Goal: Task Accomplishment & Management: Use online tool/utility

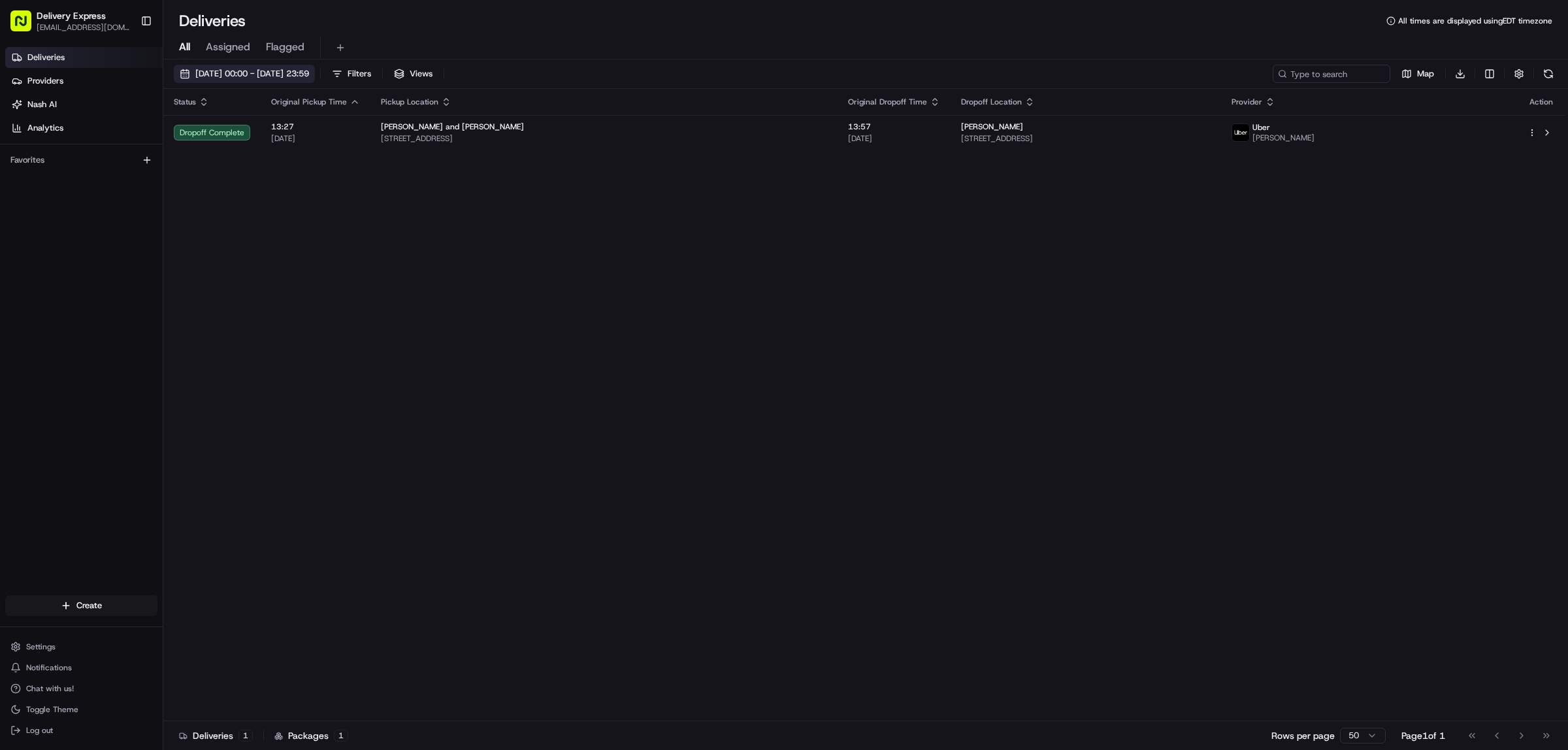
click at [181, 73] on button "[DATE] 00:00 - [DATE] 23:59" at bounding box center [244, 73] width 141 height 18
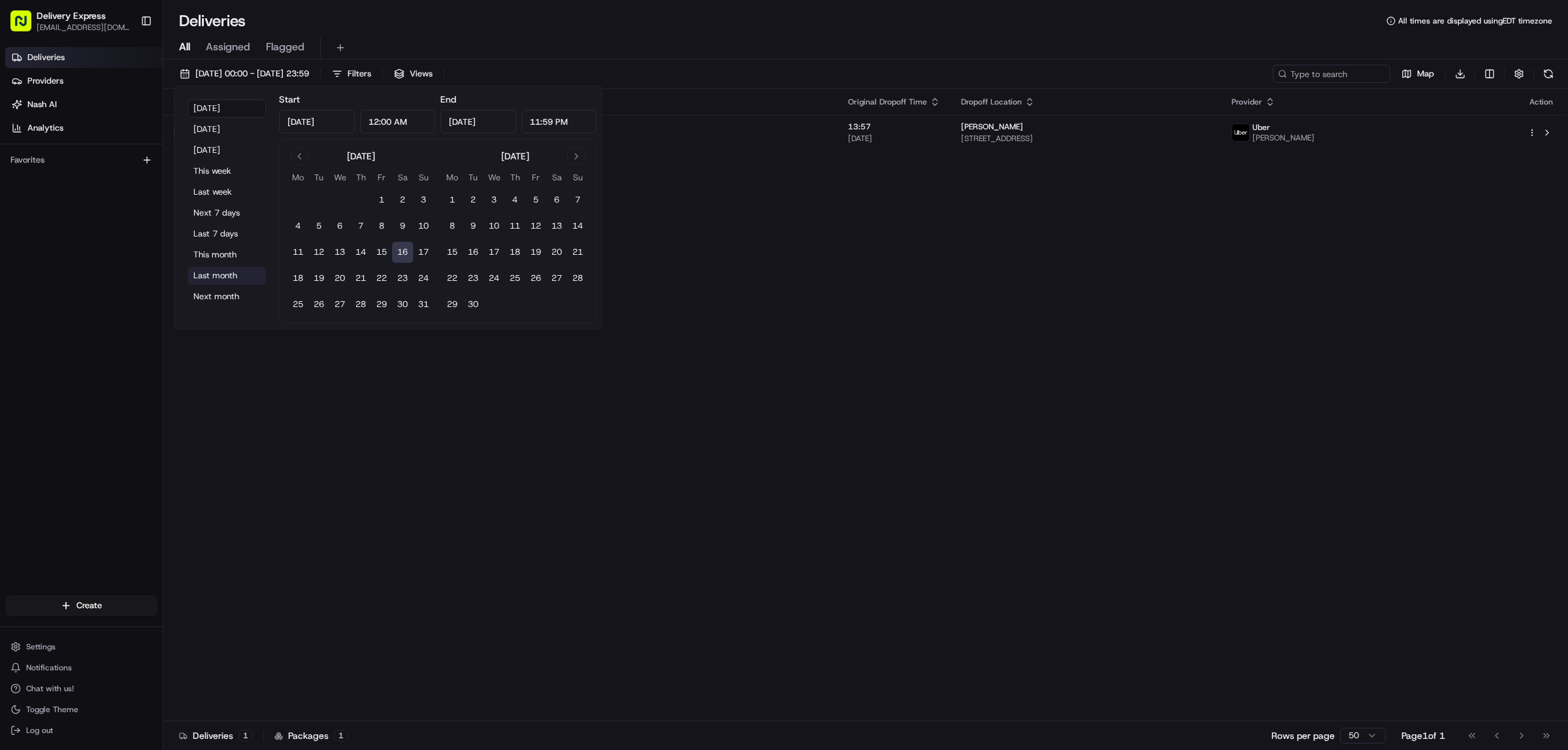
click at [211, 281] on button "Last month" at bounding box center [227, 275] width 78 height 18
type input "[DATE]"
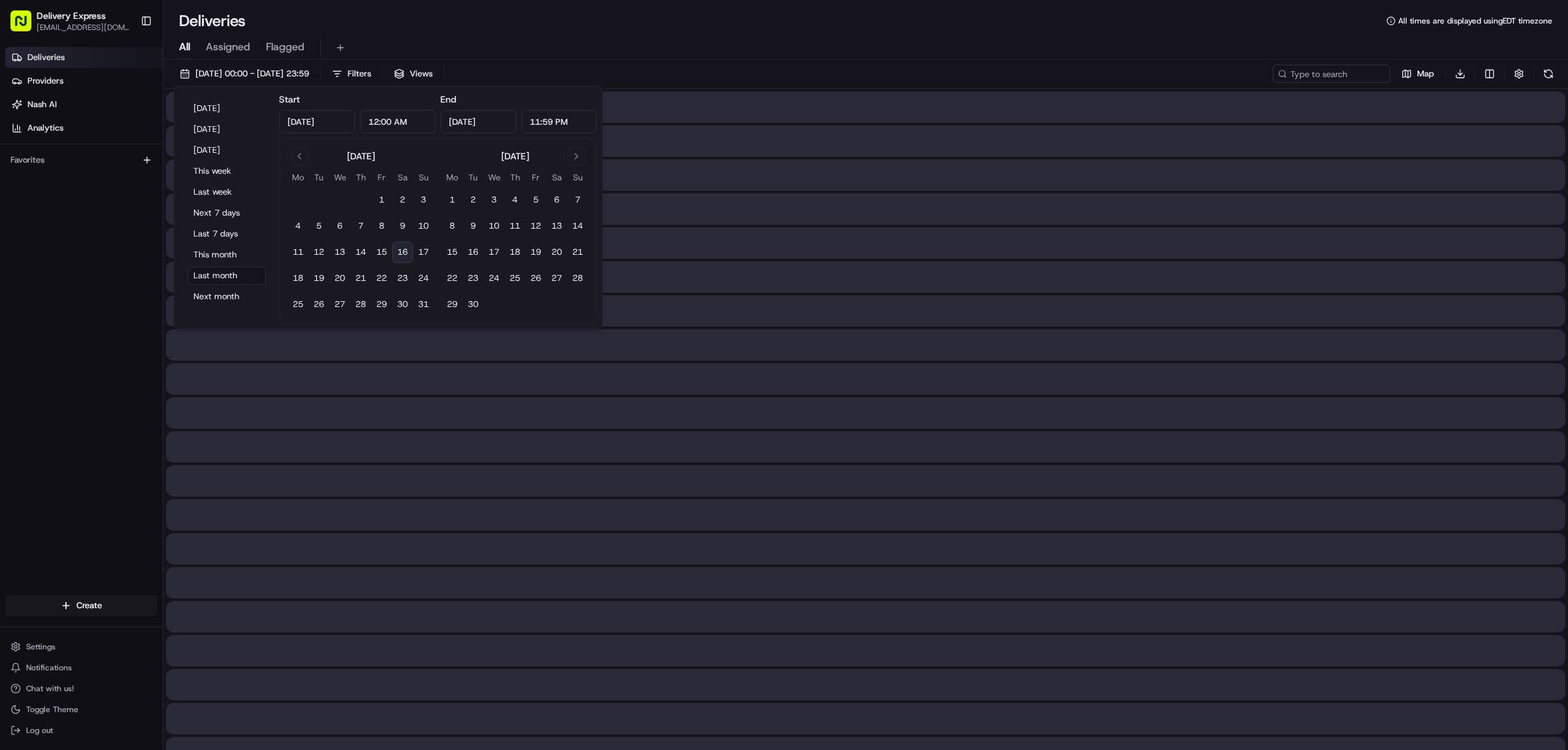
click at [860, 41] on div "All Assigned Flagged" at bounding box center [865, 48] width 1405 height 23
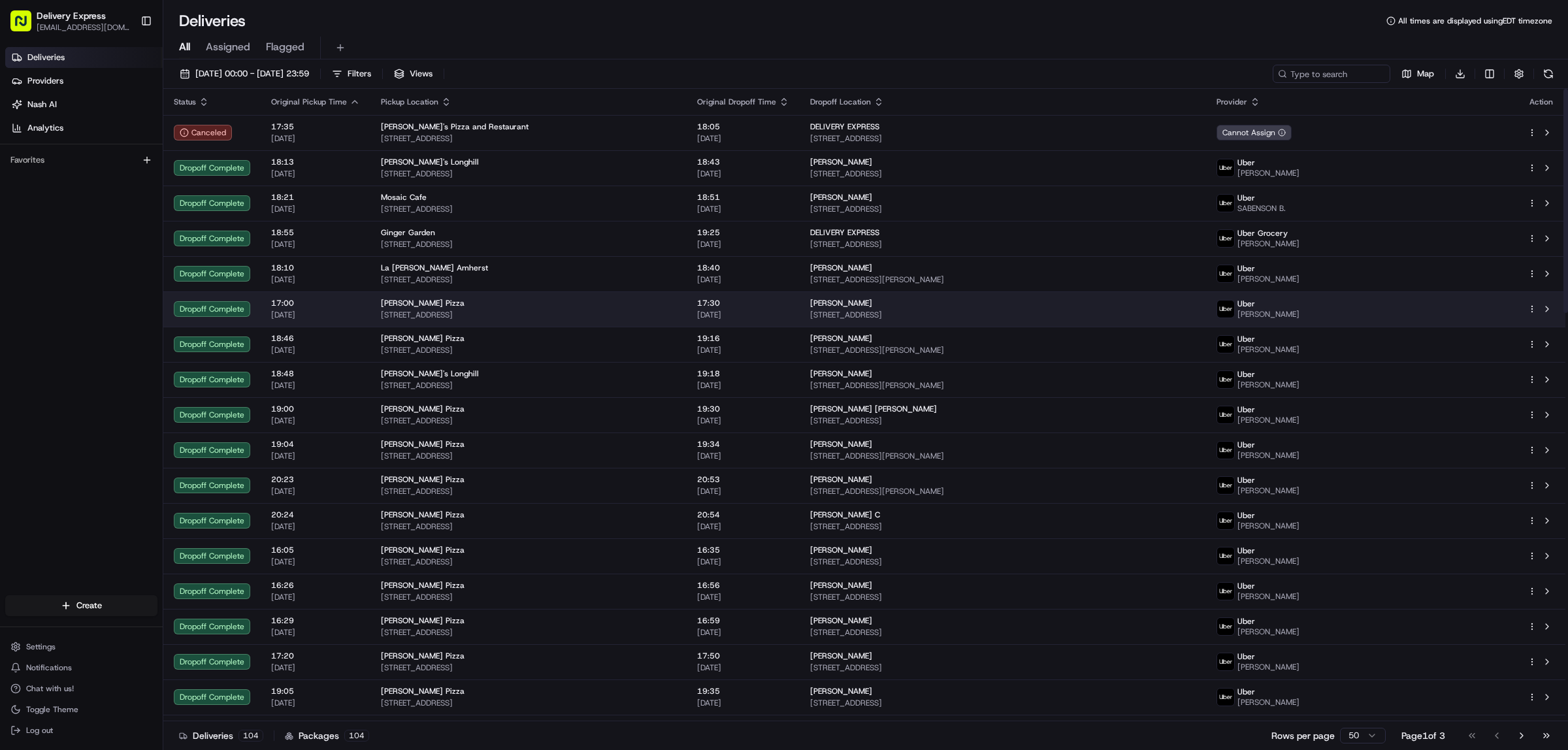
click at [1529, 309] on html "Delivery Express [EMAIL_ADDRESS][DOMAIN_NAME] Toggle Sidebar Deliveries Provide…" at bounding box center [784, 375] width 1568 height 750
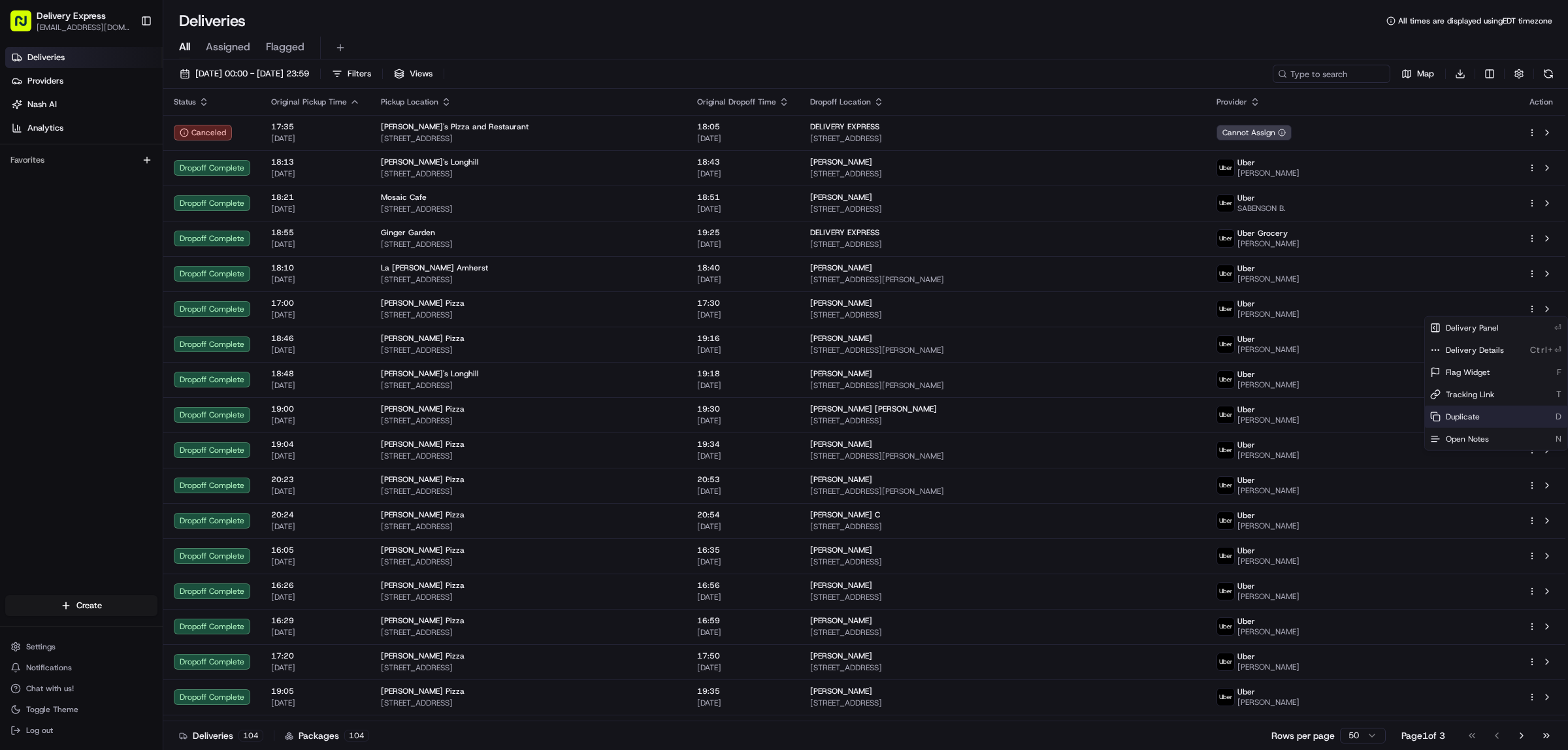
click at [1488, 409] on div "Duplicate D" at bounding box center [1496, 416] width 142 height 22
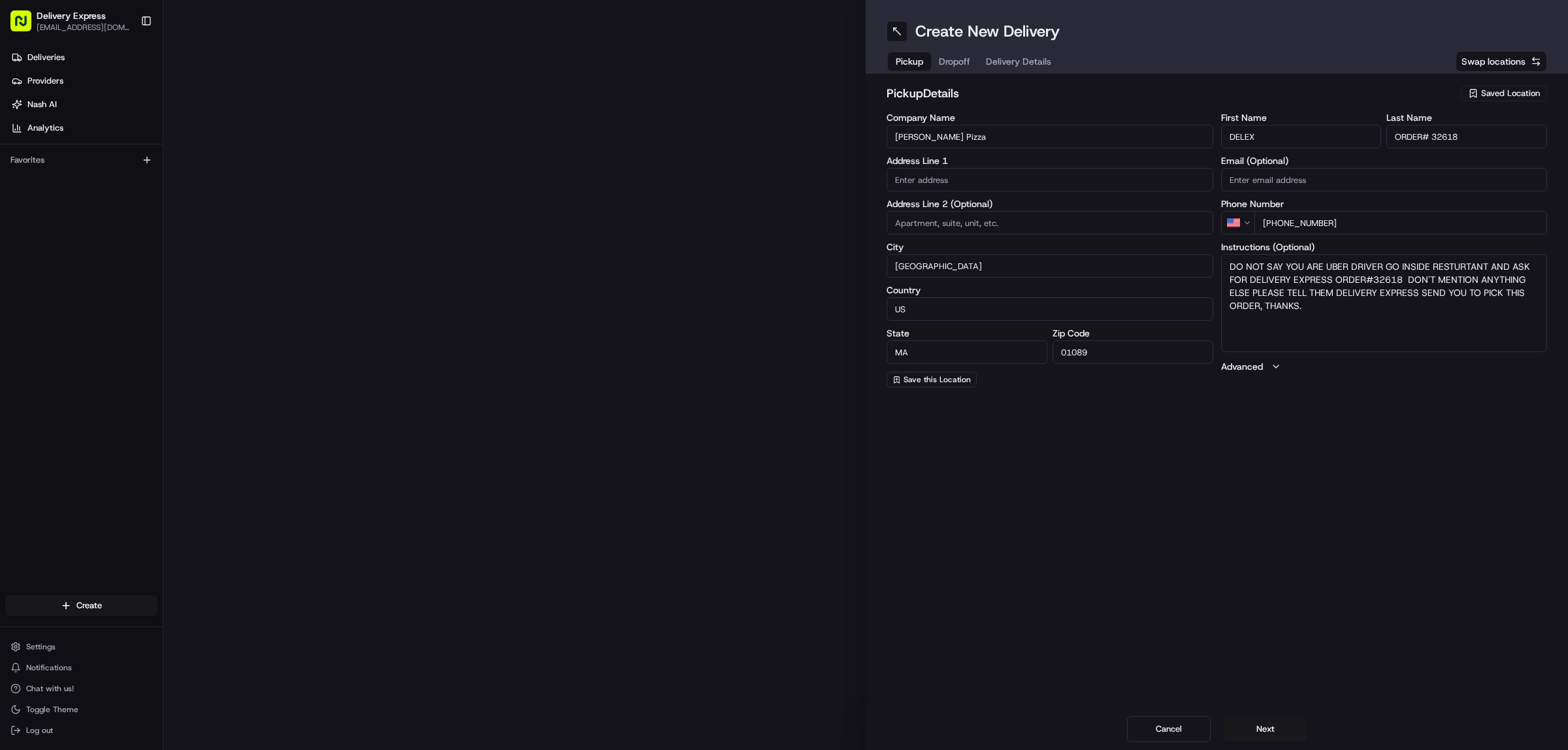
type input "659 Westfield St"
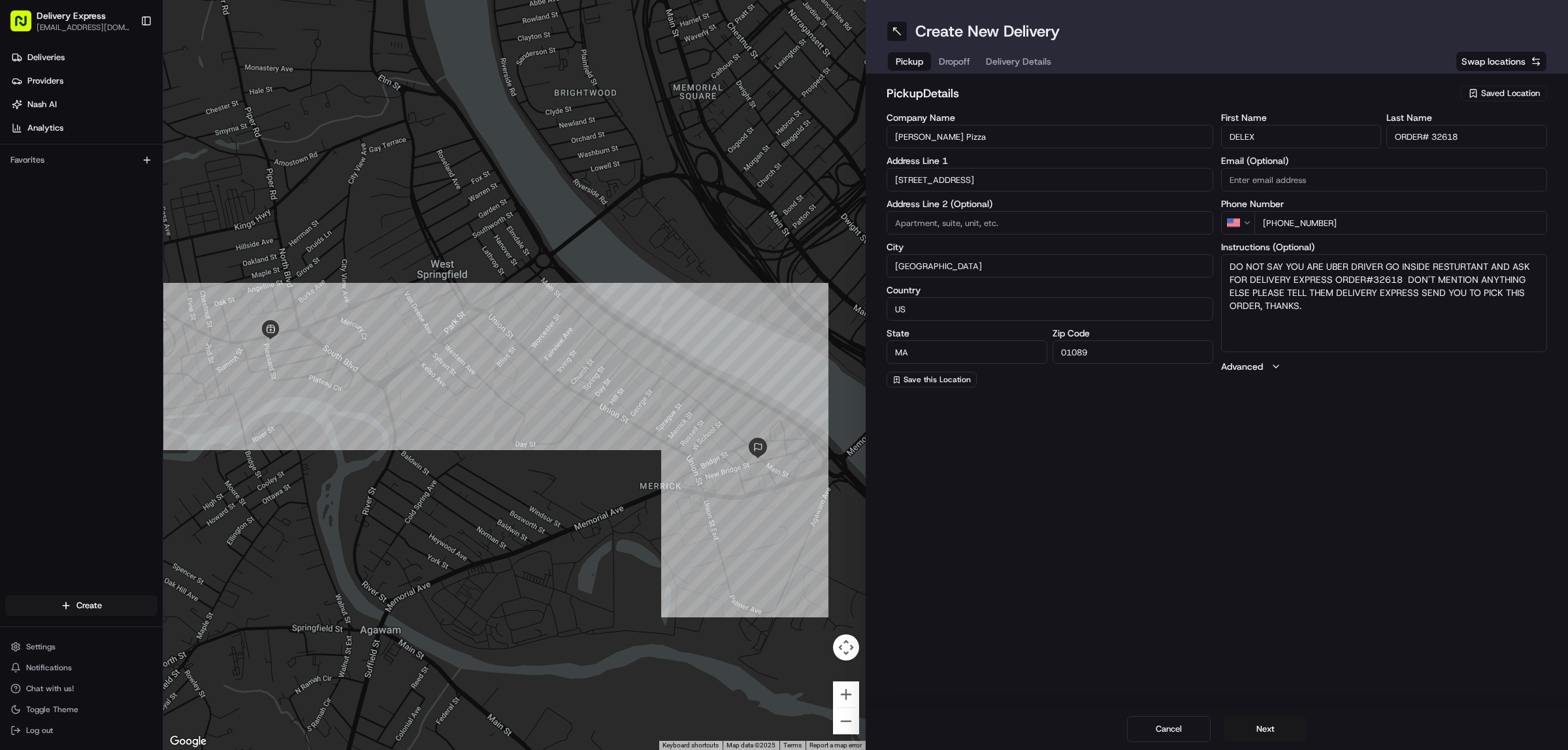
drag, startPoint x: 1432, startPoint y: 138, endPoint x: 1458, endPoint y: 135, distance: 26.2
click at [1458, 135] on input "ORDER# 32618" at bounding box center [1466, 136] width 160 height 24
type input "ORDER#"
drag, startPoint x: 1371, startPoint y: 281, endPoint x: 1403, endPoint y: 281, distance: 32.0
click at [1403, 281] on textarea "DO NOT SAY YOU ARE UBER DRIVER GO INSIDE RESTURTANT AND ASK FOR DELIVERY EXPRES…" at bounding box center [1384, 302] width 326 height 98
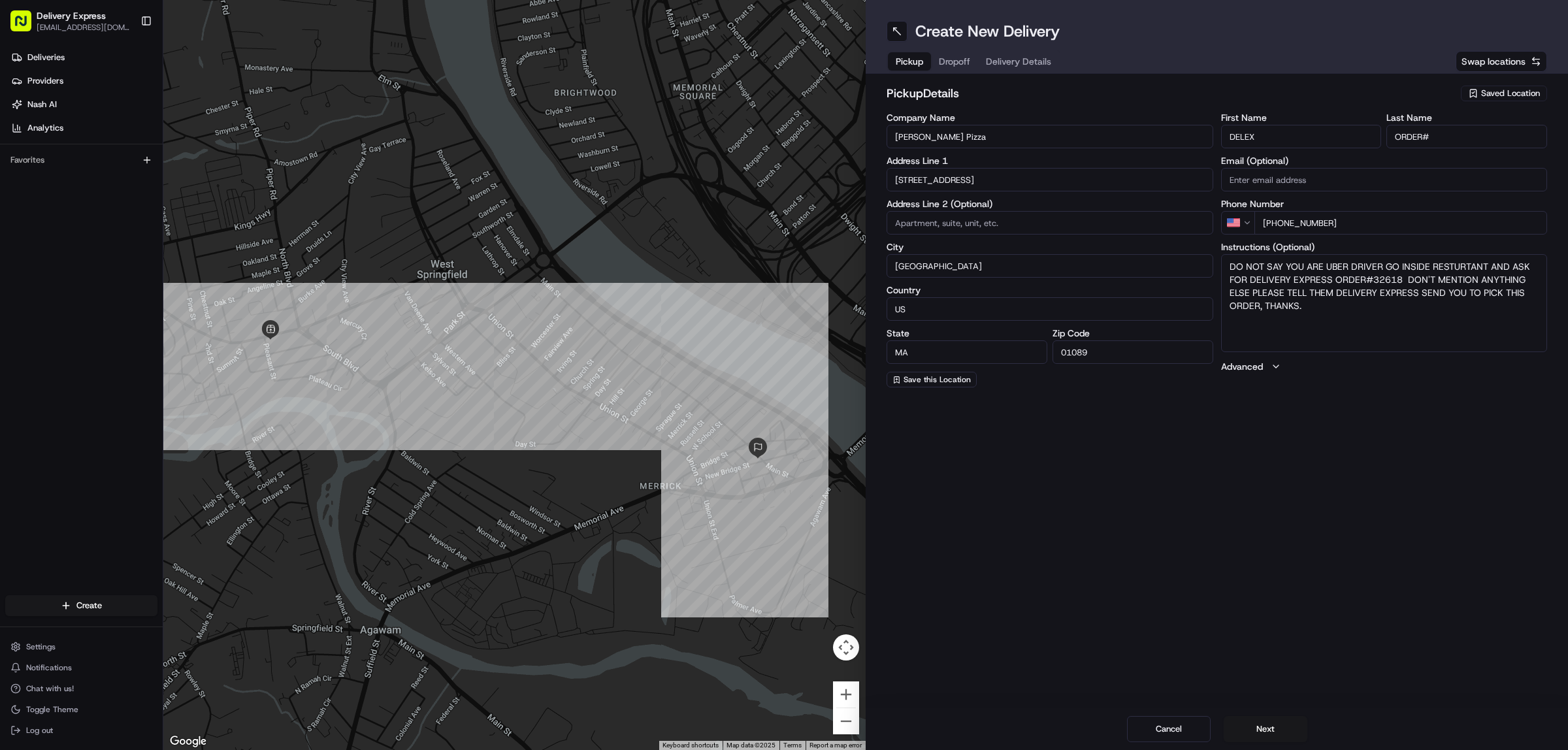
type textarea "DO NOT SAY YOU ARE UBER DRIVER GO INSIDE RESTURTANT AND ASK FOR DELIVERY EXPRES…"
click at [947, 52] on button "Dropoff" at bounding box center [954, 61] width 47 height 18
click at [1289, 132] on input "Antonio" at bounding box center [1301, 136] width 160 height 24
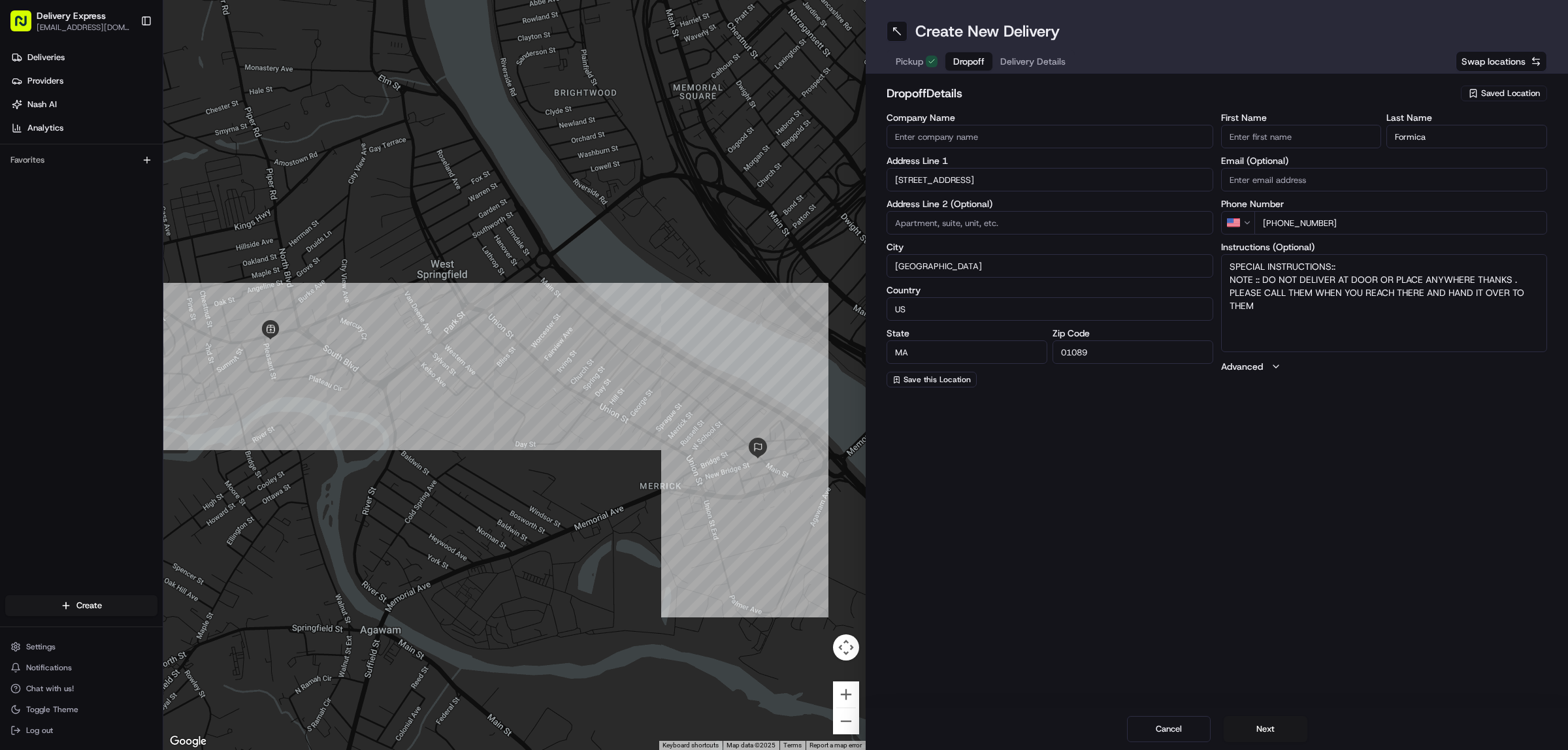
click at [1462, 139] on input "Formica" at bounding box center [1466, 136] width 160 height 24
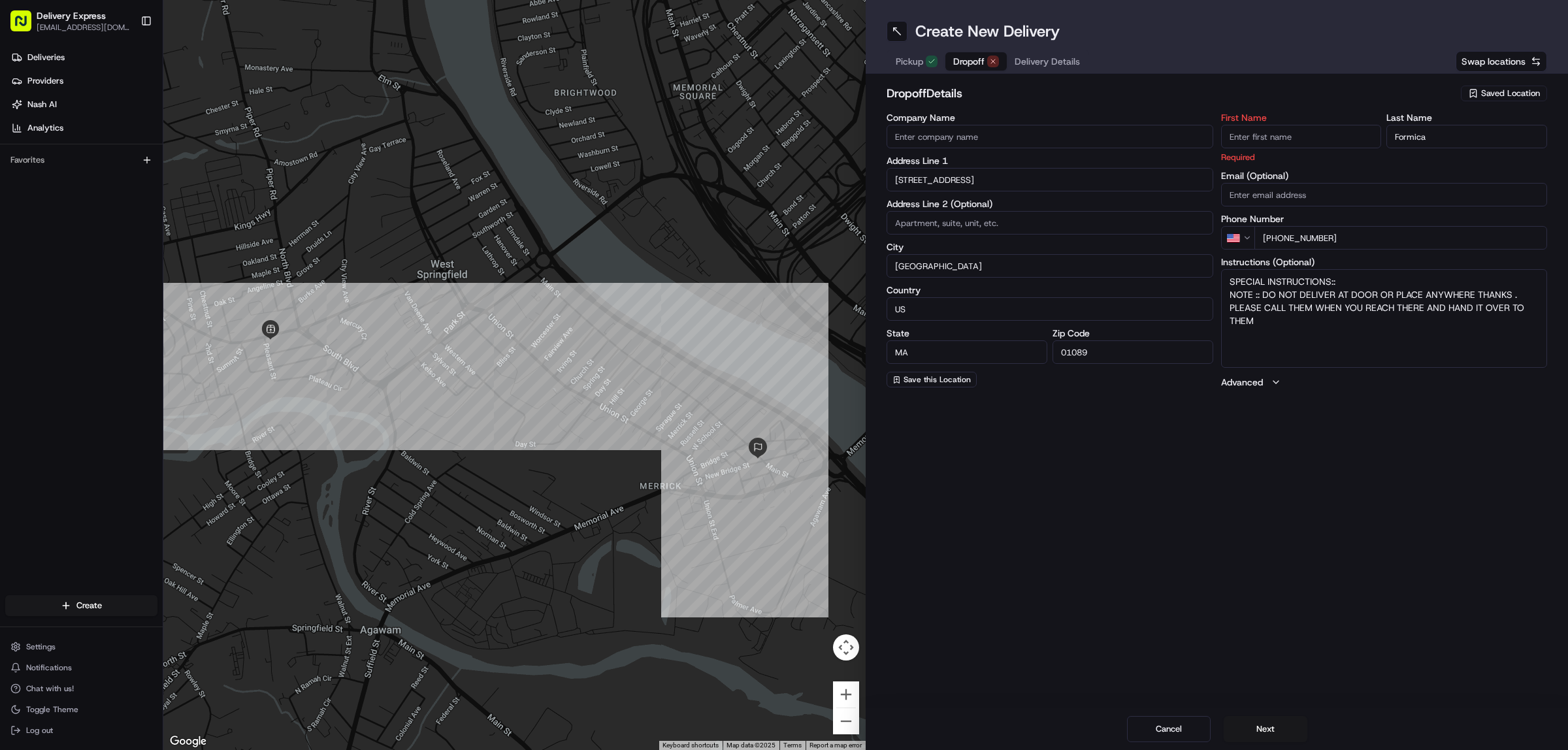
click at [1462, 139] on input "Formica" at bounding box center [1466, 136] width 160 height 24
click at [1061, 57] on span "Delivery Details" at bounding box center [1047, 62] width 65 height 13
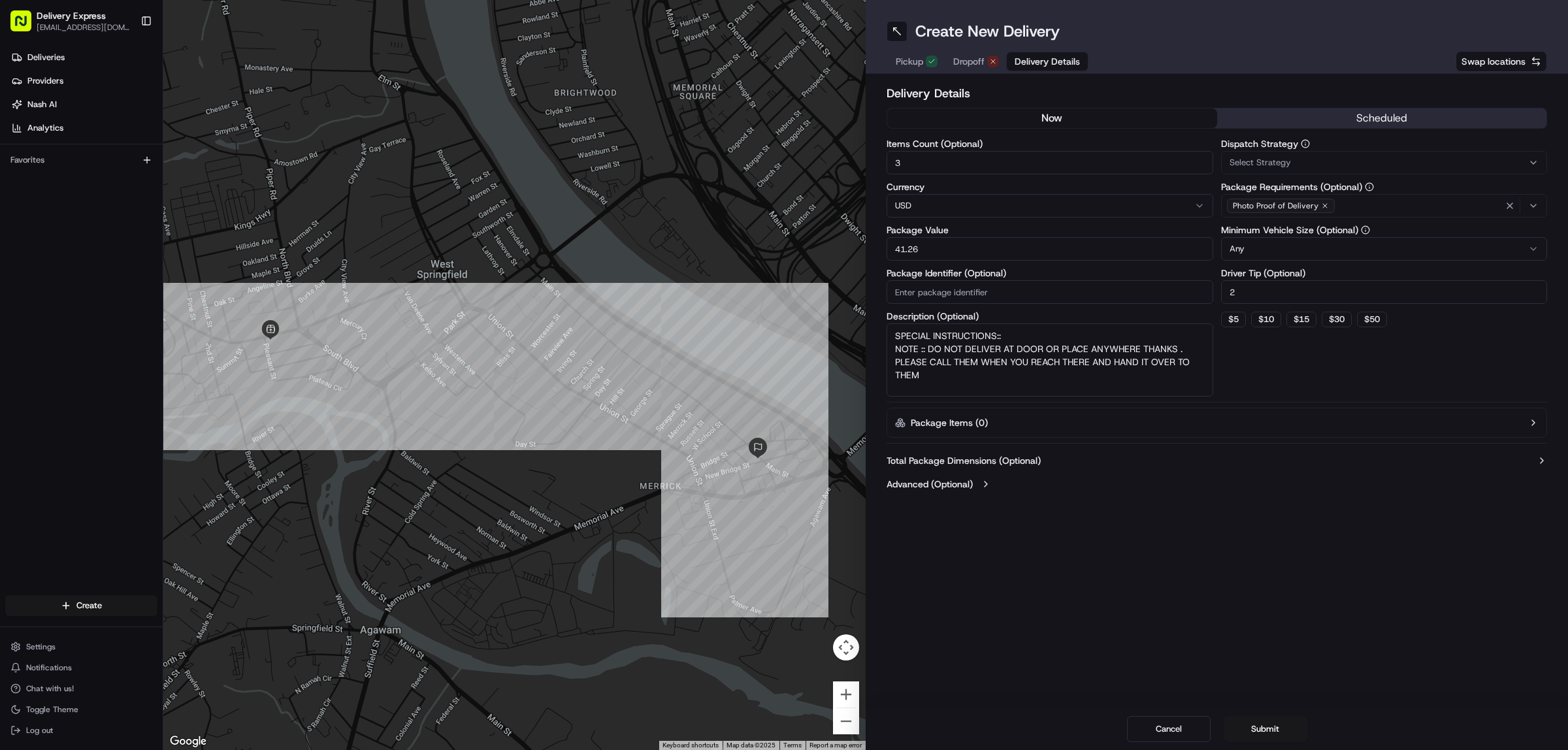
click at [957, 164] on input "3" at bounding box center [1049, 162] width 326 height 24
click at [913, 61] on span "Pickup" at bounding box center [909, 62] width 28 height 13
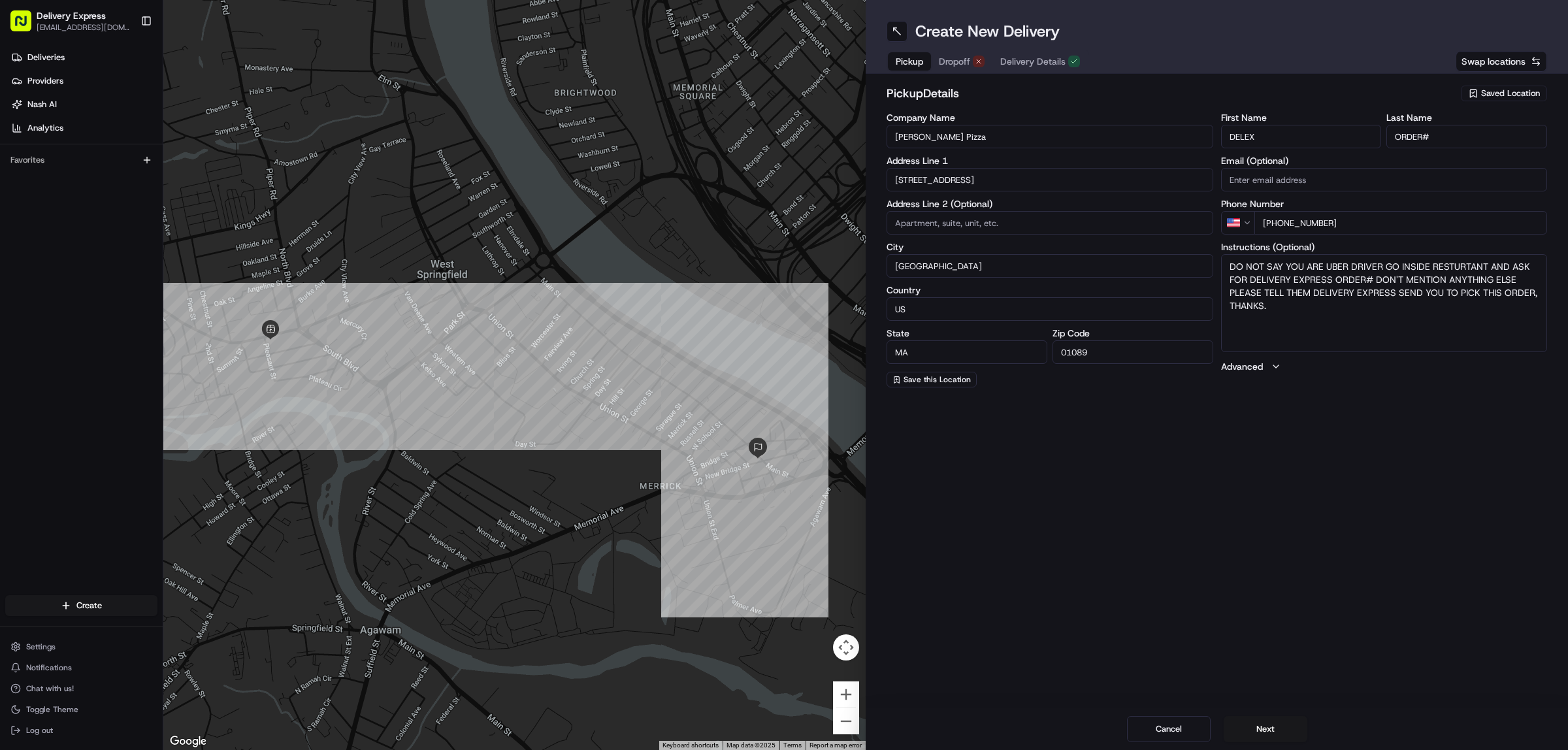
click at [1434, 138] on input "ORDER#" at bounding box center [1466, 136] width 160 height 24
paste input "33005"
type input "ORDER# 33005"
click at [1371, 281] on textarea "DO NOT SAY YOU ARE UBER DRIVER GO INSIDE RESTURTANT AND ASK FOR DELIVERY EXPRES…" at bounding box center [1384, 302] width 326 height 98
paste textarea "33005"
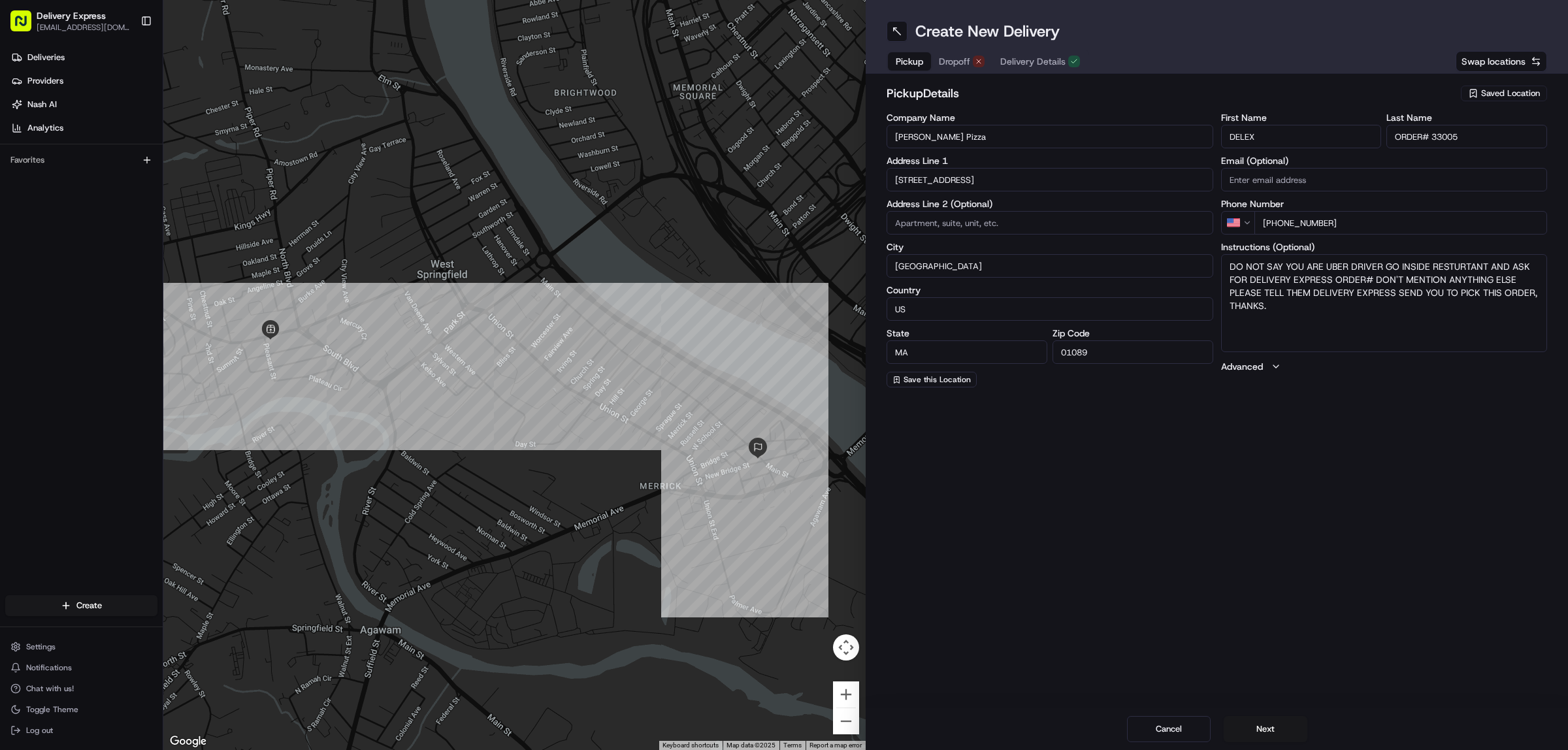
type textarea "DO NOT SAY YOU ARE UBER DRIVER GO INSIDE RESTURTANT AND ASK FOR DELIVERY EXPRES…"
click at [958, 60] on span "Dropoff" at bounding box center [954, 62] width 31 height 13
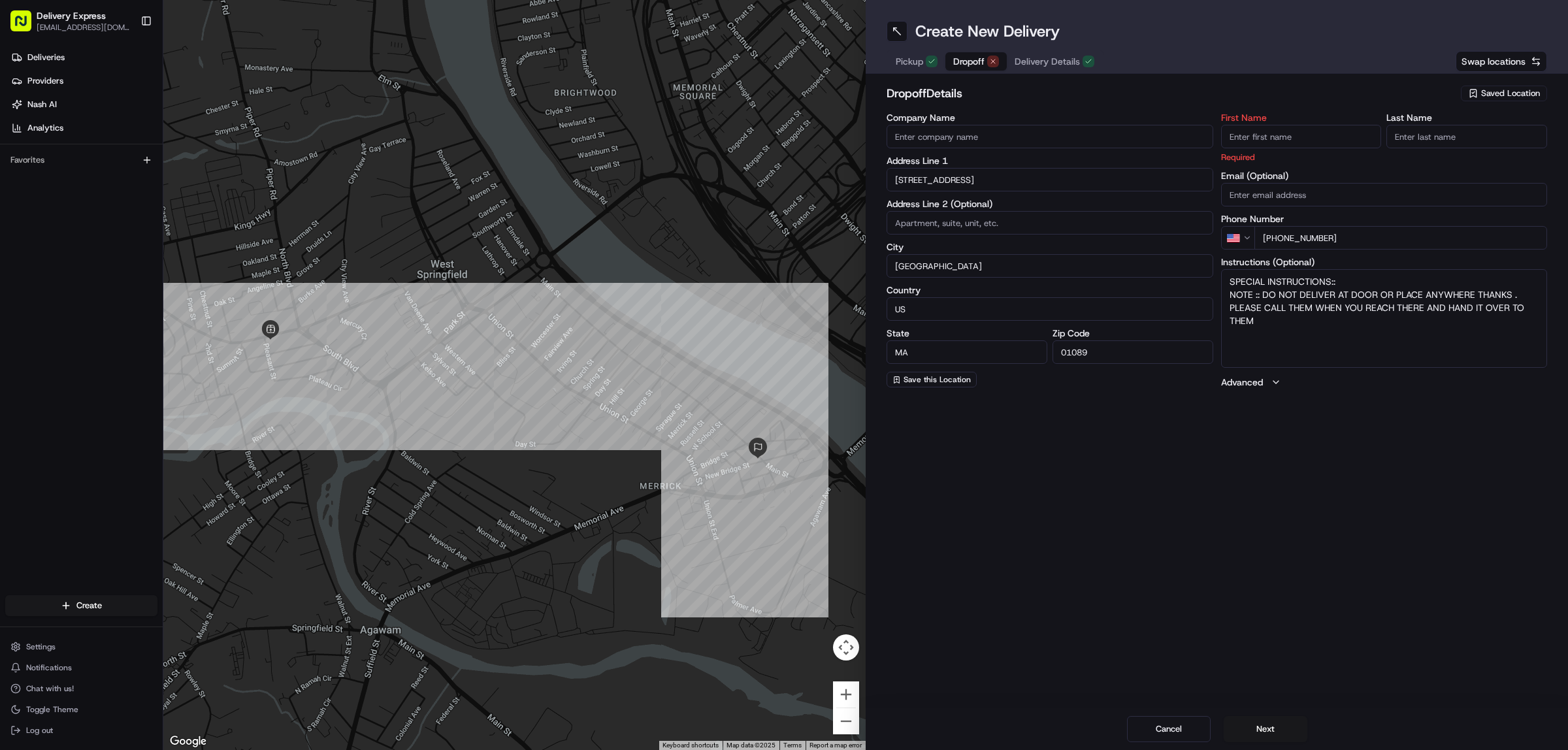
click at [956, 178] on input "1022 Main St" at bounding box center [1049, 179] width 326 height 24
click at [1243, 135] on input "First Name" at bounding box center [1301, 136] width 160 height 24
paste input "[PERSON_NAME]"
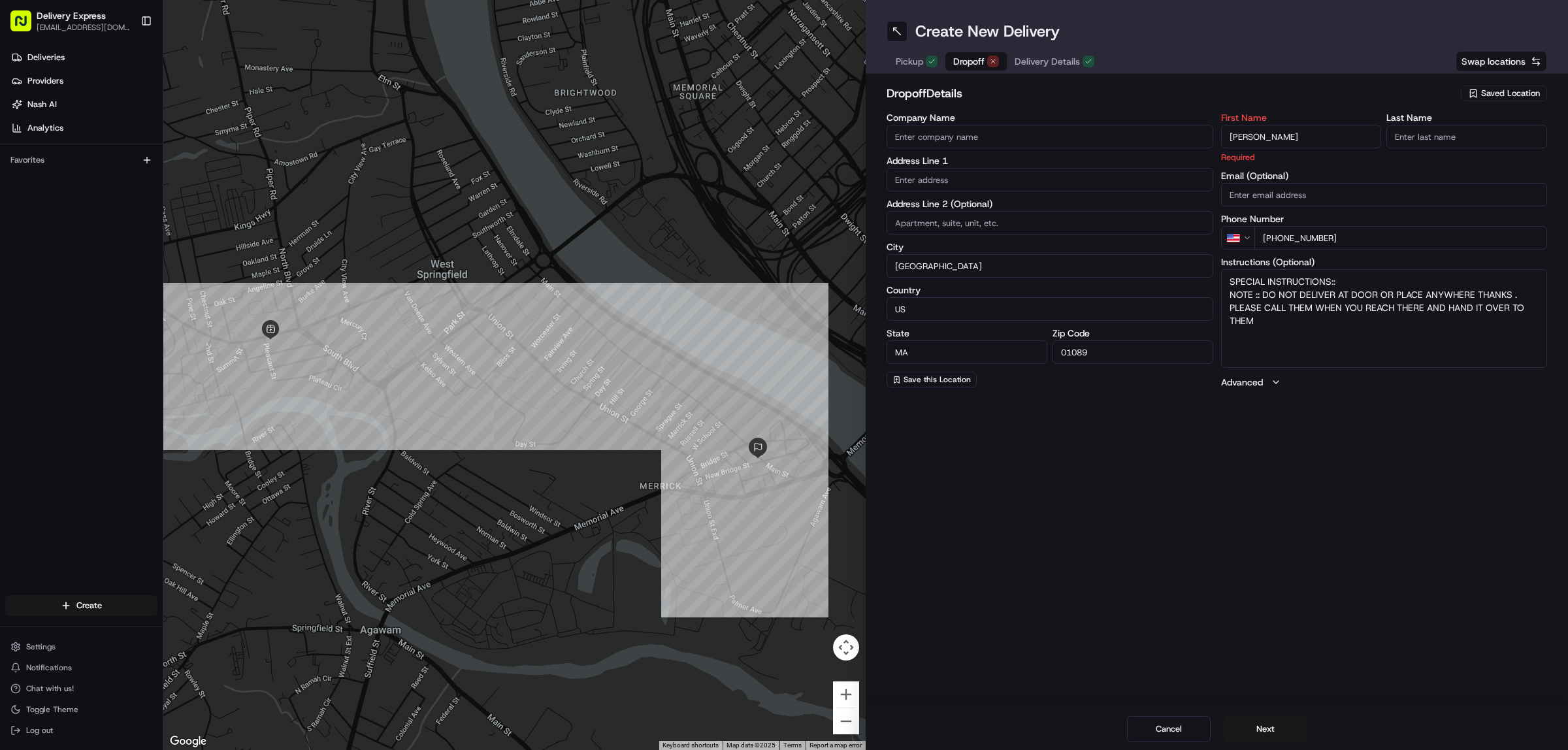
drag, startPoint x: 1245, startPoint y: 135, endPoint x: 1259, endPoint y: 138, distance: 14.3
click at [1259, 138] on input "Jon" at bounding box center [1301, 136] width 160 height 24
type input "Jon"
click at [1414, 134] on input "Last Name" at bounding box center [1466, 136] width 160 height 24
paste input "M."
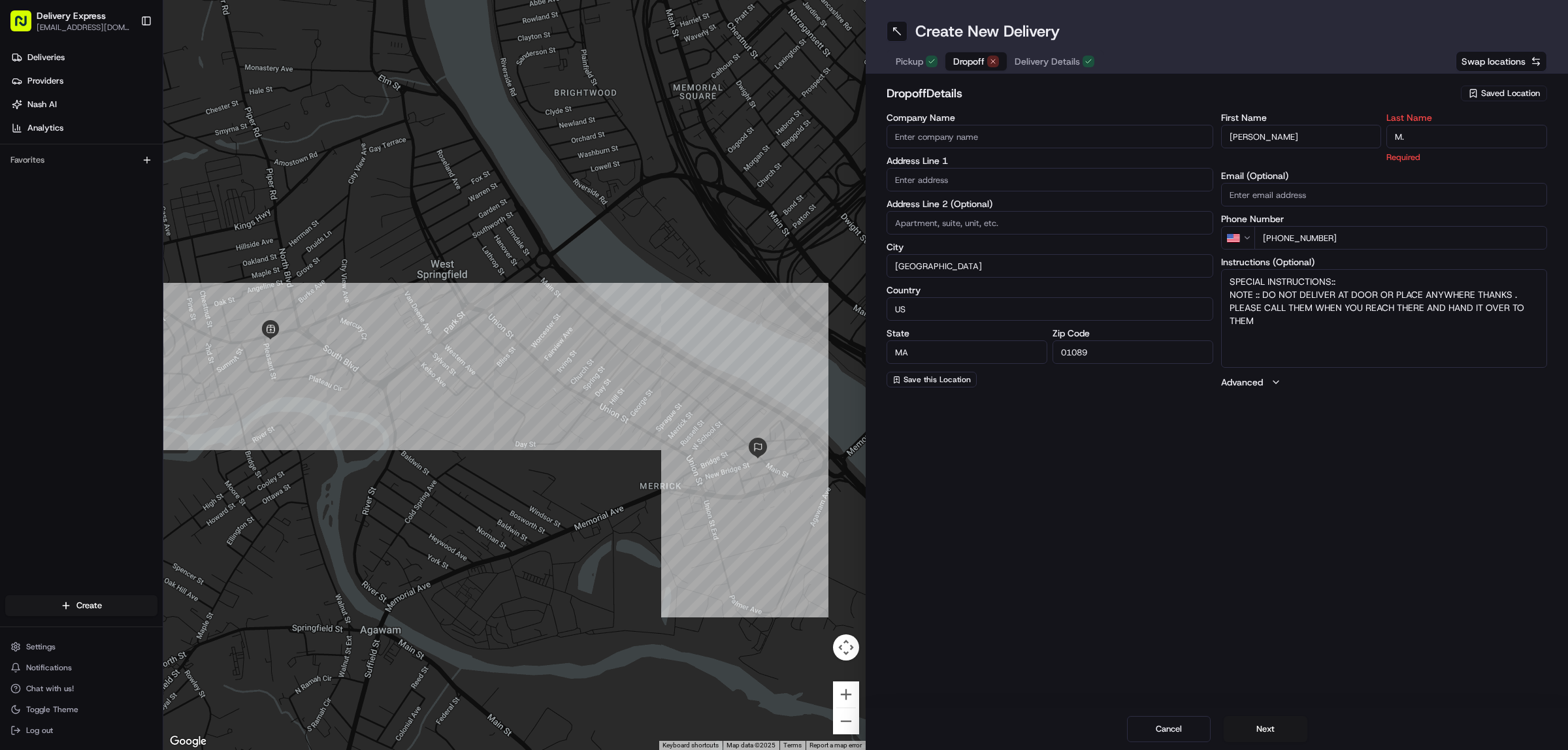
type input "M."
click at [1311, 344] on textarea "SPECIAL INSTRUCTIONS:: NOTE :: DO NOT DELIVER AT DOOR OR PLACE ANYWHERE THANKS …" at bounding box center [1384, 318] width 326 height 98
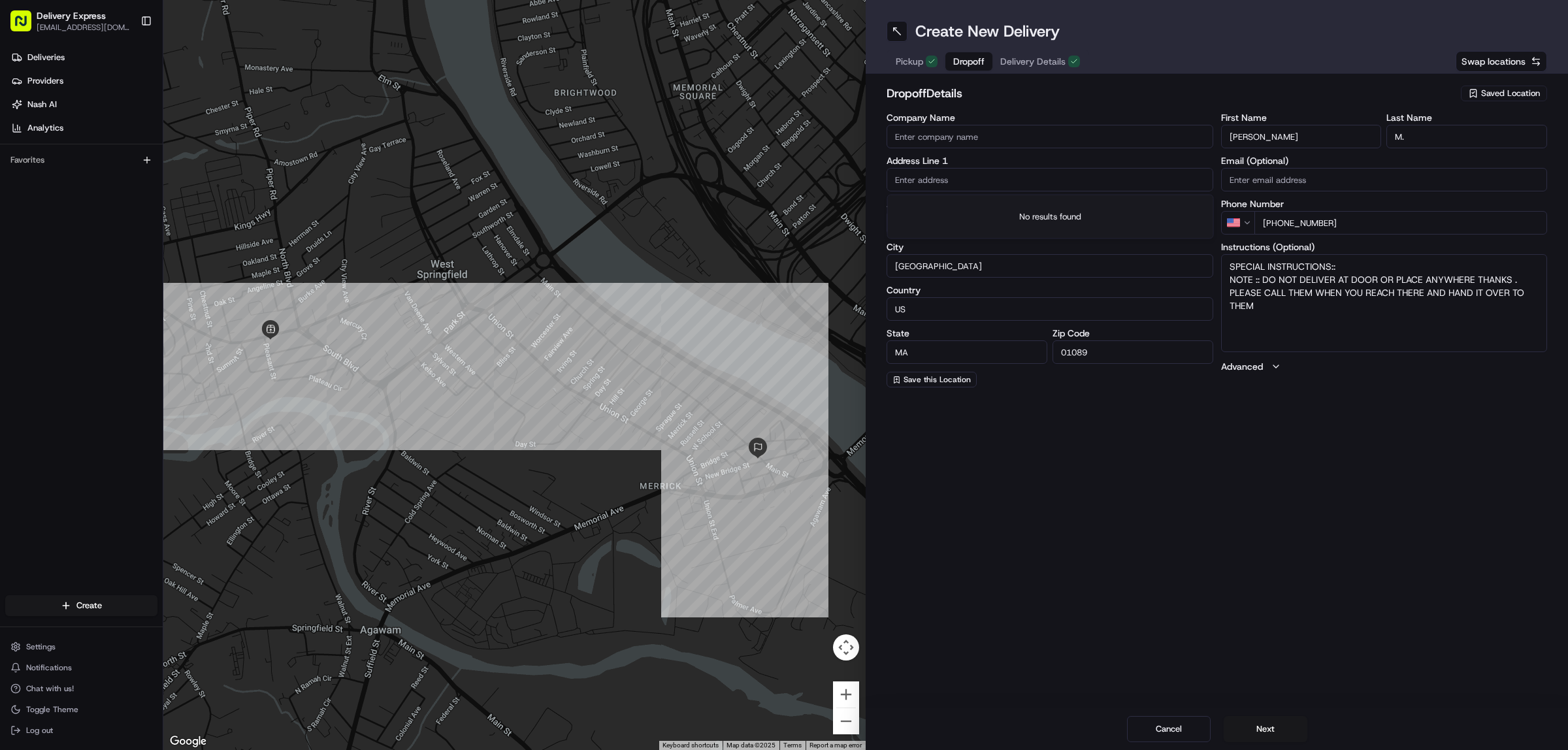
click at [931, 174] on input "text" at bounding box center [1049, 179] width 326 height 24
paste input "73 High St, West Springfield, 01089"
click at [1019, 204] on div "73 High St, West Springfield, MA 01089" at bounding box center [1051, 208] width 320 height 20
type input "[STREET_ADDRESS]"
type input "United States"
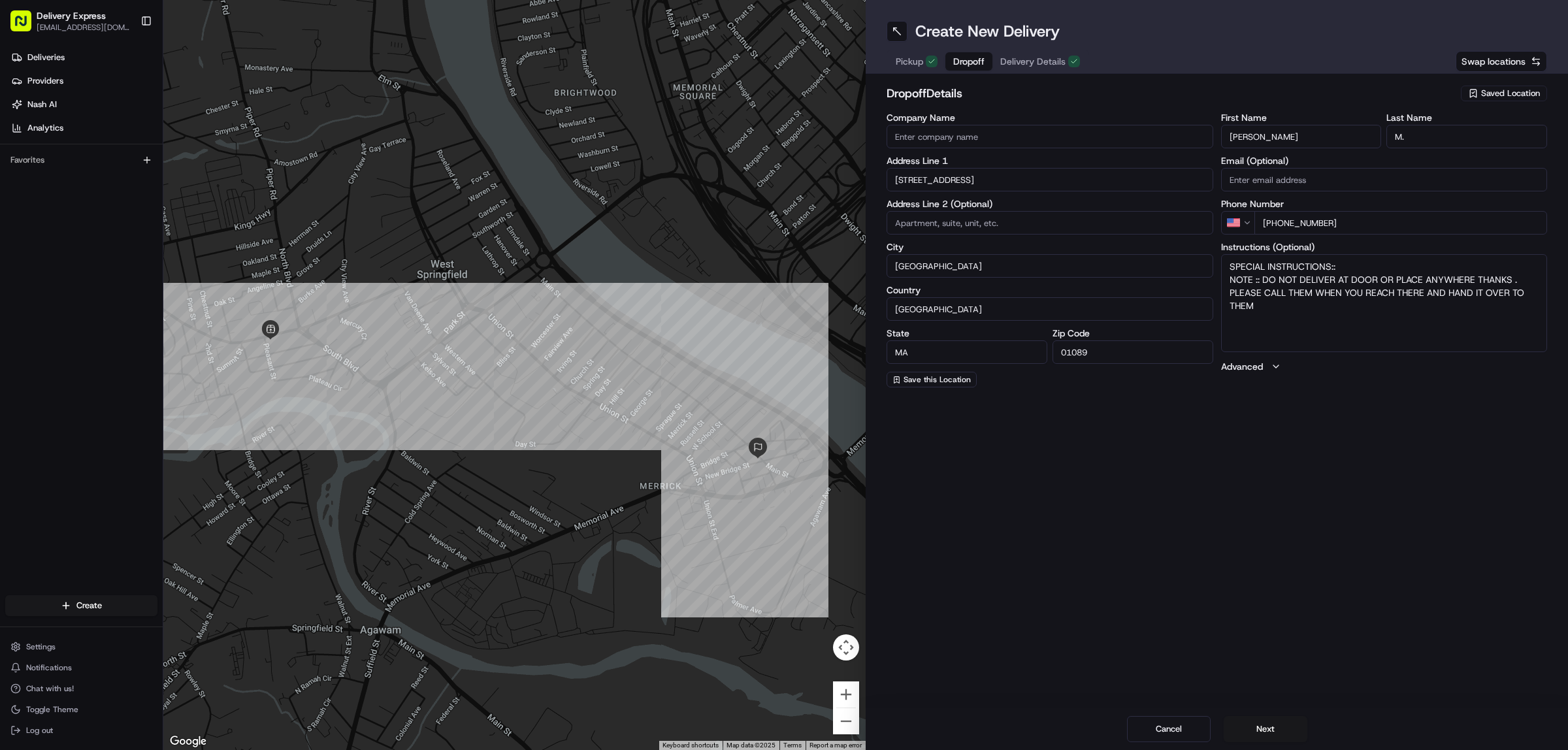
type input "73 High Street"
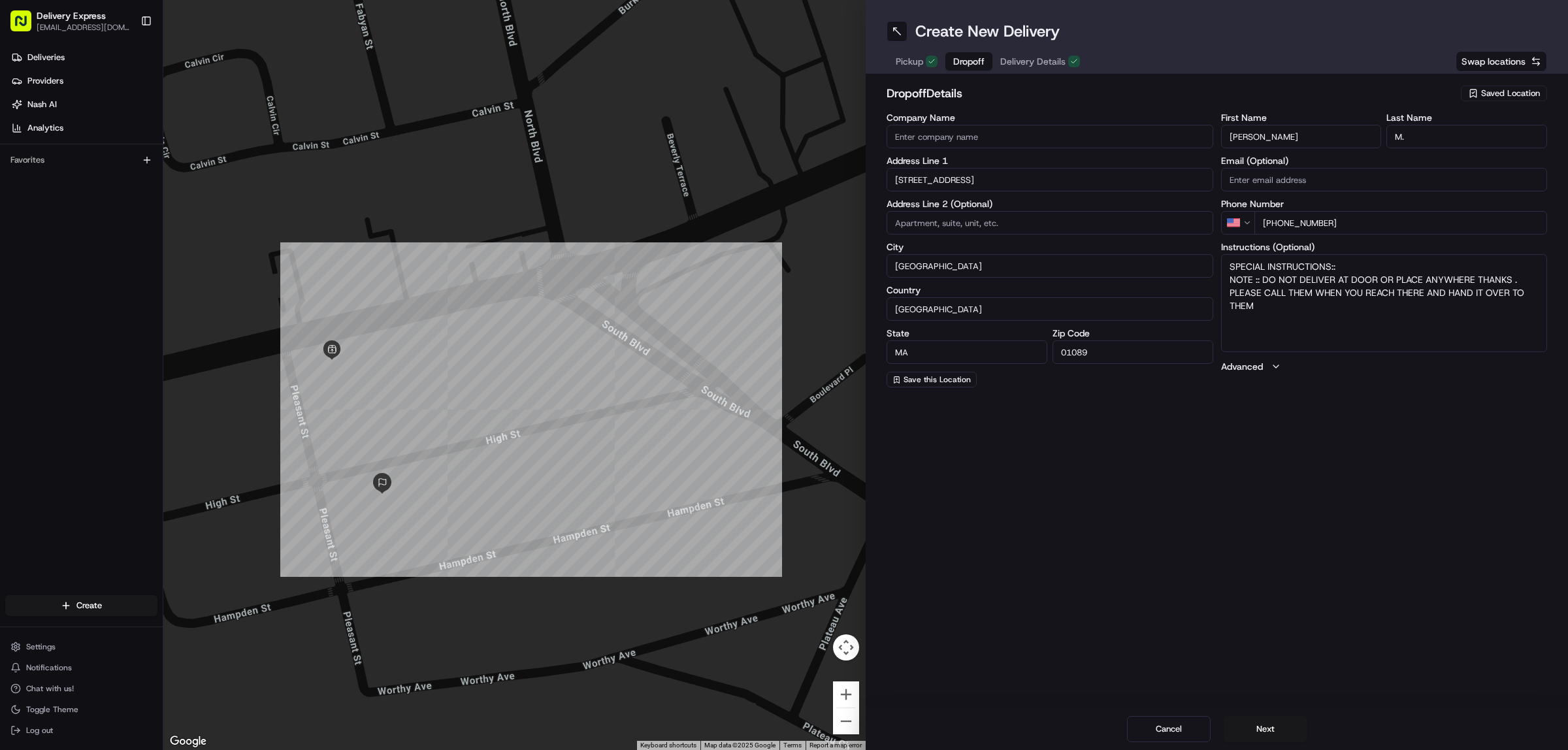
click at [1029, 55] on span "Delivery Details" at bounding box center [1033, 62] width 65 height 13
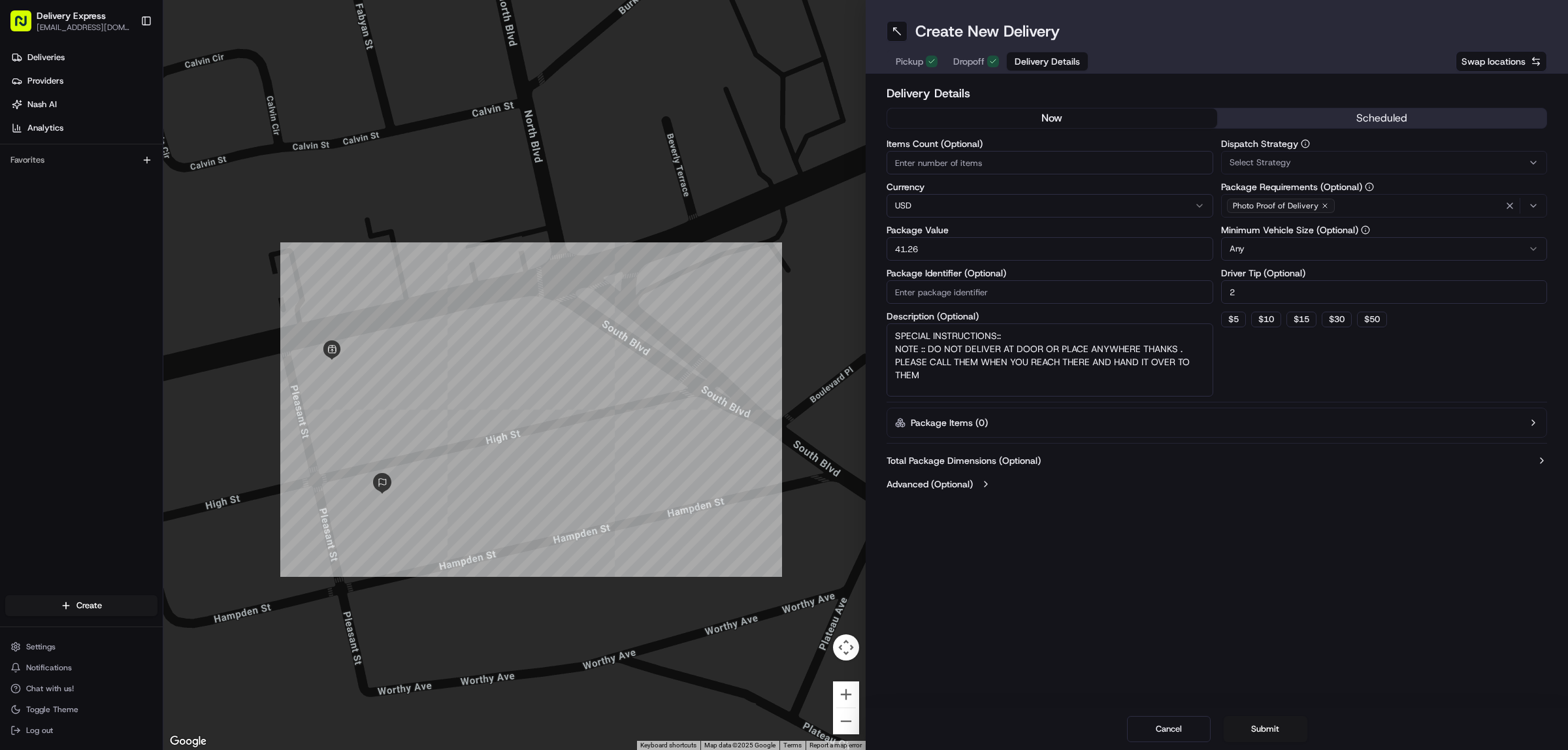
click at [955, 248] on input "41.26" at bounding box center [1049, 249] width 326 height 24
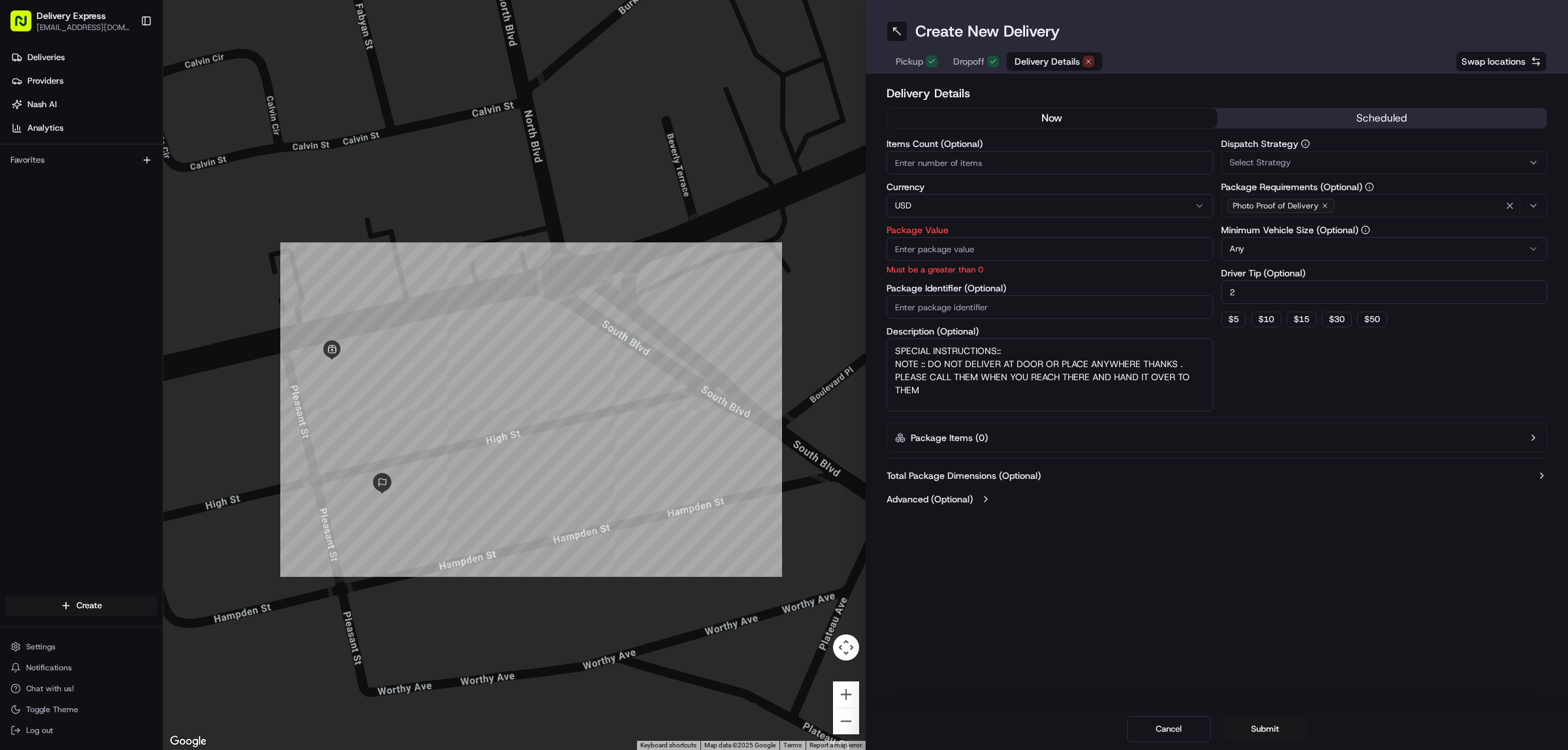
click at [918, 250] on input "Package Value" at bounding box center [1049, 249] width 326 height 24
paste input "29.78"
type input "29.78"
click at [926, 165] on input "Items Count (Optional)" at bounding box center [1049, 162] width 326 height 24
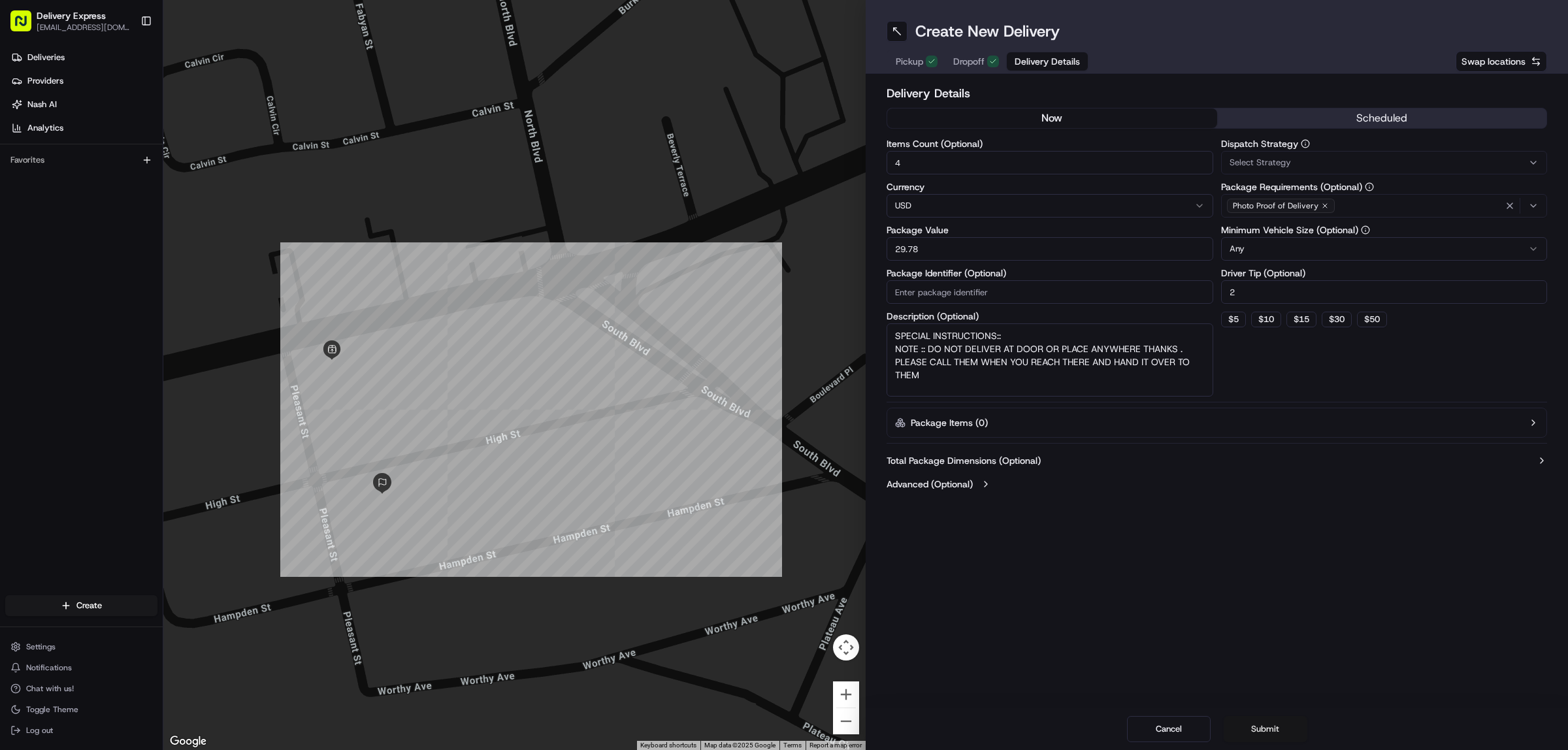
type input "4"
click at [1268, 726] on button "Submit" at bounding box center [1266, 729] width 84 height 26
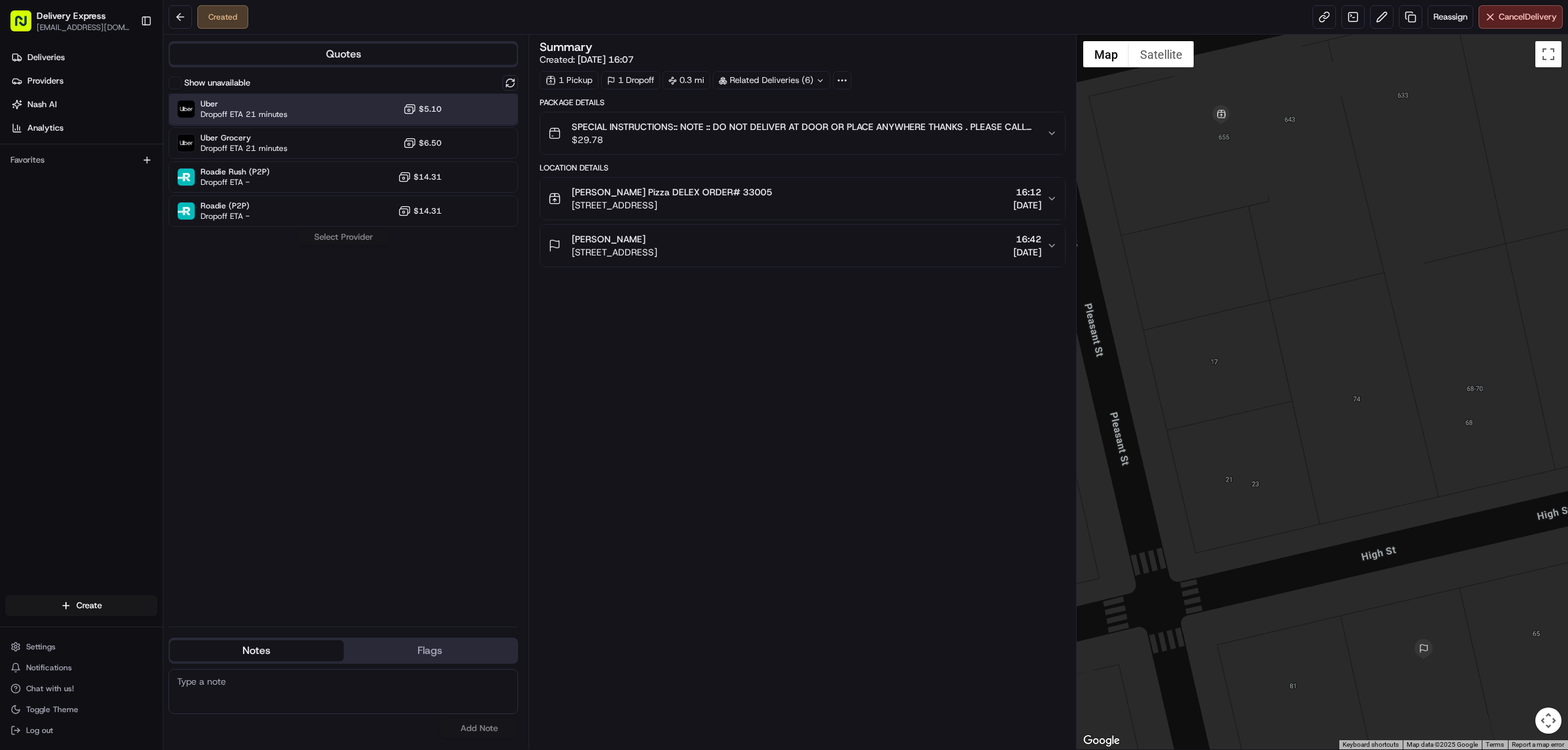
click at [320, 108] on div "Uber Dropoff ETA 21 minutes $5.10" at bounding box center [343, 109] width 349 height 31
click at [340, 232] on button "Assign Provider" at bounding box center [343, 237] width 93 height 15
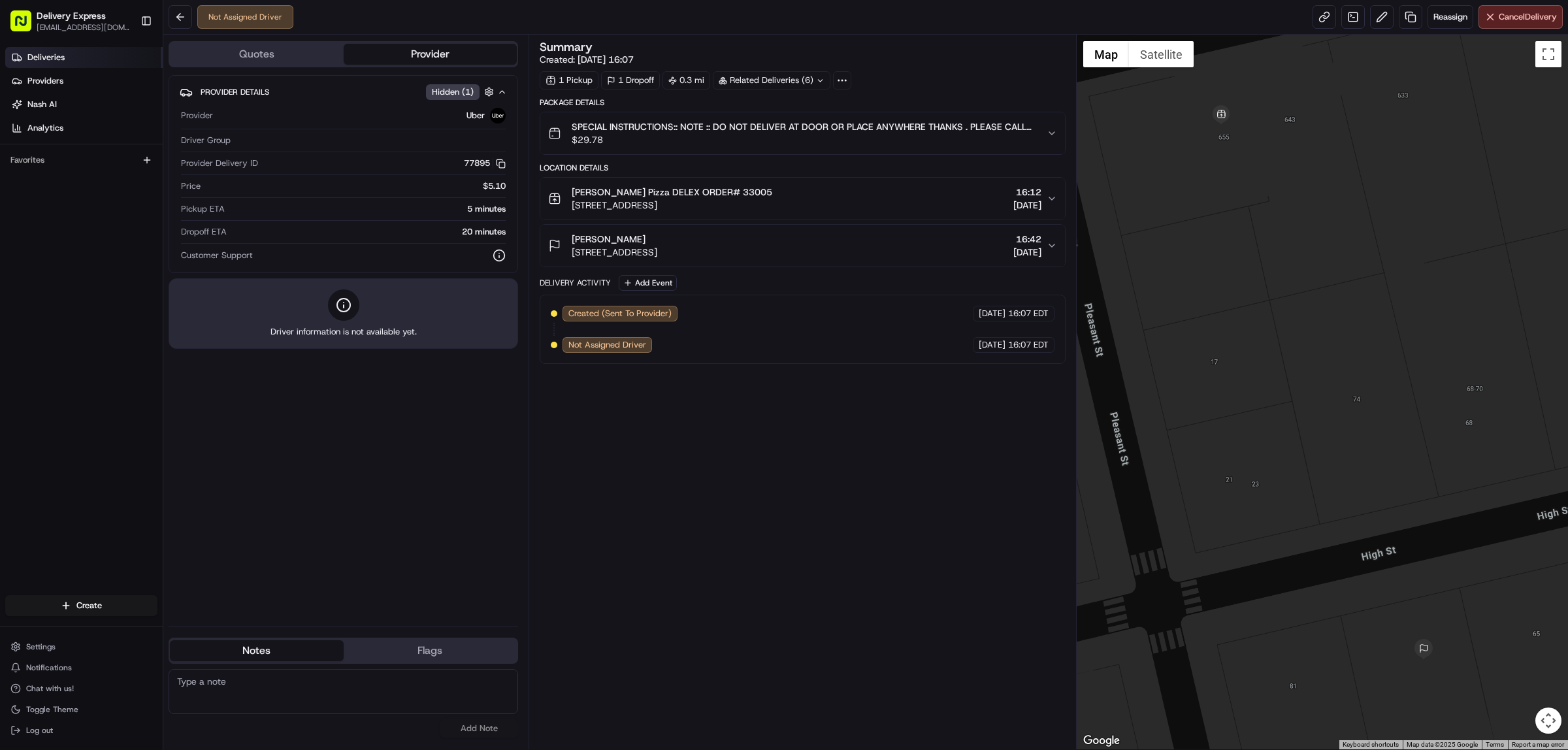
click at [85, 53] on link "Deliveries" at bounding box center [83, 57] width 157 height 21
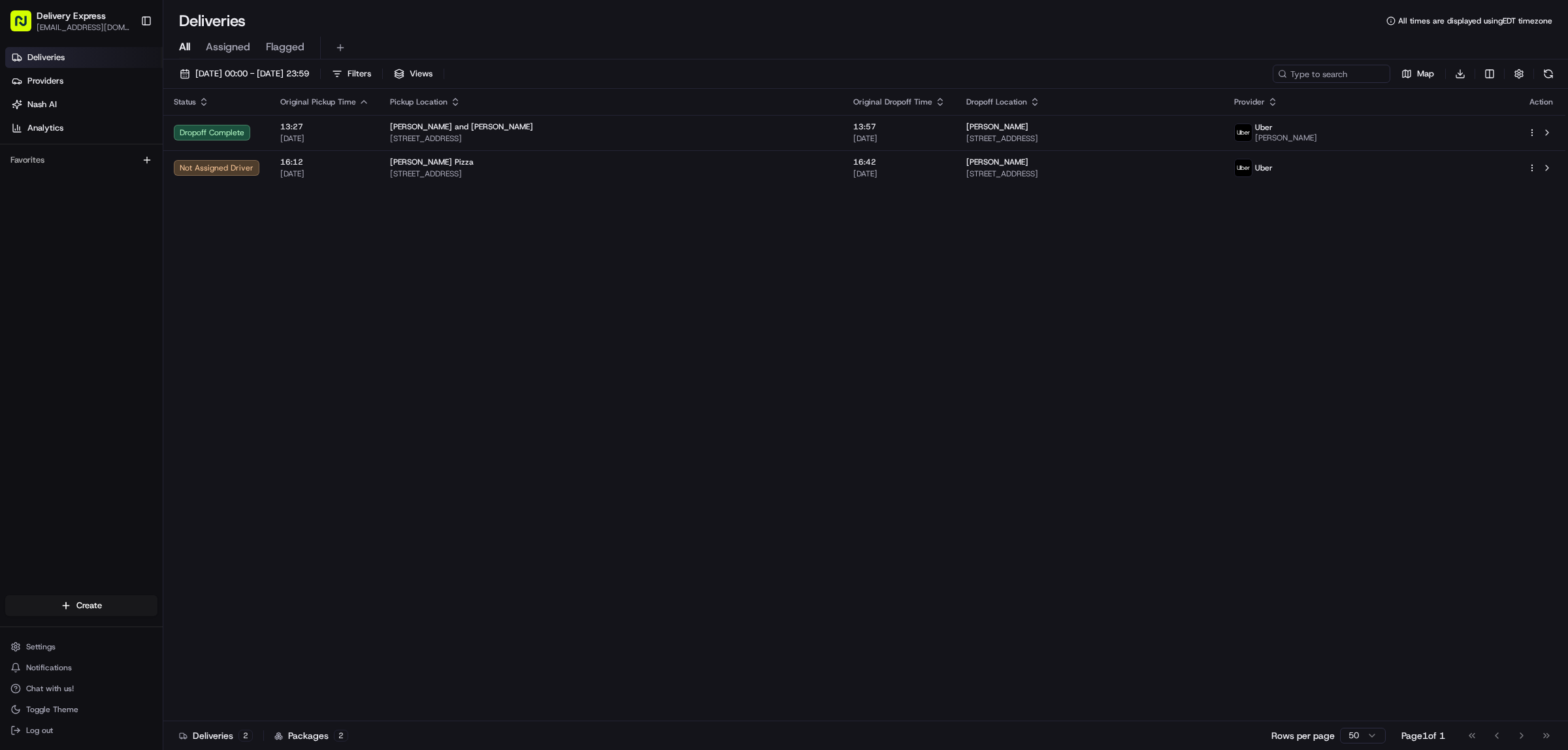
click at [706, 358] on div "Status Original Pickup Time Pickup Location Original Dropoff Time Dropoff Locat…" at bounding box center [864, 405] width 1402 height 633
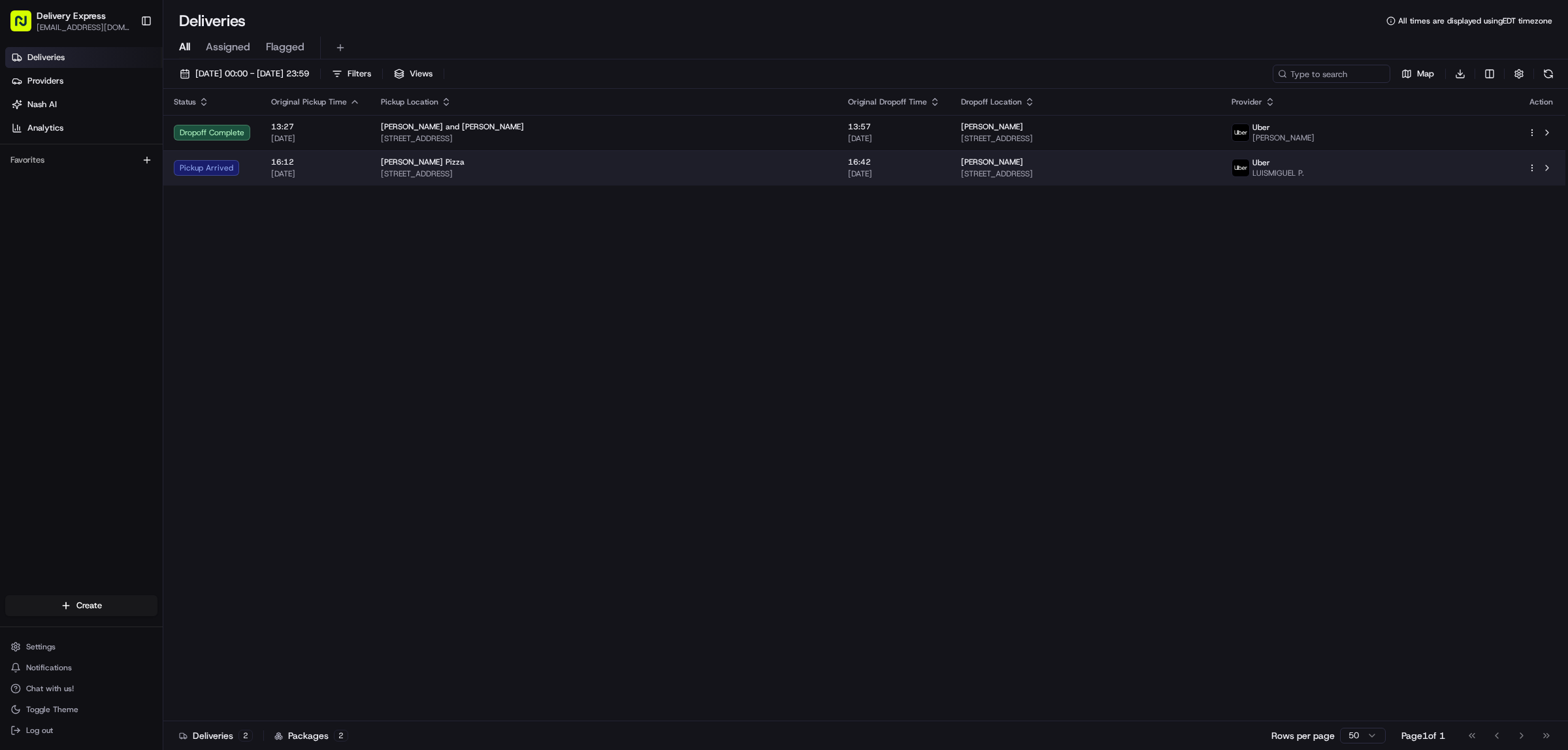
click at [1529, 167] on html "Delivery Express delex01108@yahoo.com Toggle Sidebar Deliveries Providers Nash …" at bounding box center [784, 375] width 1568 height 750
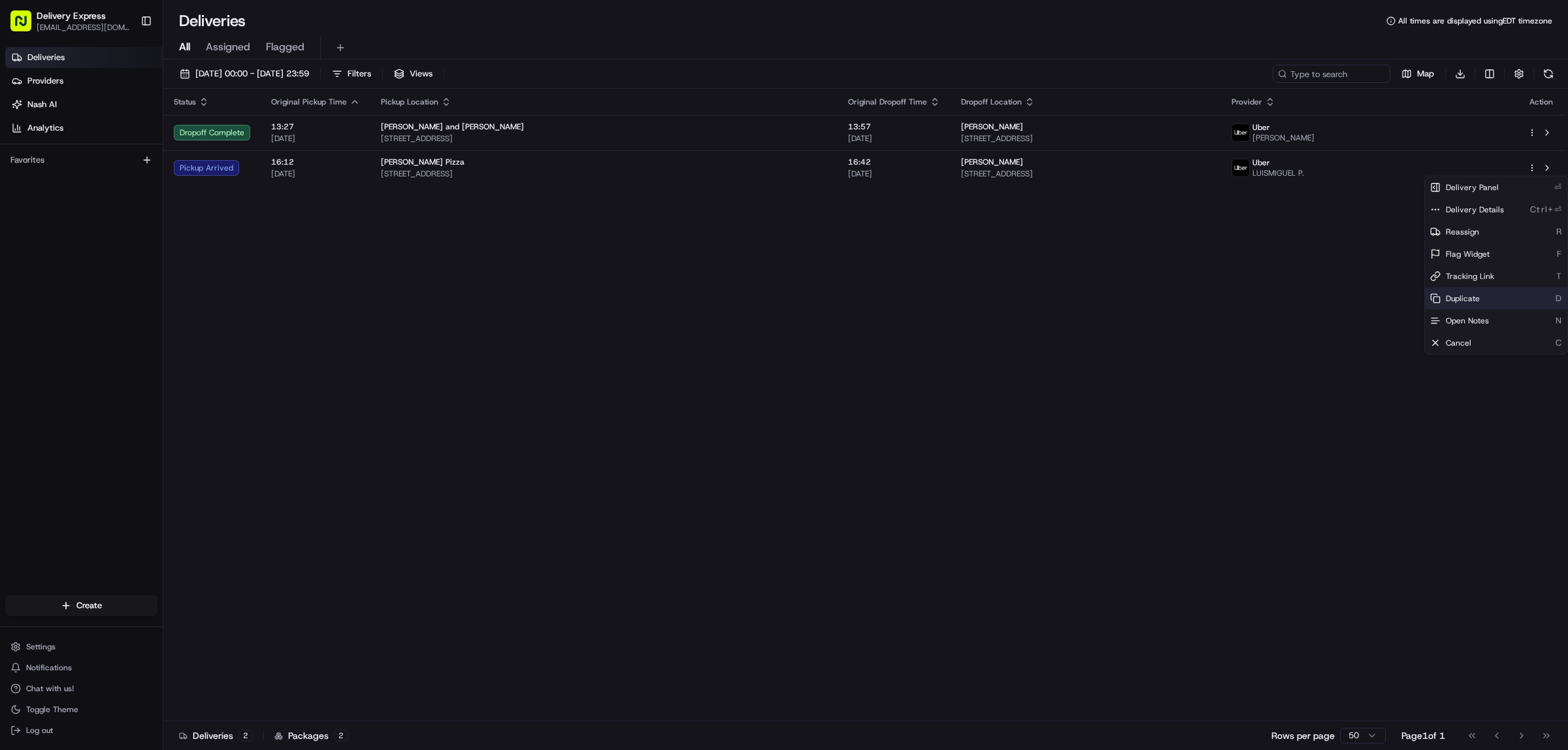
click at [1454, 298] on span "Duplicate" at bounding box center [1463, 299] width 34 height 10
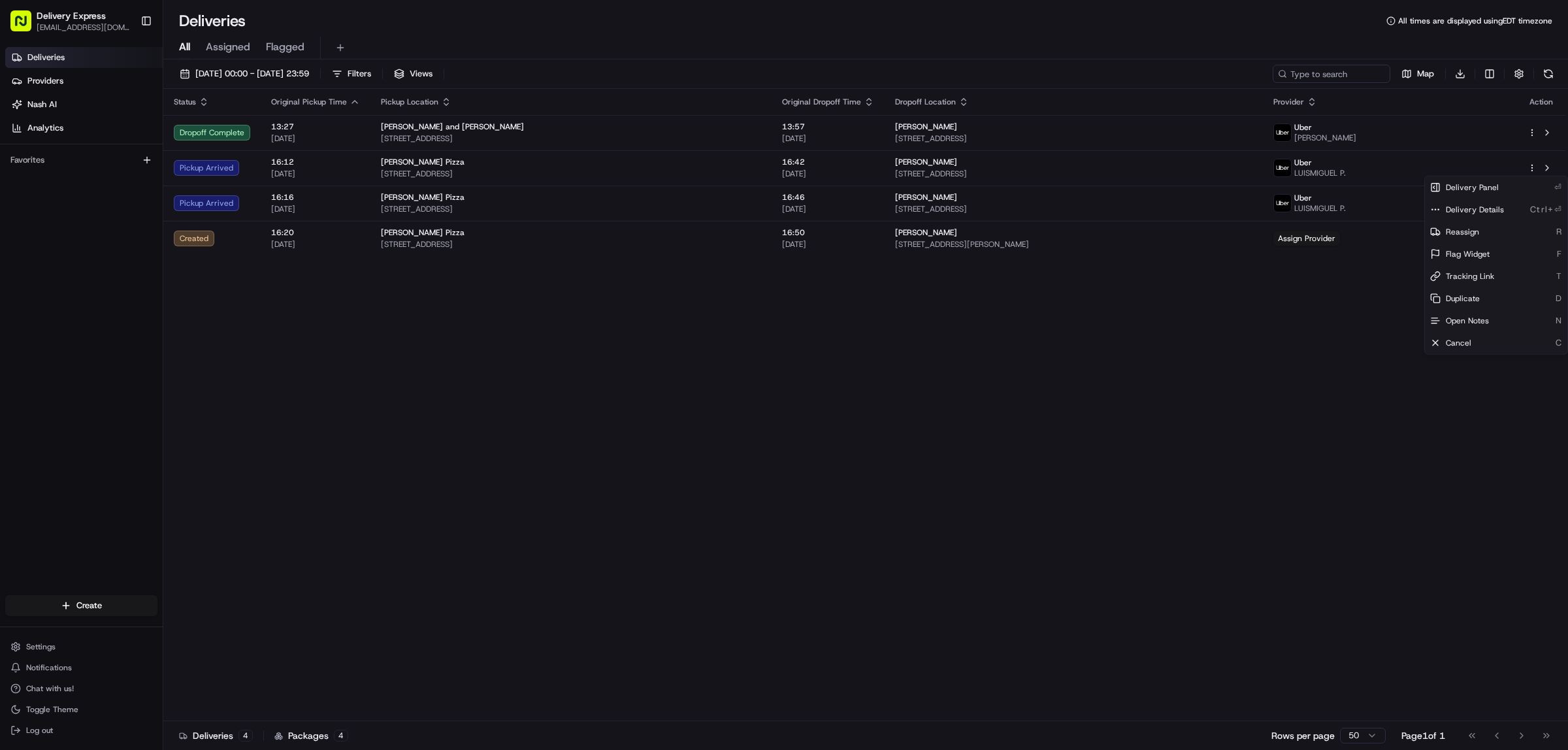
click at [1212, 364] on html "Delivery Express delex01108@yahoo.com Toggle Sidebar Deliveries Providers Nash …" at bounding box center [784, 375] width 1568 height 750
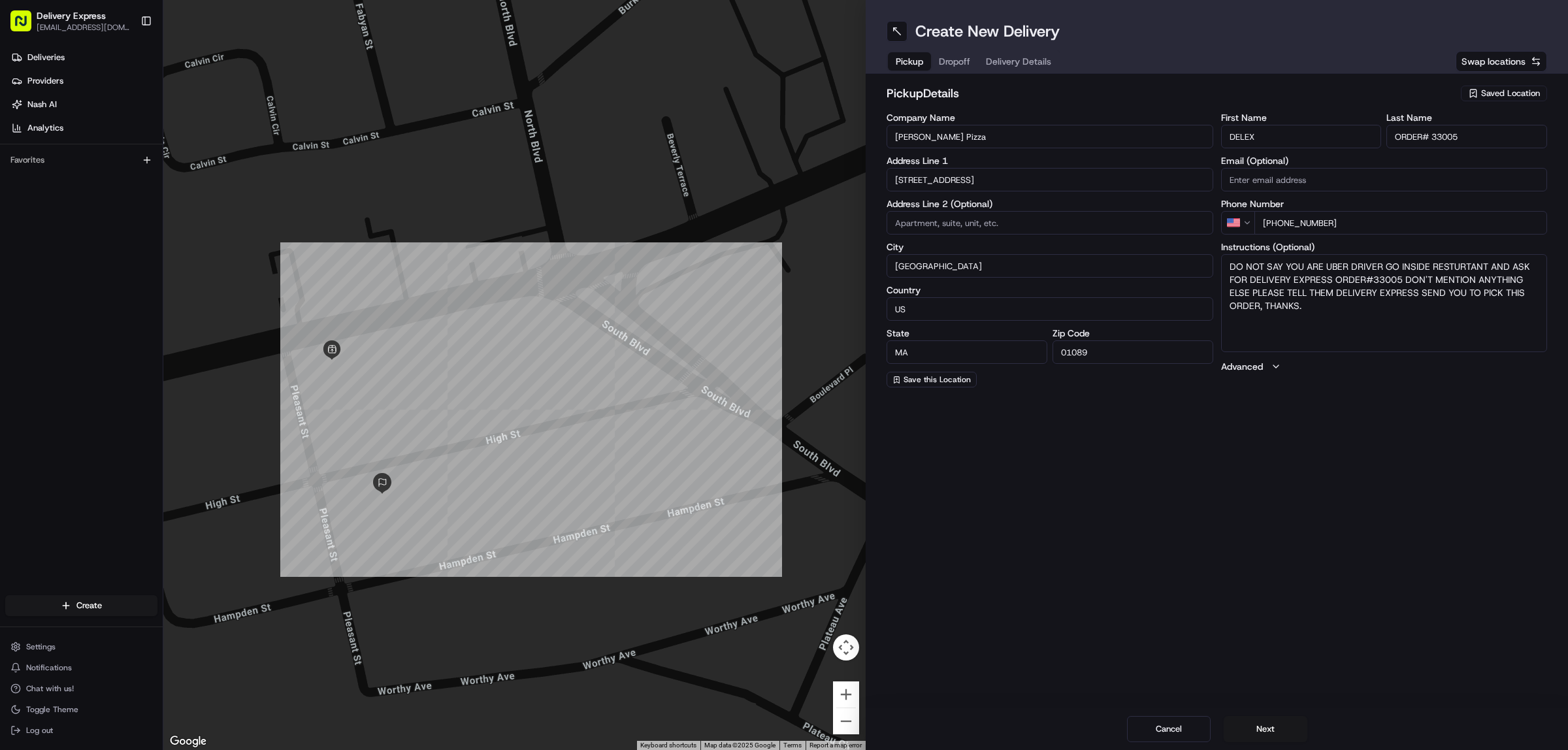
click at [1468, 135] on input "ORDER# 33005" at bounding box center [1466, 136] width 160 height 24
type input "ORDER# 33006"
click at [1401, 276] on textarea "DO NOT SAY YOU ARE UBER DRIVER GO INSIDE RESTURTANT AND ASK FOR DELIVERY EXPRES…" at bounding box center [1384, 302] width 326 height 98
type textarea "DO NOT SAY YOU ARE UBER DRIVER GO INSIDE RESTURTANT AND ASK FOR DELIVERY EXPRES…"
click at [953, 57] on span "Dropoff" at bounding box center [954, 62] width 31 height 13
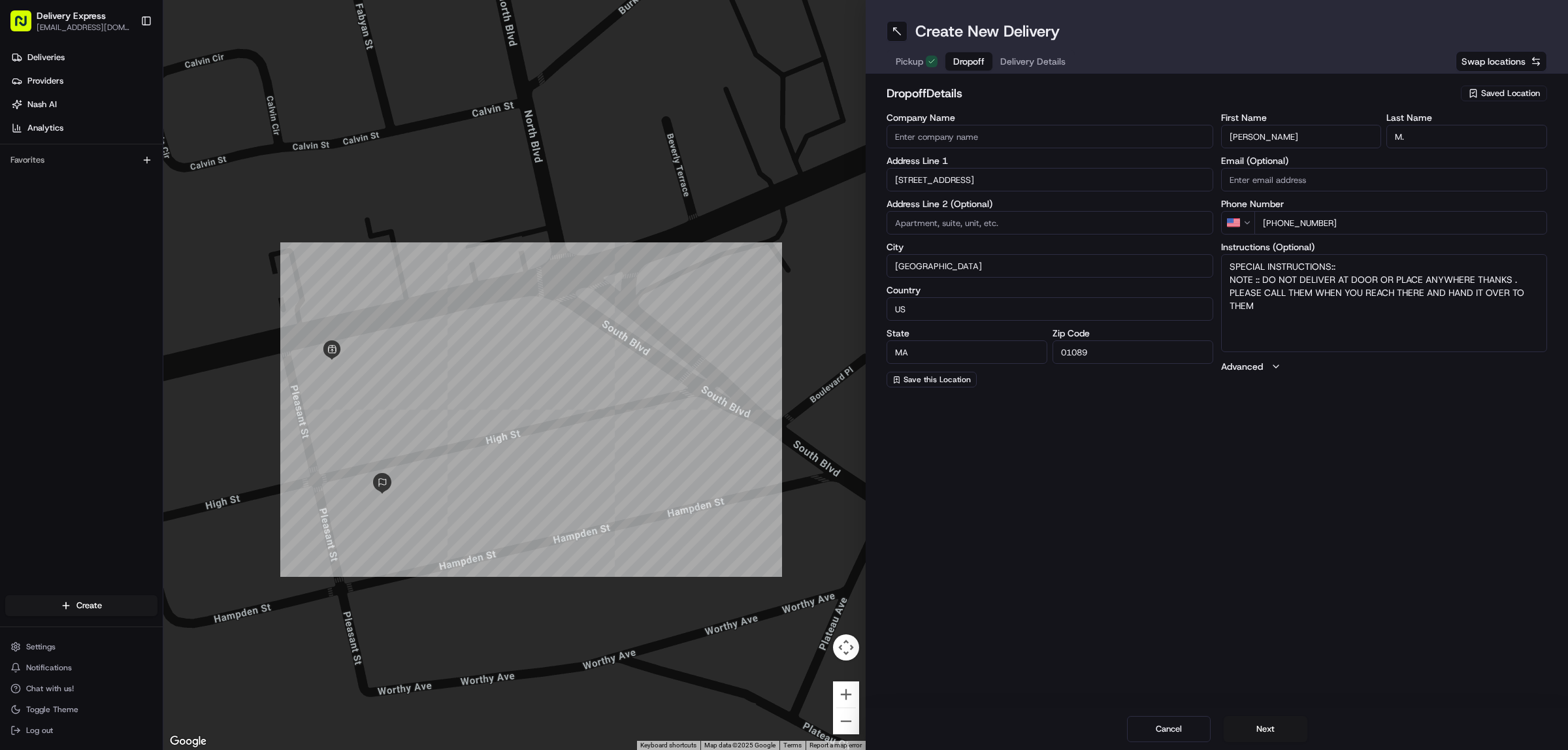
click at [974, 180] on input "73 High St" at bounding box center [1049, 179] width 326 height 24
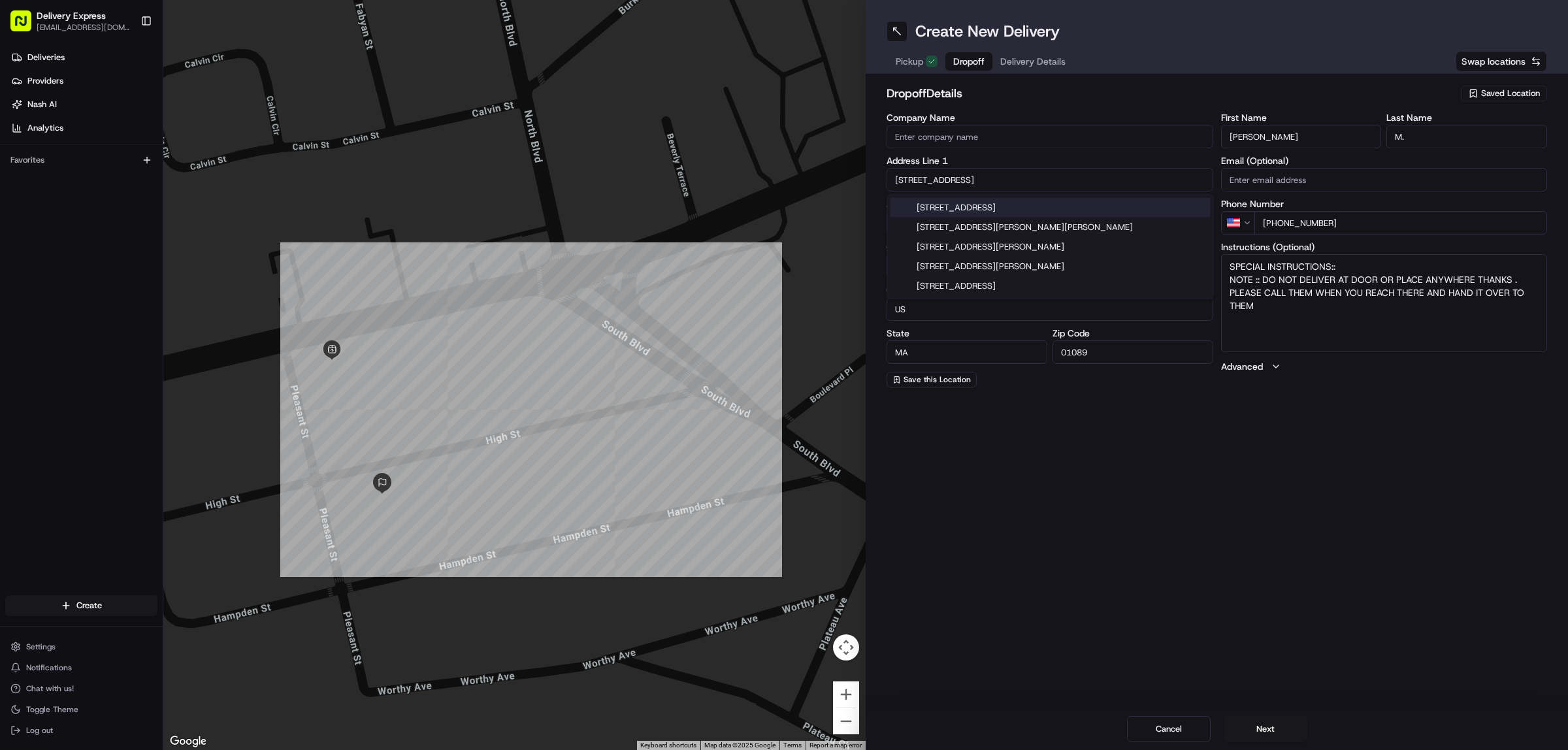
click at [974, 180] on input "73 High St" at bounding box center [1049, 179] width 326 height 24
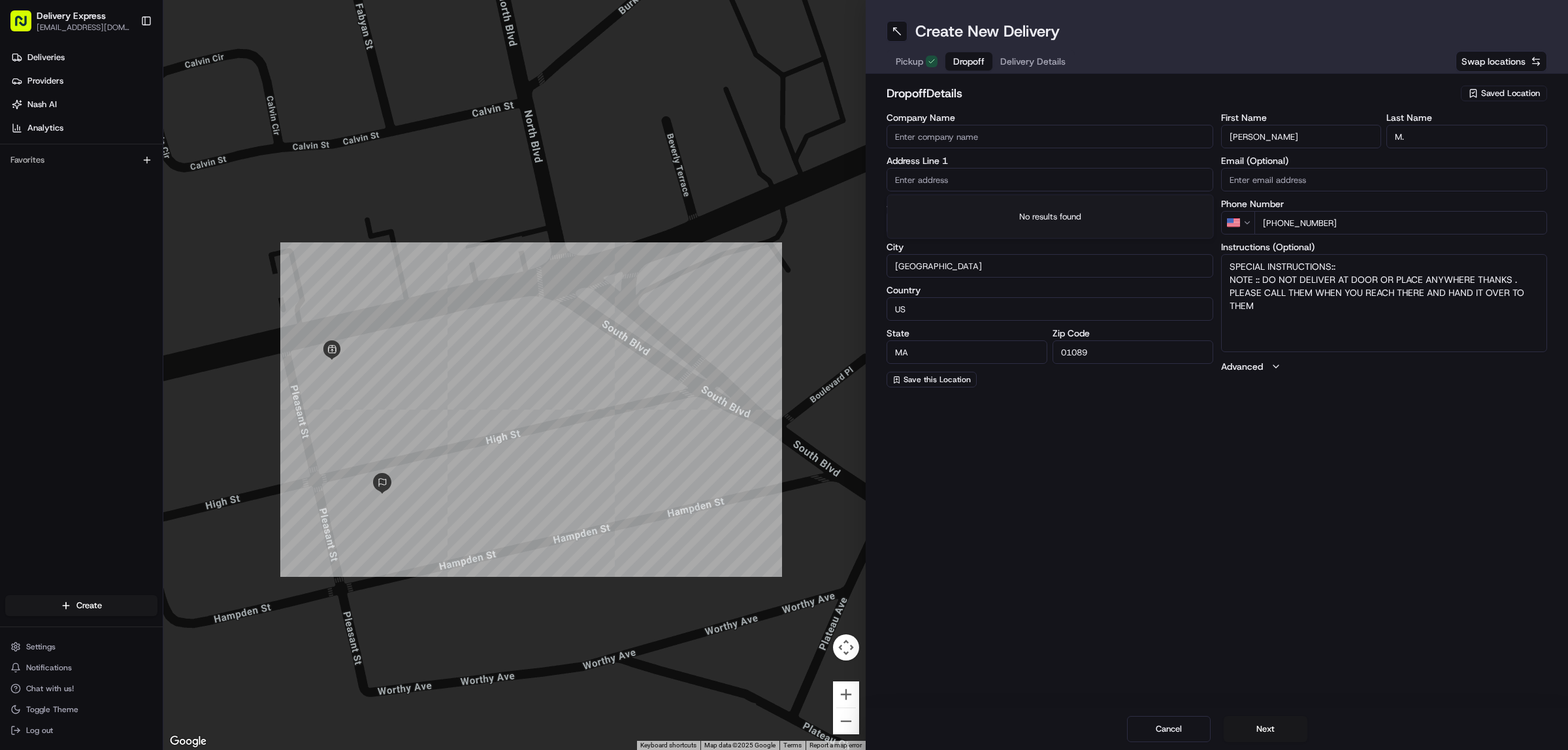
click at [1277, 125] on input "Jon" at bounding box center [1301, 136] width 160 height 24
click at [1432, 137] on input "M." at bounding box center [1466, 136] width 160 height 24
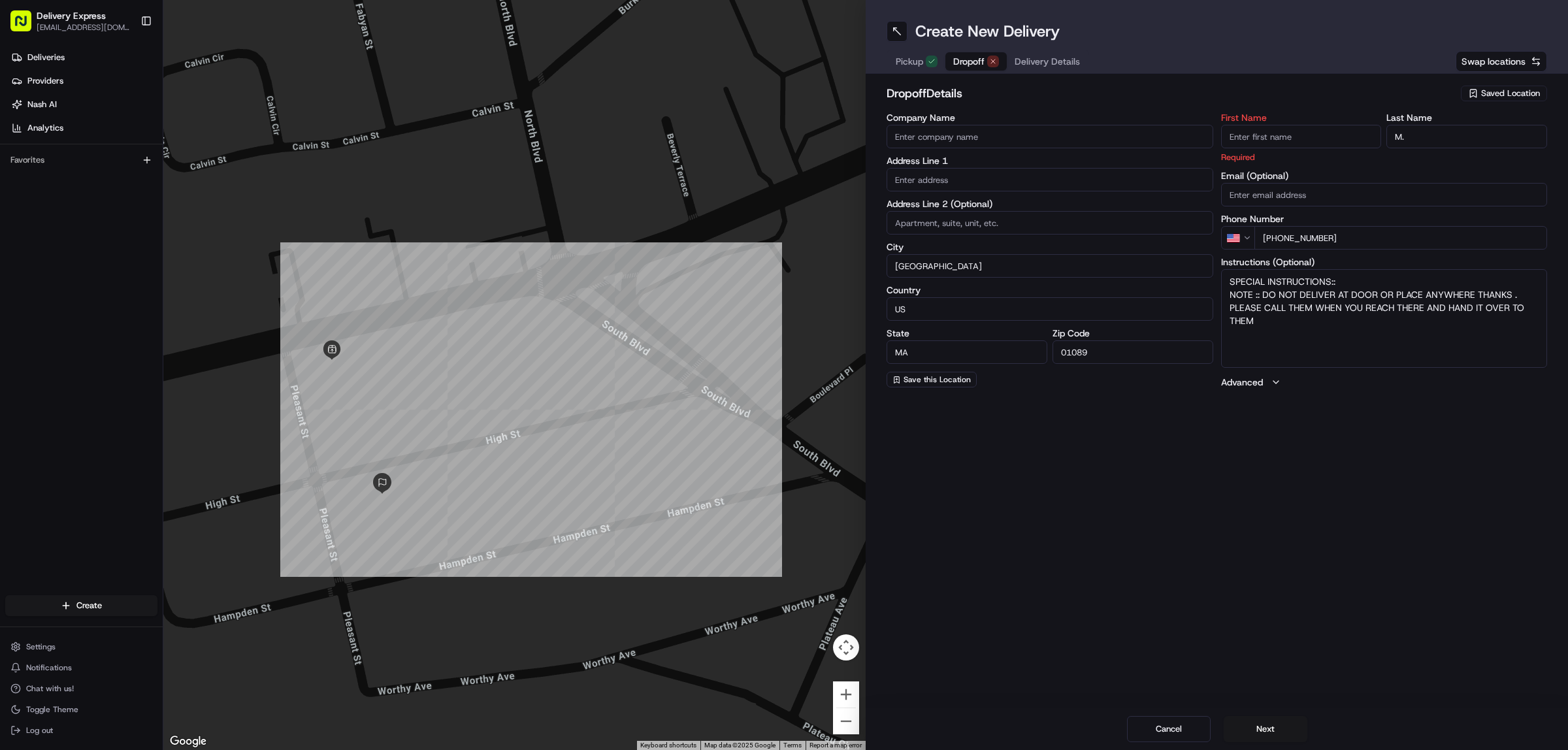
click at [1432, 137] on input "M." at bounding box center [1466, 136] width 160 height 24
type input "M"
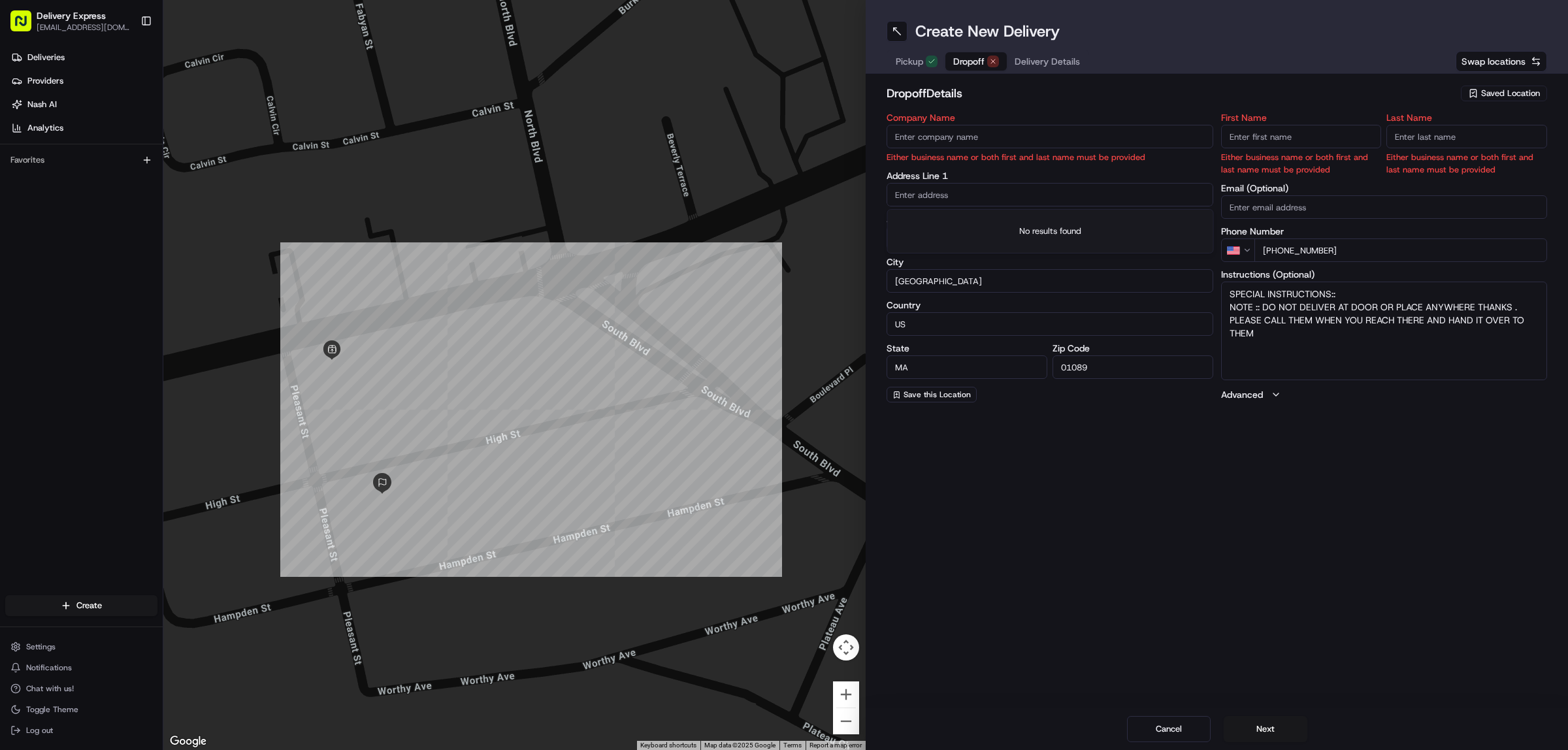
click at [957, 200] on input "text" at bounding box center [1049, 195] width 326 height 24
paste input "51 Worthy Ave, 2, West Springfield, 01089"
click at [1023, 220] on div "51 Worthy Ave #2, West Springfield, MA 01089" at bounding box center [1051, 222] width 320 height 20
type input "51 Worthy Ave #2, West Springfield, MA 01089, USA"
type input "2"
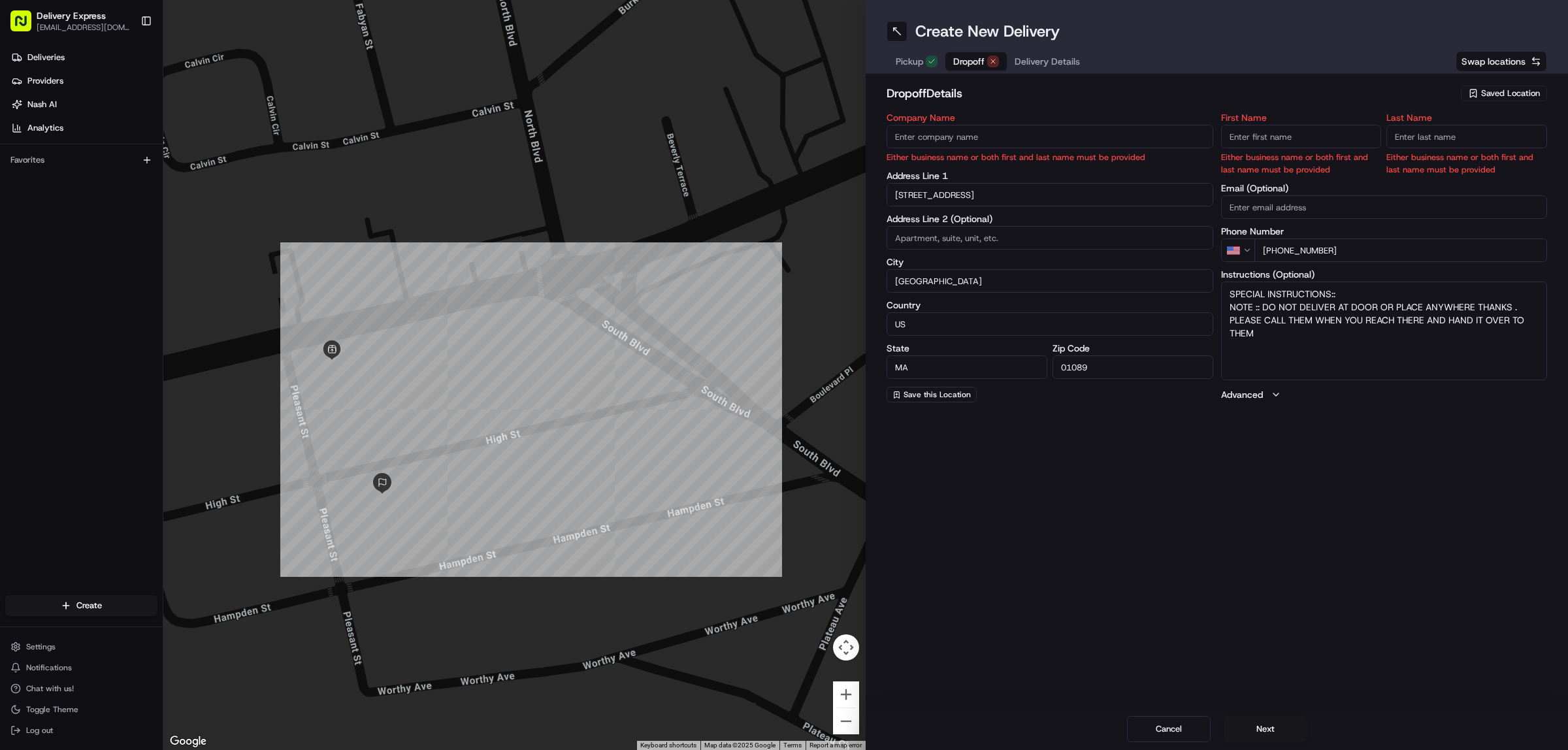
type input "United States"
type input "51 Worthy Avenue"
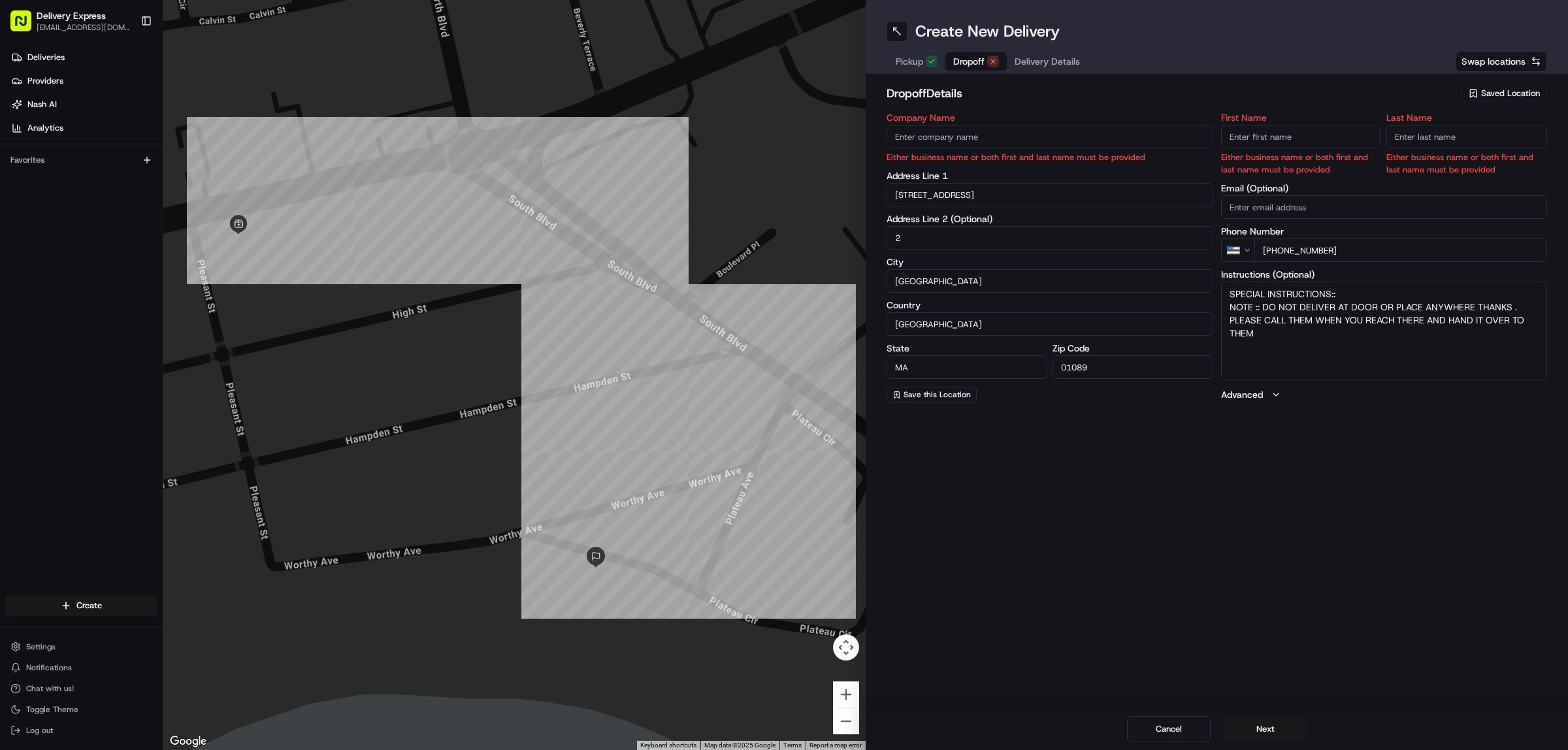
click at [1290, 137] on input "First Name" at bounding box center [1301, 136] width 160 height 24
paste input "Tom"
type input "Tom"
click at [1425, 137] on input "Last Name" at bounding box center [1466, 136] width 160 height 24
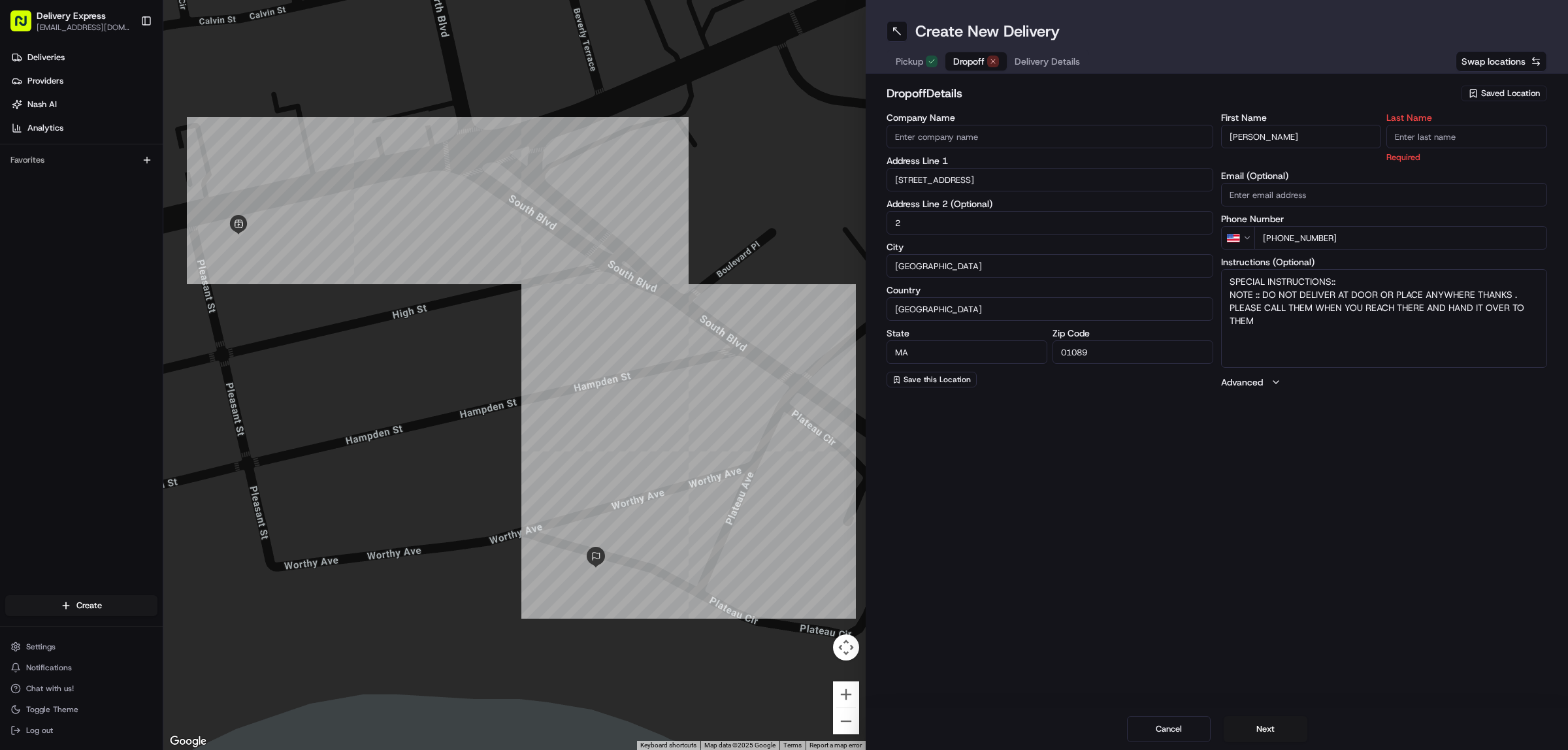
type input "S"
type input "A."
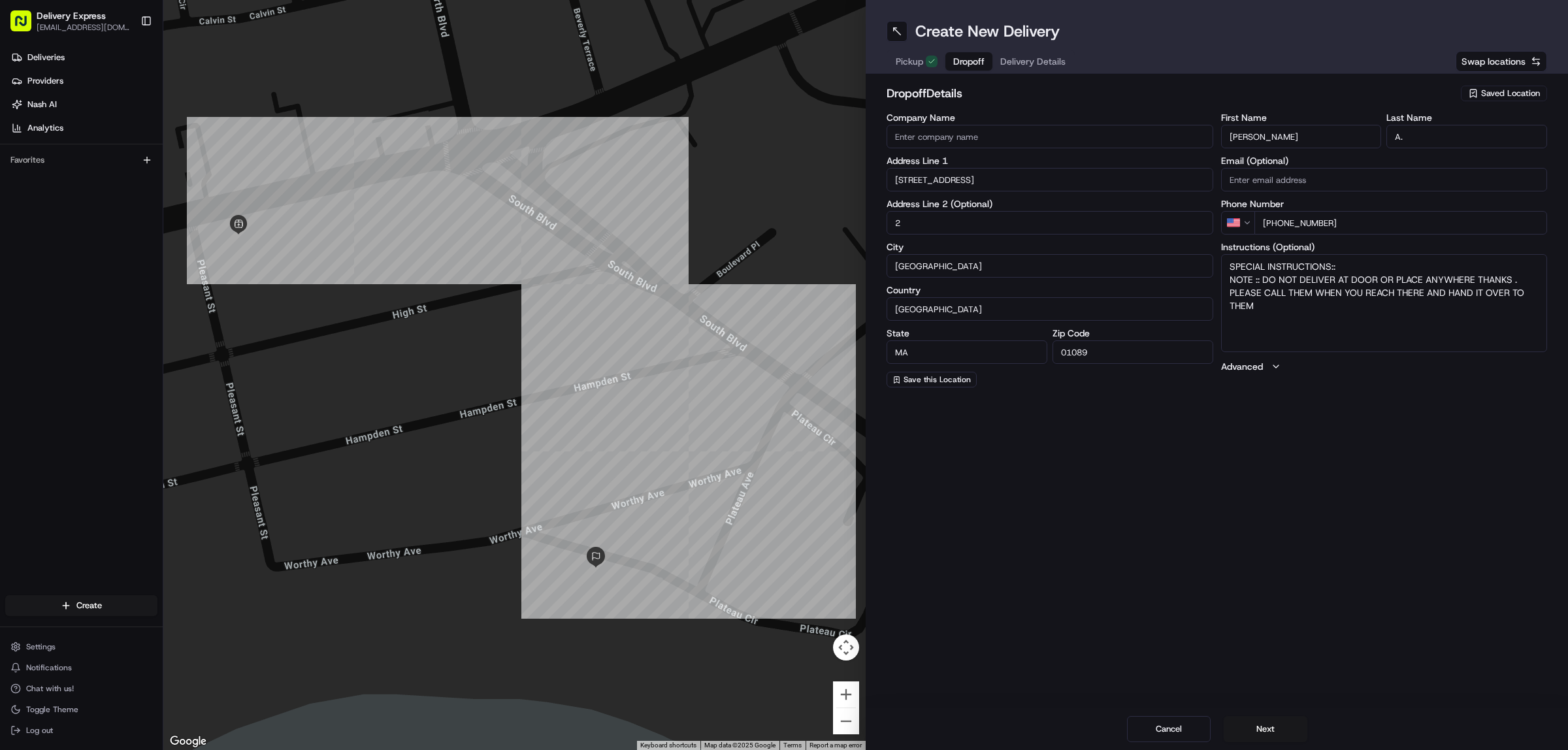
click at [1398, 277] on textarea "SPECIAL INSTRUCTIONS:: NOTE :: DO NOT DELIVER AT DOOR OR PLACE ANYWHERE THANKS …" at bounding box center [1384, 302] width 326 height 98
click at [1030, 52] on button "Delivery Details" at bounding box center [1032, 61] width 81 height 18
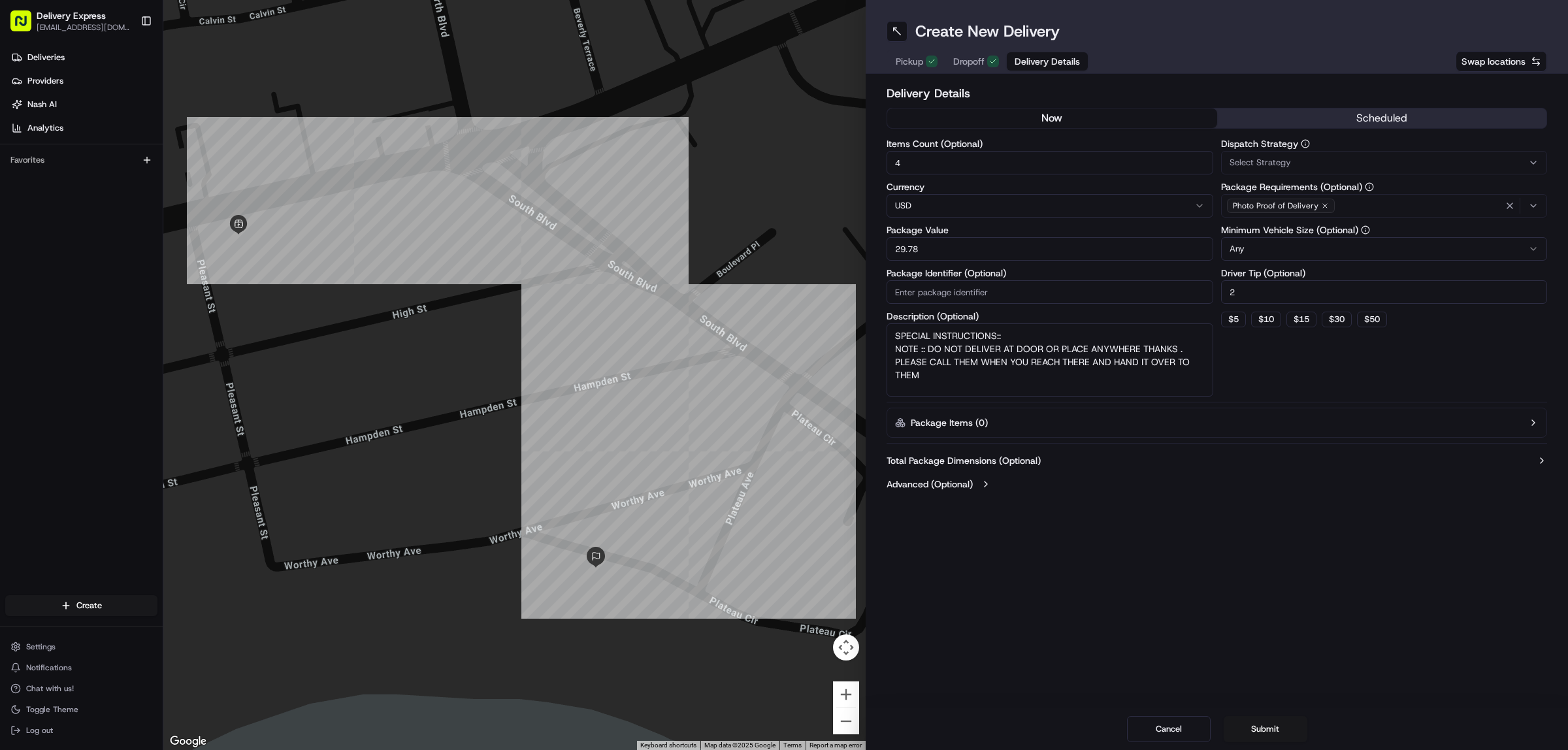
click at [948, 247] on input "29.78" at bounding box center [1049, 249] width 326 height 24
click at [939, 155] on input "4" at bounding box center [1049, 162] width 326 height 24
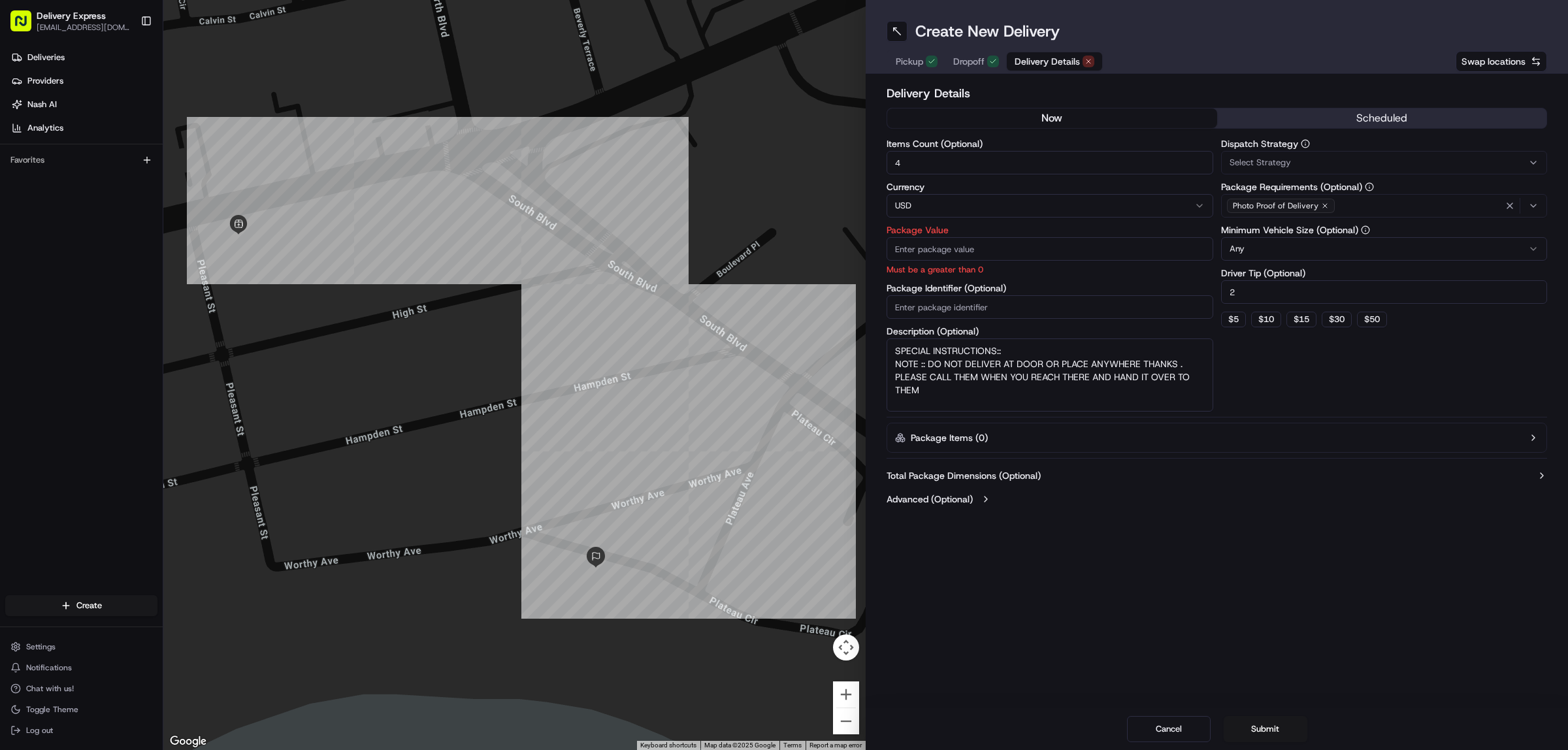
click at [939, 155] on input "4" at bounding box center [1049, 162] width 326 height 24
type input "4"
click at [933, 252] on input "Package Value" at bounding box center [1049, 249] width 326 height 24
paste input "50.42"
type input "50.42"
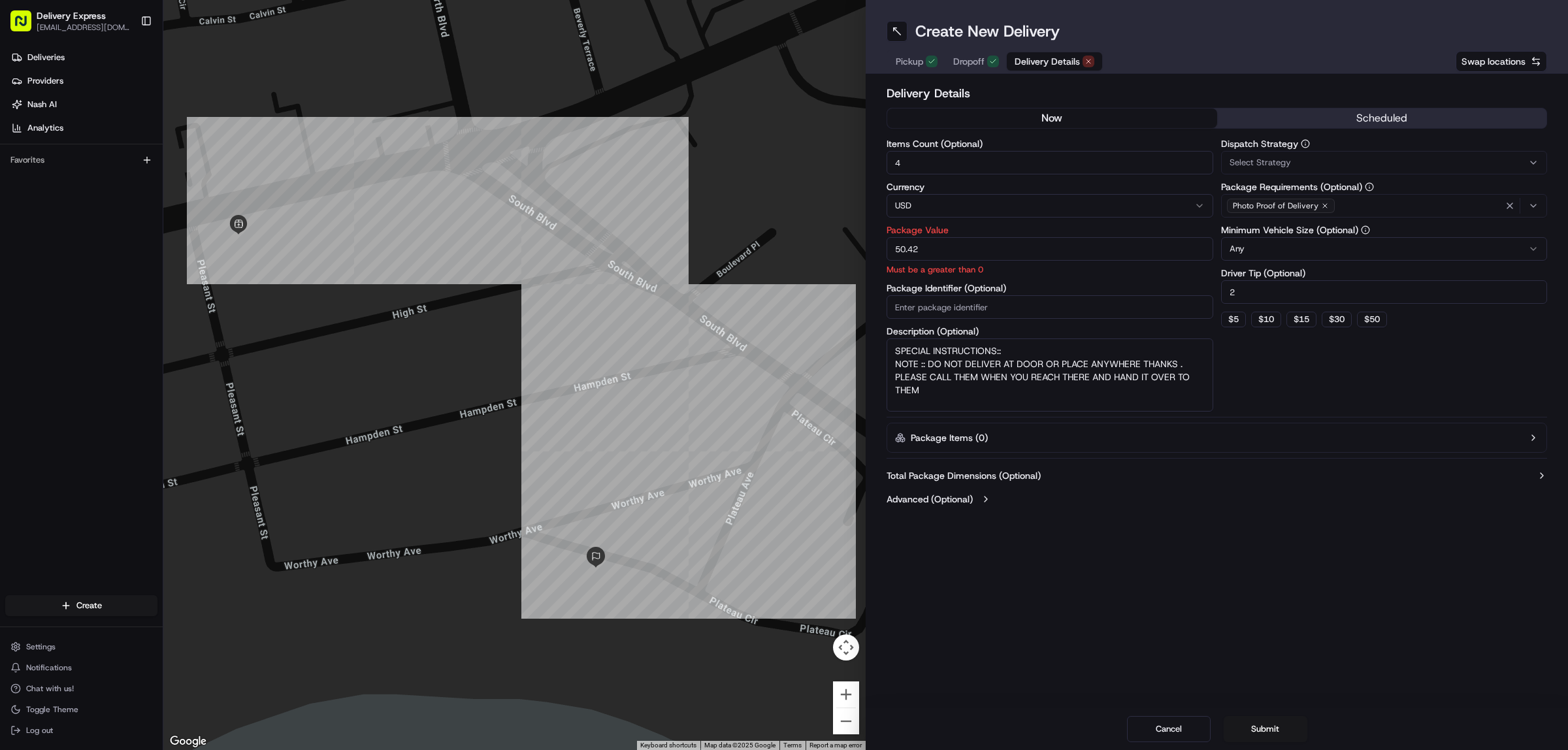
click at [1249, 289] on input "2" at bounding box center [1384, 292] width 326 height 24
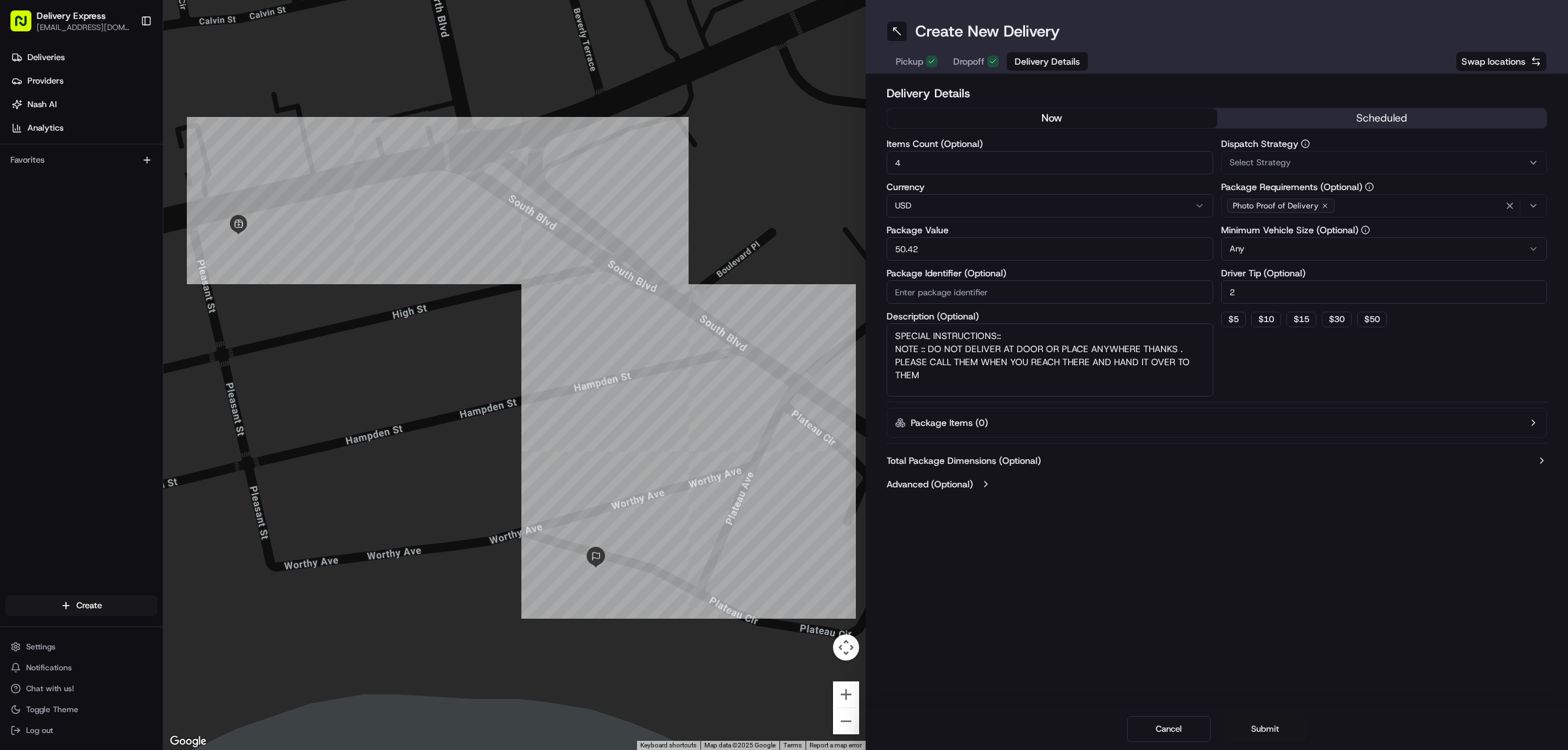
click at [1254, 734] on button "Submit" at bounding box center [1266, 729] width 84 height 26
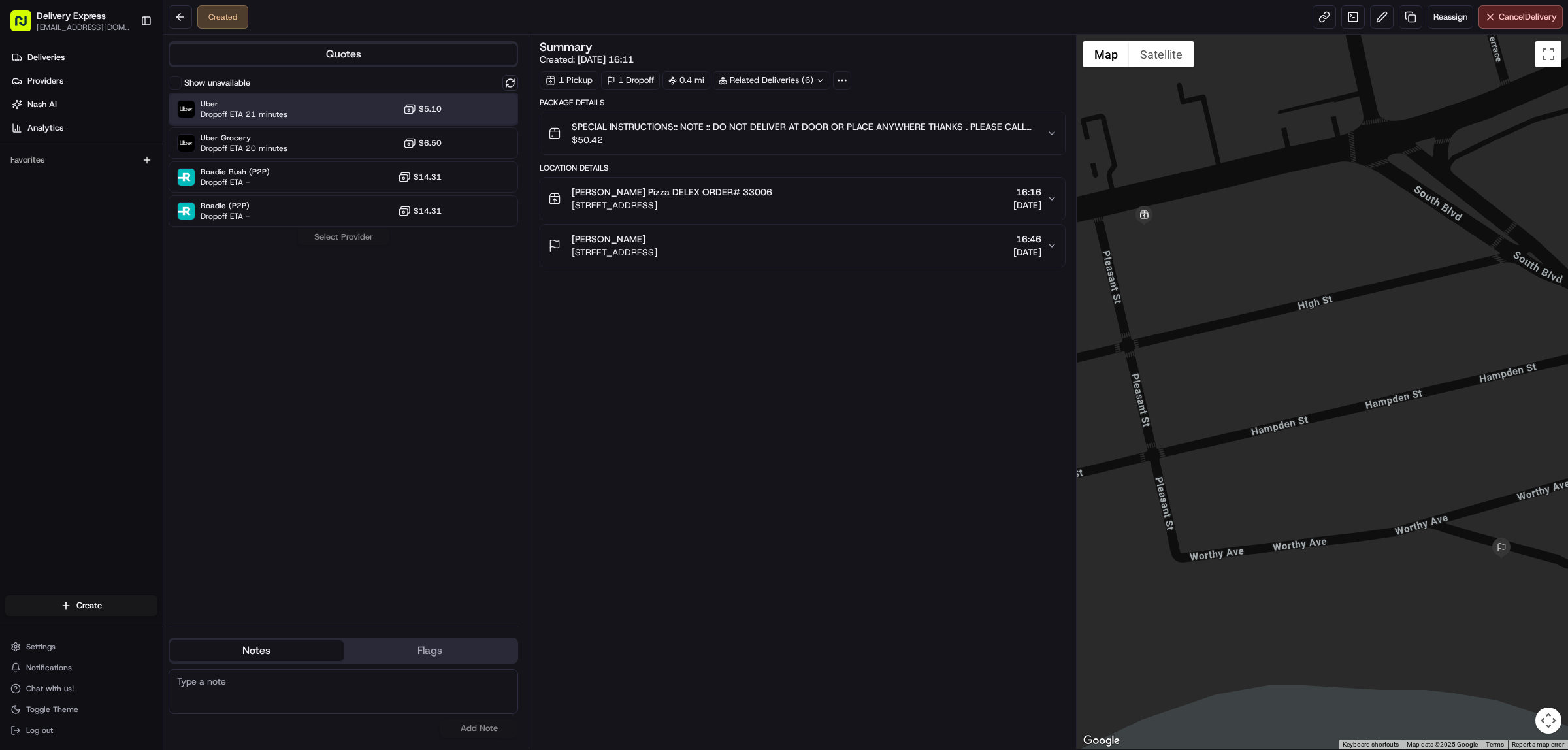
click at [333, 100] on div "Uber Dropoff ETA 21 minutes $5.10" at bounding box center [343, 109] width 349 height 31
click at [358, 240] on button "Assign Provider" at bounding box center [343, 237] width 93 height 15
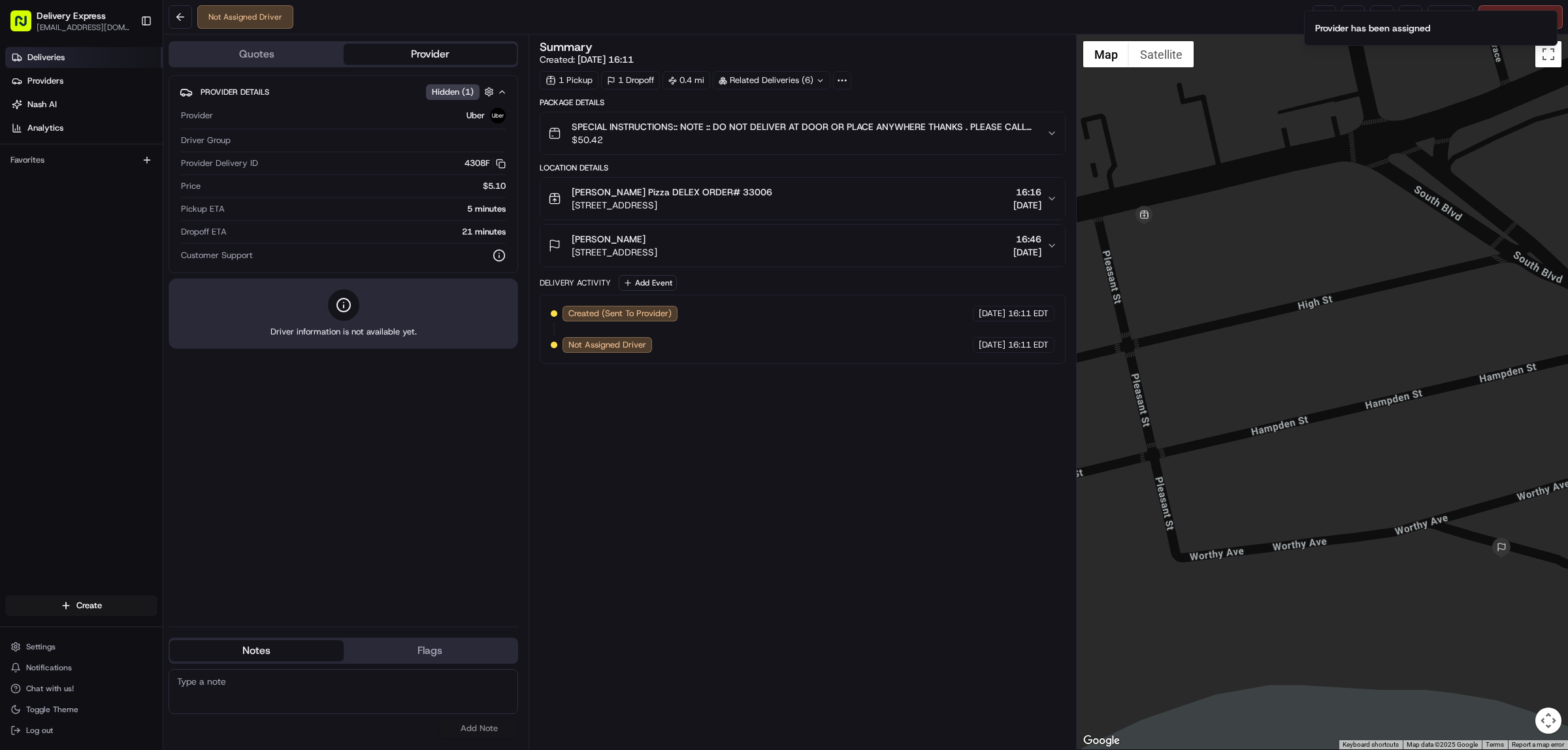
click at [57, 49] on link "Deliveries" at bounding box center [83, 57] width 157 height 21
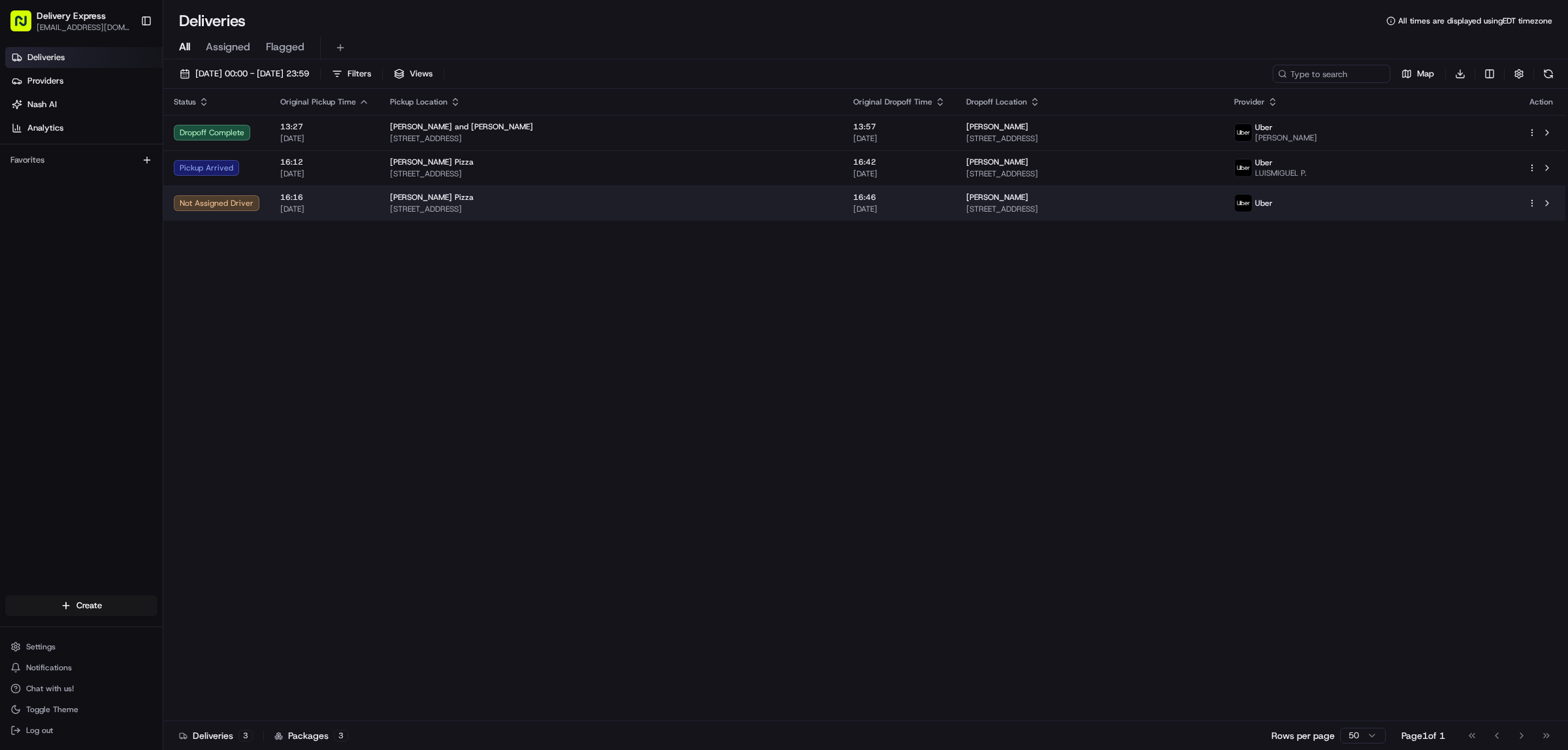
click at [1531, 200] on html "Delivery Express delex01108@yahoo.com Toggle Sidebar Deliveries Providers Nash …" at bounding box center [784, 375] width 1568 height 750
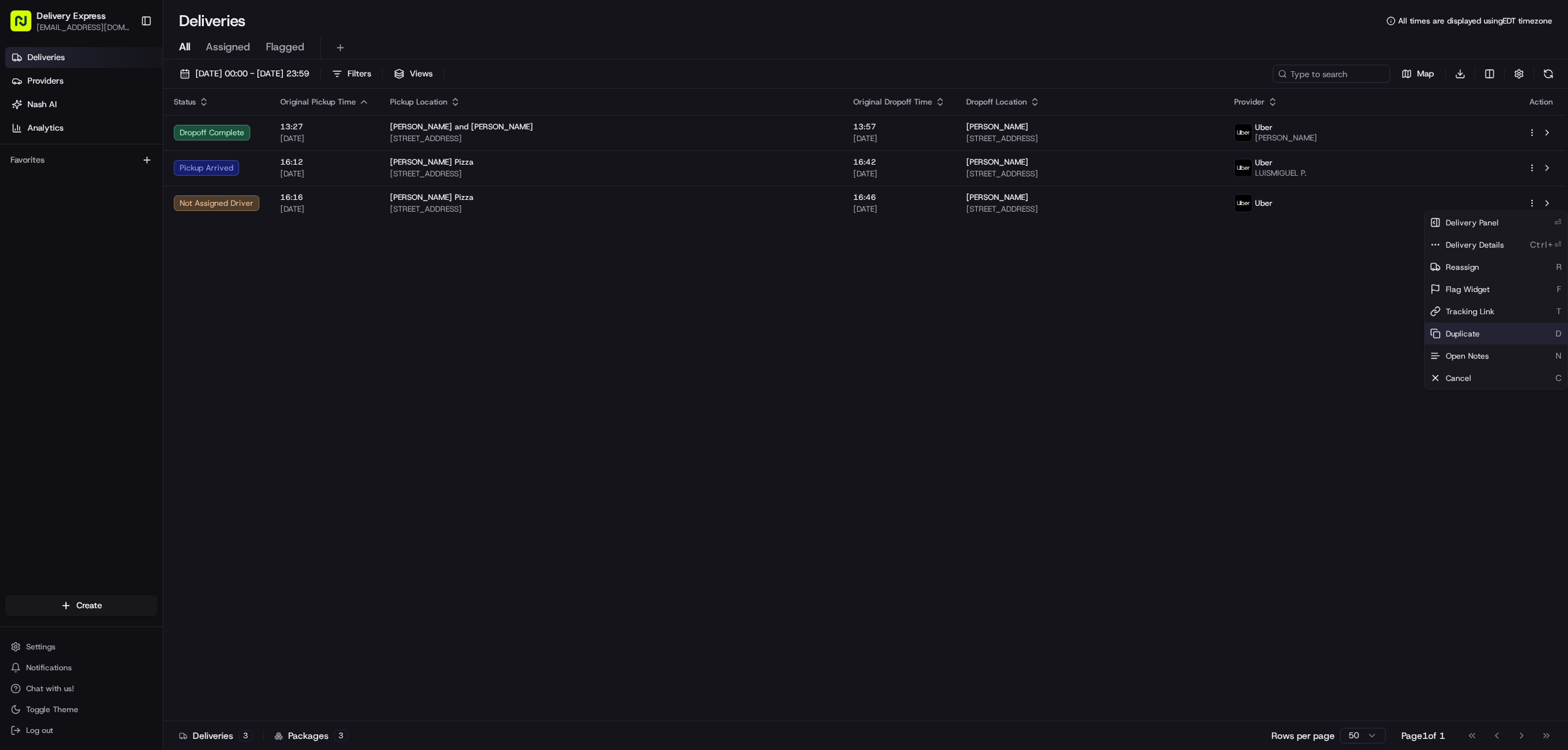
click at [1463, 326] on div "Duplicate D" at bounding box center [1496, 333] width 142 height 22
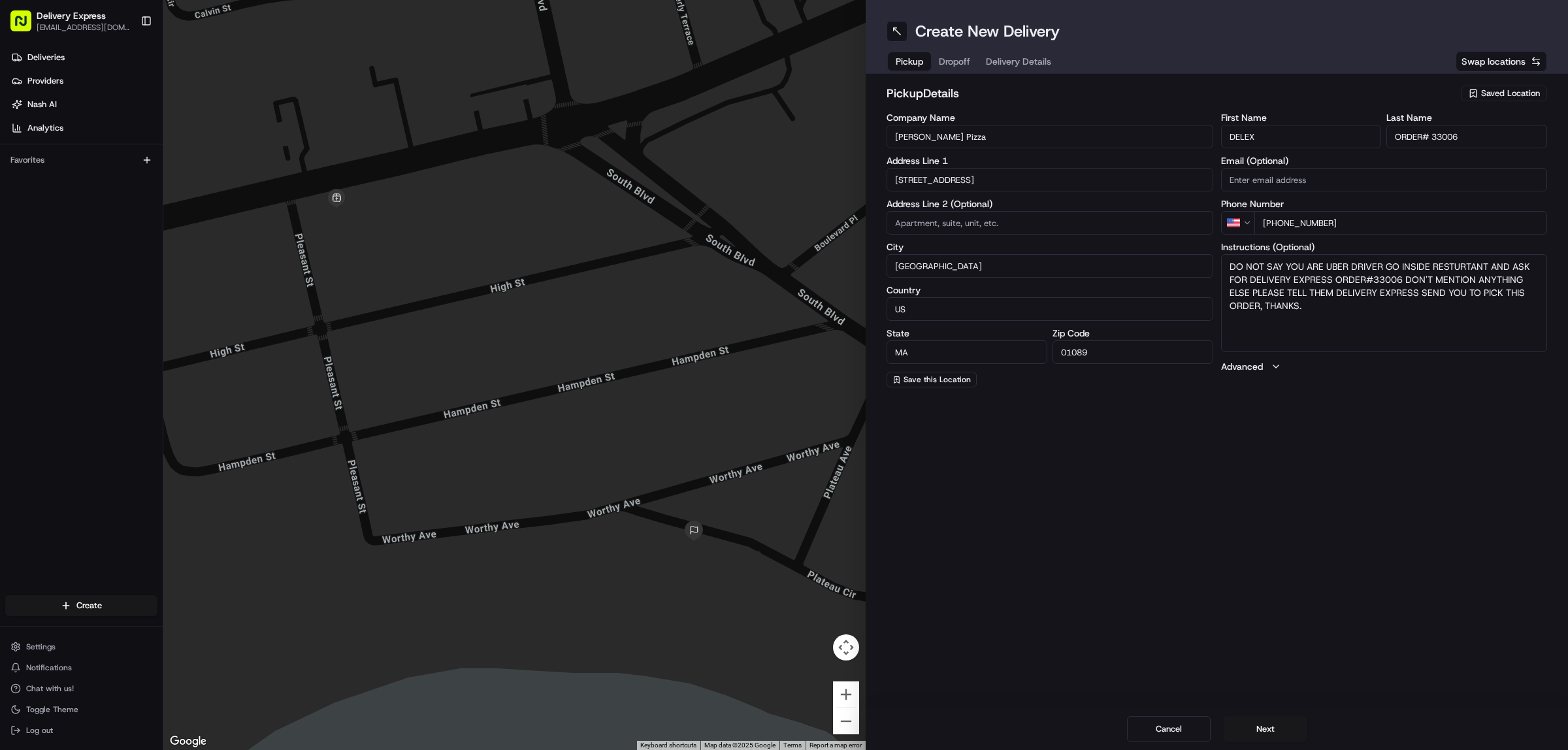
click at [1472, 135] on input "ORDER# 33006" at bounding box center [1466, 136] width 160 height 24
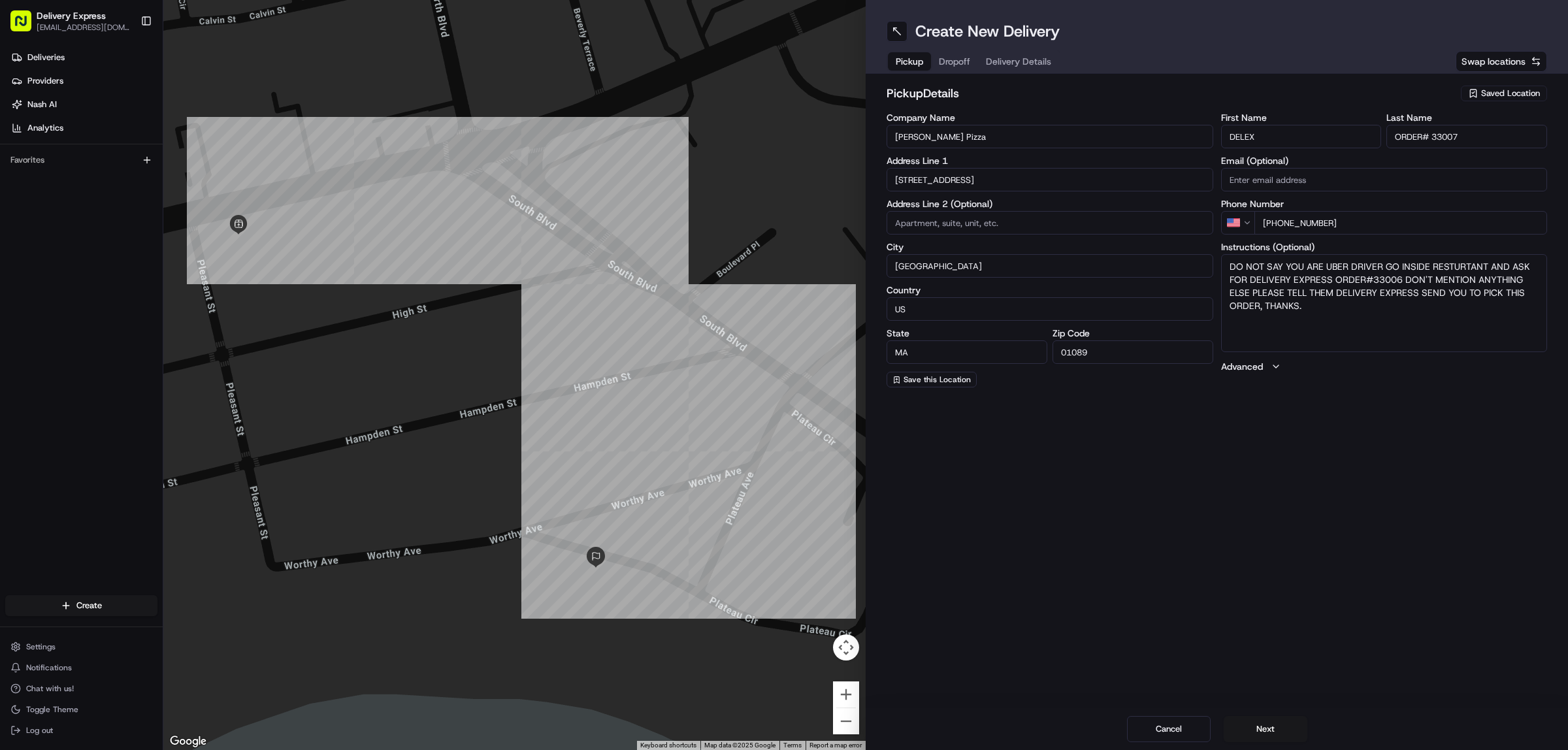
type input "ORDER# 33007"
click at [1398, 281] on textarea "DO NOT SAY YOU ARE UBER DRIVER GO INSIDE RESTURTANT AND ASK FOR DELIVERY EXPRES…" at bounding box center [1384, 302] width 326 height 98
type textarea "DO NOT SAY YOU ARE UBER DRIVER GO INSIDE RESTURTANT AND ASK FOR DELIVERY EXPRES…"
click at [1382, 335] on textarea "DO NOT SAY YOU ARE UBER DRIVER GO INSIDE RESTURTANT AND ASK FOR DELIVERY EXPRES…" at bounding box center [1384, 302] width 326 height 98
click at [961, 57] on span "Dropoff" at bounding box center [954, 62] width 31 height 13
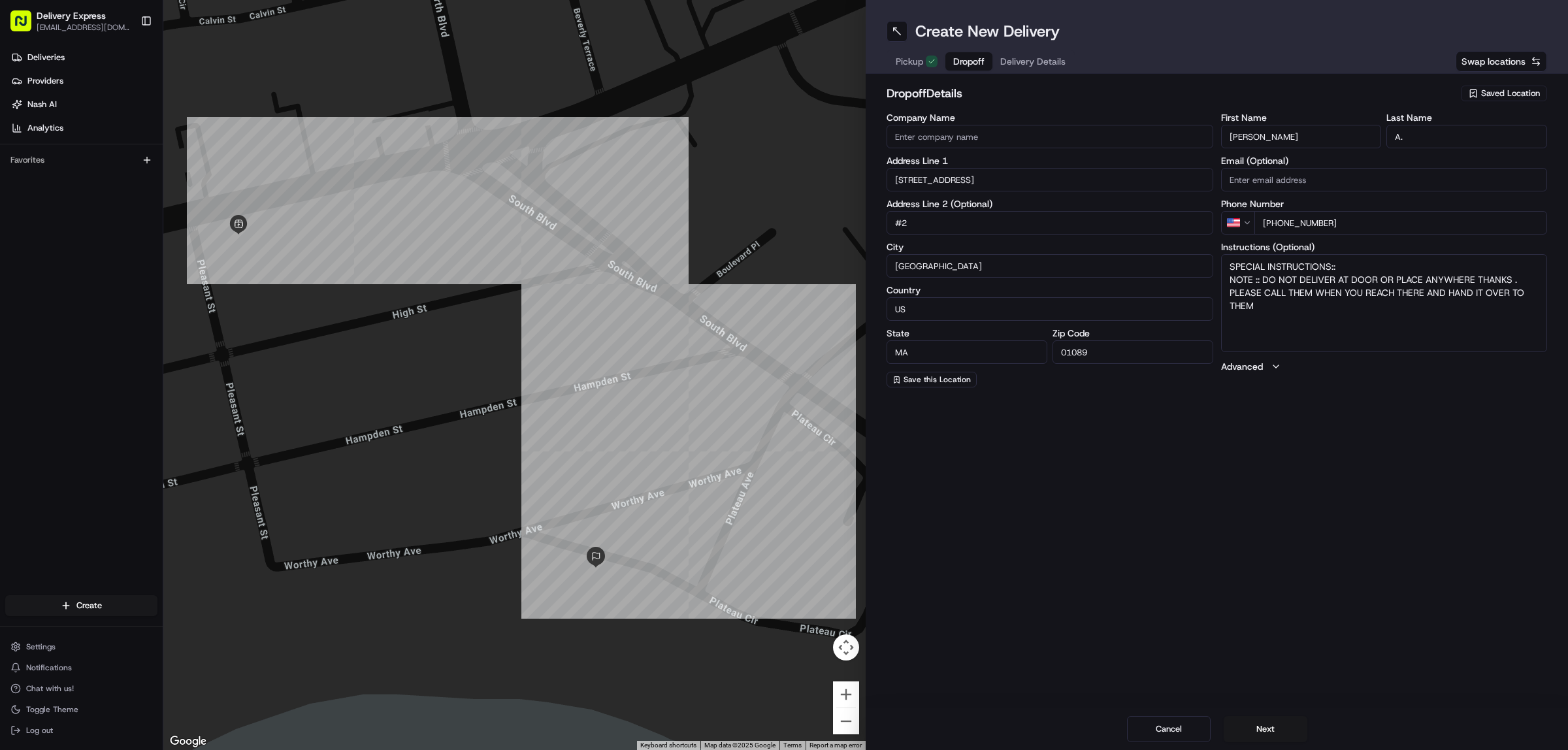
click at [963, 176] on input "51 Worthy Ave" at bounding box center [1049, 179] width 326 height 24
click at [1271, 135] on input "Tom" at bounding box center [1301, 136] width 160 height 24
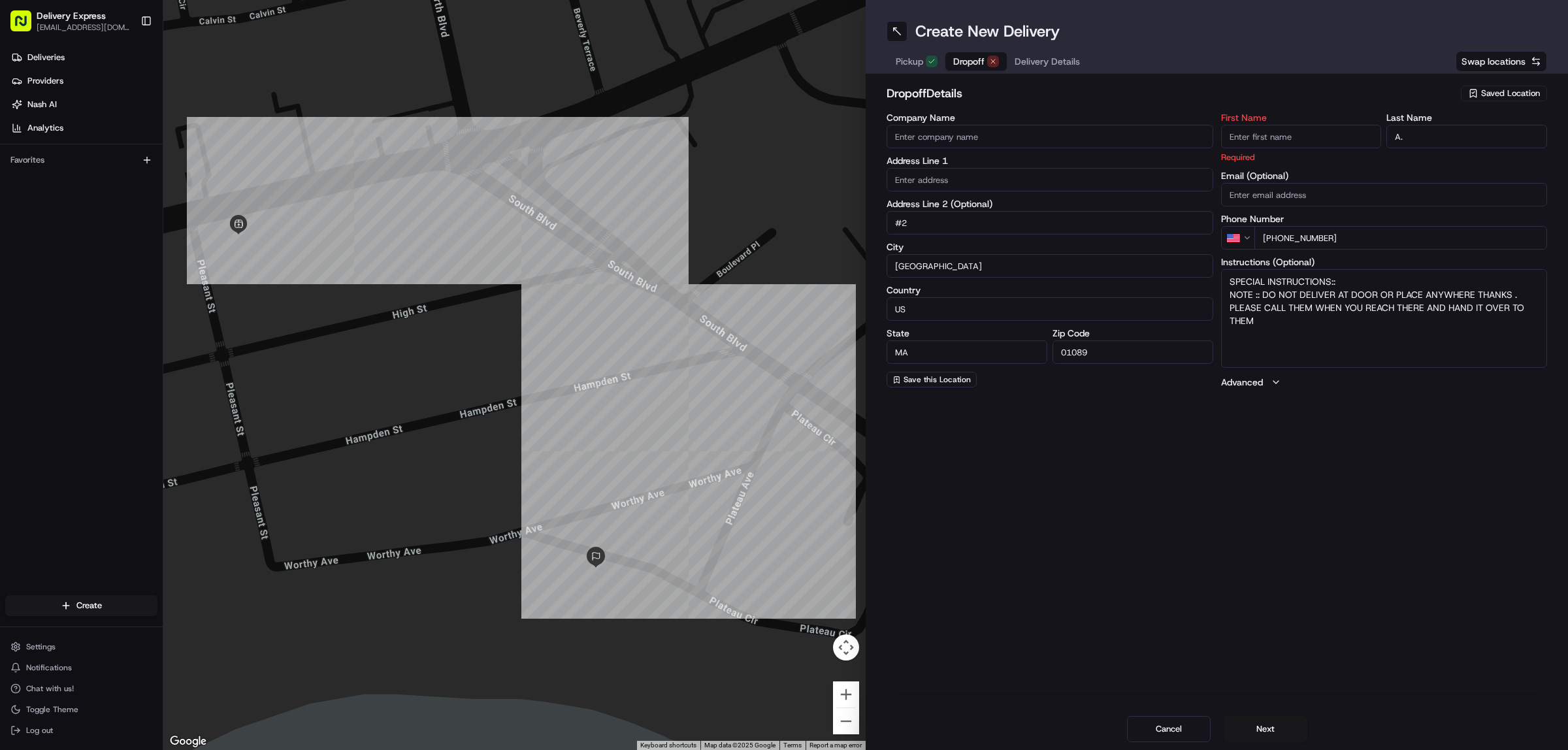
click at [1458, 134] on input "A." at bounding box center [1466, 136] width 160 height 24
type input "A"
click at [909, 59] on span "Pickup" at bounding box center [909, 62] width 28 height 13
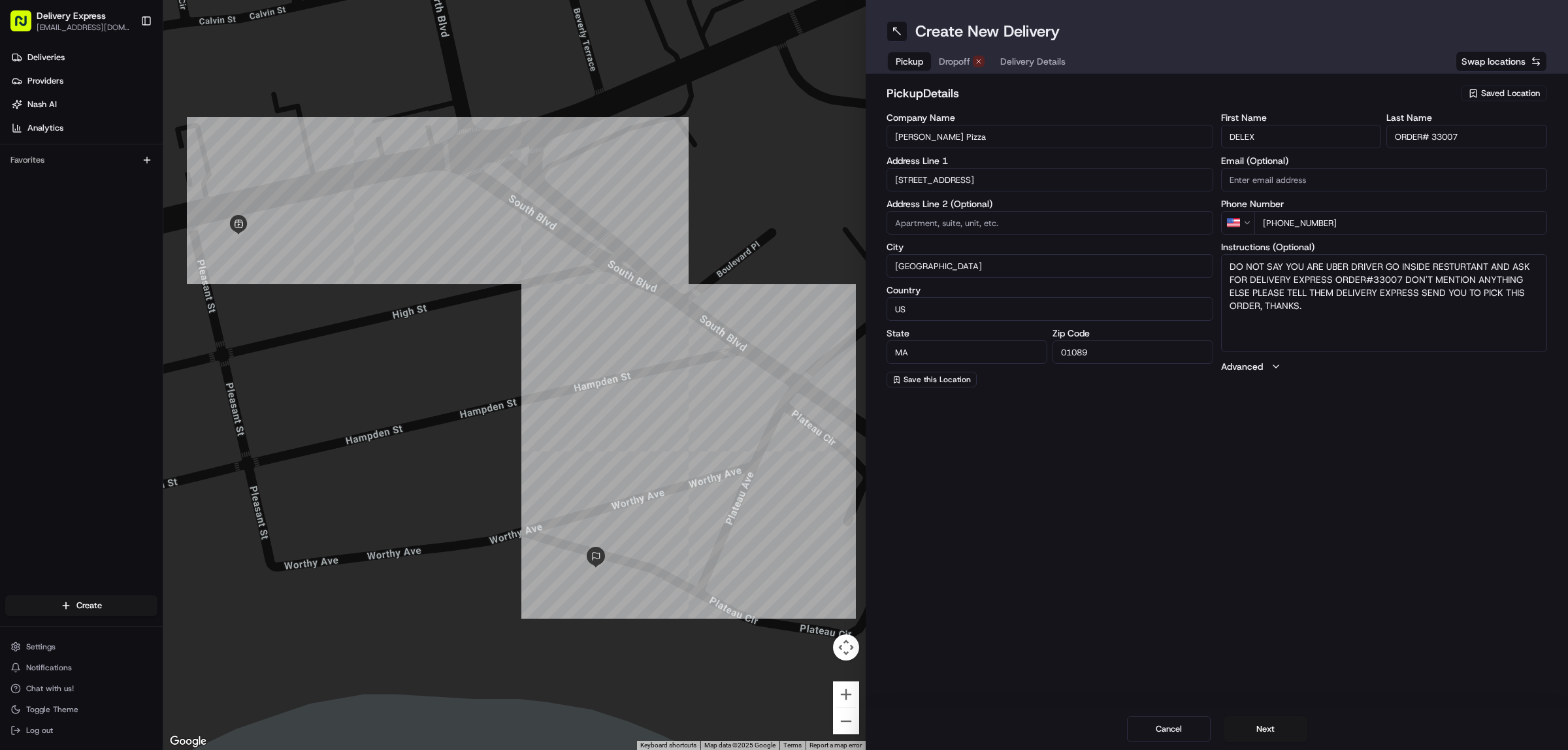
click at [954, 53] on button "Dropoff" at bounding box center [961, 61] width 61 height 18
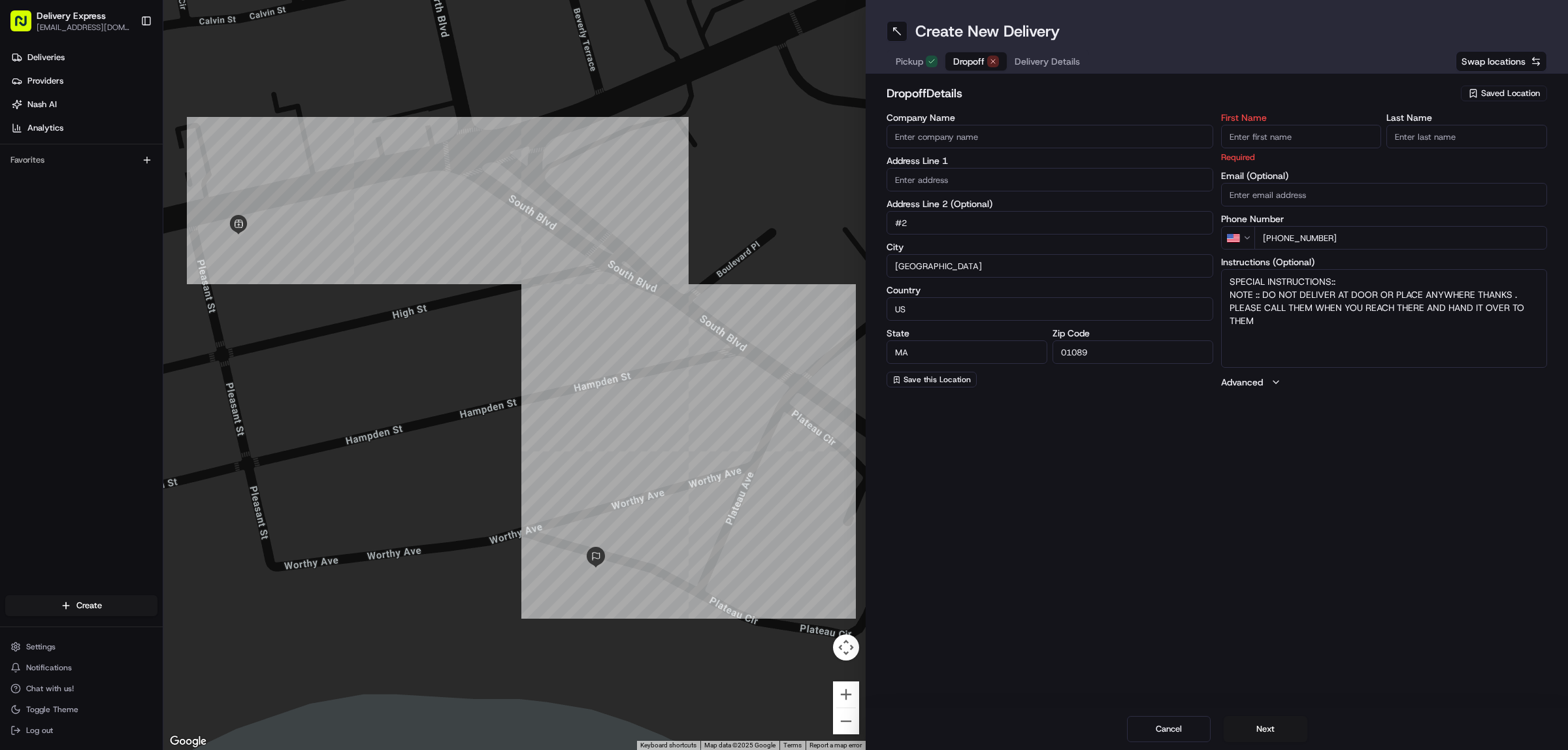
click at [918, 174] on input "text" at bounding box center [1049, 179] width 326 height 24
paste input "192 Wolcott Ave, West Springfield, 01089"
click at [928, 210] on div "192 Wolcott Ave, West Springfield, MA 01089" at bounding box center [1051, 208] width 320 height 20
type input "192 Wolcott Ave, West Springfield, MA 01089, USA"
type input "United States"
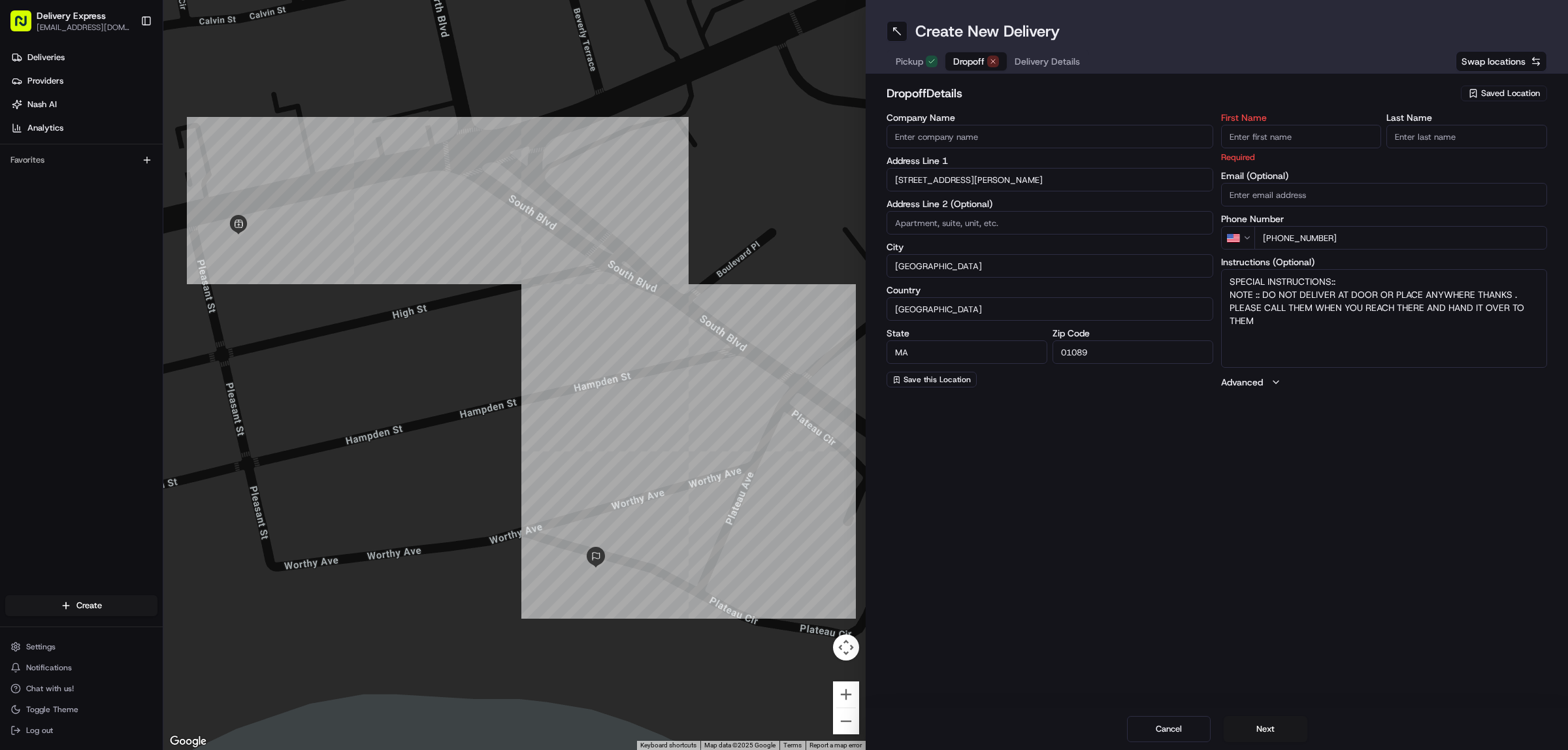
type input "192 Wolcott Avenue"
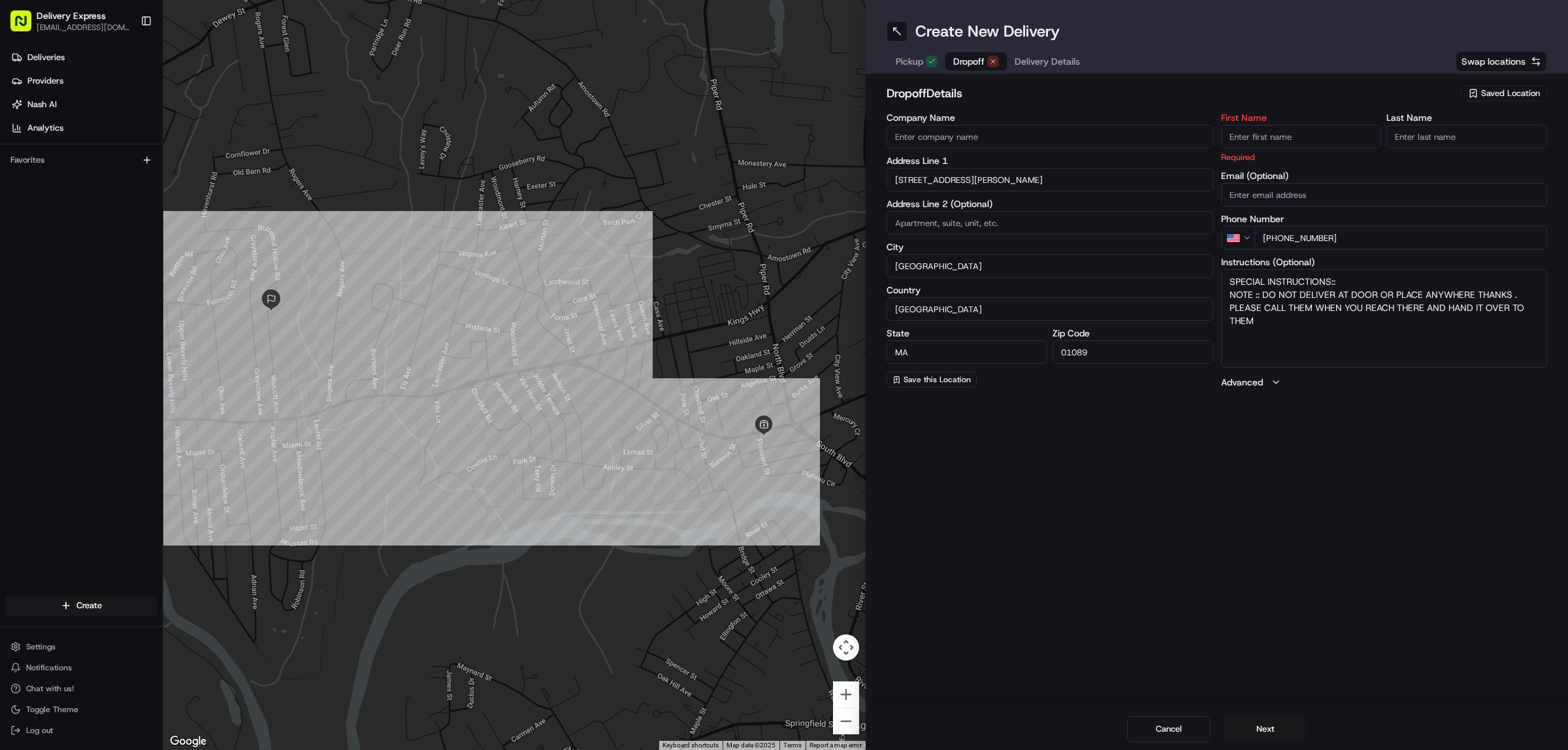
click at [1270, 135] on input "First Name" at bounding box center [1301, 136] width 160 height 24
paste input "Aleah H."
drag, startPoint x: 1251, startPoint y: 135, endPoint x: 1262, endPoint y: 138, distance: 11.4
click at [1262, 138] on input "Aleah" at bounding box center [1301, 136] width 160 height 24
type input "Aleah"
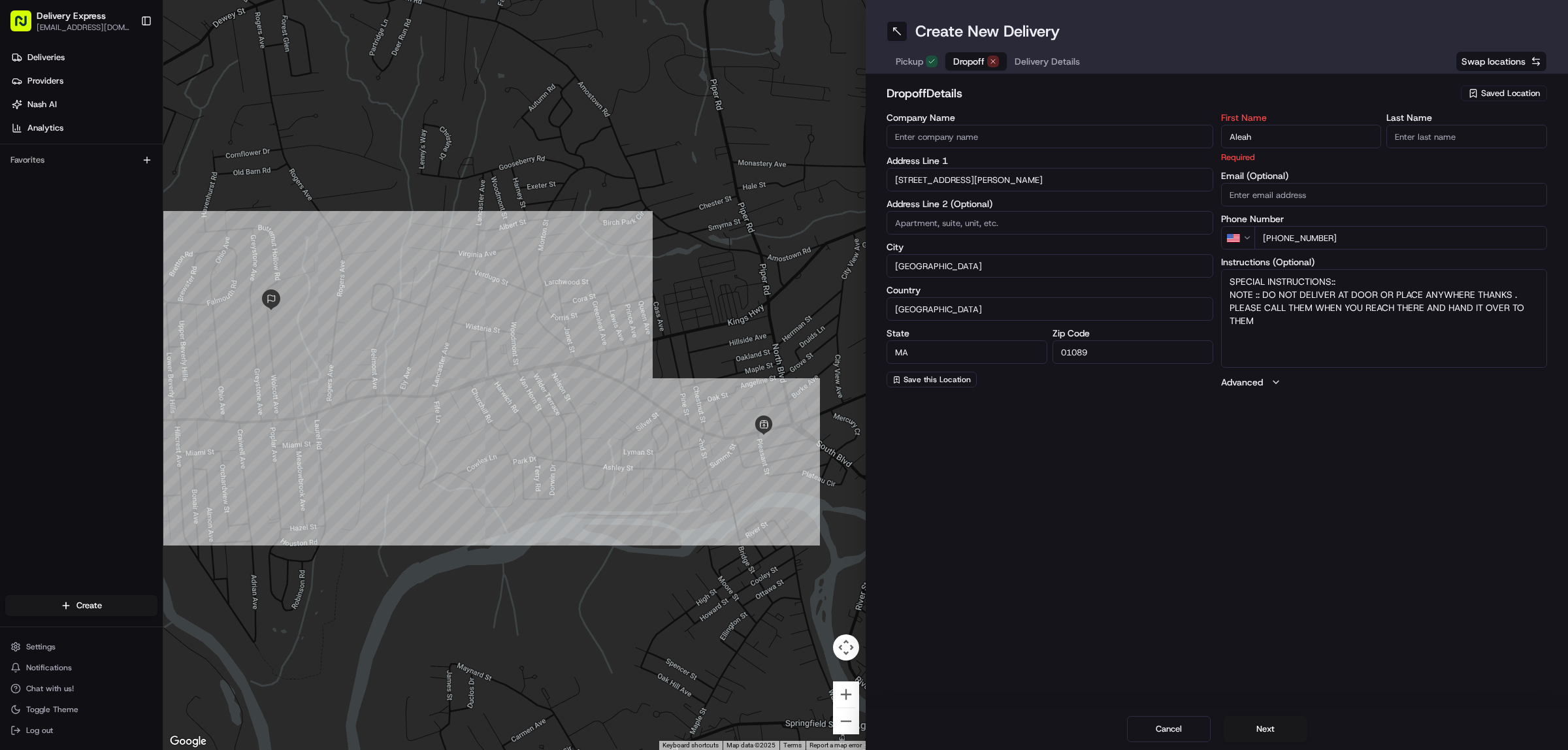
click at [1402, 138] on input "Last Name" at bounding box center [1466, 136] width 160 height 24
paste input "H."
type input "H."
click at [1373, 339] on textarea "SPECIAL INSTRUCTIONS:: NOTE :: DO NOT DELIVER AT DOOR OR PLACE ANYWHERE THANKS …" at bounding box center [1384, 318] width 326 height 98
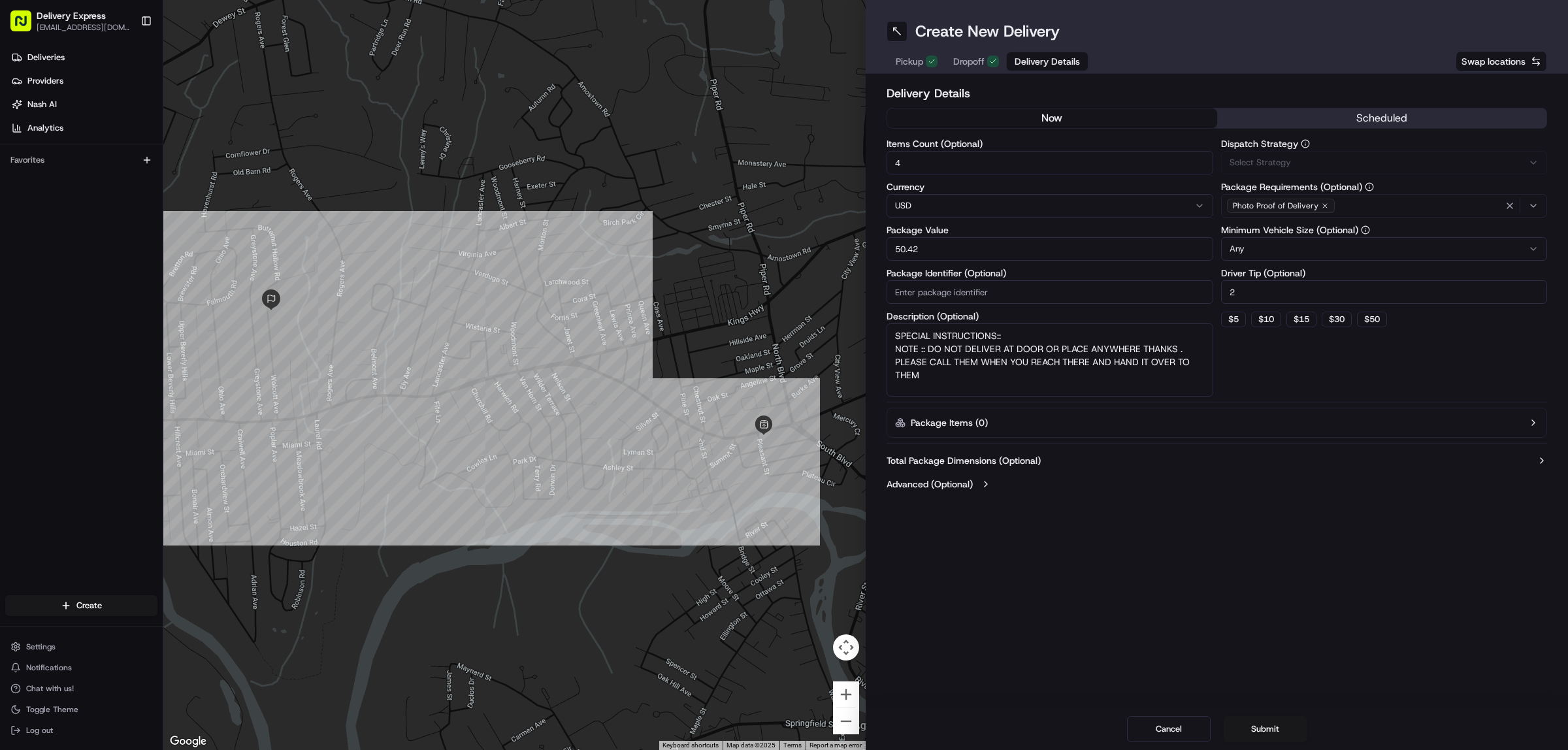
click at [1020, 63] on span "Delivery Details" at bounding box center [1047, 62] width 65 height 13
drag, startPoint x: 893, startPoint y: 339, endPoint x: 1019, endPoint y: 383, distance: 133.5
click at [1019, 383] on textarea "SPECIAL INSTRUCTIONS:: NOTE :: DO NOT DELIVER AT DOOR OR PLACE ANYWHERE THANKS …" at bounding box center [1049, 360] width 326 height 73
paste textarea "(The delivery requirements for this order are to meet with customer and hand th…"
type textarea "(The delivery requirements for this order are to meet with customer and hand th…"
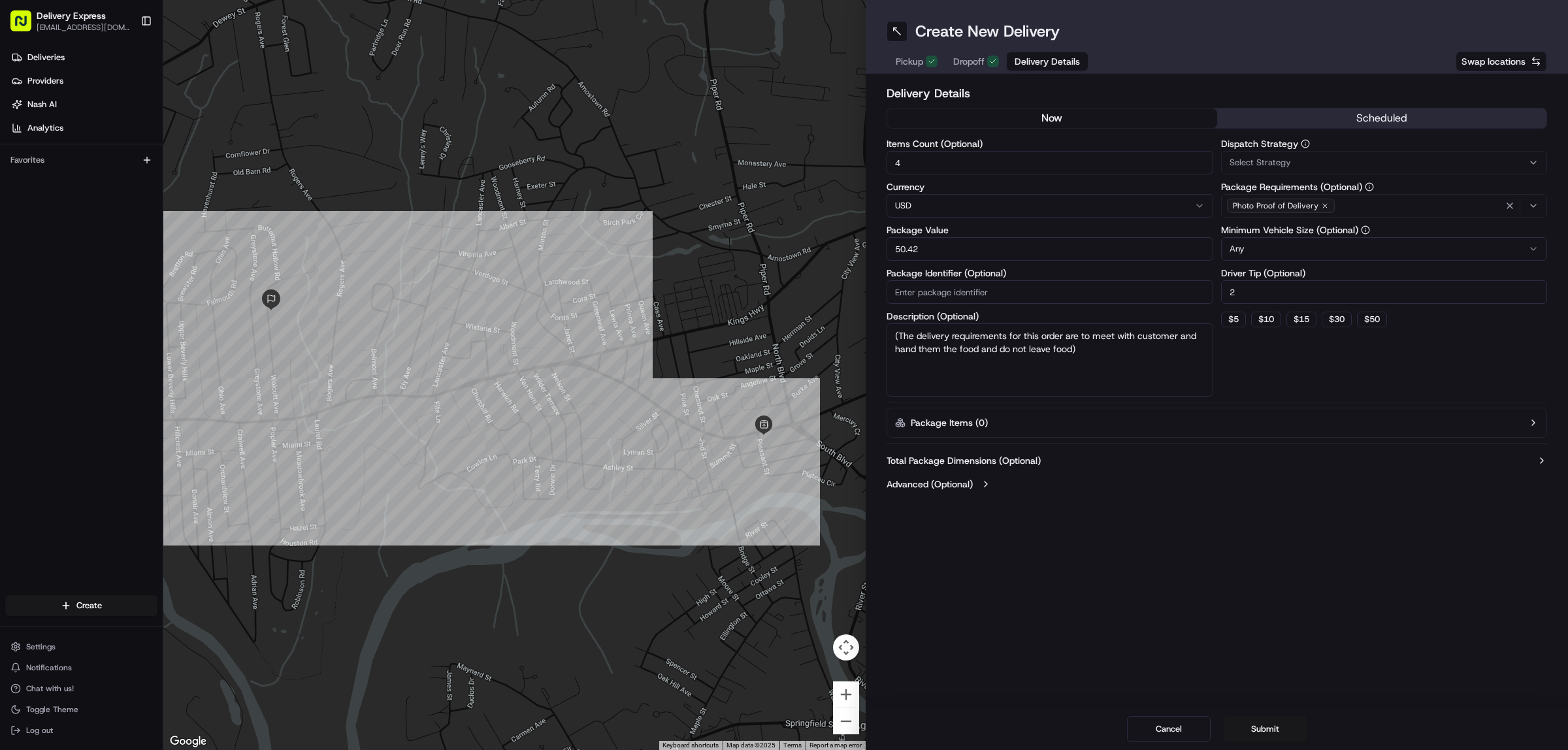
click at [1095, 363] on textarea "(The delivery requirements for this order are to meet with customer and hand th…" at bounding box center [1049, 360] width 326 height 73
click at [976, 57] on span "Dropoff" at bounding box center [968, 62] width 31 height 13
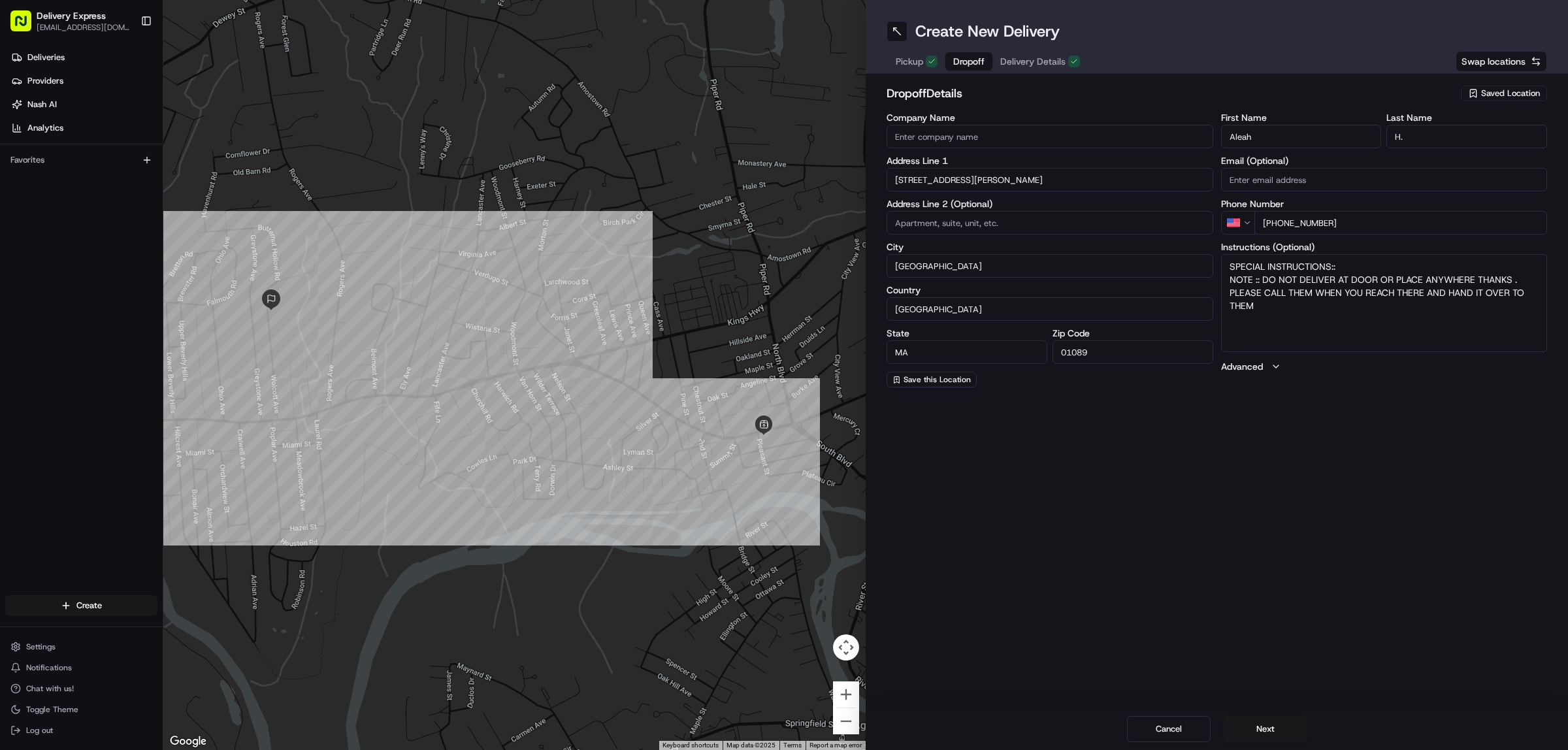
click at [910, 62] on span "Pickup" at bounding box center [909, 62] width 28 height 13
click at [948, 55] on button "Dropoff" at bounding box center [961, 61] width 61 height 18
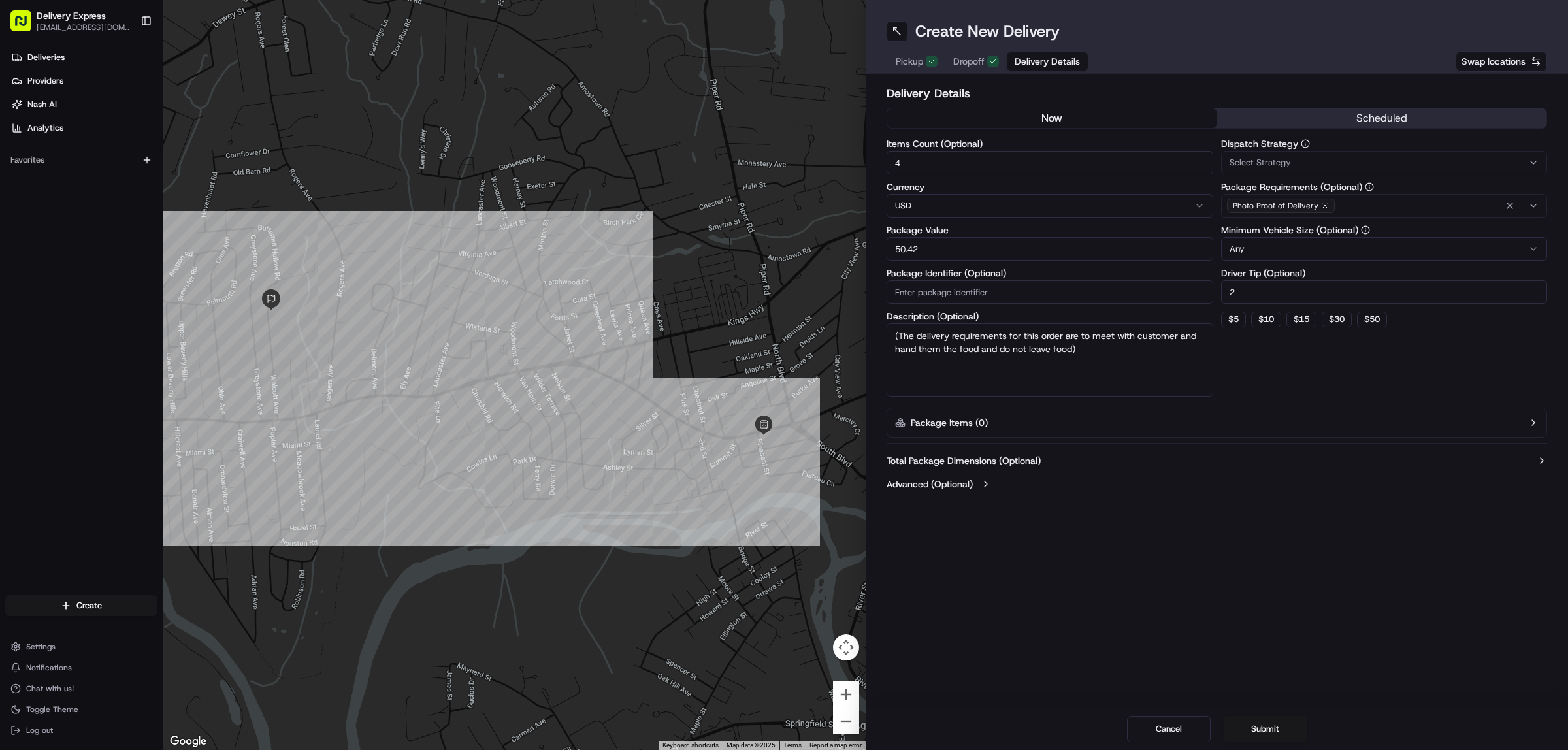
click at [1033, 63] on span "Delivery Details" at bounding box center [1047, 62] width 65 height 13
click at [945, 245] on input "50.42" at bounding box center [1049, 249] width 326 height 24
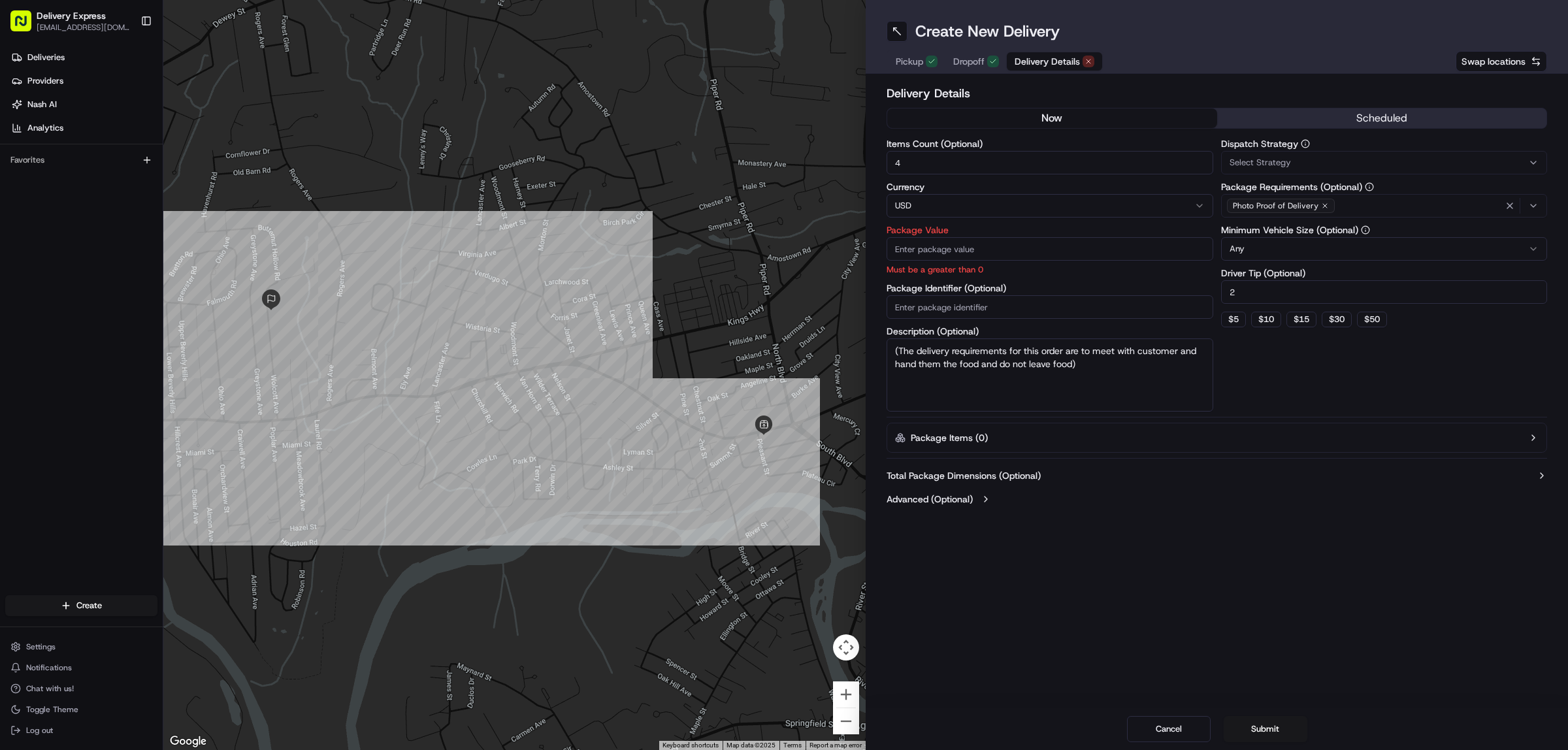
click at [931, 158] on input "4" at bounding box center [1049, 162] width 326 height 24
type input "3"
click at [951, 252] on input "Package Value" at bounding box center [1049, 249] width 326 height 24
paste input "35.73"
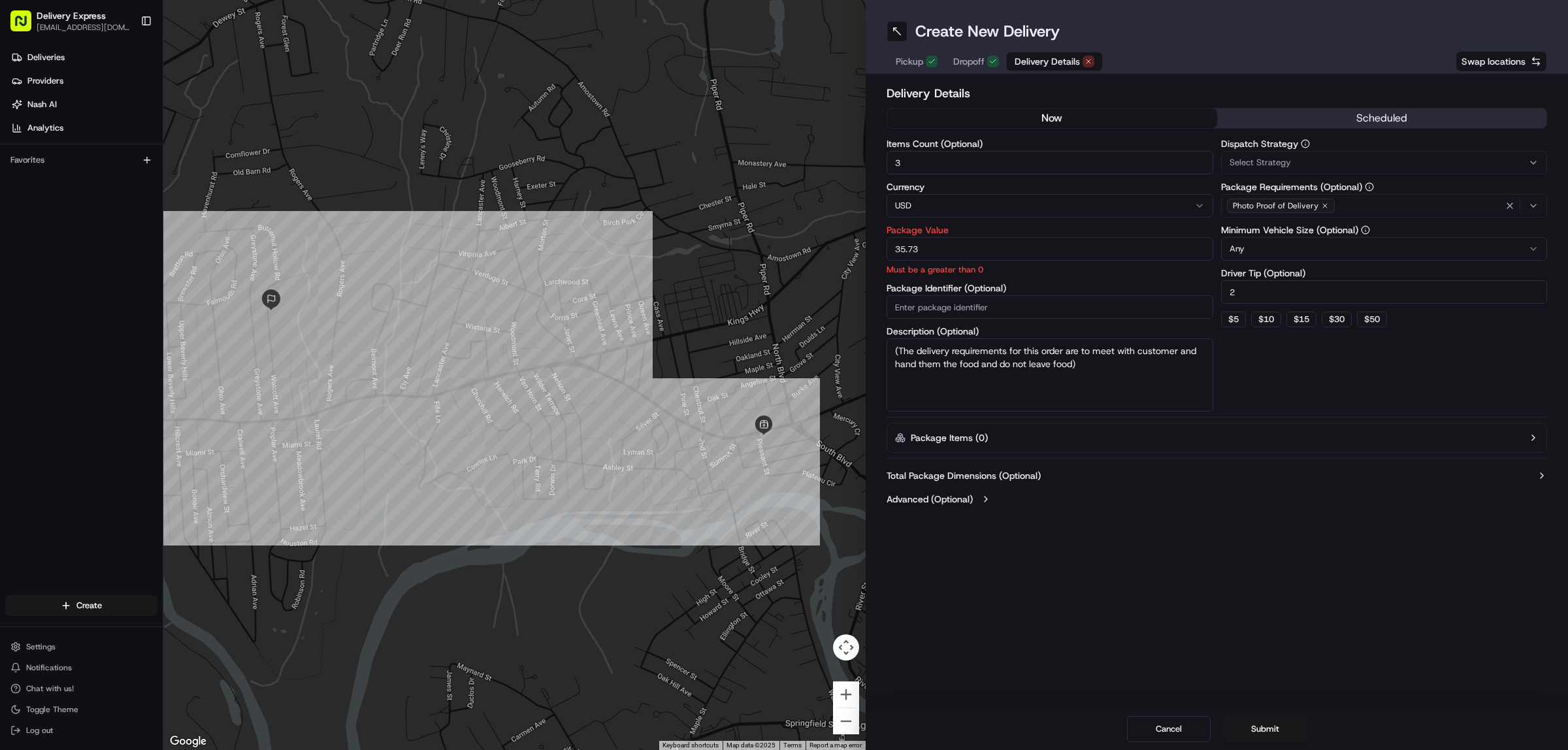
type input "35.73"
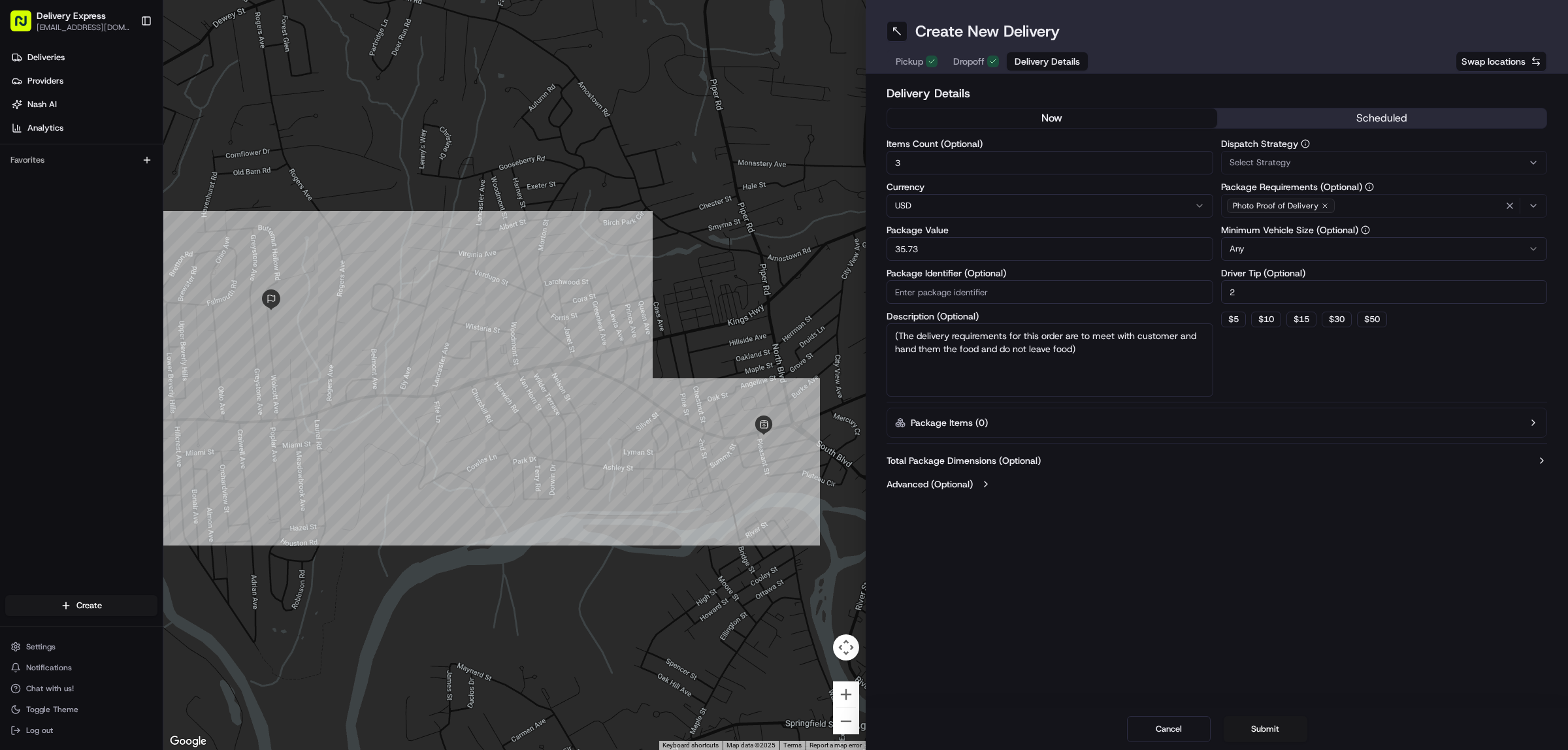
click at [1378, 206] on div "Photo Proof of Delivery" at bounding box center [1385, 205] width 320 height 20
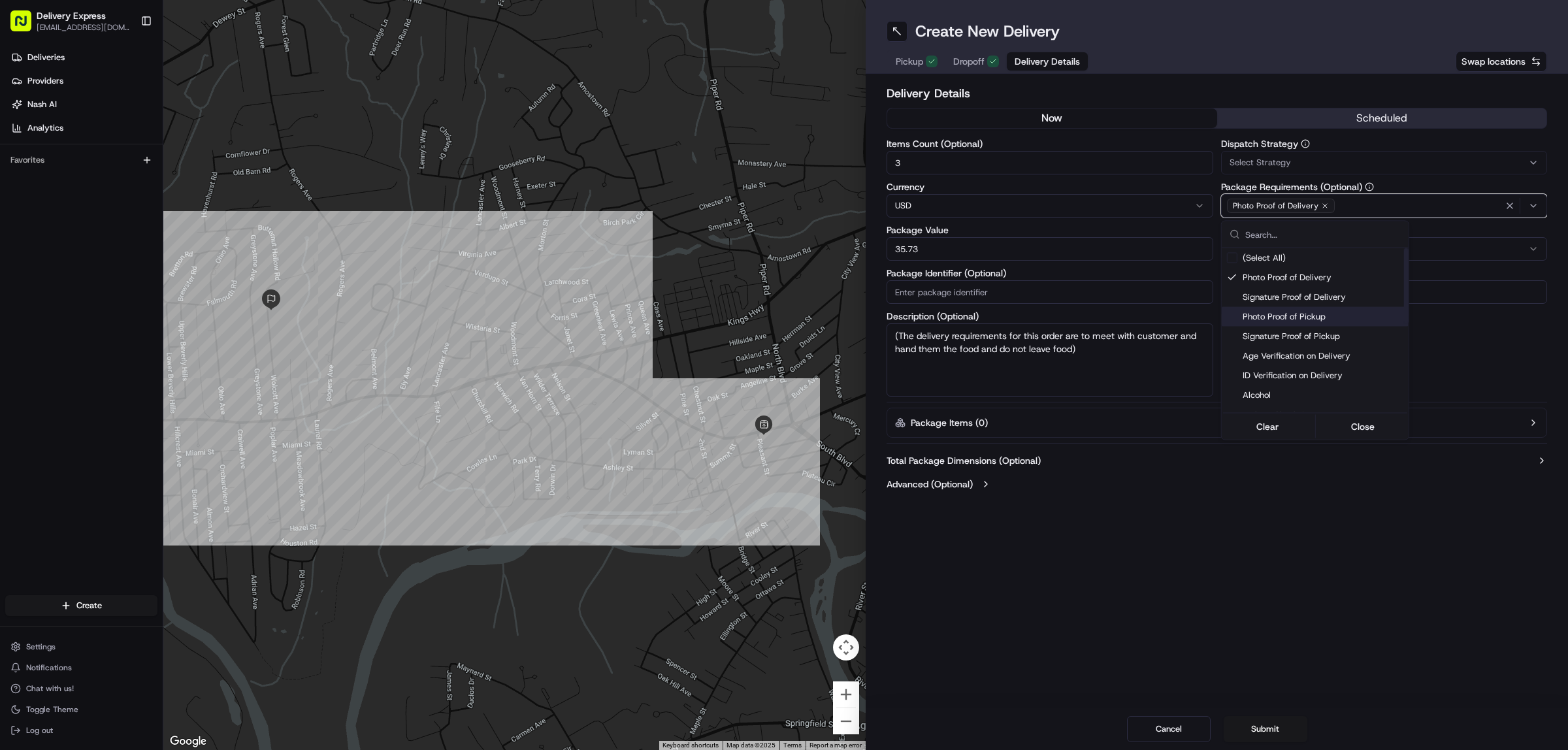
click at [1278, 315] on span "Photo Proof of Pickup" at bounding box center [1323, 317] width 160 height 11
click at [1294, 302] on span "Meet on Delivery" at bounding box center [1323, 303] width 160 height 11
click at [1284, 489] on html "Delivery Express delex01108@yahoo.com Toggle Sidebar Deliveries Providers Nash …" at bounding box center [784, 375] width 1568 height 750
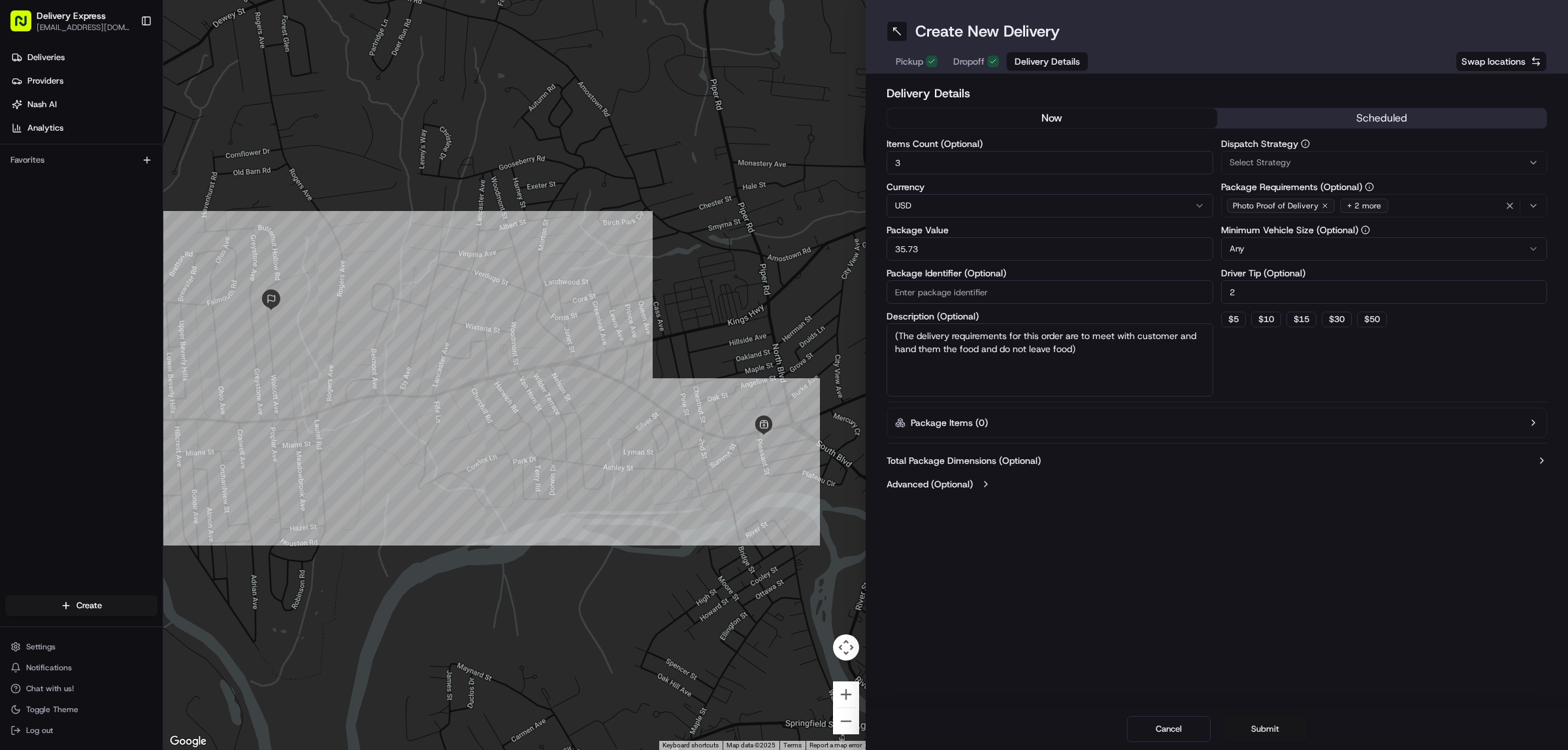
click at [1255, 727] on button "Submit" at bounding box center [1266, 729] width 84 height 26
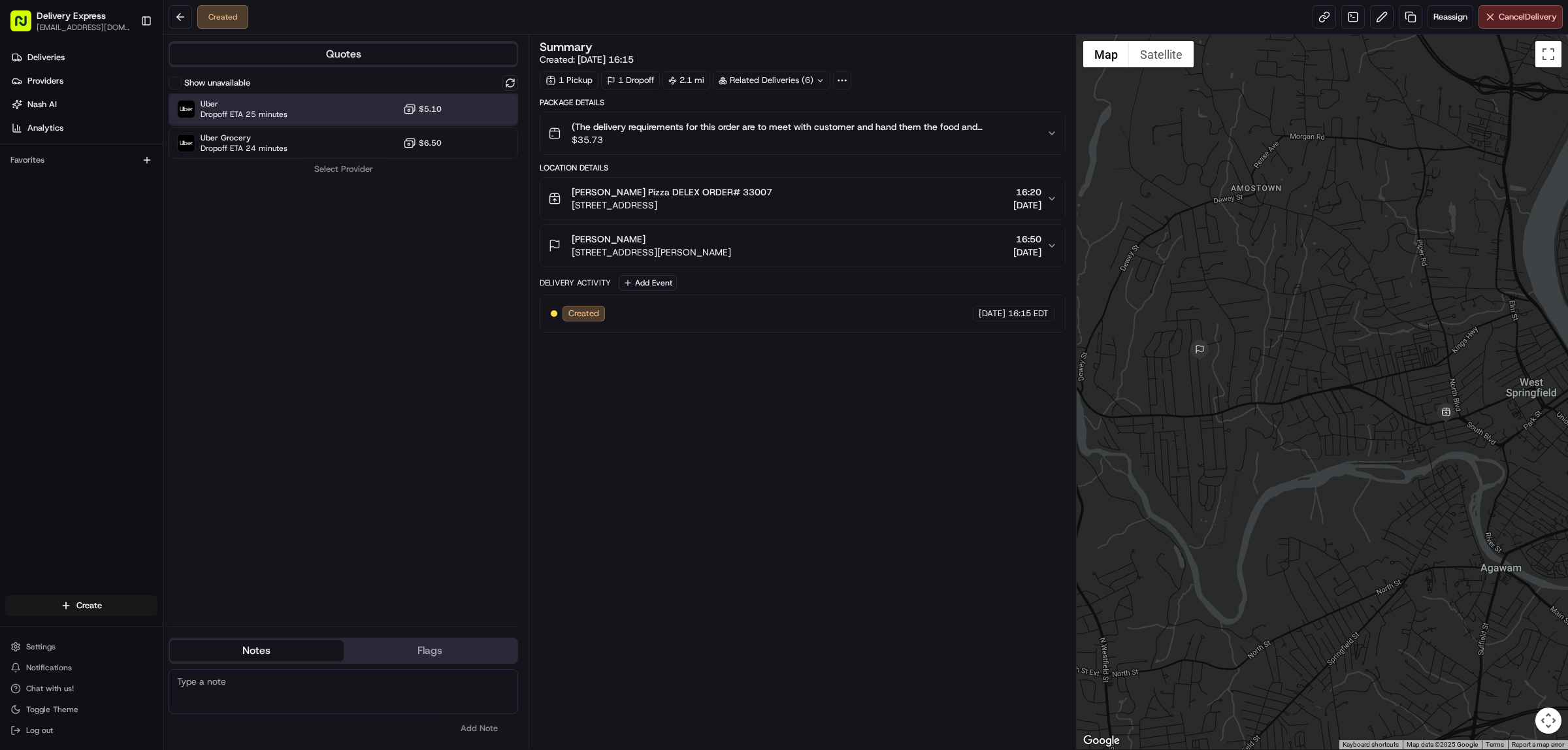
click at [345, 103] on div "Uber Dropoff ETA 25 minutes $5.10" at bounding box center [343, 109] width 349 height 31
click at [176, 10] on button at bounding box center [180, 16] width 24 height 24
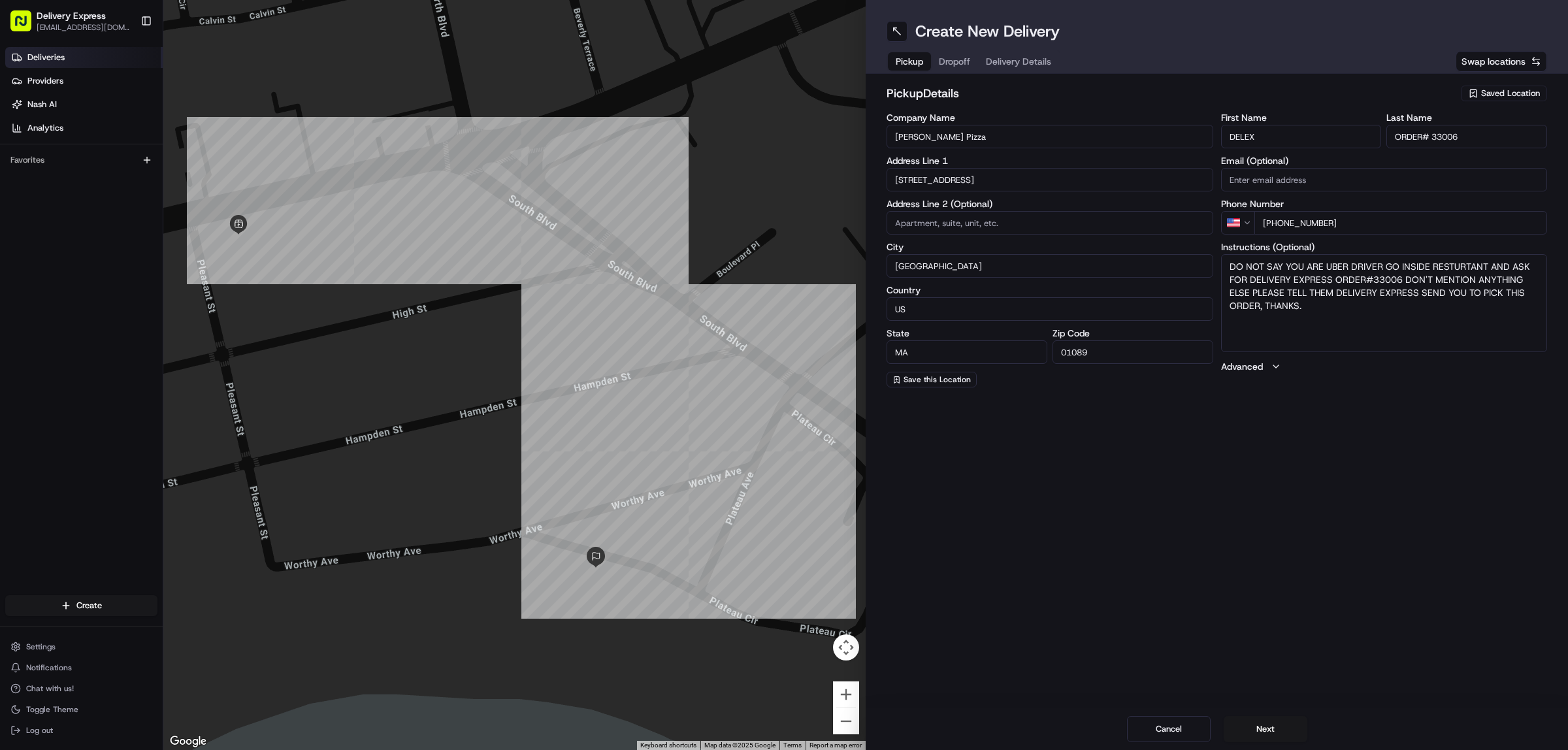
click at [43, 53] on span "Deliveries" at bounding box center [46, 57] width 37 height 11
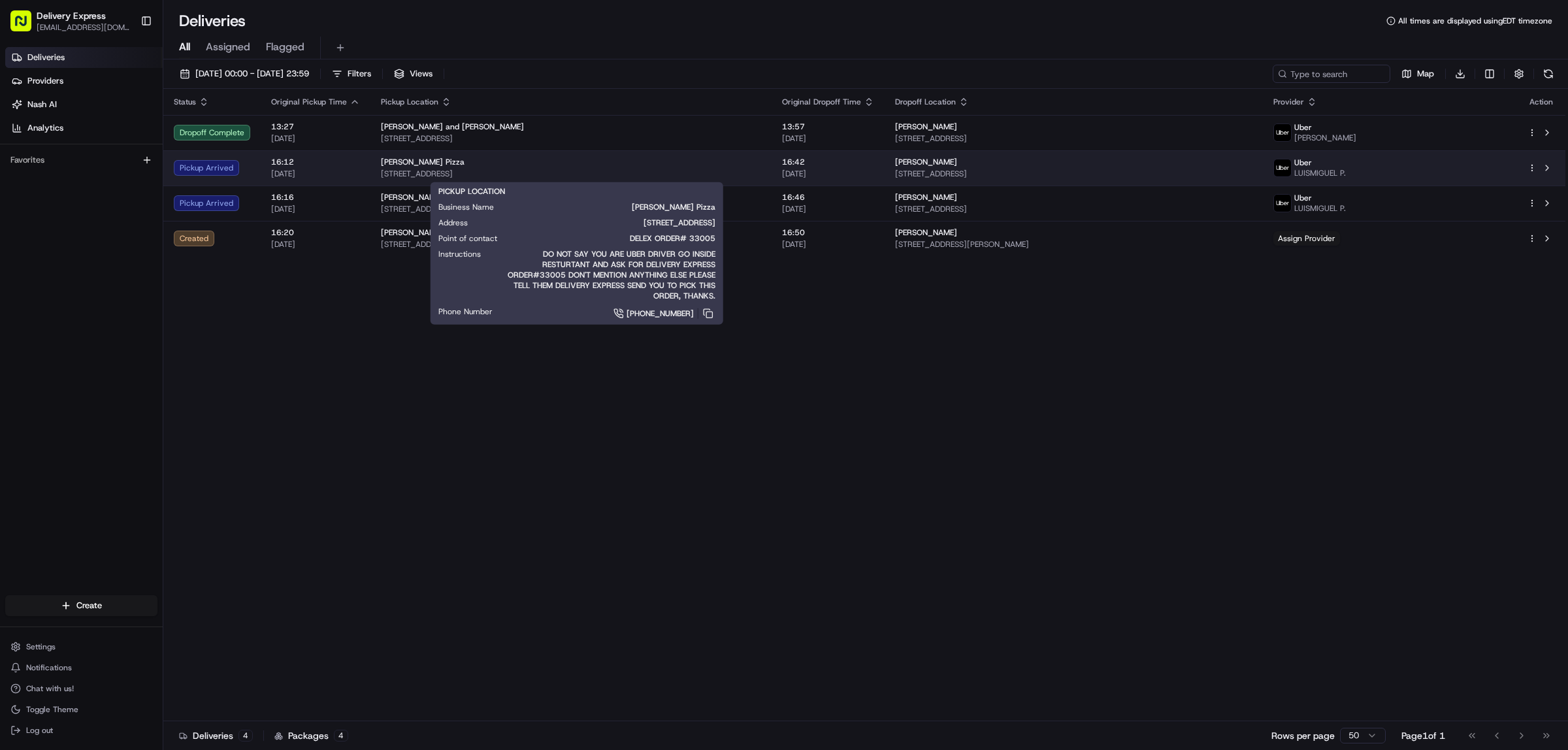
click at [665, 172] on span "[STREET_ADDRESS]" at bounding box center [570, 174] width 381 height 10
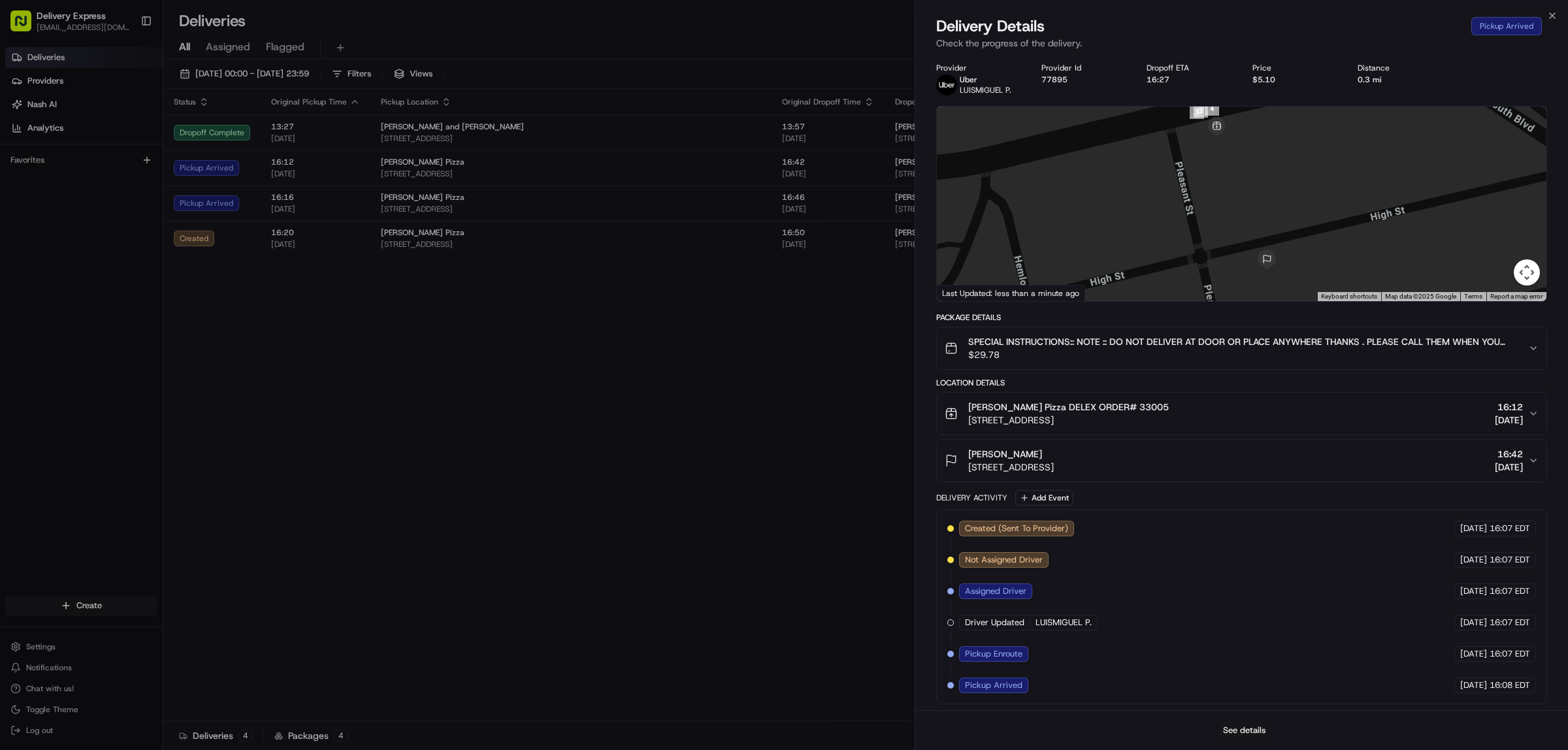
click at [1255, 734] on button "See details" at bounding box center [1244, 730] width 54 height 18
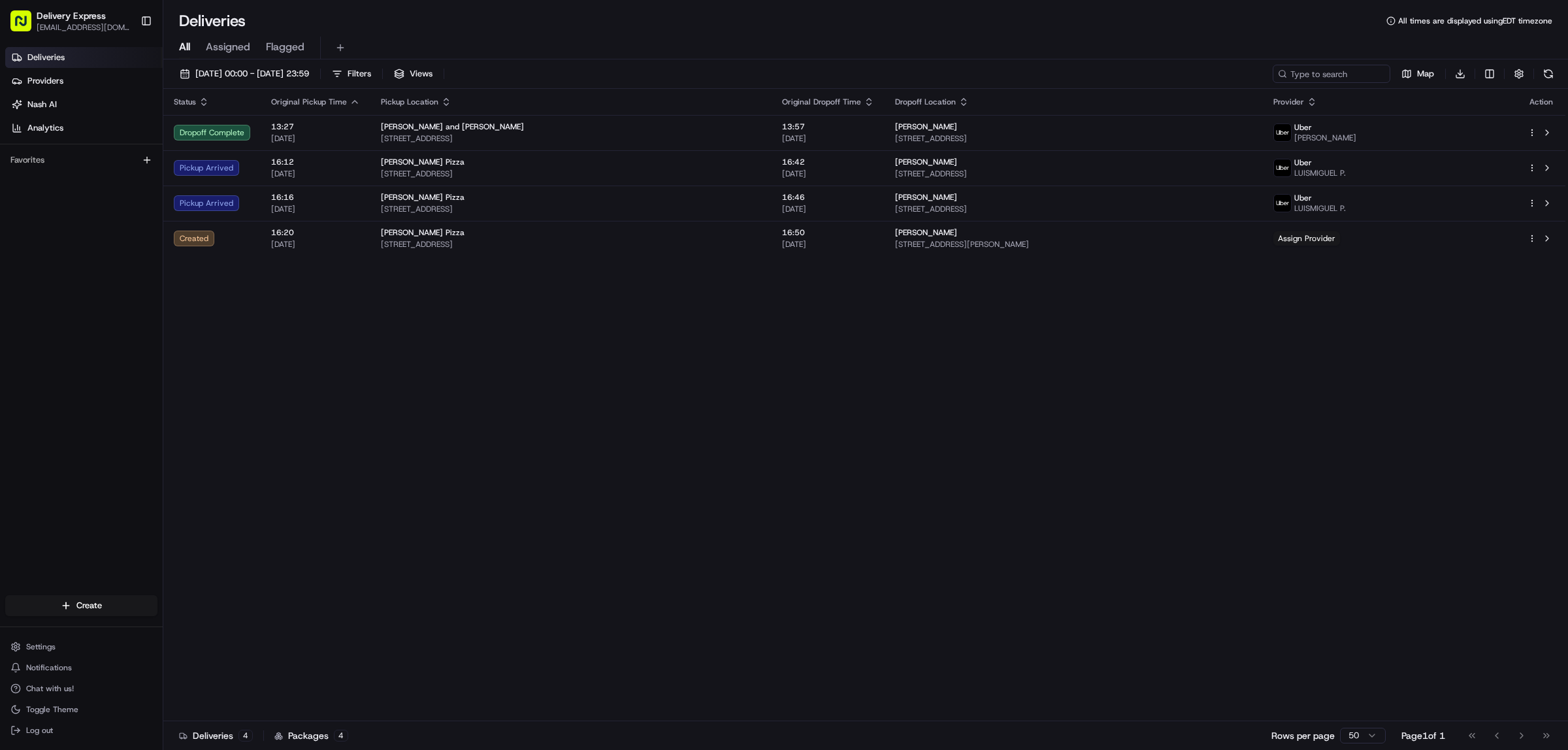
click at [453, 384] on div "Status Original Pickup Time Pickup Location Original Dropoff Time Dropoff Locat…" at bounding box center [864, 405] width 1402 height 633
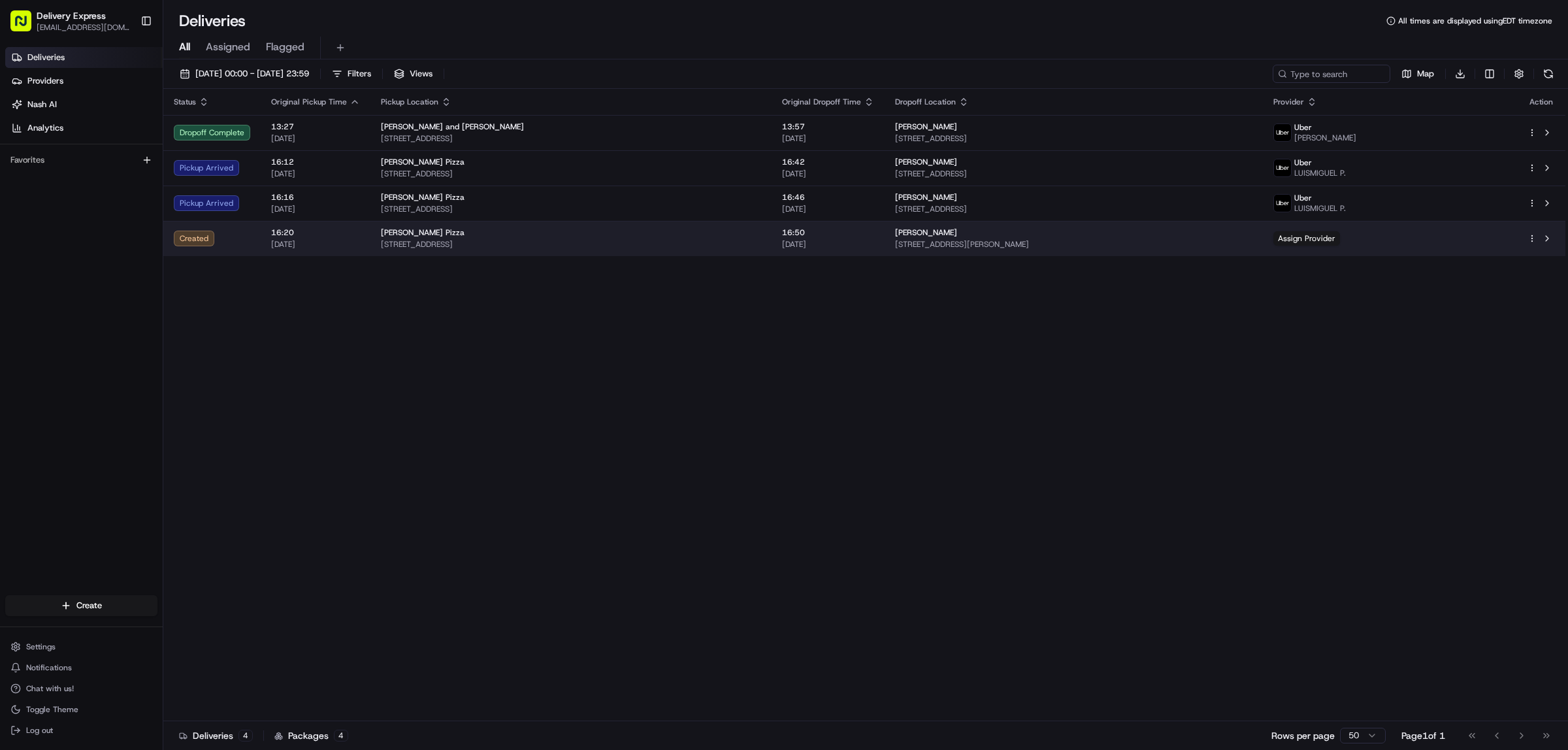
click at [1165, 250] on span "[STREET_ADDRESS][PERSON_NAME]" at bounding box center [1073, 244] width 358 height 10
click at [1340, 240] on span "Assign Provider" at bounding box center [1307, 238] width 67 height 14
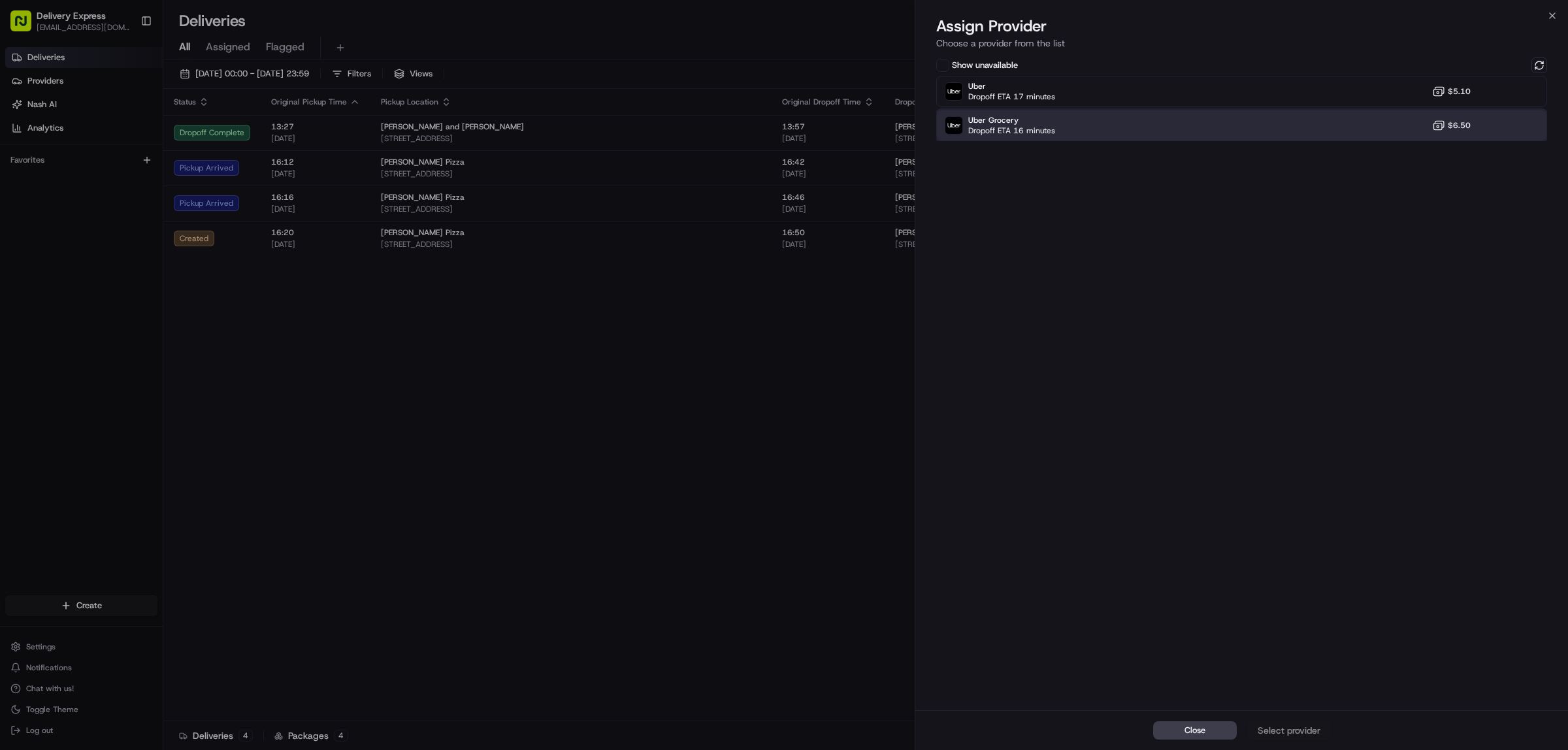
click at [1121, 129] on div "Uber Grocery Dropoff ETA 16 minutes $6.50" at bounding box center [1241, 125] width 610 height 31
click at [1292, 729] on div "Assign Provider" at bounding box center [1289, 731] width 64 height 13
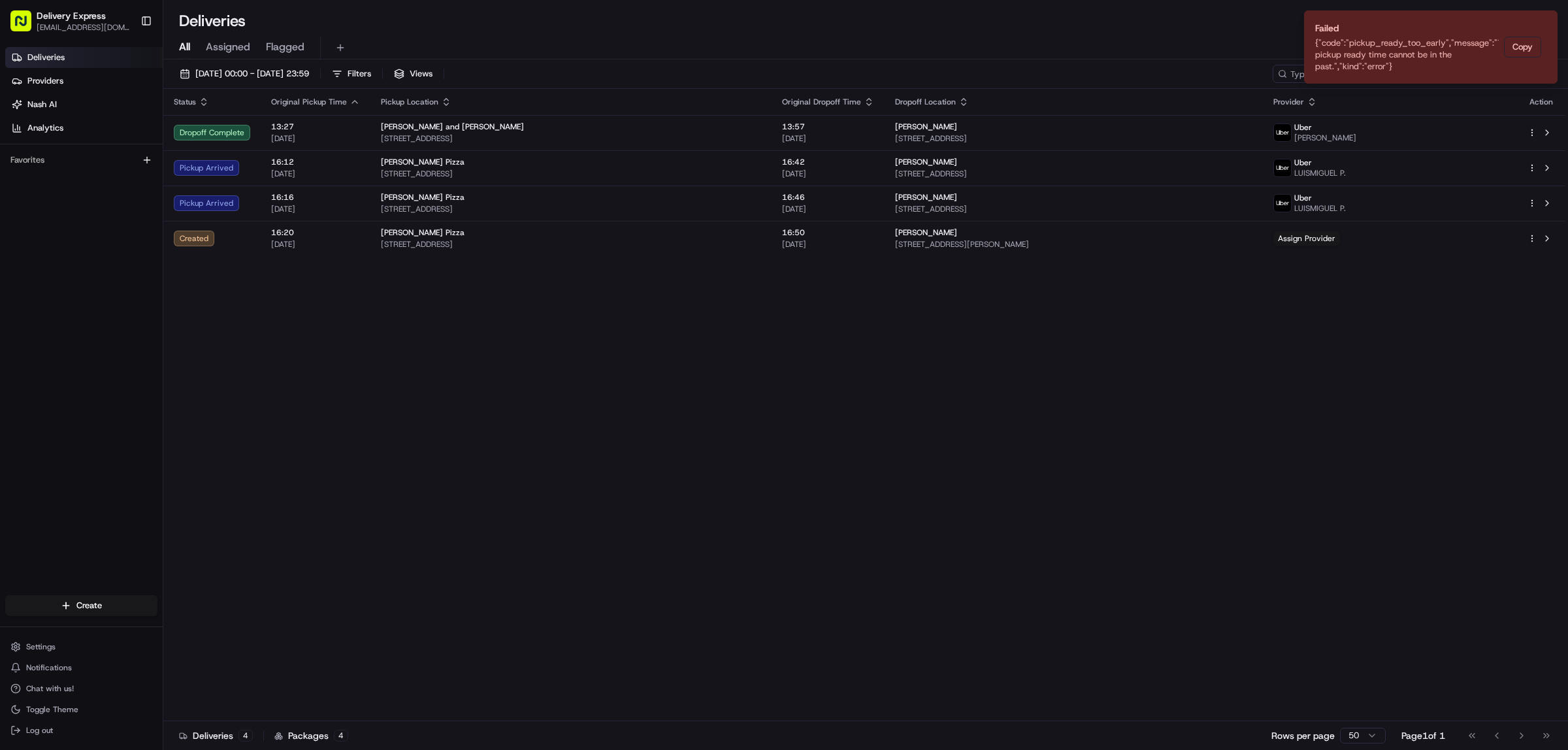
click at [1390, 279] on div "Status Original Pickup Time Pickup Location Original Dropoff Time Dropoff Locat…" at bounding box center [864, 405] width 1402 height 633
click at [1552, 20] on button "Notifications (F8)" at bounding box center [1546, 21] width 15 height 15
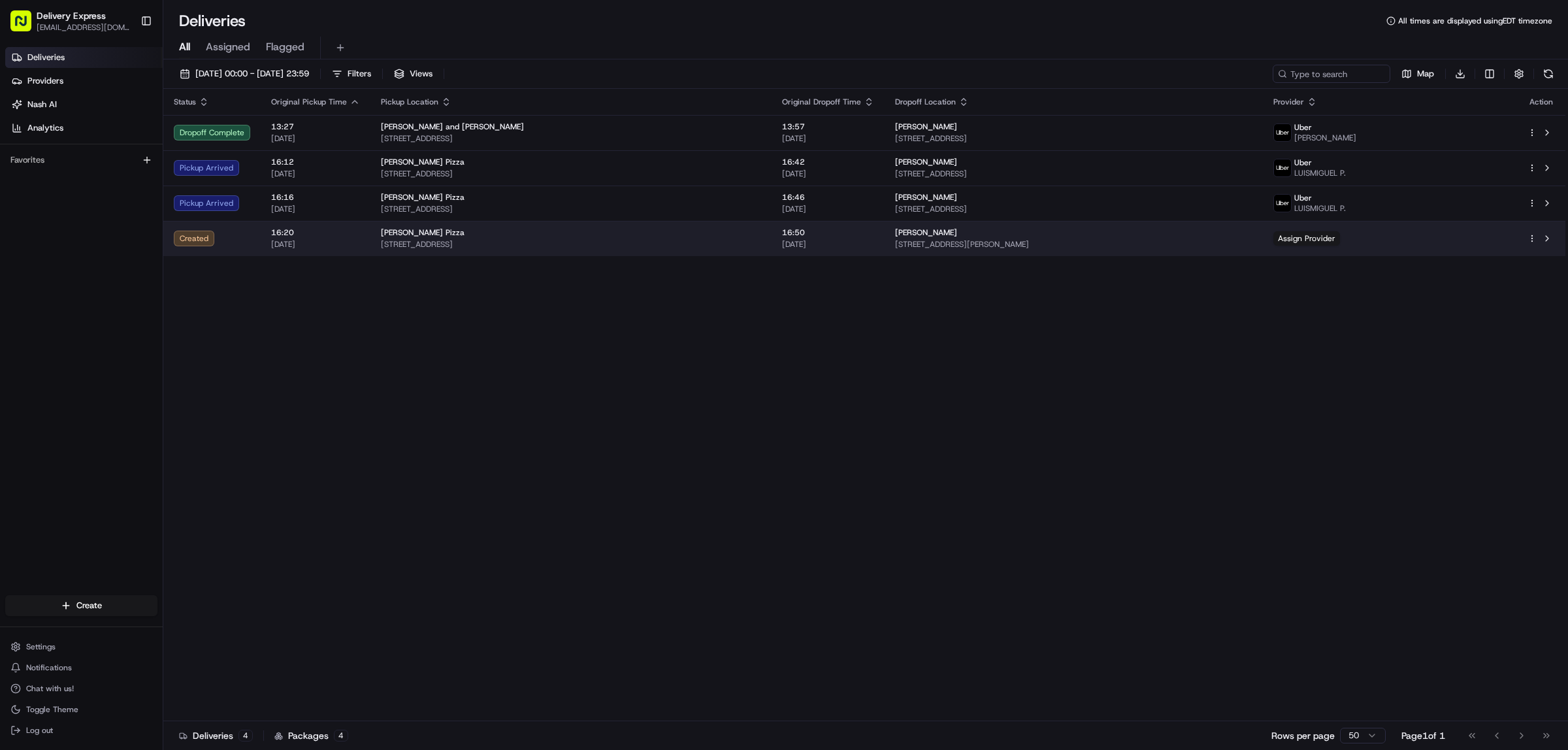
click at [1529, 239] on html "Delivery Express delex01108@yahoo.com Toggle Sidebar Deliveries Providers Nash …" at bounding box center [784, 375] width 1568 height 750
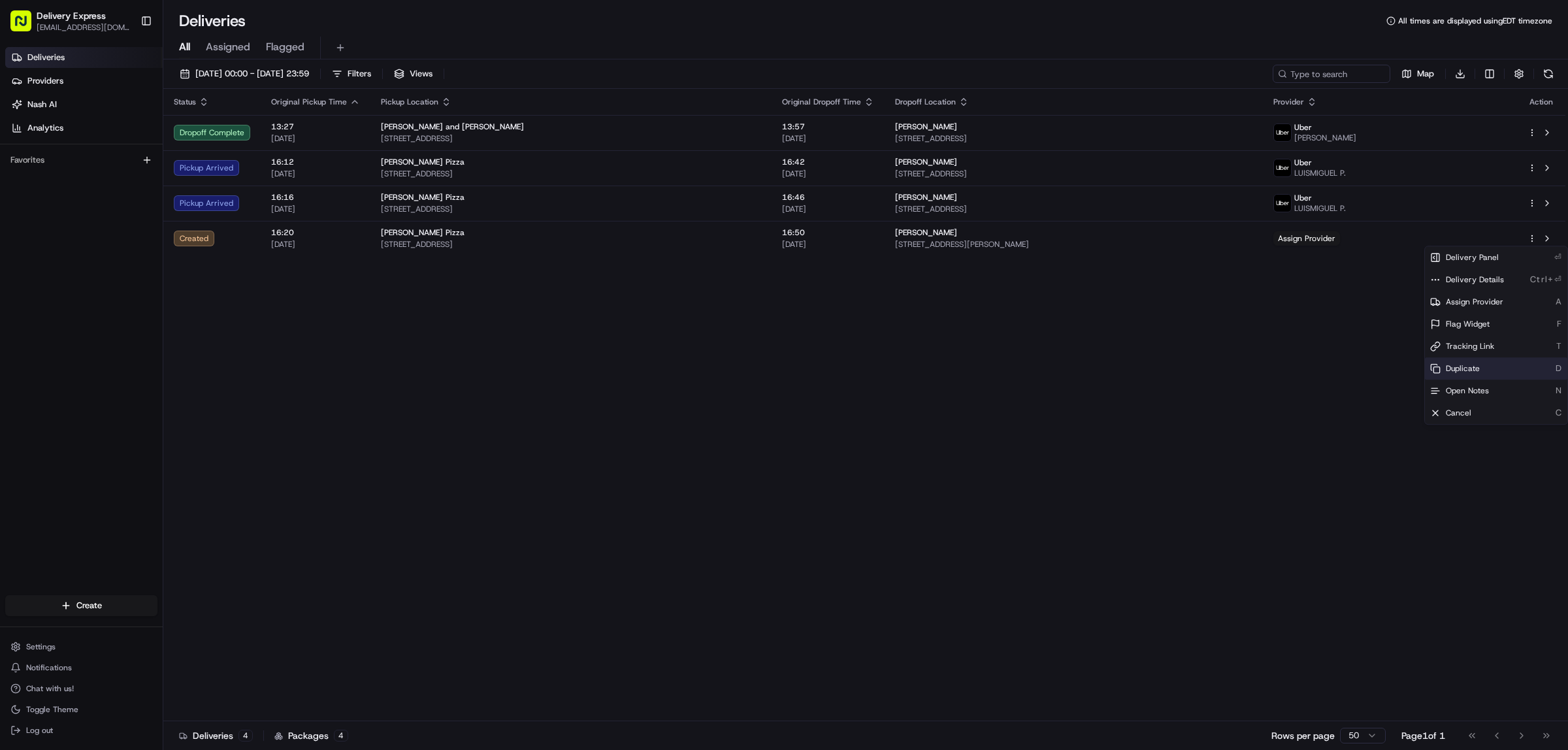
click at [1458, 371] on span "Duplicate" at bounding box center [1463, 368] width 34 height 10
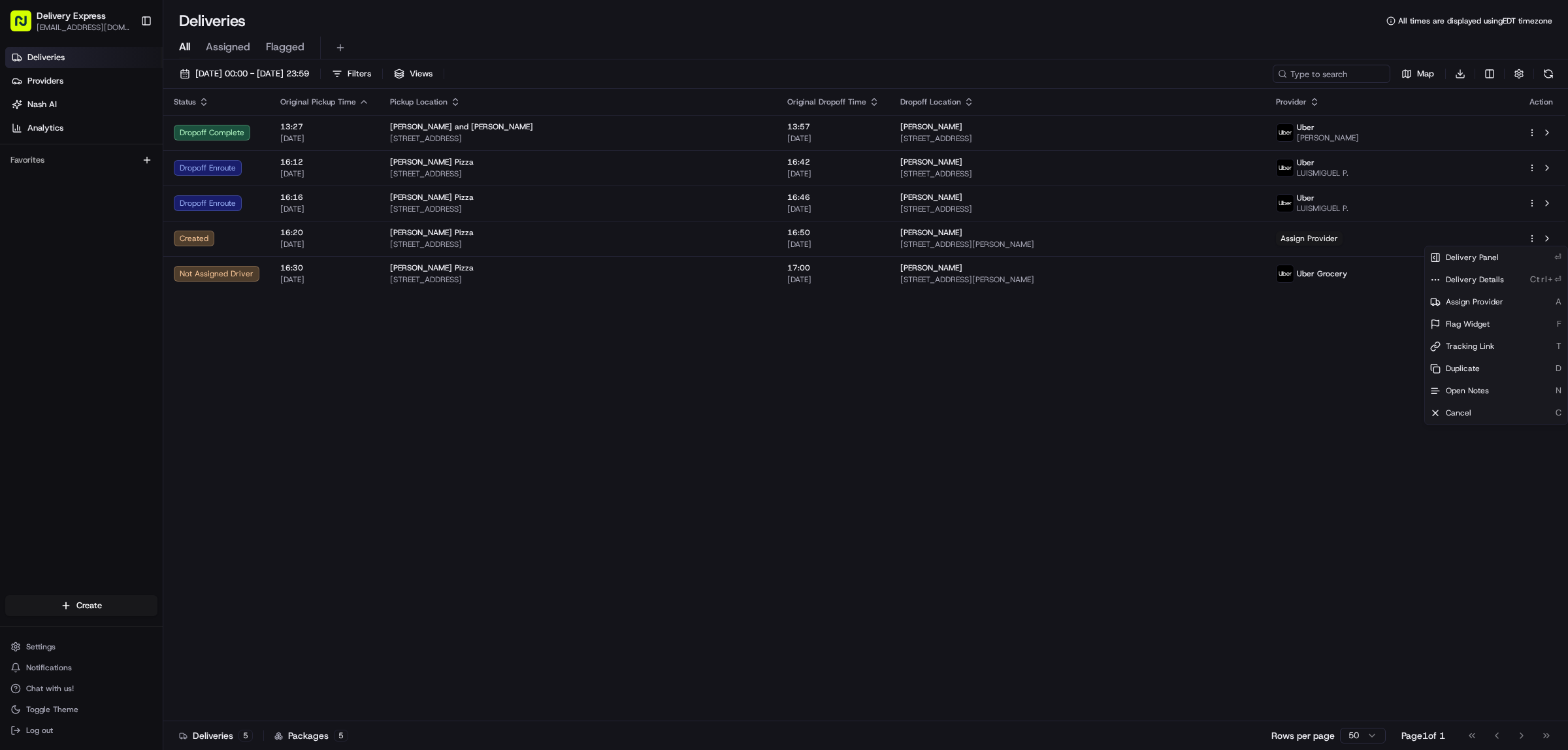
click at [675, 275] on html "Delivery Express delex01108@yahoo.com Toggle Sidebar Deliveries Providers Nash …" at bounding box center [784, 375] width 1568 height 750
click at [675, 275] on span "[STREET_ADDRESS]" at bounding box center [578, 280] width 377 height 10
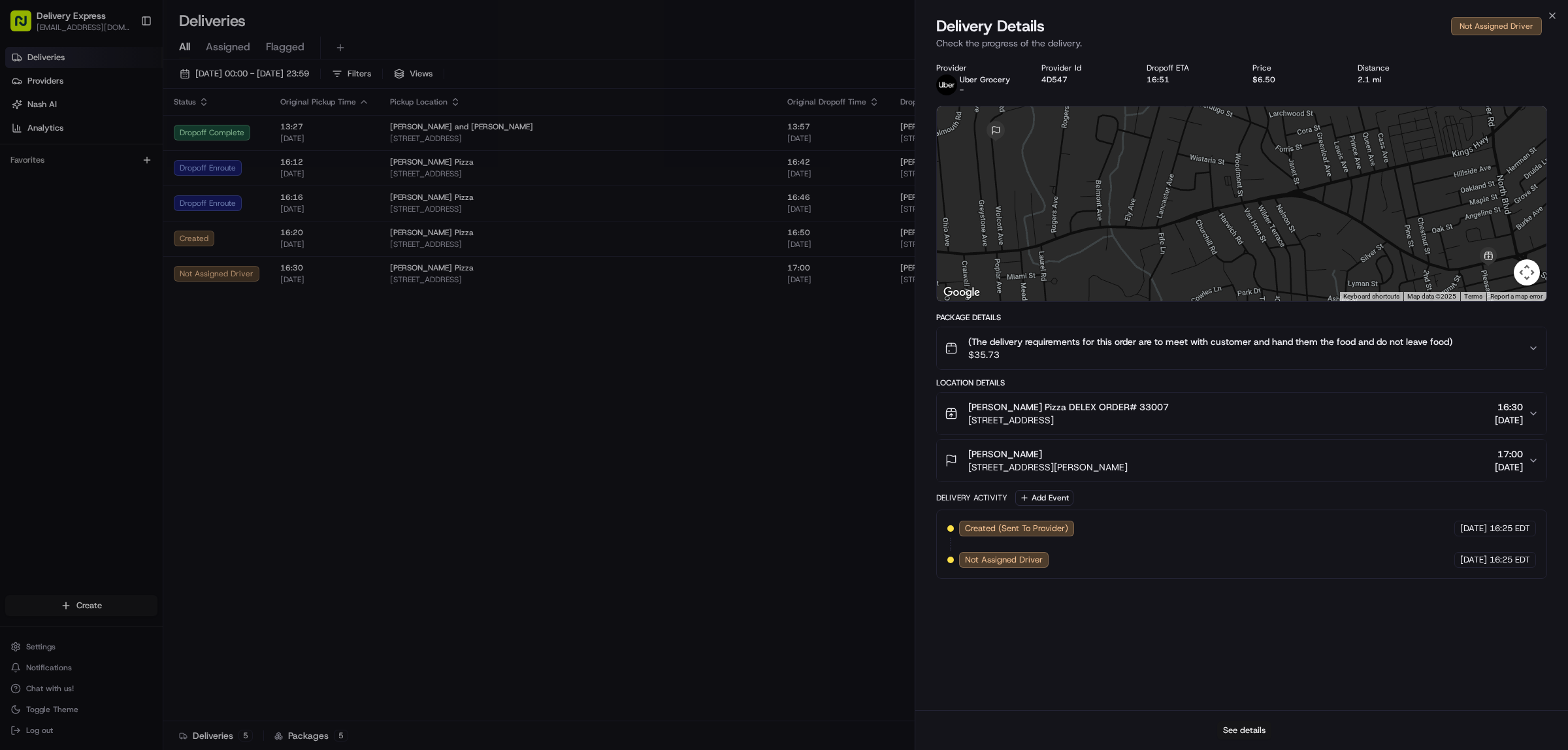
click at [1237, 733] on button "See details" at bounding box center [1244, 730] width 54 height 18
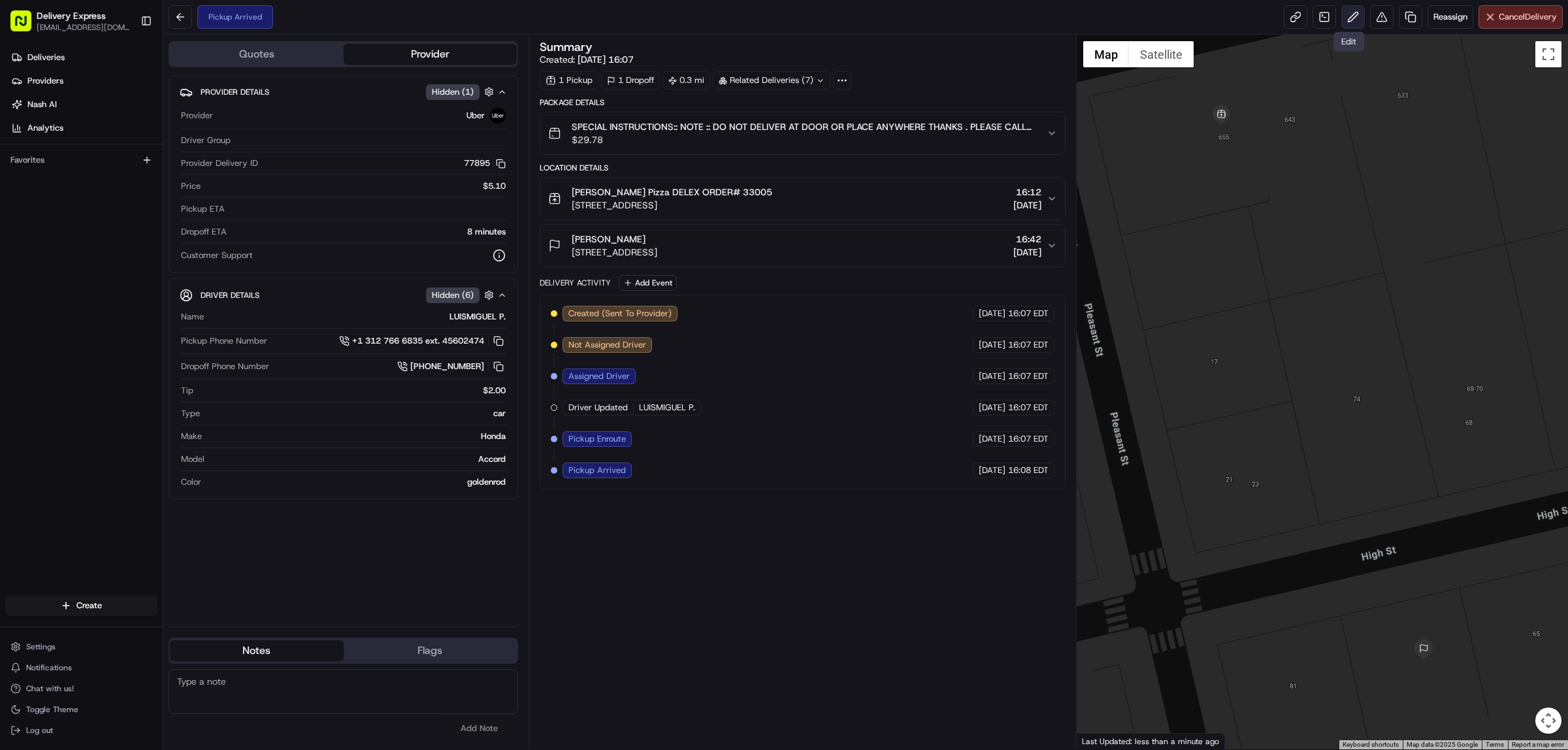
click at [1351, 23] on button at bounding box center [1352, 16] width 24 height 24
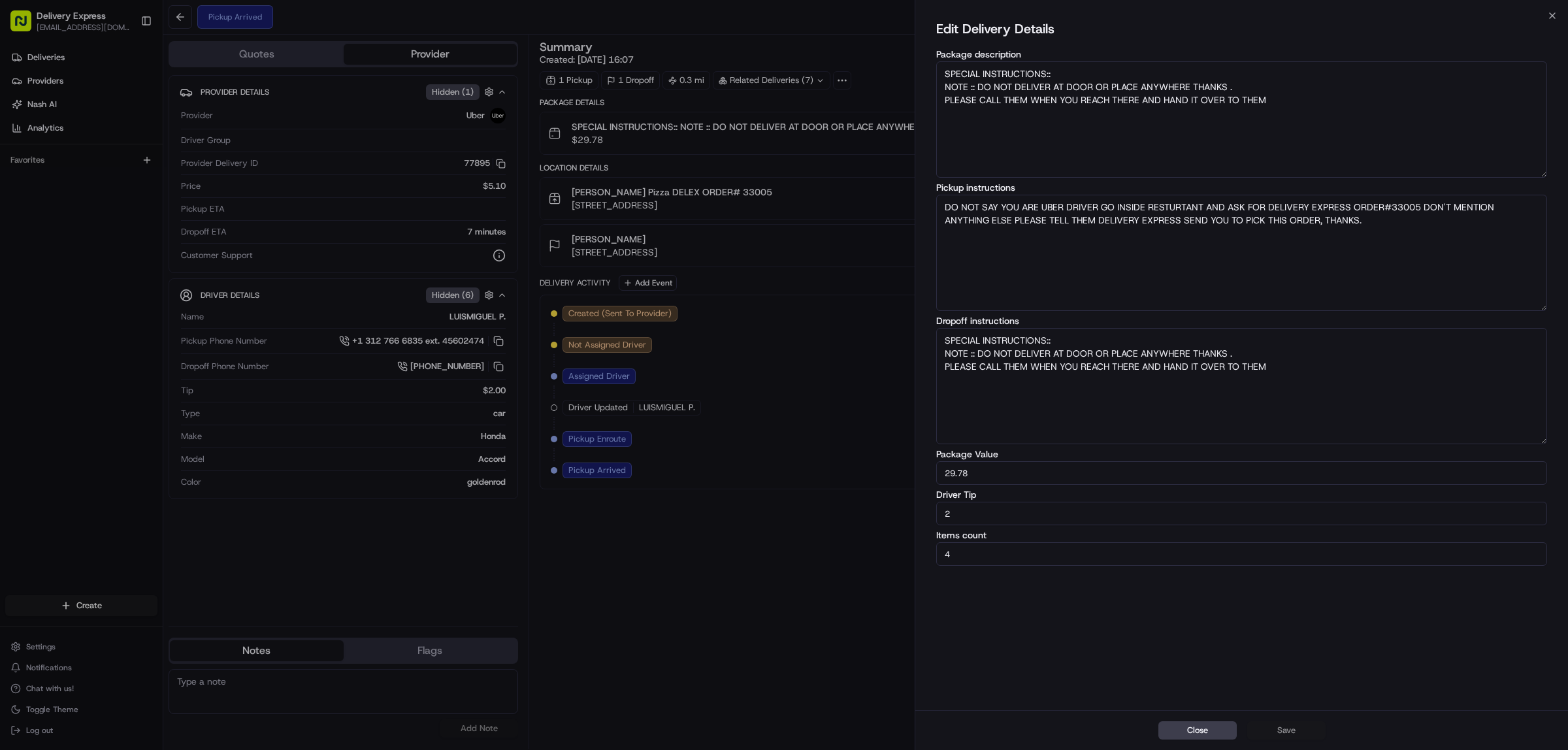
drag, startPoint x: 942, startPoint y: 73, endPoint x: 1285, endPoint y: 98, distance: 343.9
click at [1285, 98] on textarea "SPECIAL INSTRUCTIONS:: NOTE :: DO NOT DELIVER AT DOOR OR PLACE ANYWHERE THANKS …" at bounding box center [1241, 119] width 610 height 116
paste textarea "(The delivery requirements for this order are to meet with customer and hand th…"
type textarea "(The delivery requirements for this order are to meet with customer and hand th…"
click at [1298, 729] on button "Save" at bounding box center [1286, 730] width 78 height 18
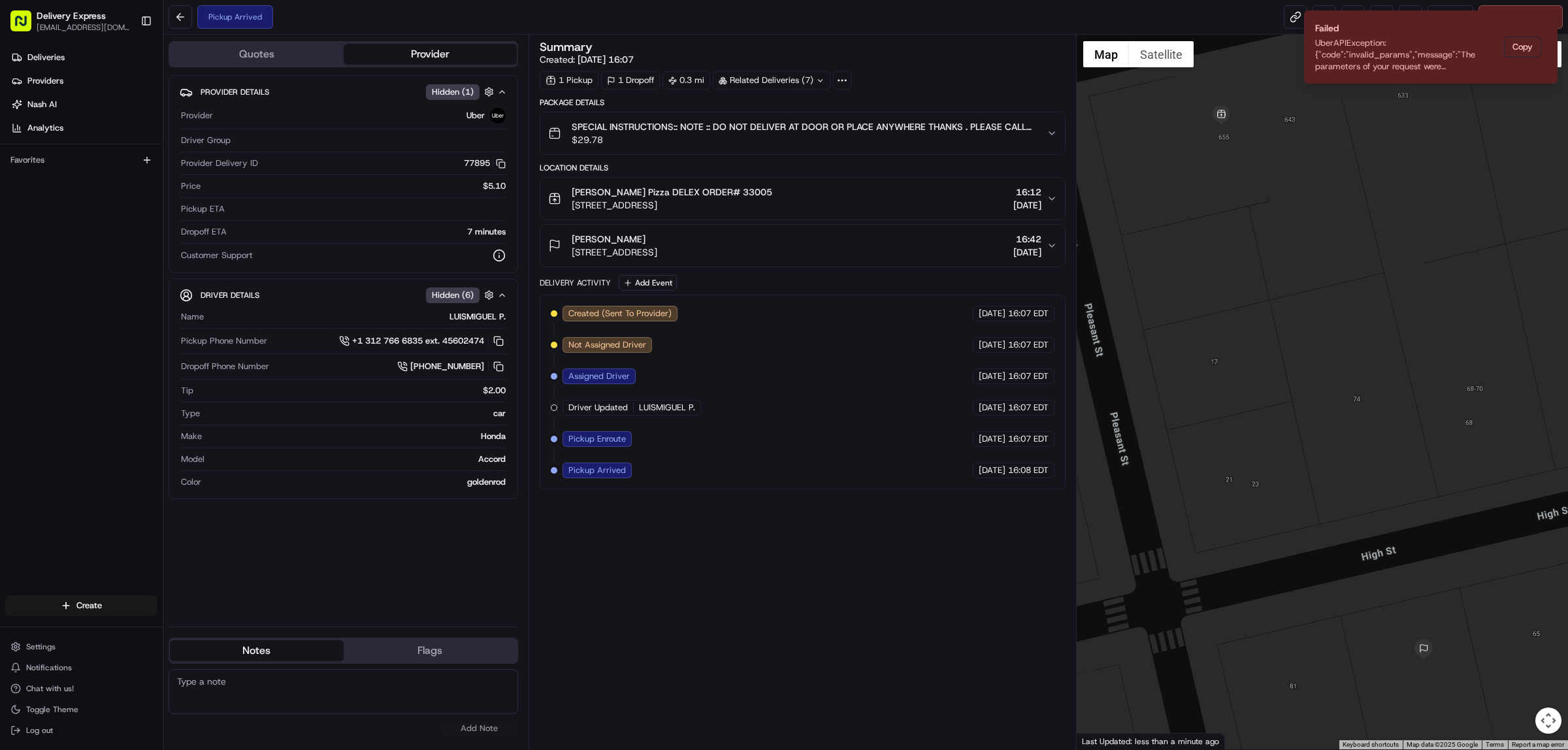
click at [31, 331] on div "Deliveries Providers [PERSON_NAME] Analytics Favorites" at bounding box center [81, 323] width 163 height 561
click at [73, 52] on link "Deliveries" at bounding box center [83, 57] width 157 height 21
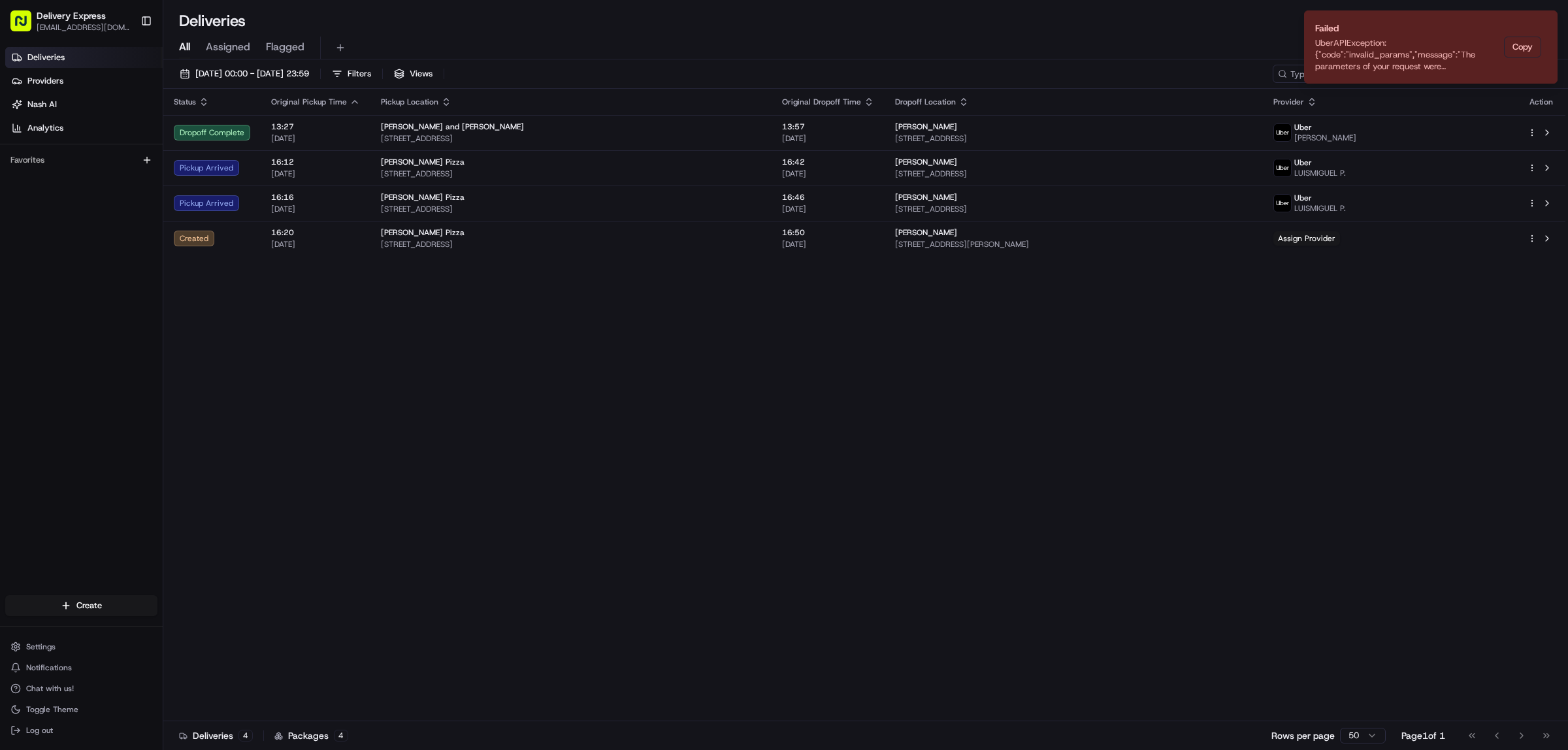
click at [1116, 17] on div "Deliveries All times are displayed using EDT timezone" at bounding box center [865, 21] width 1405 height 21
click at [1550, 18] on icon "Notifications (F8)" at bounding box center [1546, 21] width 10 height 10
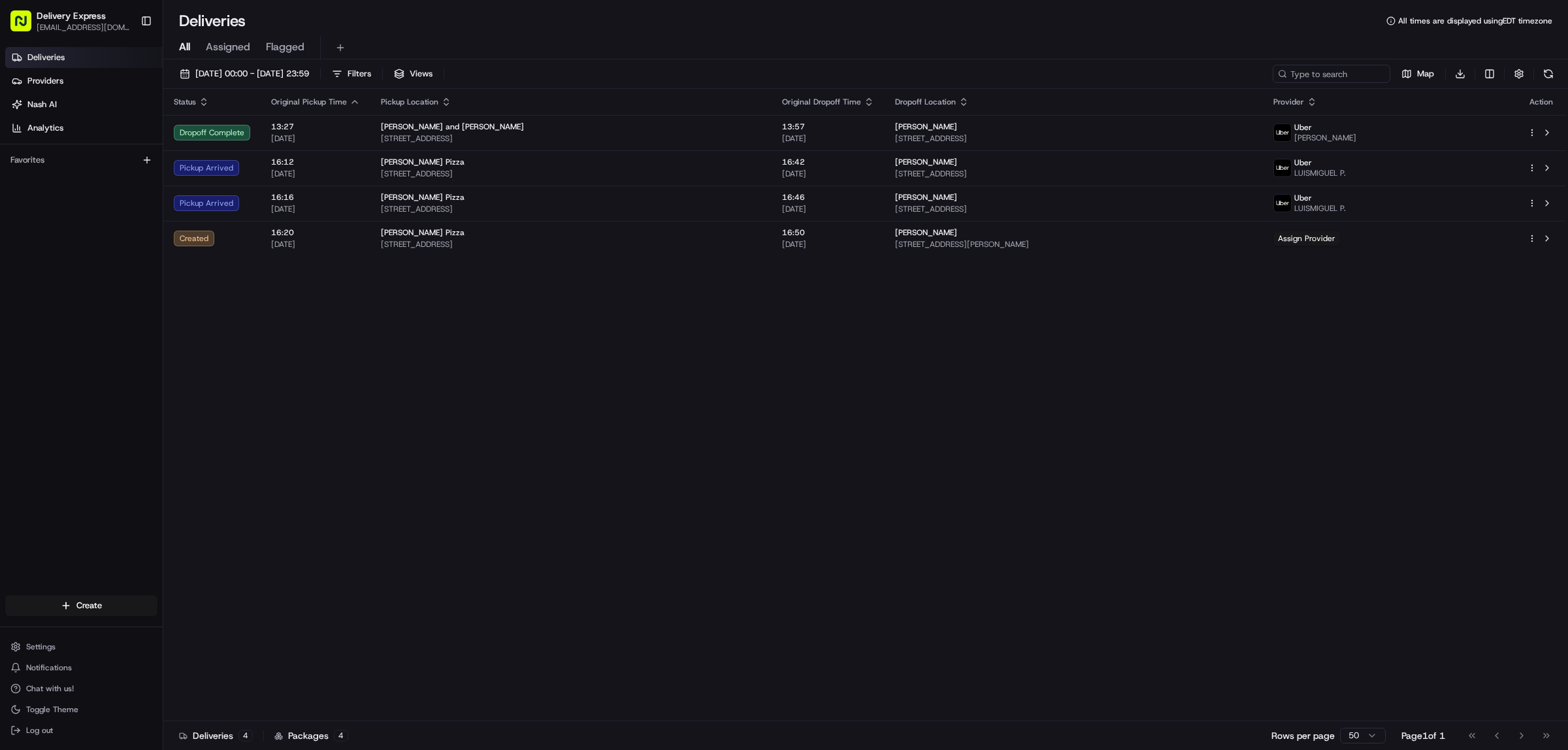
click at [1263, 427] on div "Status Original Pickup Time Pickup Location Original Dropoff Time Dropoff Locat…" at bounding box center [864, 405] width 1402 height 633
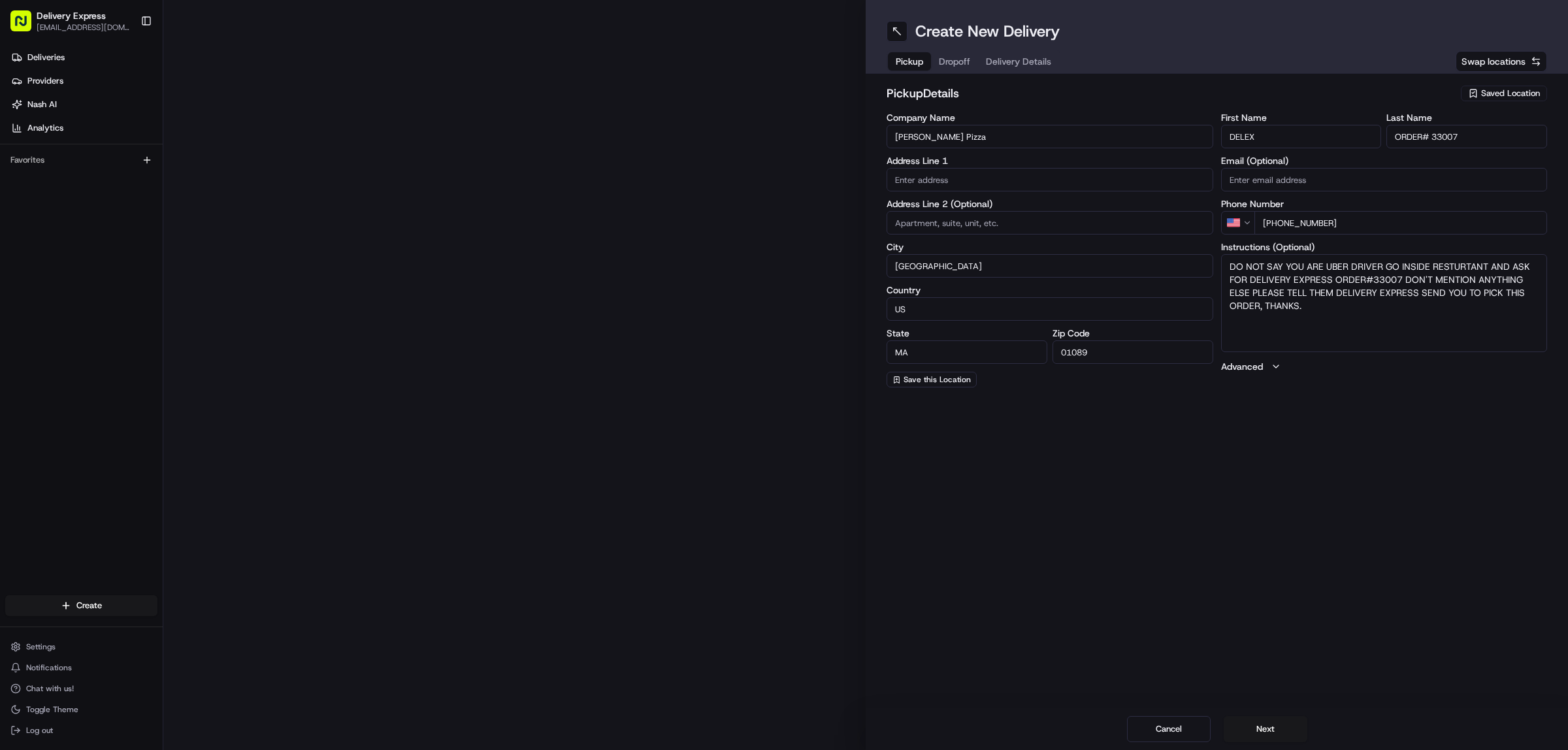
type input "[STREET_ADDRESS]"
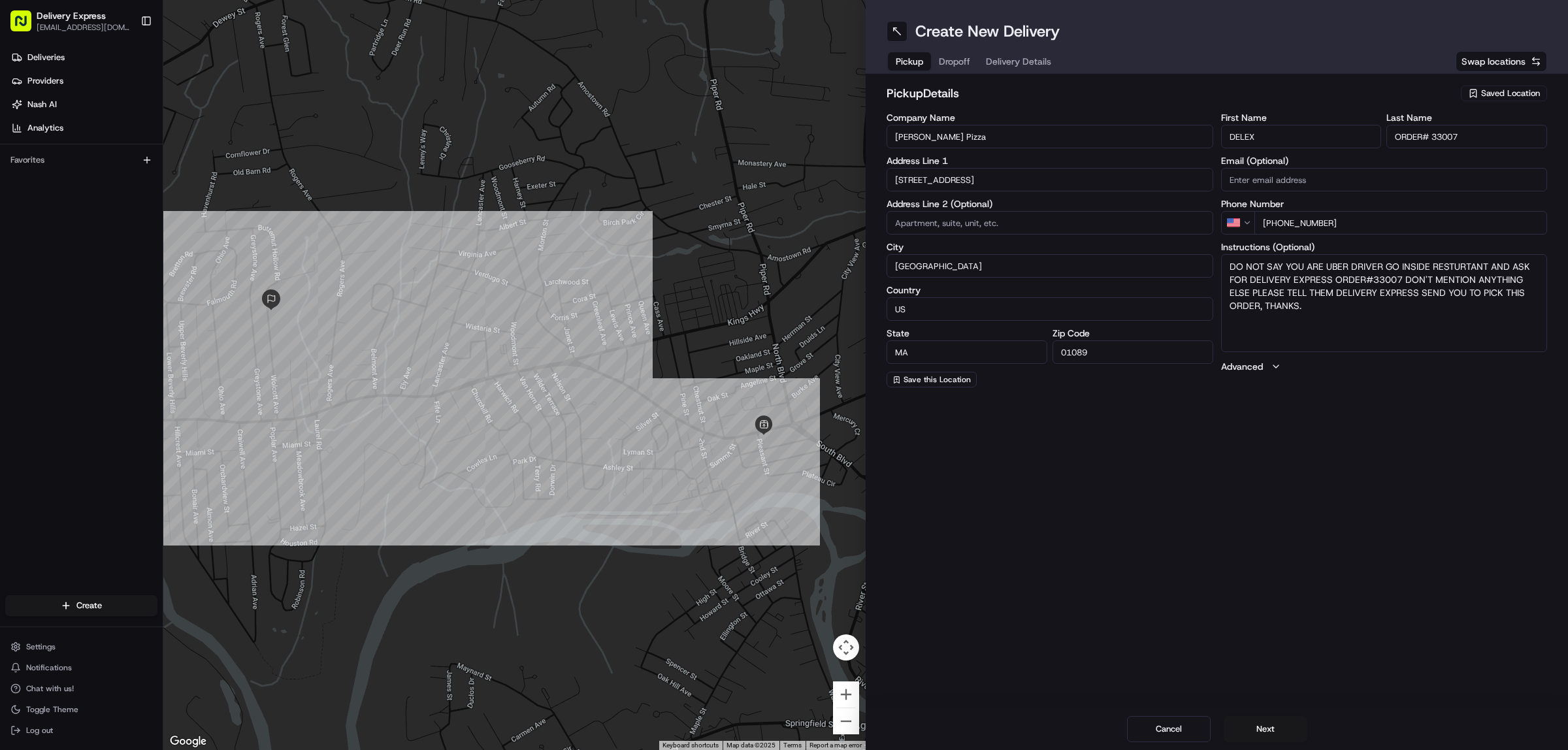
drag, startPoint x: 1231, startPoint y: 268, endPoint x: 1534, endPoint y: 312, distance: 306.2
click at [1534, 312] on textarea "DO NOT SAY YOU ARE UBER DRIVER GO INSIDE RESTURTANT AND ASK FOR DELIVERY EXPRES…" at bounding box center [1384, 302] width 326 height 98
paste textarea "GO INSIDE RESTURTANT AND ASK FOR DELIVERY EXPRESS ORDER#----- PLEASE TELL THEM …"
click at [1540, 266] on textarea "GO INSIDE RESTURTANT AND ASK FOR DELIVERY EXPRESS ORDER#----- PLEASE TELL THEM …" at bounding box center [1384, 302] width 326 height 98
click at [1533, 261] on textarea "GO INSIDE RESTURTANT AND ASK FOR DELIVERY EXPRESS ORDER#--- PLEASE TELL THEM DE…" at bounding box center [1384, 302] width 326 height 98
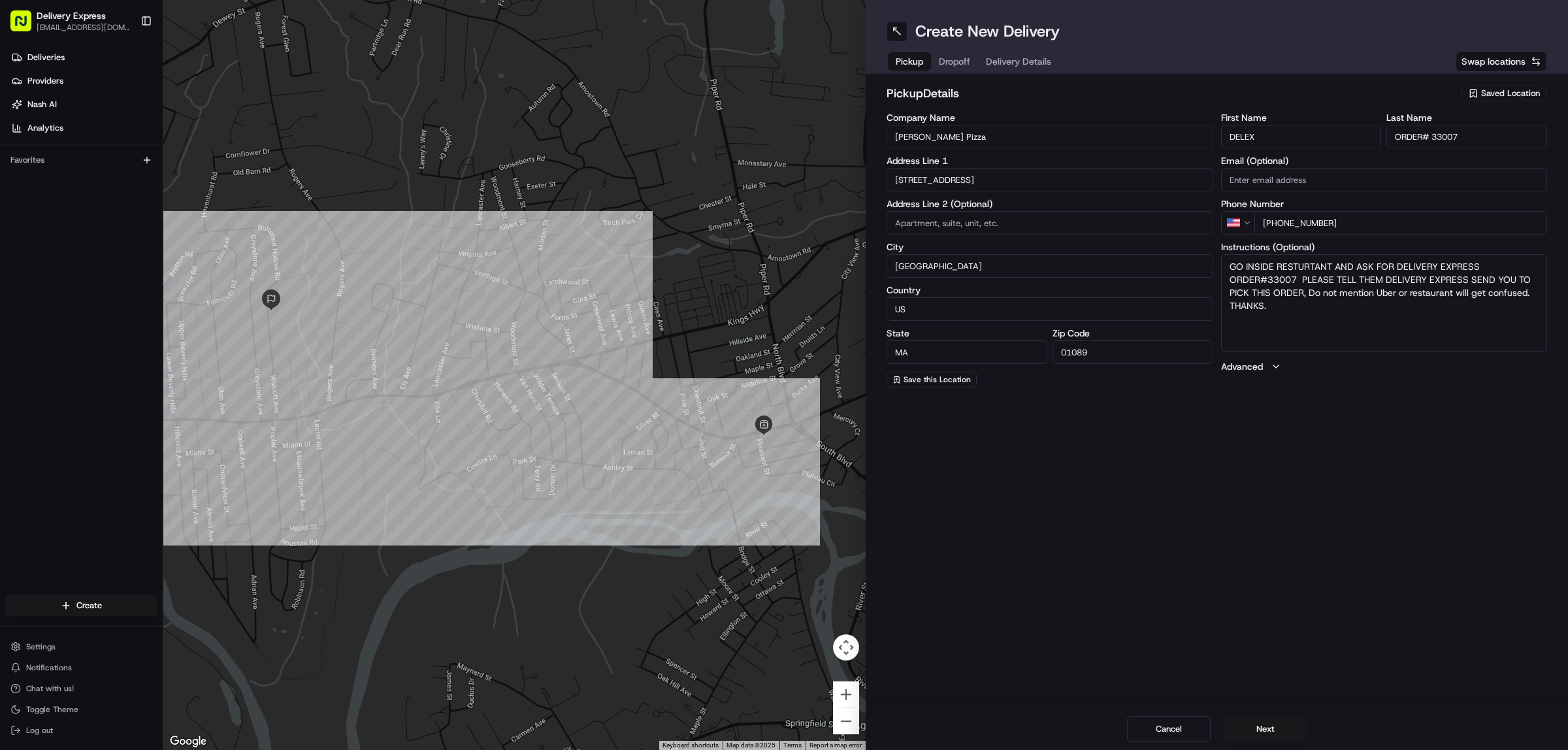
type textarea "GO INSIDE RESTURTANT AND ASK FOR DELIVERY EXPRESS ORDER#33007 PLEASE TELL THEM …"
click at [1199, 490] on div "Create New Delivery Pickup Dropoff Delivery Details Swap locations pickup Detai…" at bounding box center [1216, 375] width 702 height 750
click at [948, 54] on button "Dropoff" at bounding box center [954, 61] width 47 height 18
click at [1034, 56] on span "Delivery Details" at bounding box center [1033, 62] width 65 height 13
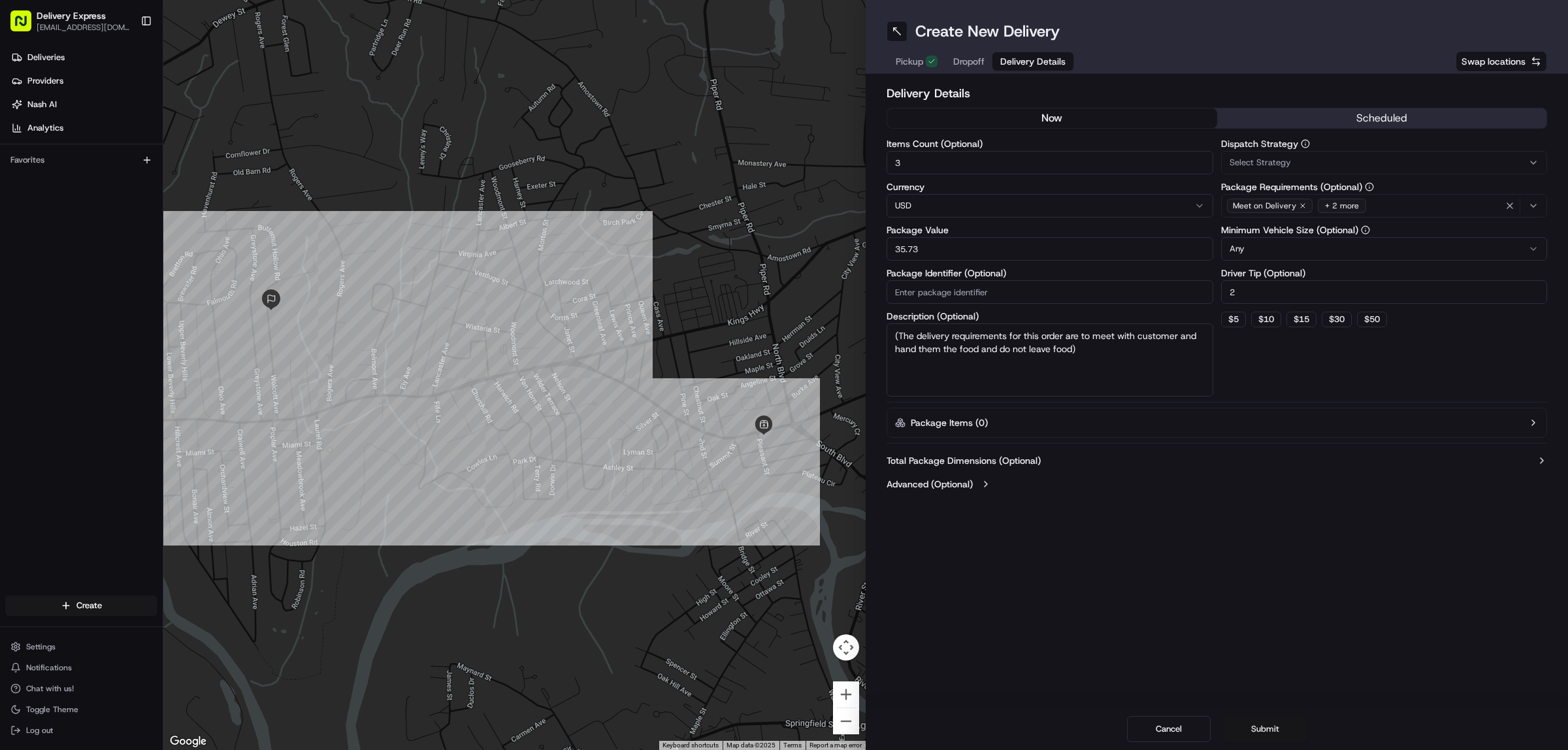
click at [1248, 723] on button "Submit" at bounding box center [1266, 729] width 84 height 26
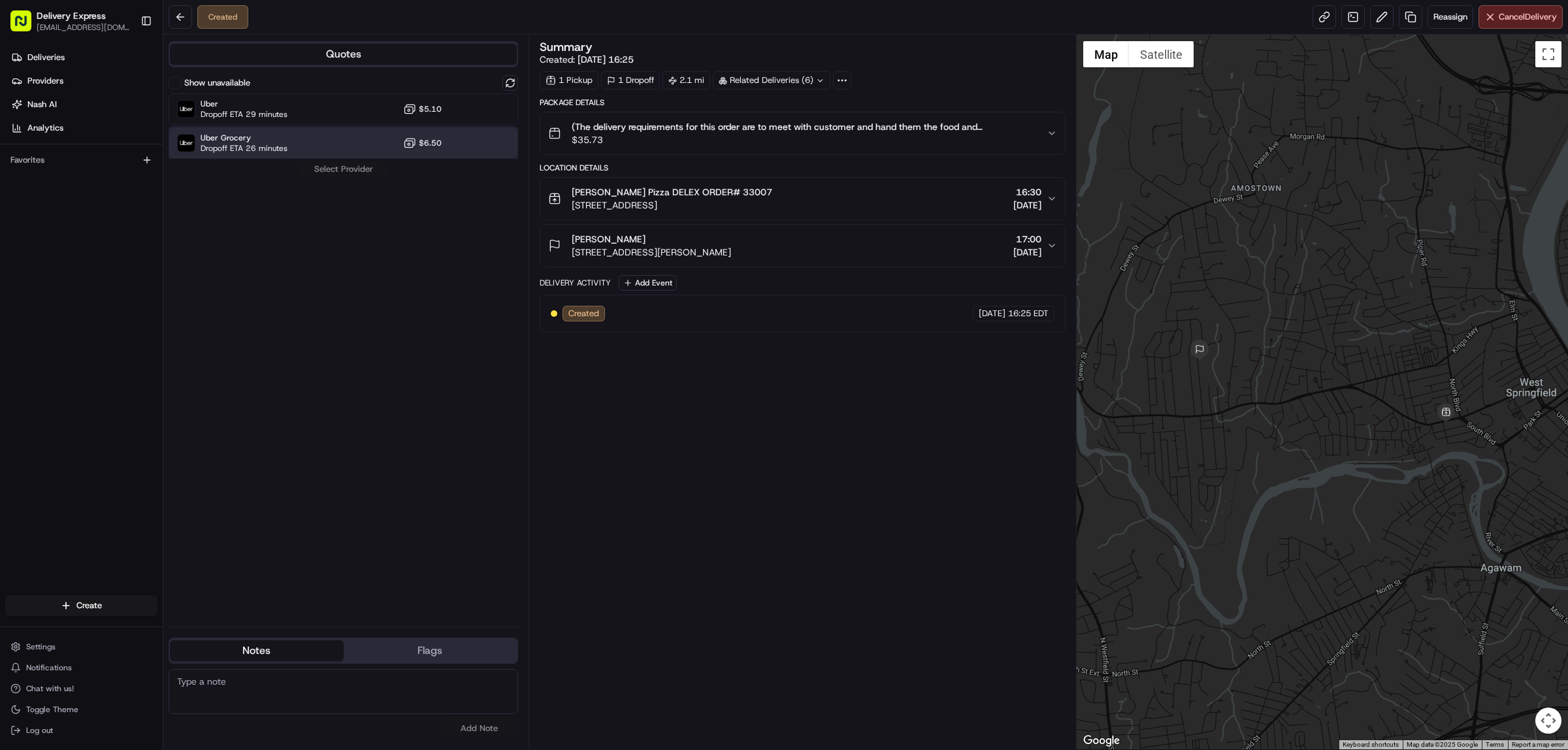
click at [335, 139] on div "Uber Grocery Dropoff ETA 26 minutes $6.50" at bounding box center [343, 143] width 349 height 31
click at [337, 167] on button "Assign Provider" at bounding box center [343, 169] width 93 height 15
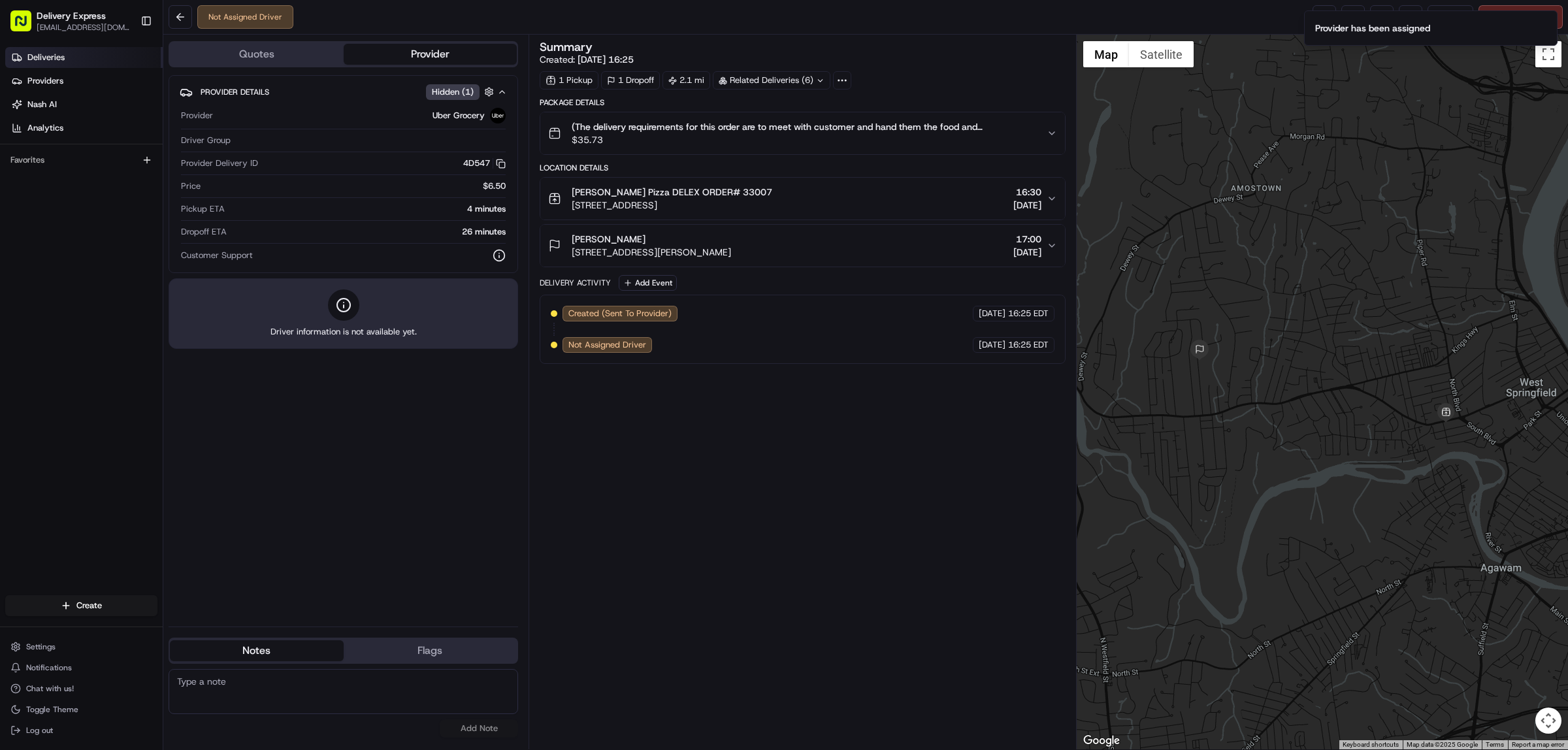
click at [38, 53] on span "Deliveries" at bounding box center [46, 57] width 37 height 11
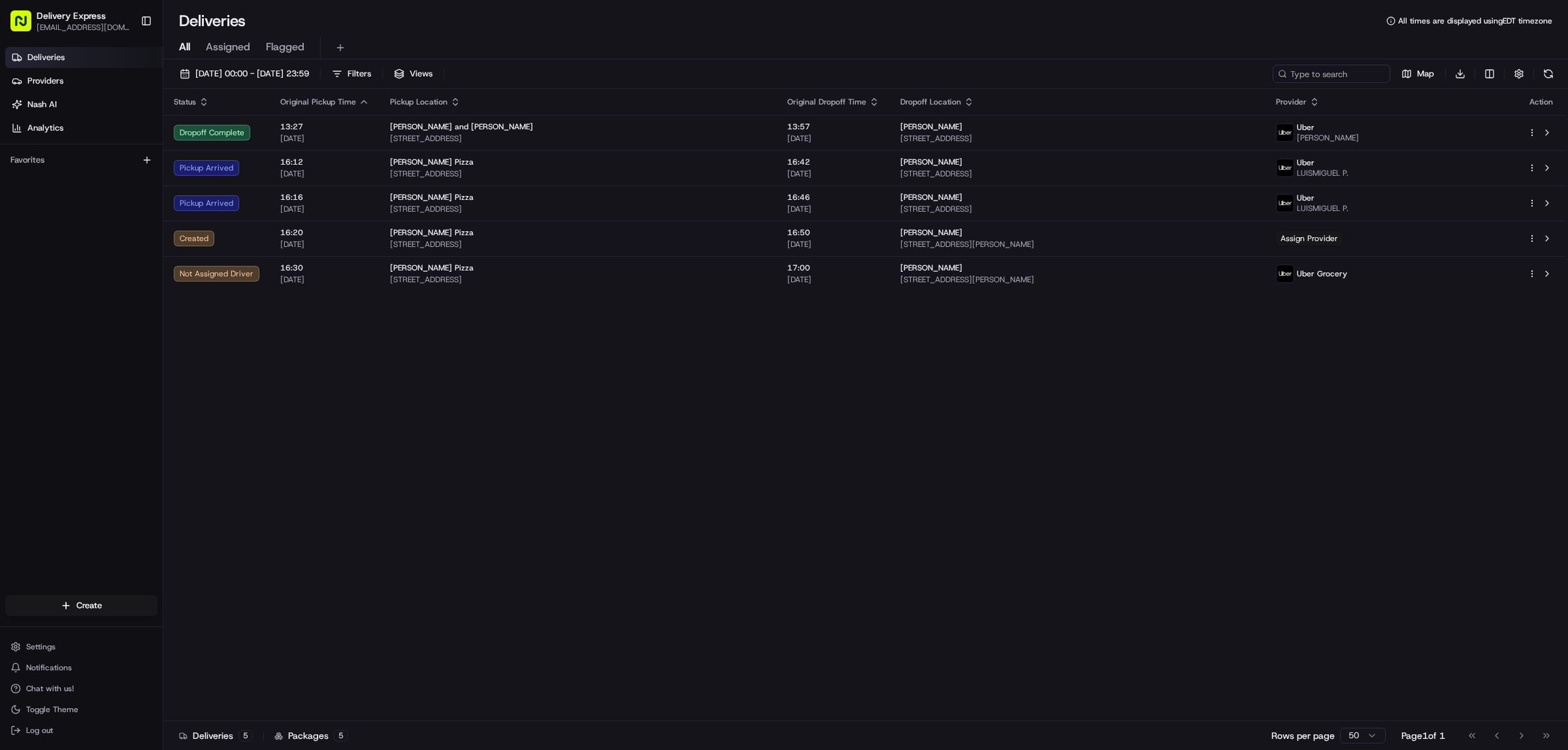
click at [566, 402] on div "Status Original Pickup Time Pickup Location Original Dropoff Time Dropoff Locat…" at bounding box center [864, 405] width 1402 height 633
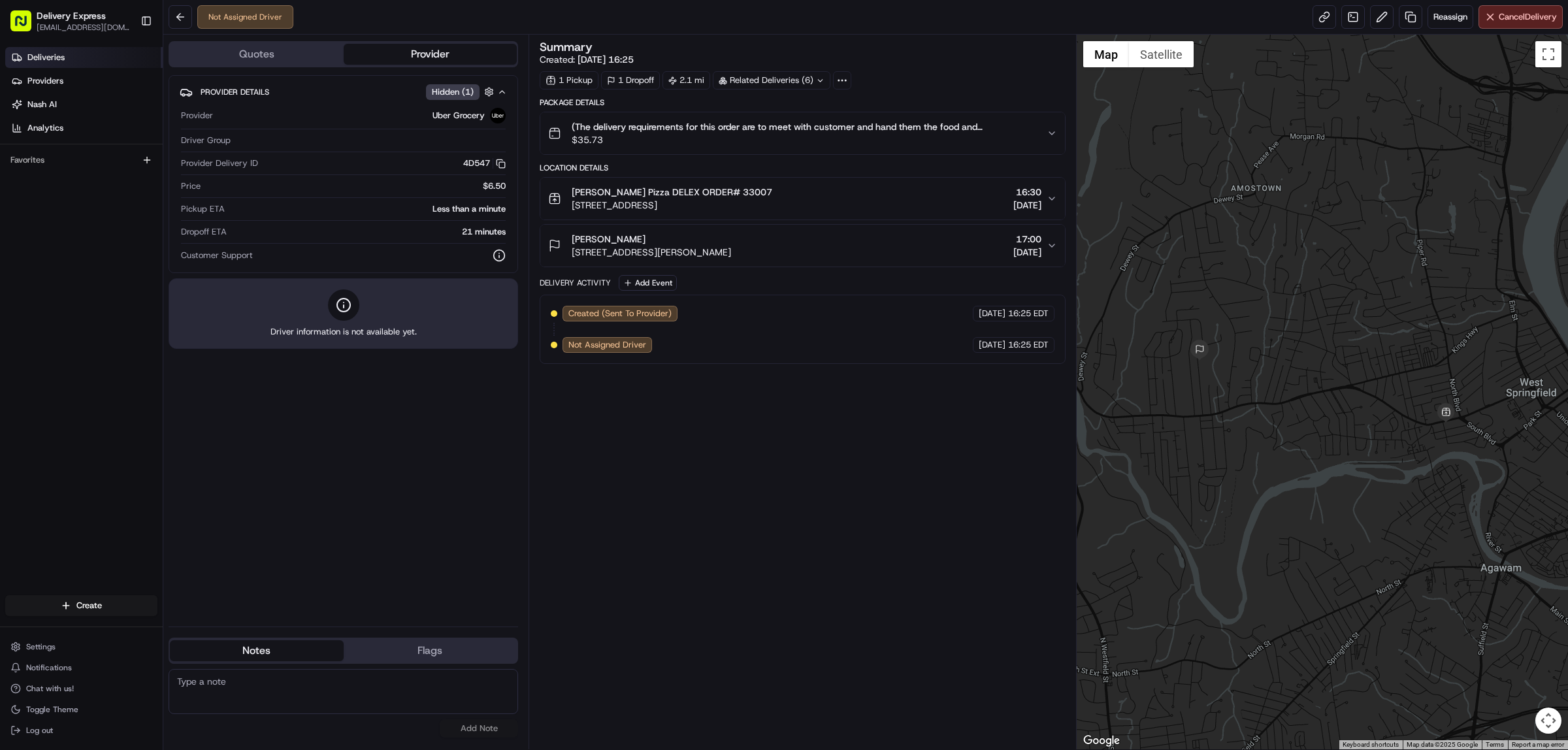
click at [77, 55] on link "Deliveries" at bounding box center [83, 57] width 157 height 21
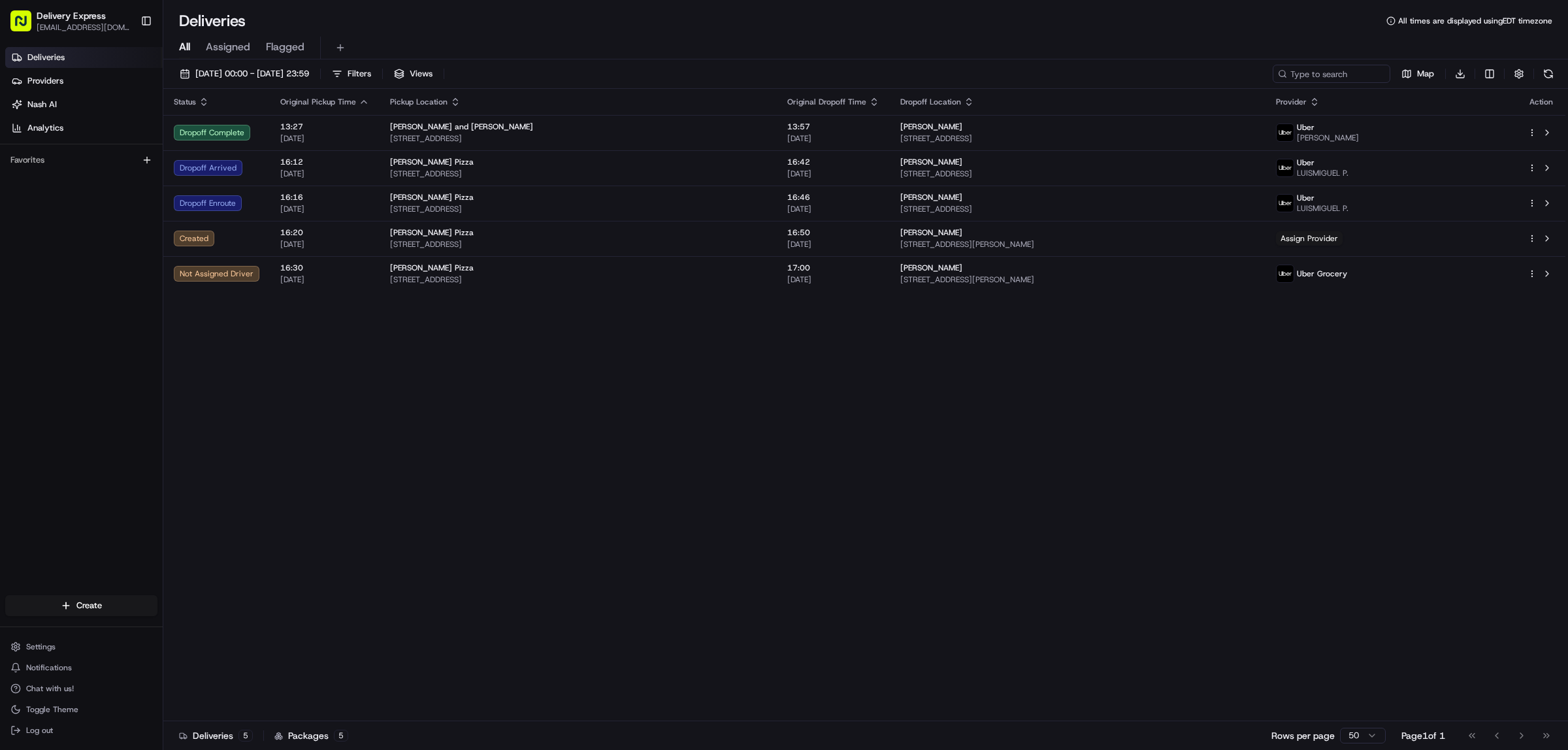
click at [436, 474] on div "Status Original Pickup Time Pickup Location Original Dropoff Time Dropoff Locat…" at bounding box center [864, 405] width 1402 height 633
click at [891, 489] on div "Status Original Pickup Time Pickup Location Original Dropoff Time Dropoff Locat…" at bounding box center [864, 405] width 1402 height 633
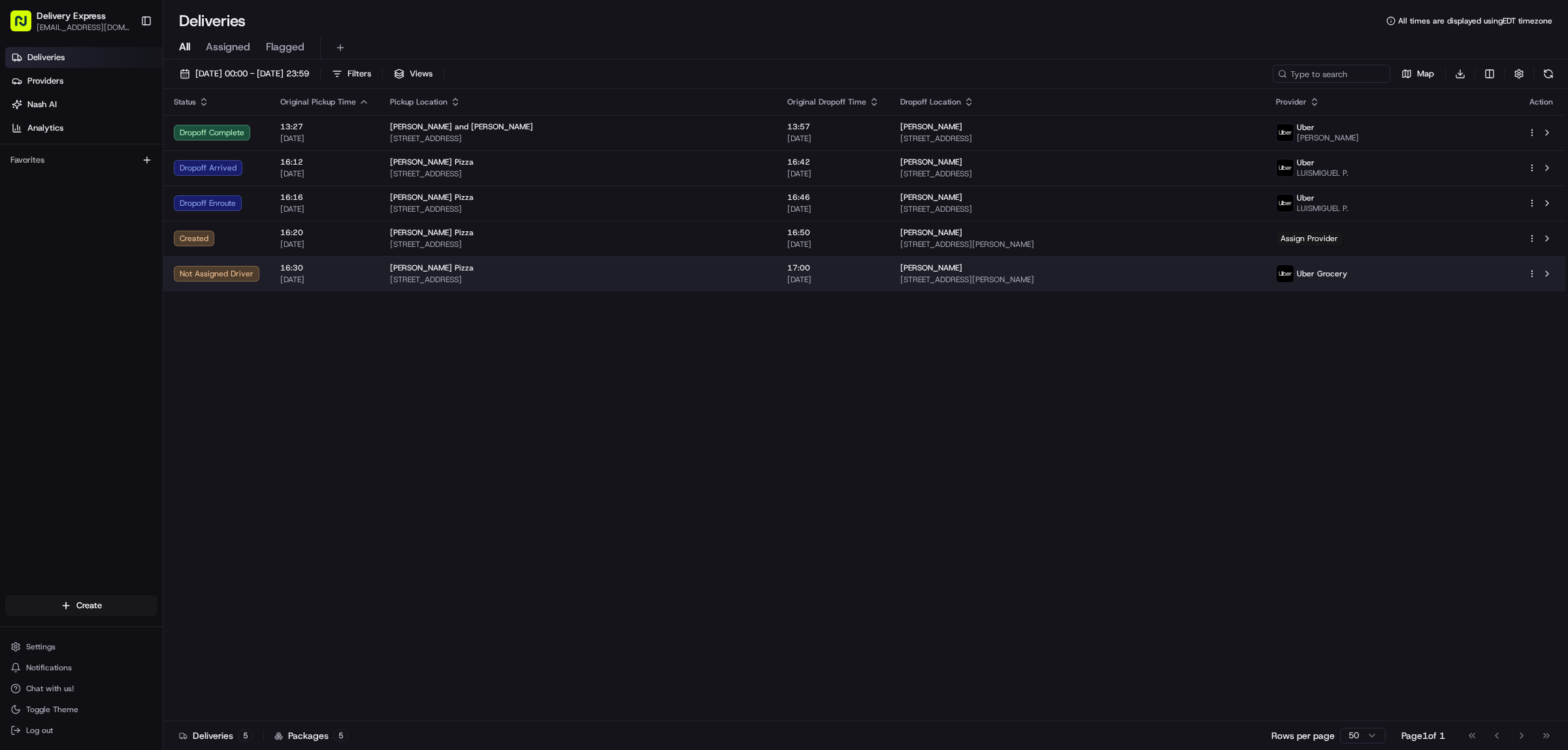
click at [701, 270] on div "[PERSON_NAME] Pizza" at bounding box center [578, 267] width 377 height 10
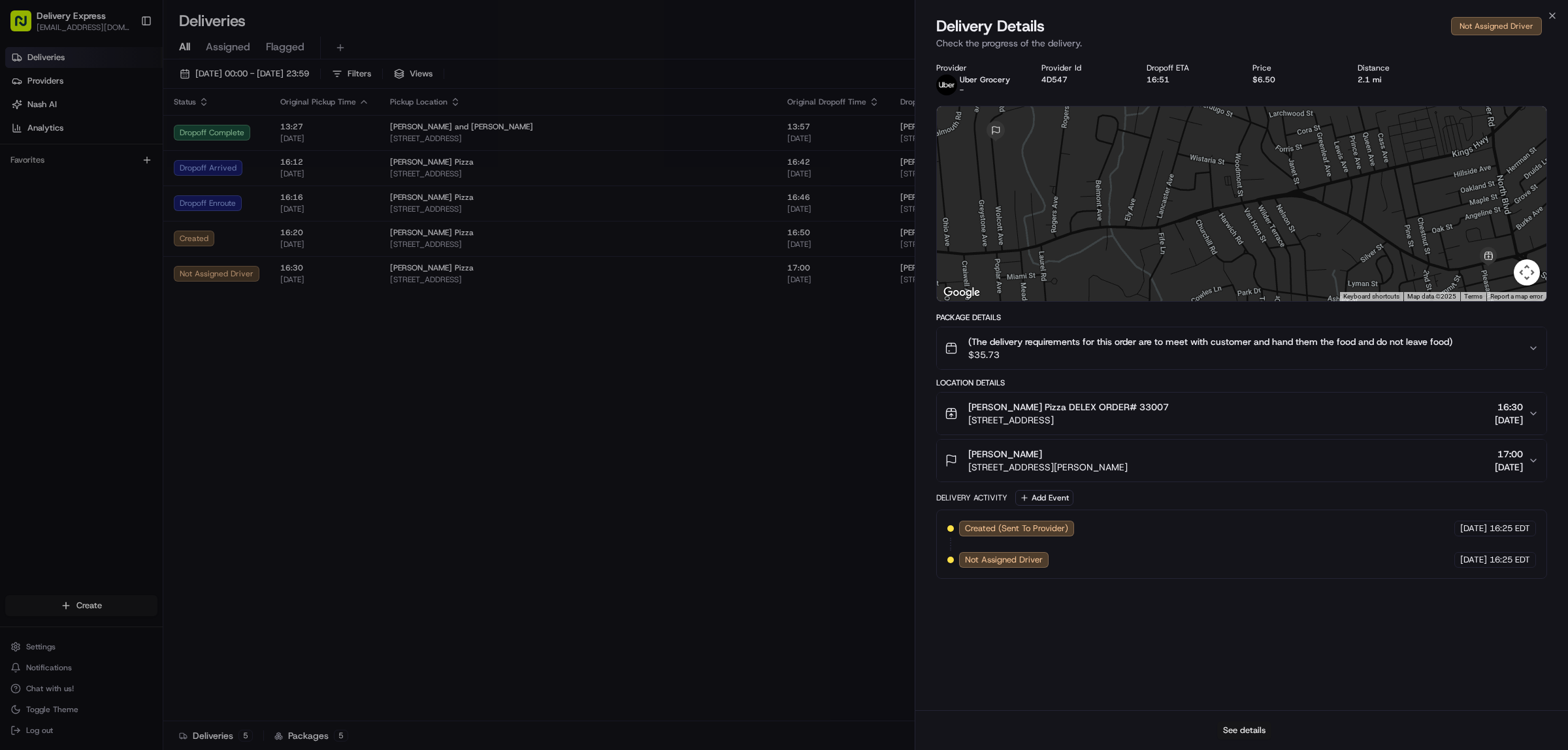
click at [1245, 736] on button "See details" at bounding box center [1244, 730] width 54 height 18
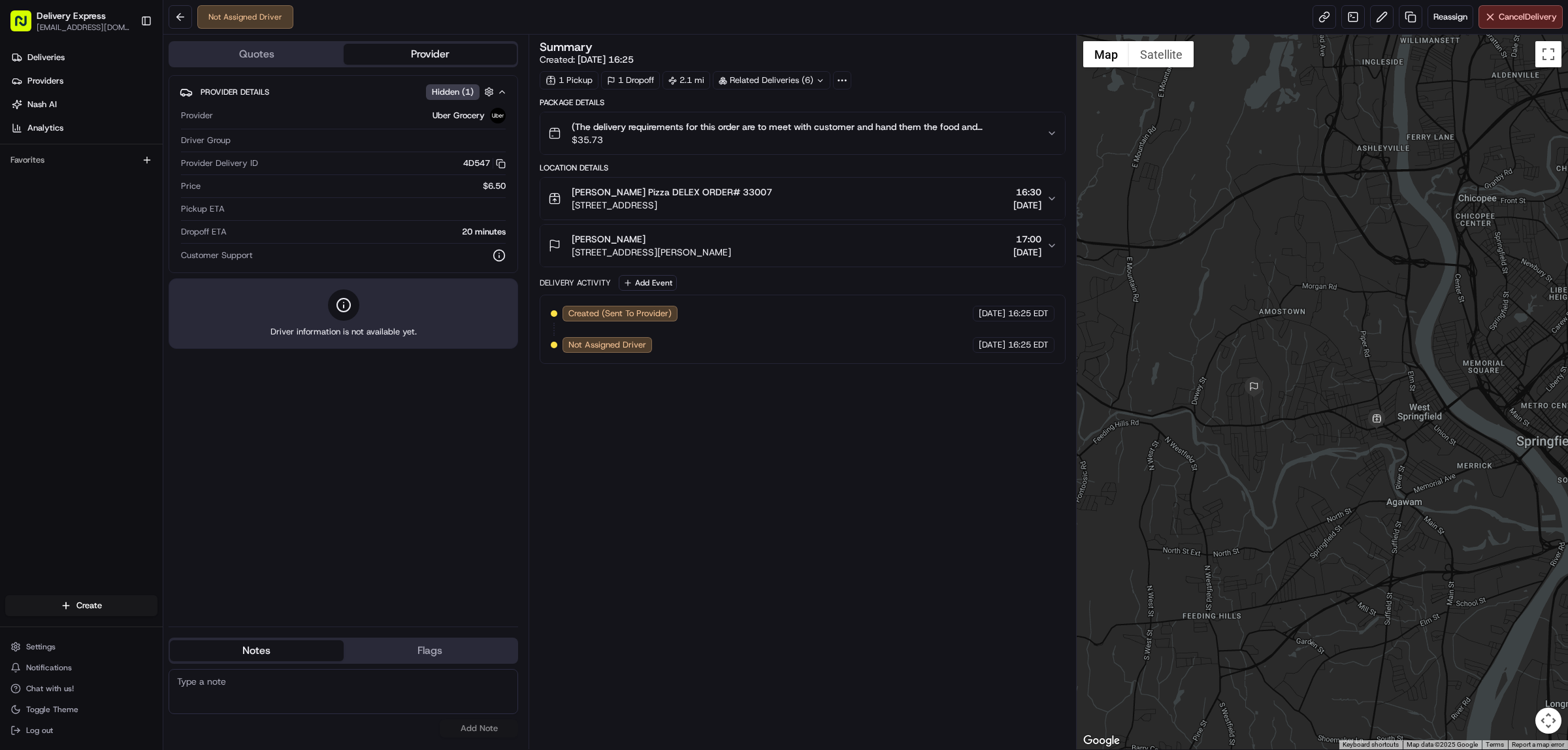
click at [312, 481] on div "Provider Details Hidden ( 1 ) Provider Uber Grocery Driver Group Provider Deliv…" at bounding box center [343, 345] width 349 height 541
click at [34, 57] on span "Deliveries" at bounding box center [46, 57] width 37 height 11
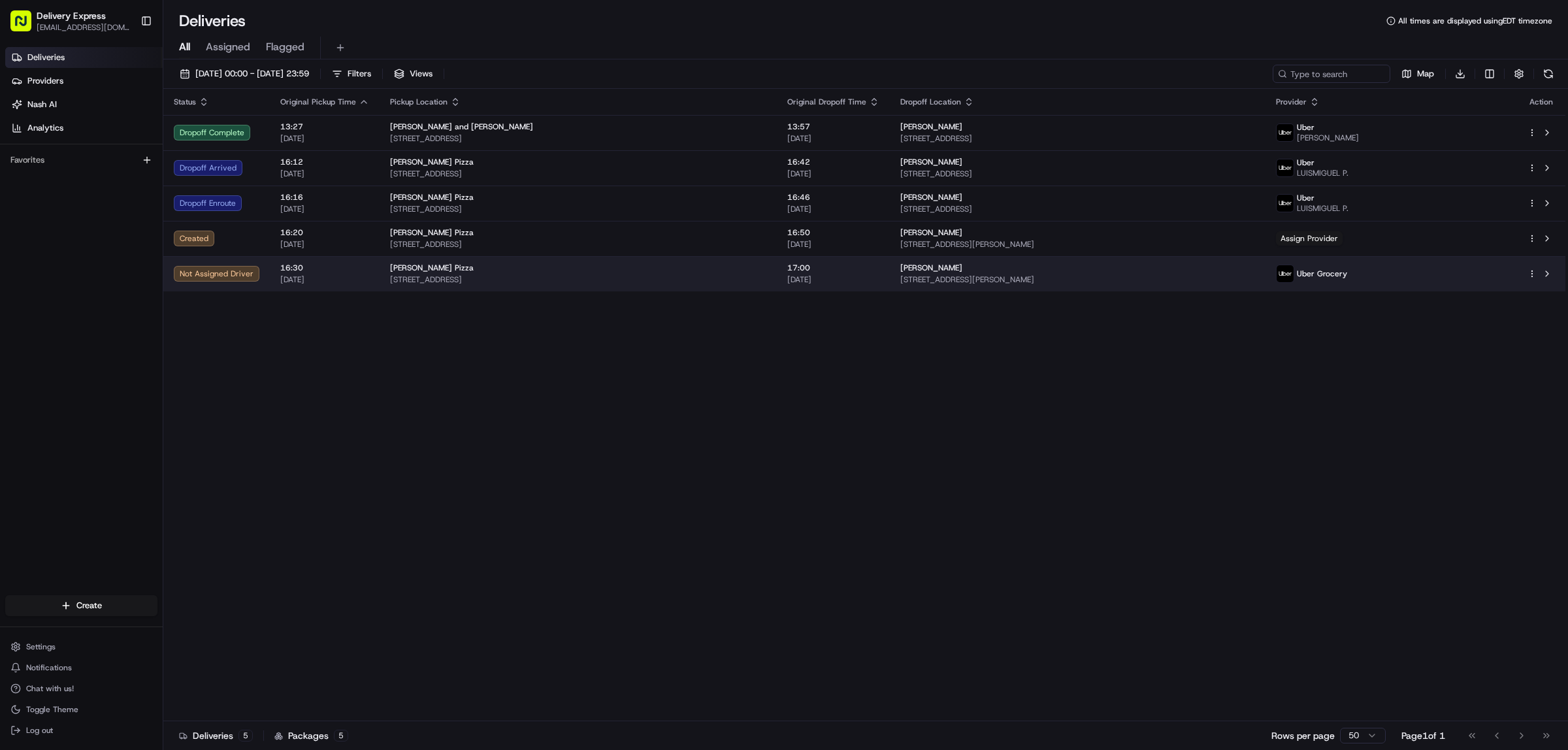
click at [1533, 271] on html "Delivery Express [EMAIL_ADDRESS][DOMAIN_NAME] Toggle Sidebar Deliveries Provide…" at bounding box center [784, 375] width 1568 height 750
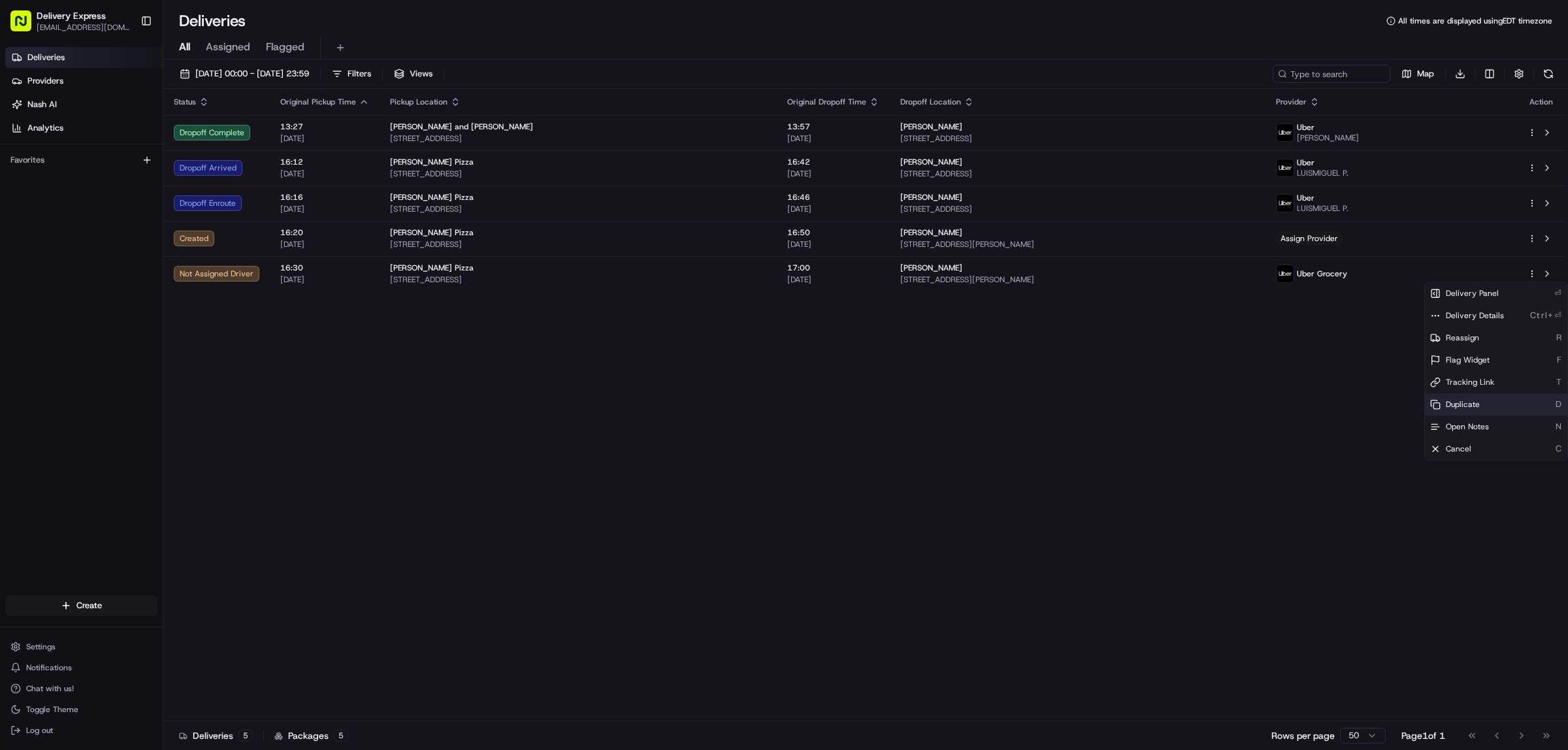
click at [1474, 399] on span "Duplicate" at bounding box center [1463, 404] width 34 height 10
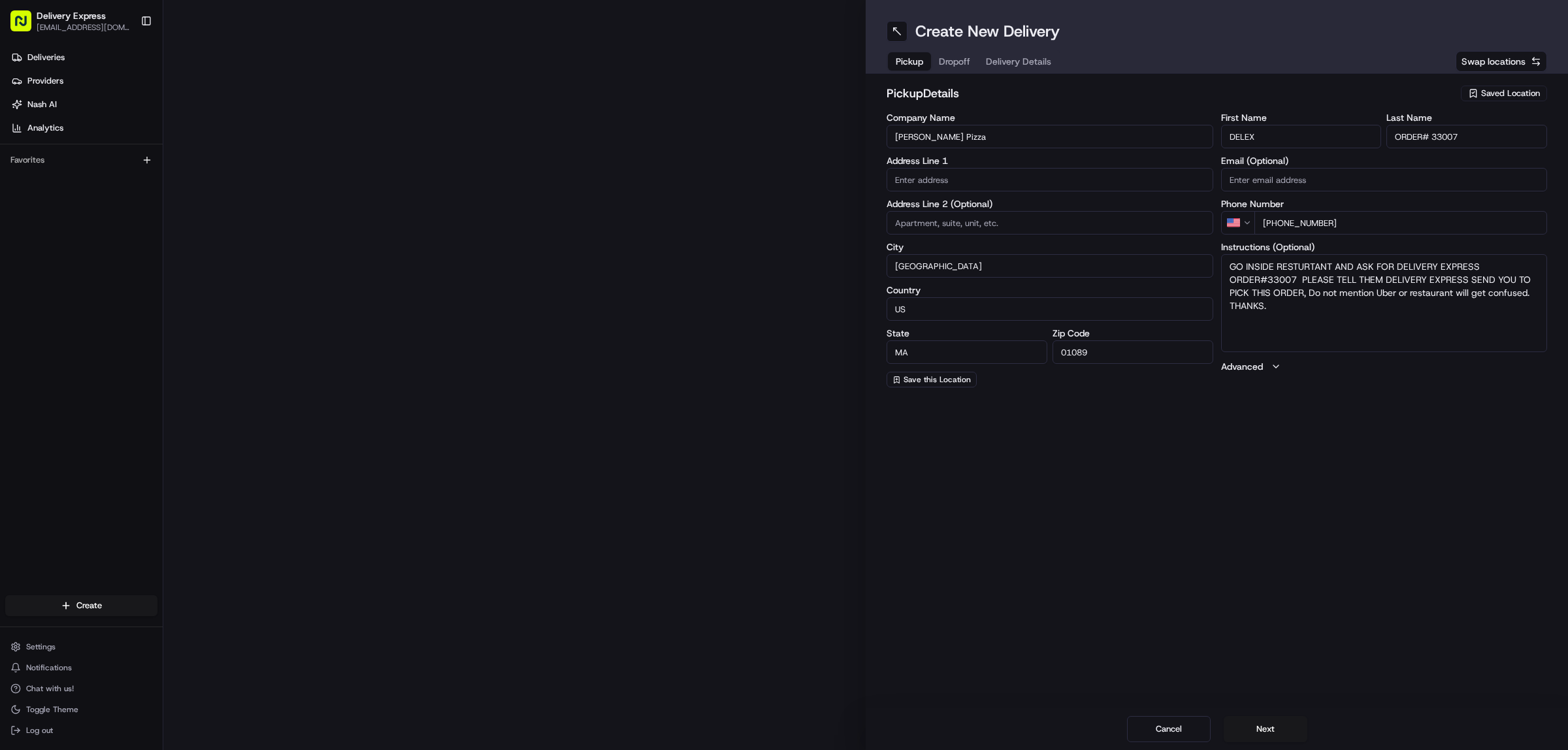
type input "[STREET_ADDRESS]"
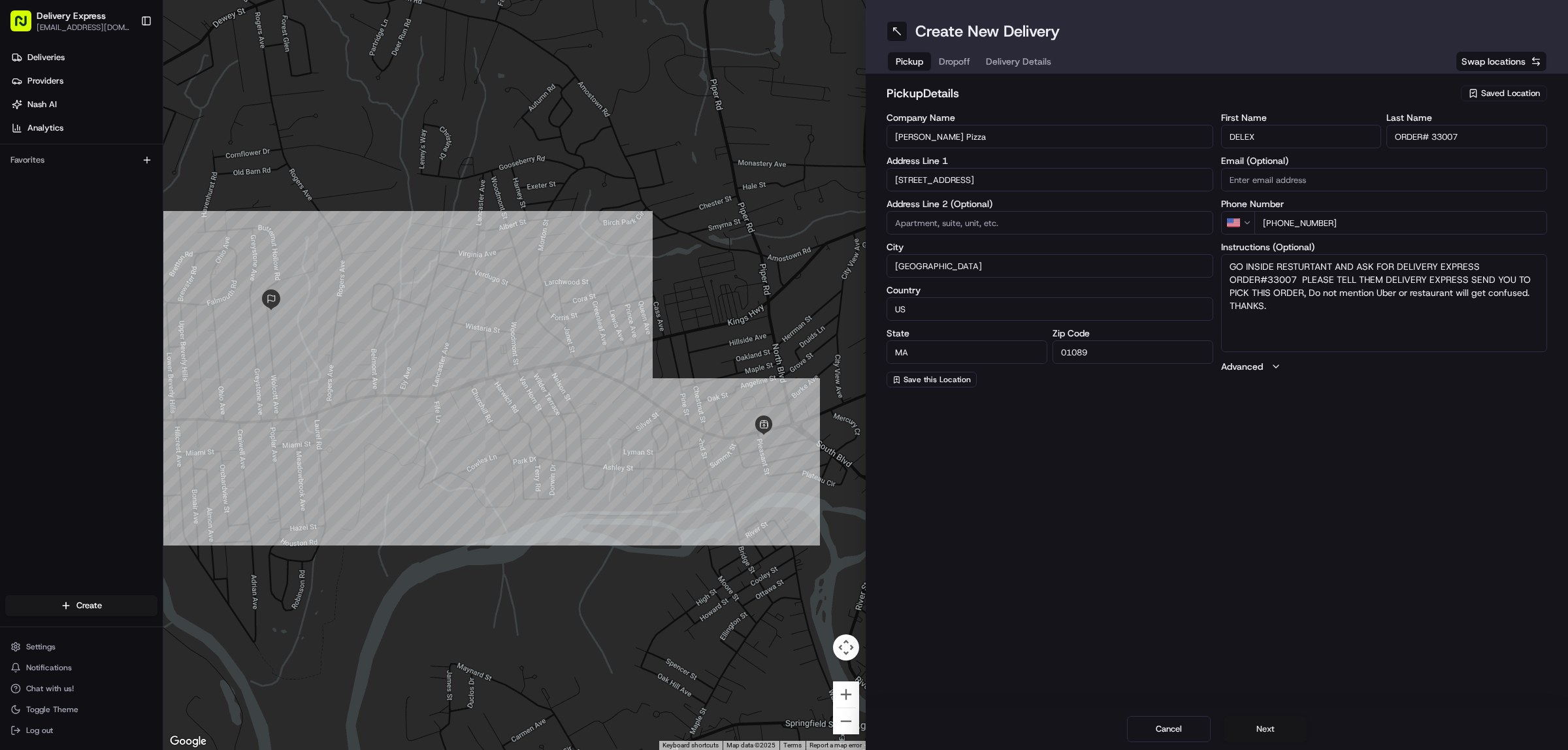
click at [1276, 730] on button "Next" at bounding box center [1266, 729] width 84 height 26
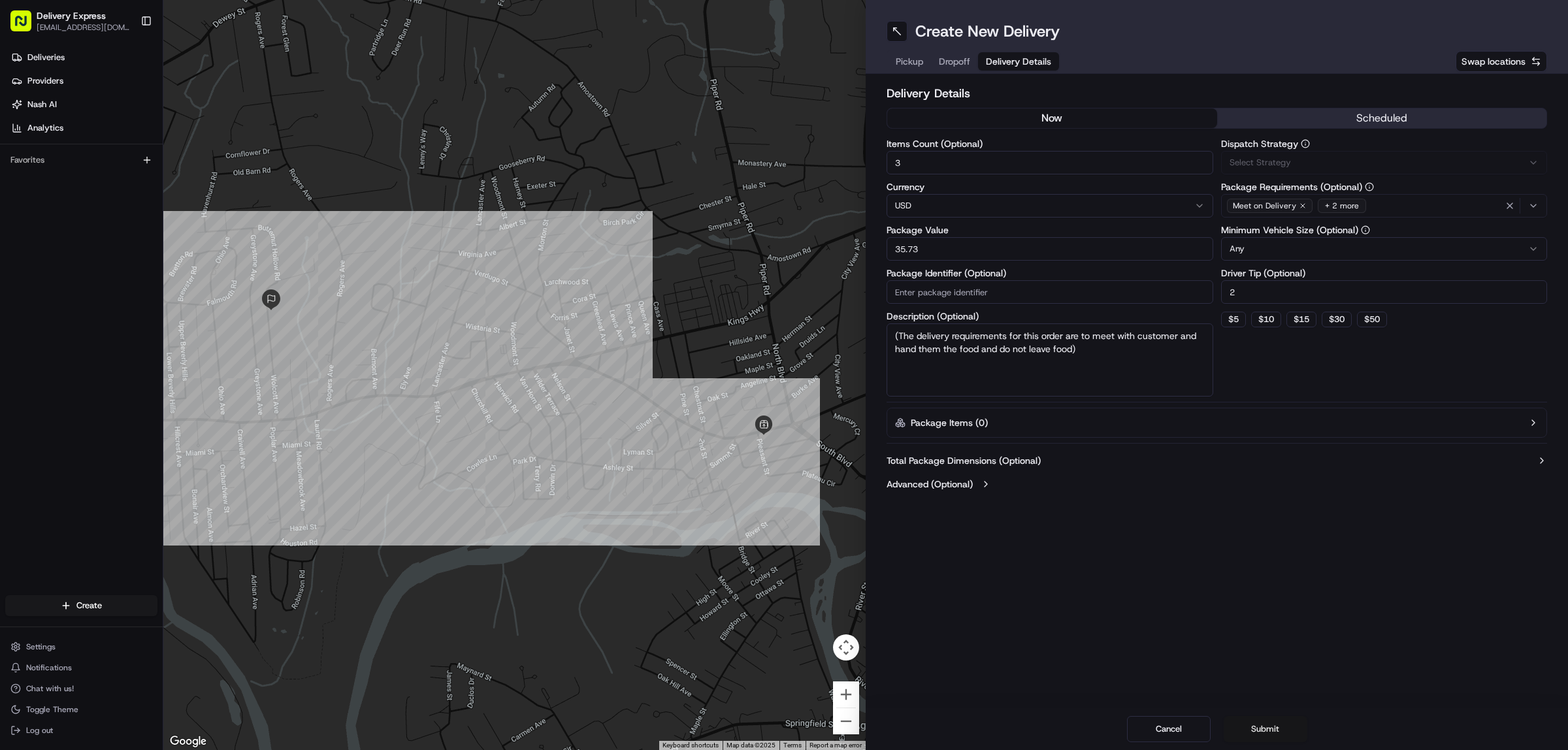
click at [1276, 730] on button "Submit" at bounding box center [1266, 729] width 84 height 26
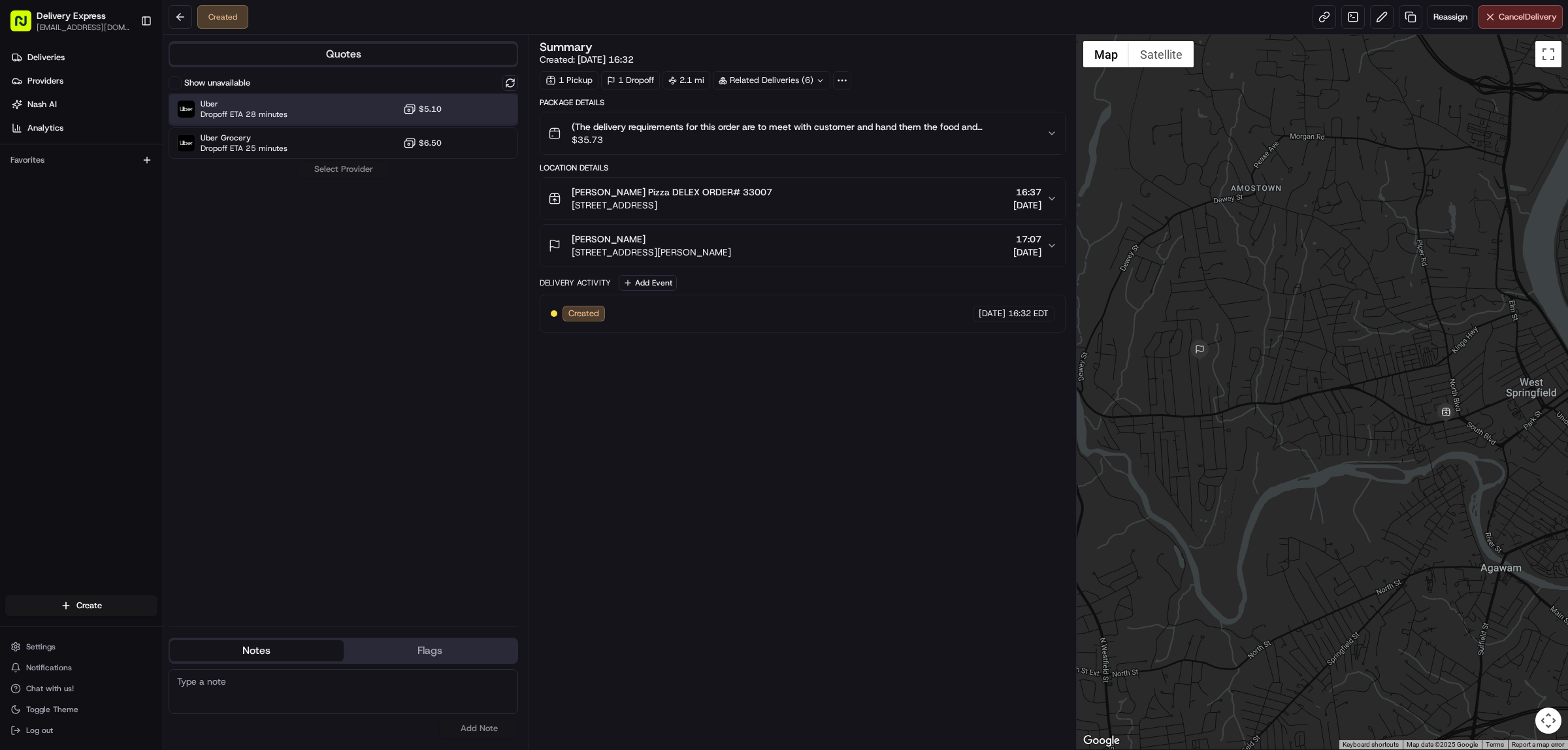
click at [317, 110] on div "Uber Dropoff ETA 28 minutes $5.10" at bounding box center [343, 109] width 349 height 31
click at [340, 165] on button "Assign Provider" at bounding box center [343, 169] width 93 height 15
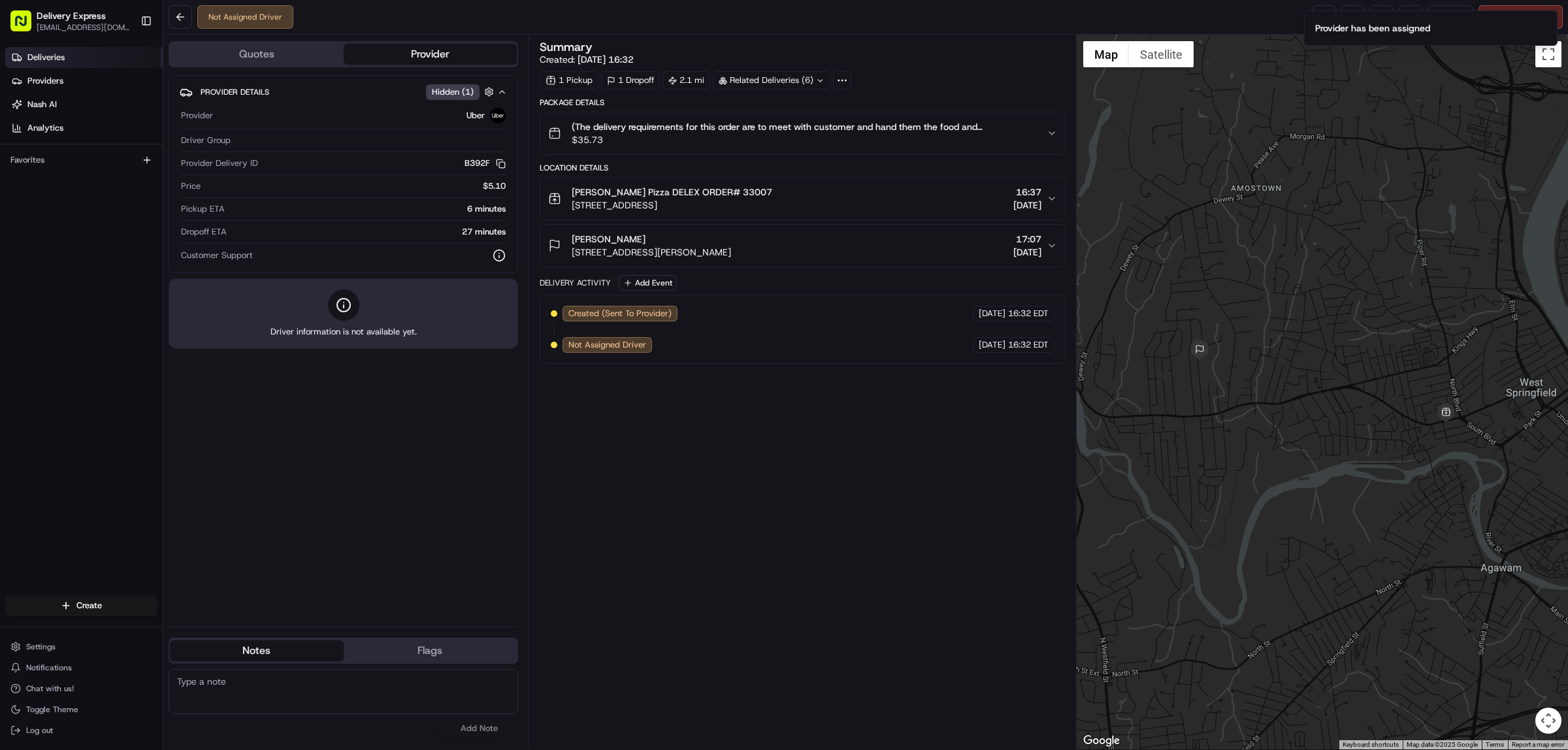
click at [66, 55] on link "Deliveries" at bounding box center [83, 57] width 157 height 21
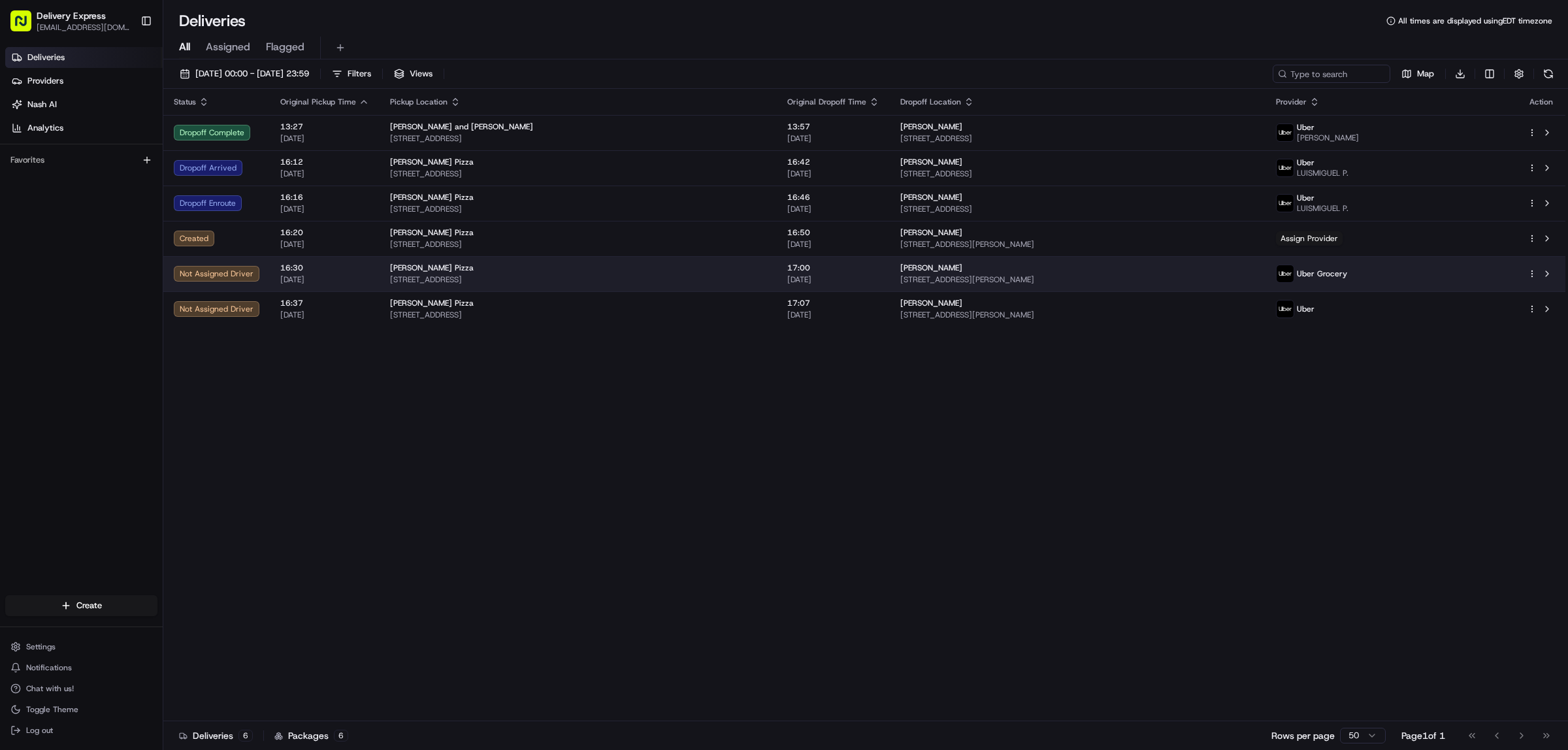
click at [1533, 275] on html "Delivery Express delex01108@yahoo.com Toggle Sidebar Deliveries Providers Nash …" at bounding box center [784, 375] width 1568 height 750
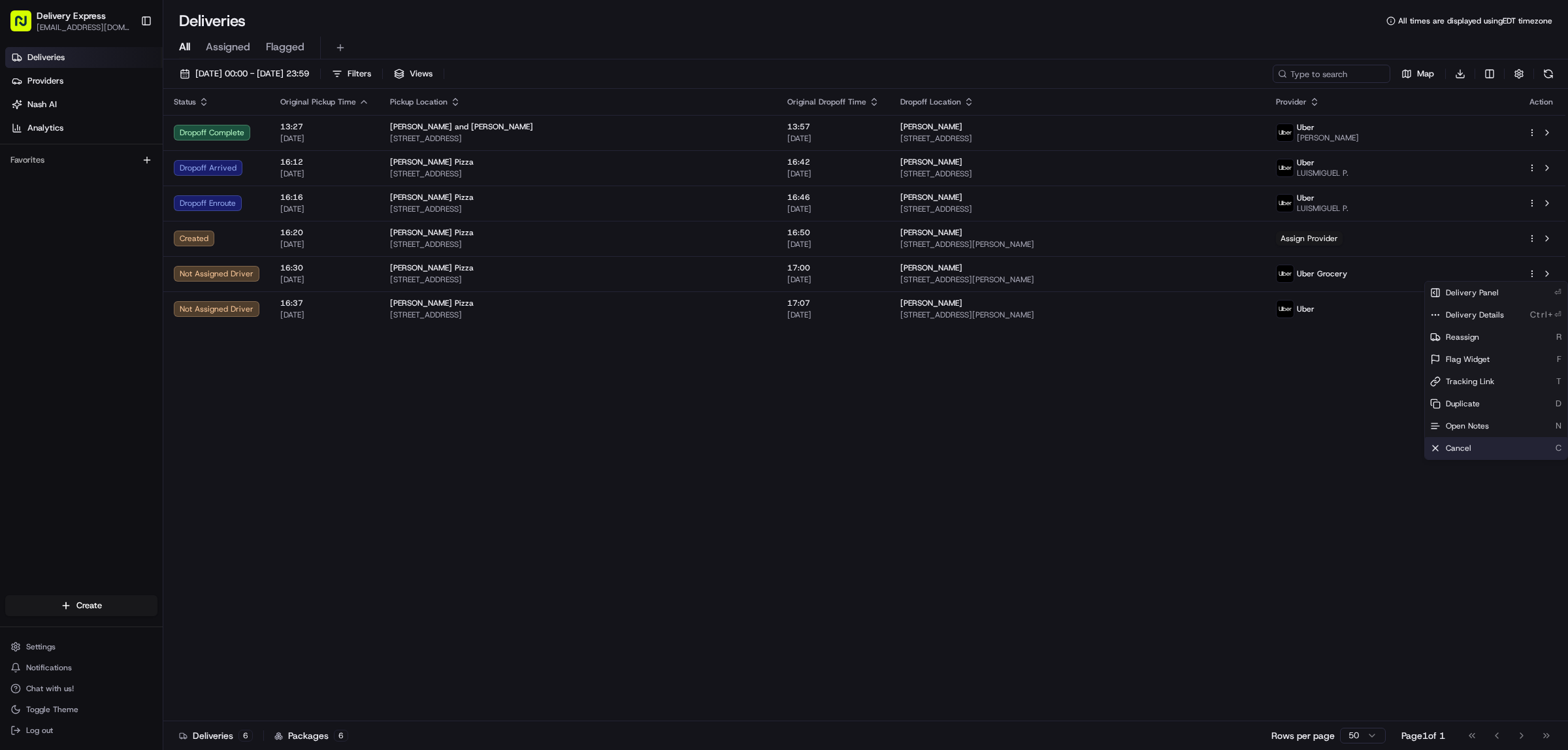
click at [1464, 443] on span "Cancel" at bounding box center [1458, 448] width 26 height 10
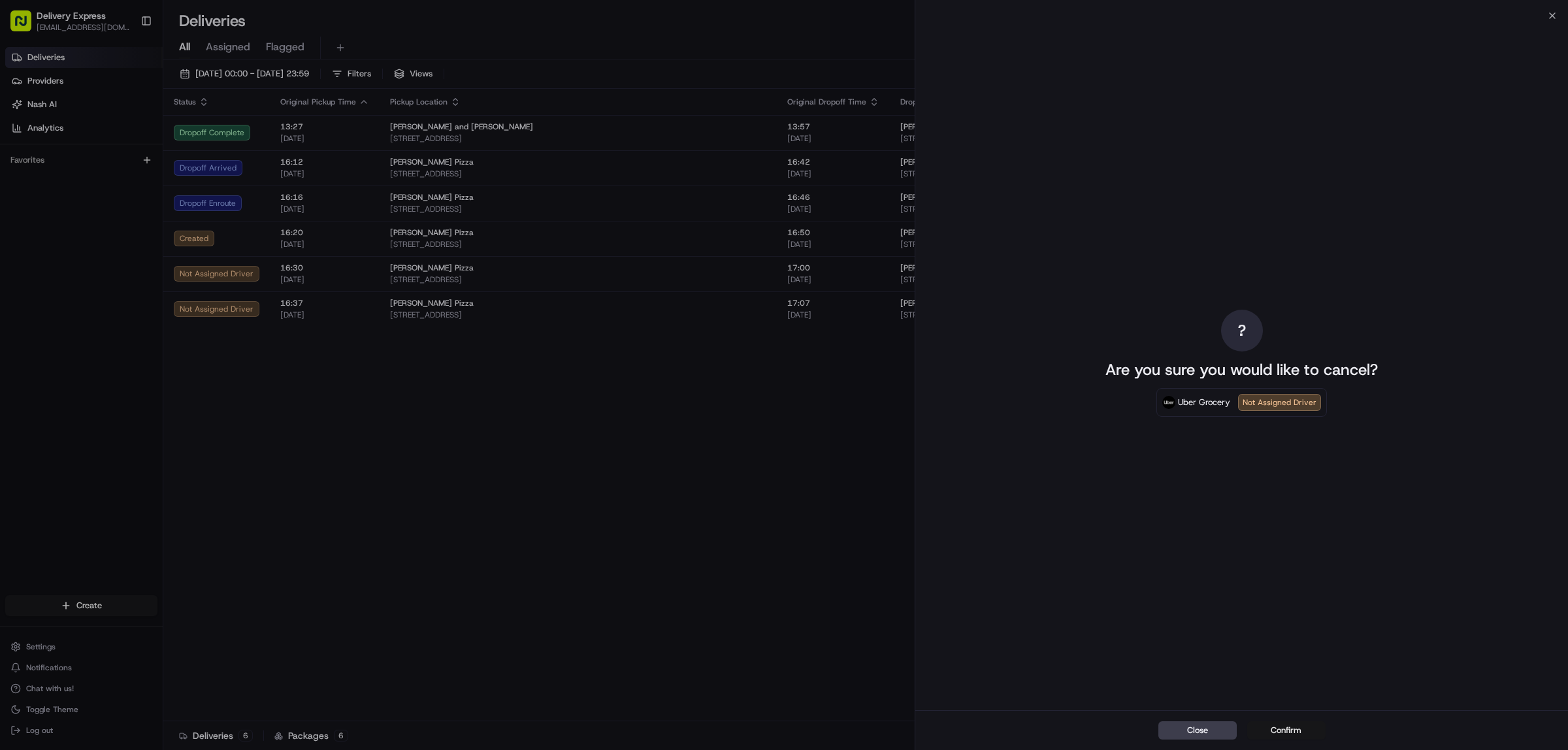
click at [1289, 733] on button "Confirm" at bounding box center [1286, 730] width 78 height 18
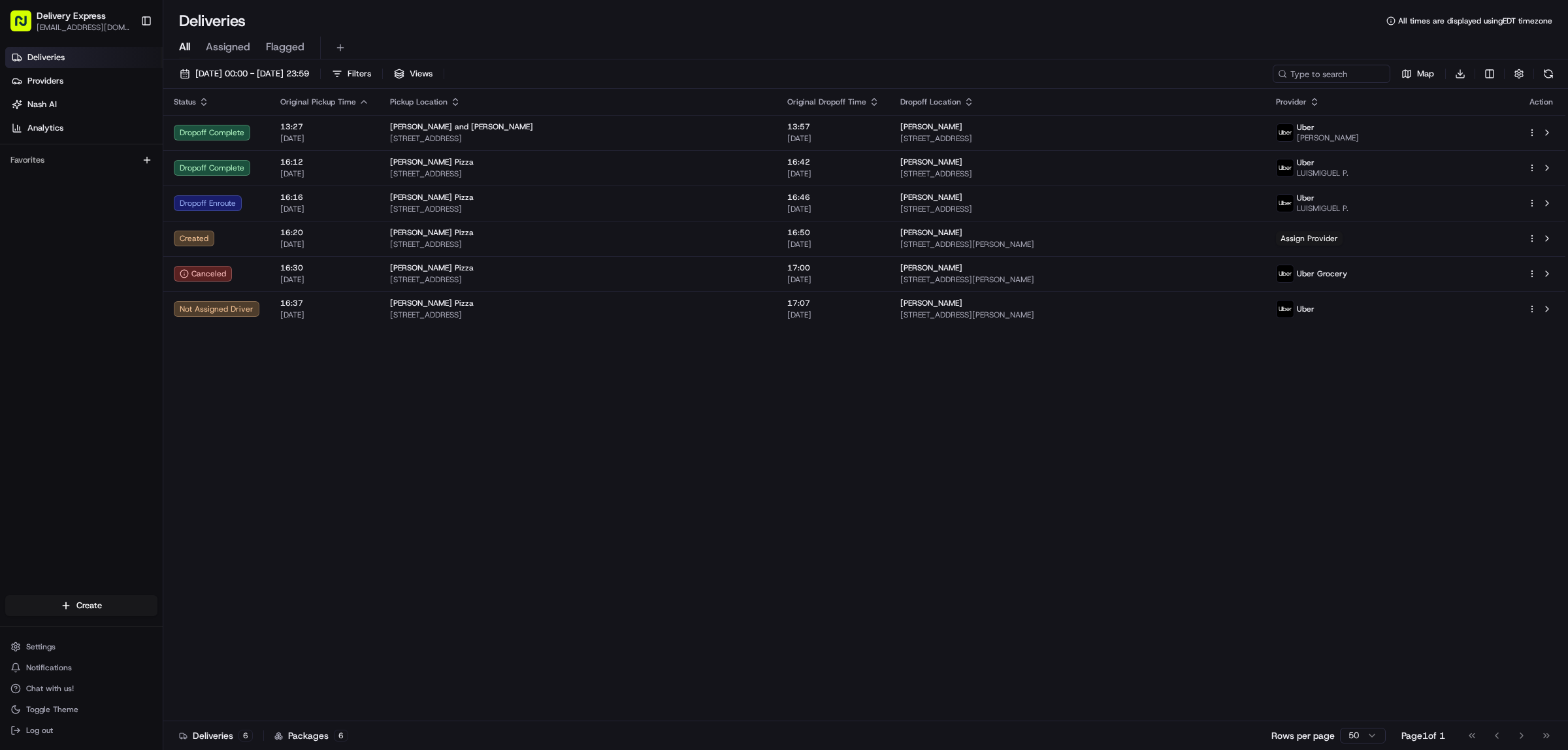
click at [664, 524] on div "Status Original Pickup Time Pickup Location Original Dropoff Time Dropoff Locat…" at bounding box center [864, 405] width 1402 height 633
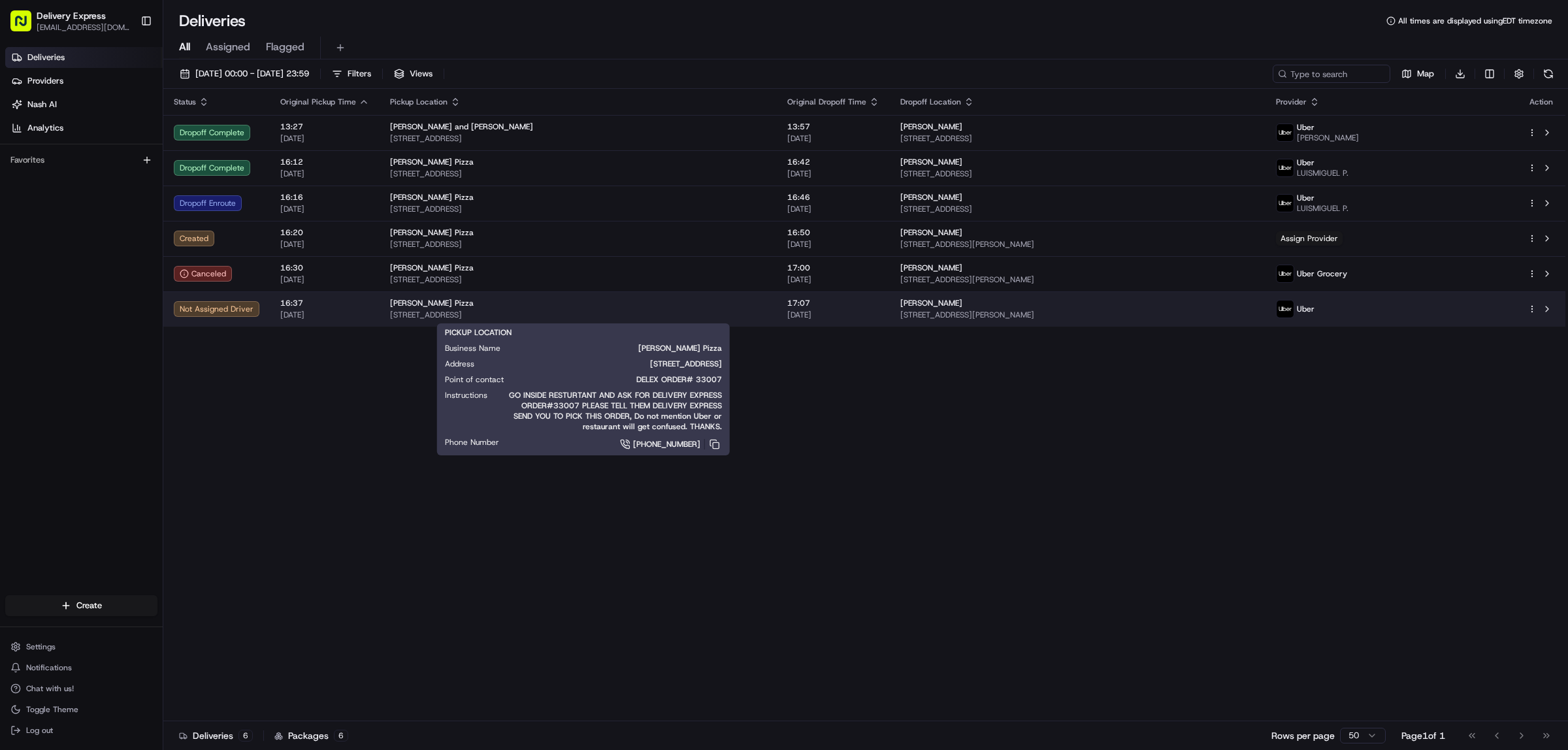
click at [750, 310] on span "[STREET_ADDRESS]" at bounding box center [578, 315] width 377 height 10
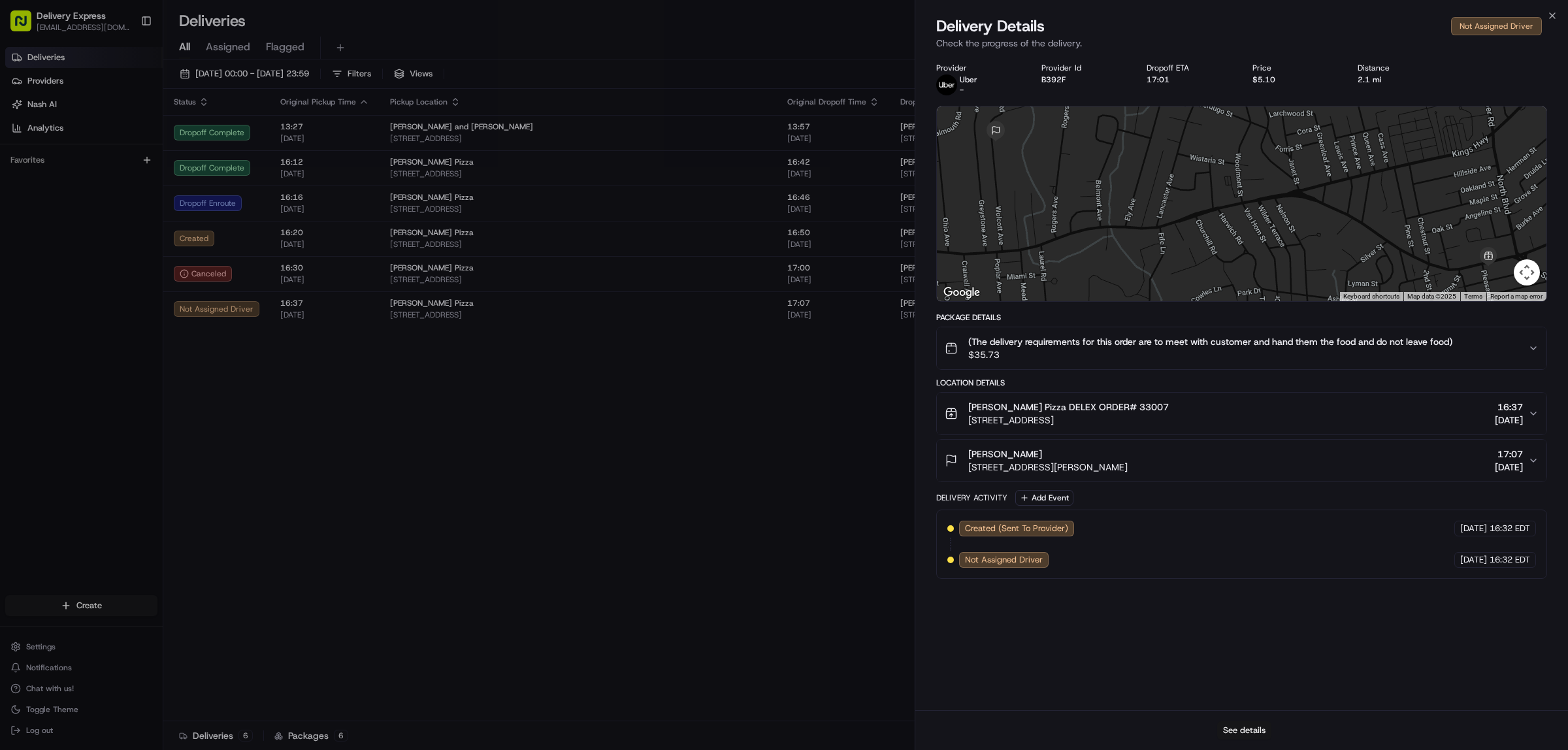
click at [1254, 730] on button "See details" at bounding box center [1244, 730] width 54 height 18
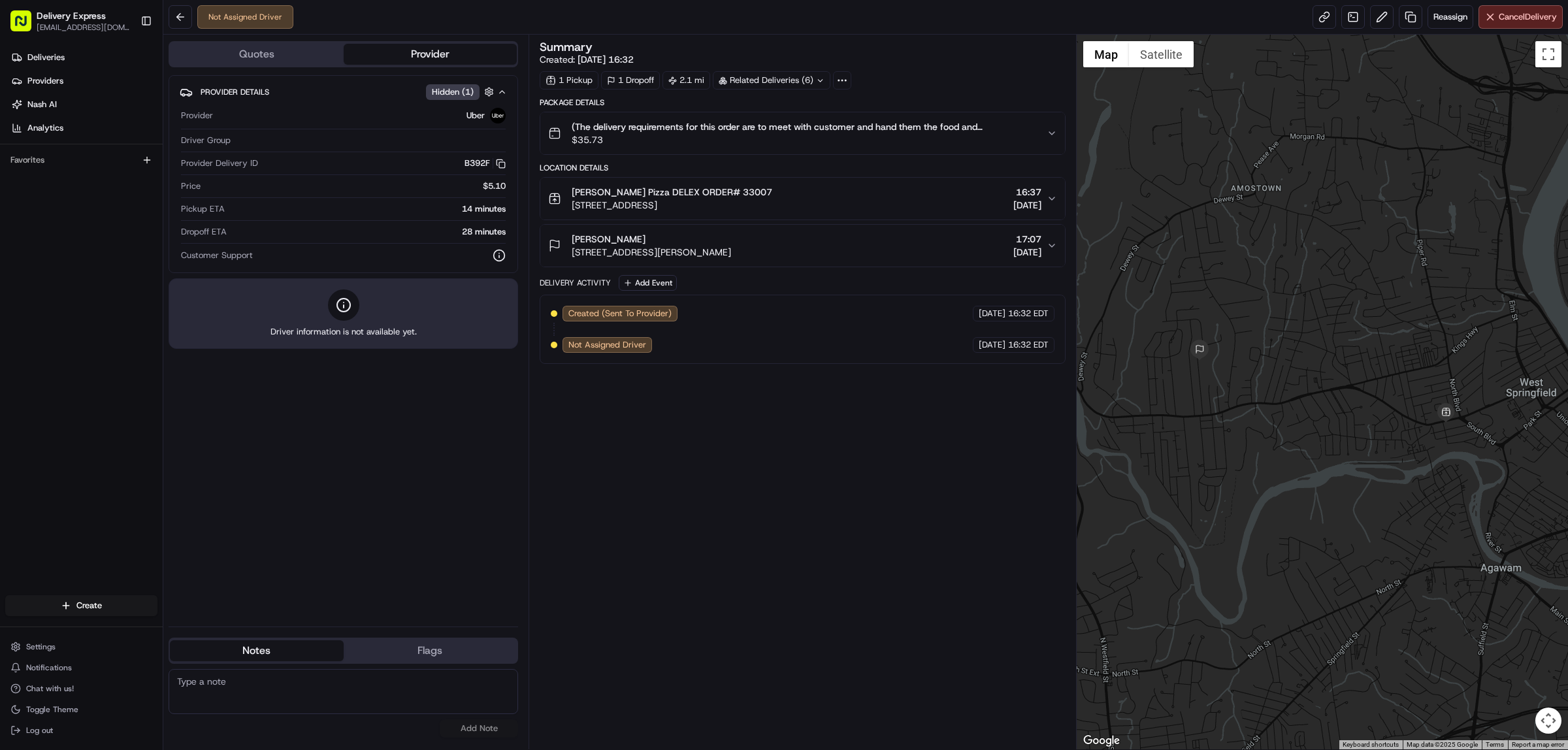
click at [747, 474] on div "Summary Created: [DATE] 16:32 1 Pickup 1 Dropoff 2.1 mi Related Deliveries (6) …" at bounding box center [802, 392] width 526 height 702
click at [455, 441] on div "Provider Details Hidden ( 1 ) Provider Uber Driver Group Provider Delivery ID B…" at bounding box center [343, 345] width 349 height 541
click at [180, 13] on button at bounding box center [180, 16] width 24 height 24
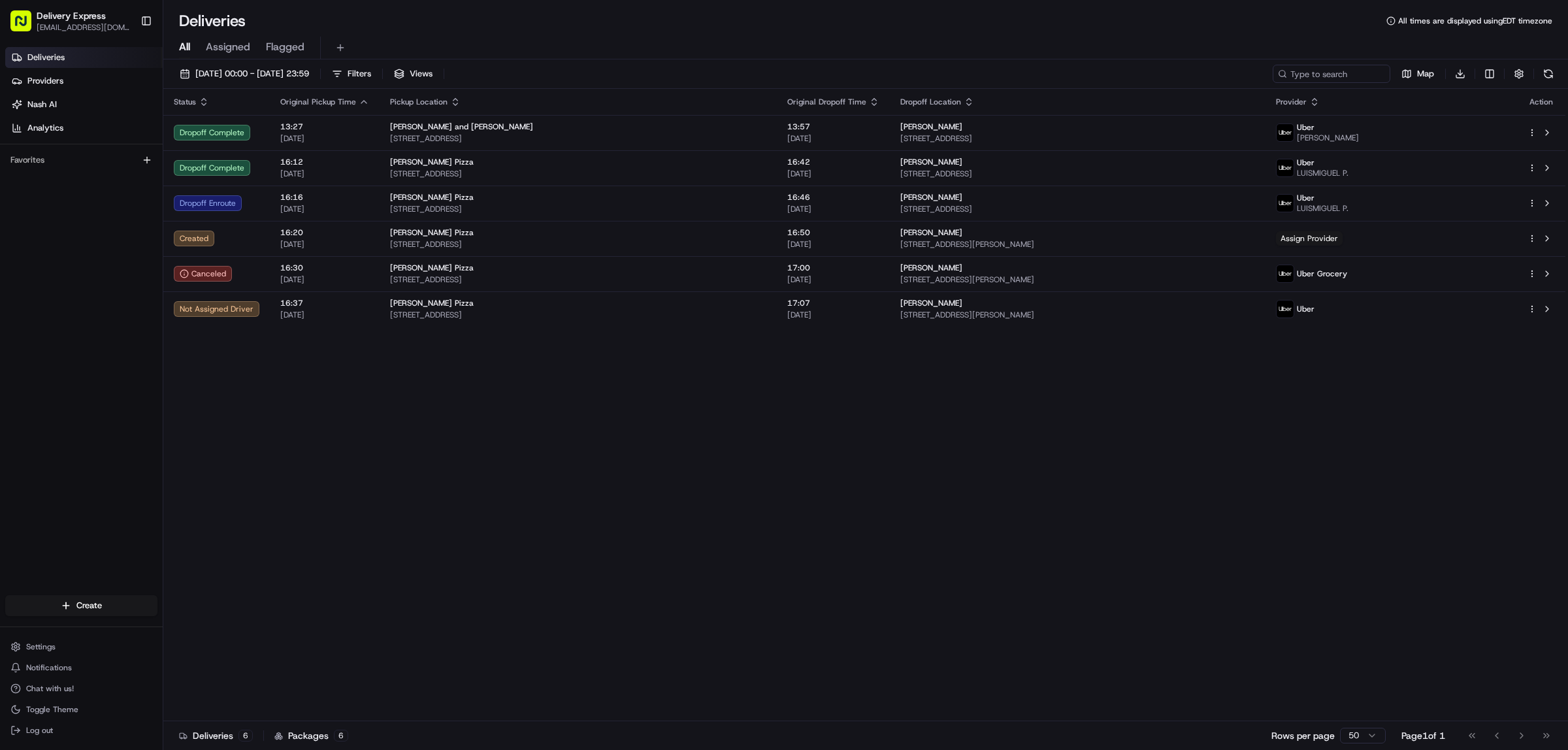
click at [514, 526] on div "Status Original Pickup Time Pickup Location Original Dropoff Time Dropoff Locat…" at bounding box center [864, 405] width 1402 height 633
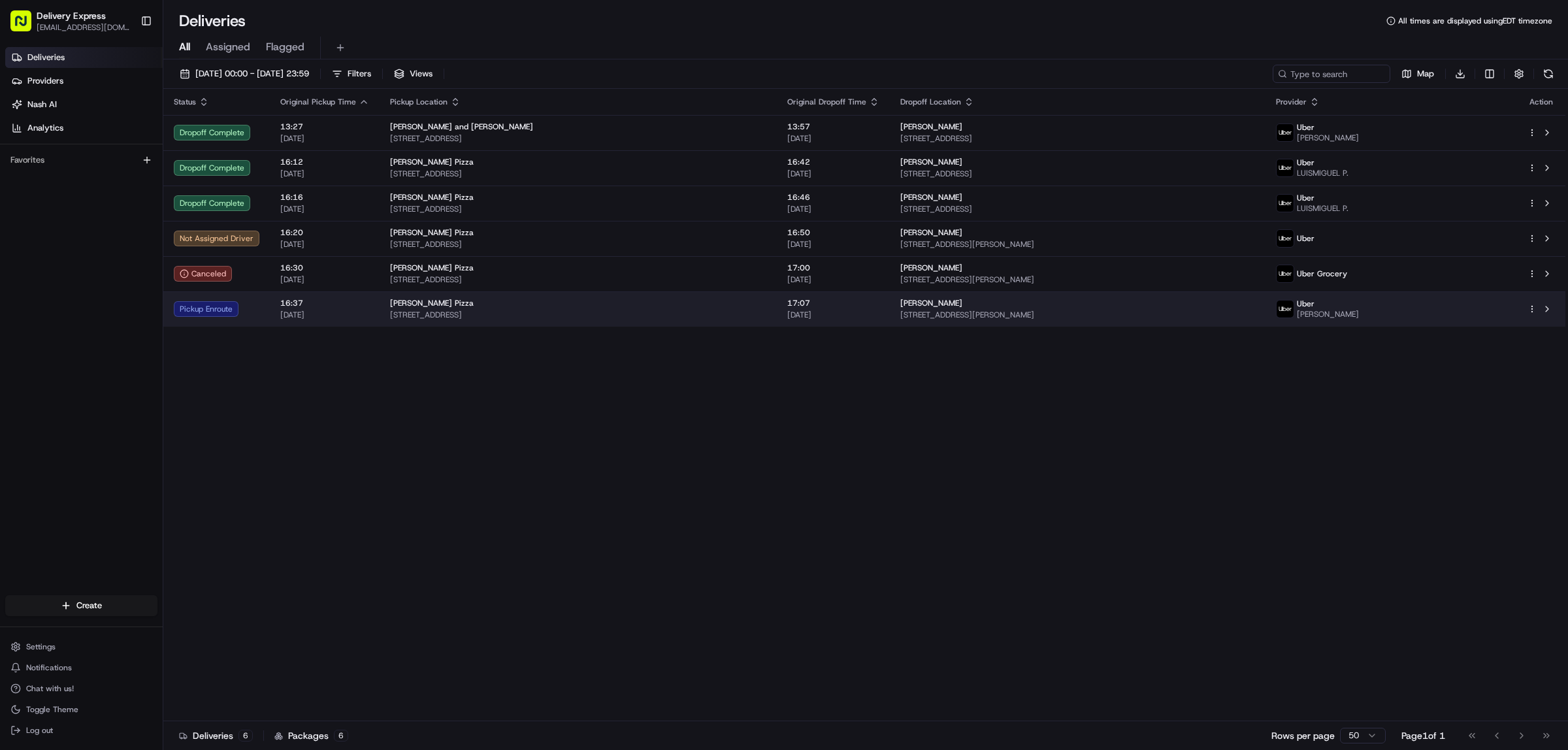
click at [683, 310] on span "[STREET_ADDRESS]" at bounding box center [578, 315] width 377 height 10
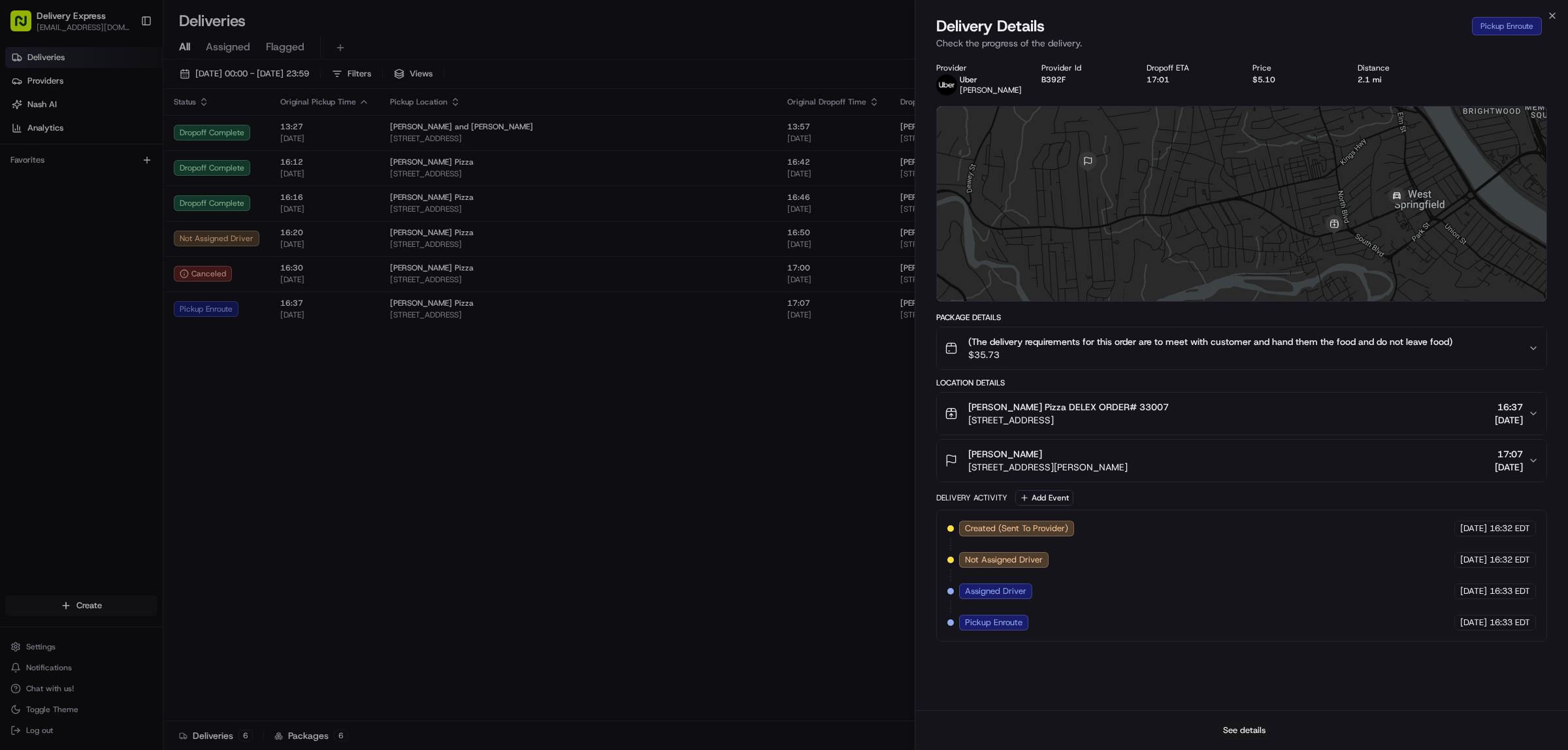
click at [1249, 733] on button "See details" at bounding box center [1244, 730] width 54 height 18
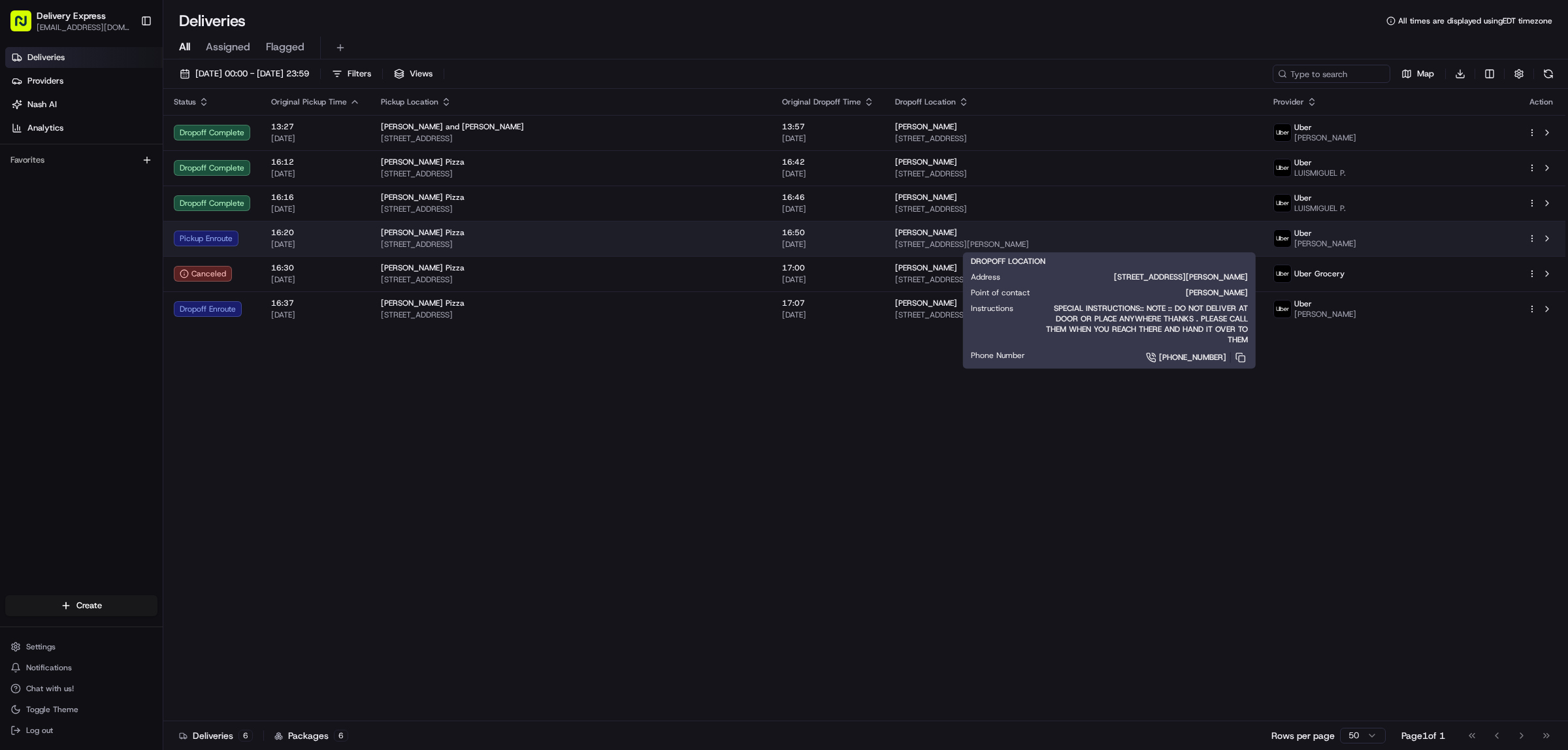
click at [1167, 238] on div "[PERSON_NAME]" at bounding box center [1073, 232] width 358 height 10
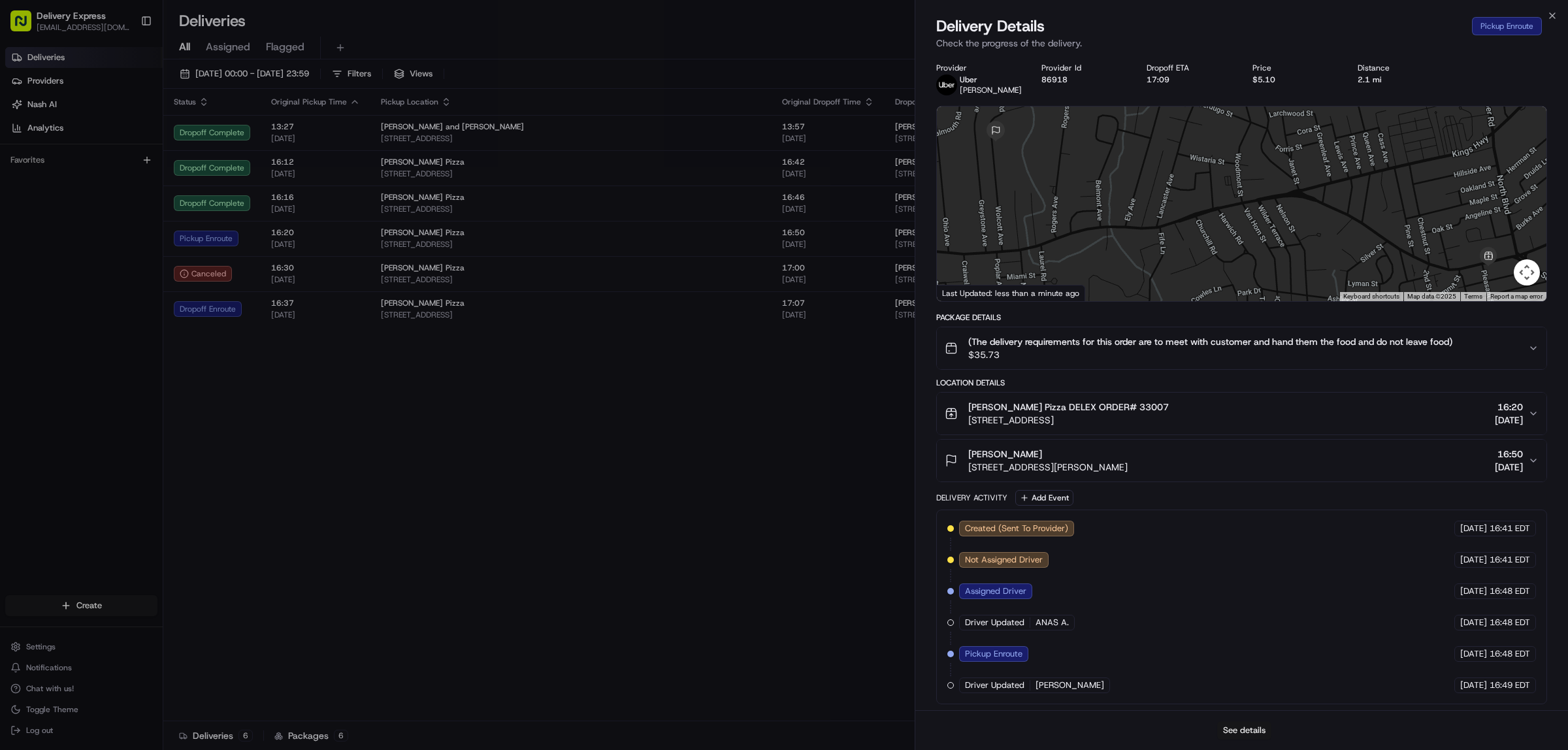
click at [1245, 733] on button "See details" at bounding box center [1244, 730] width 54 height 18
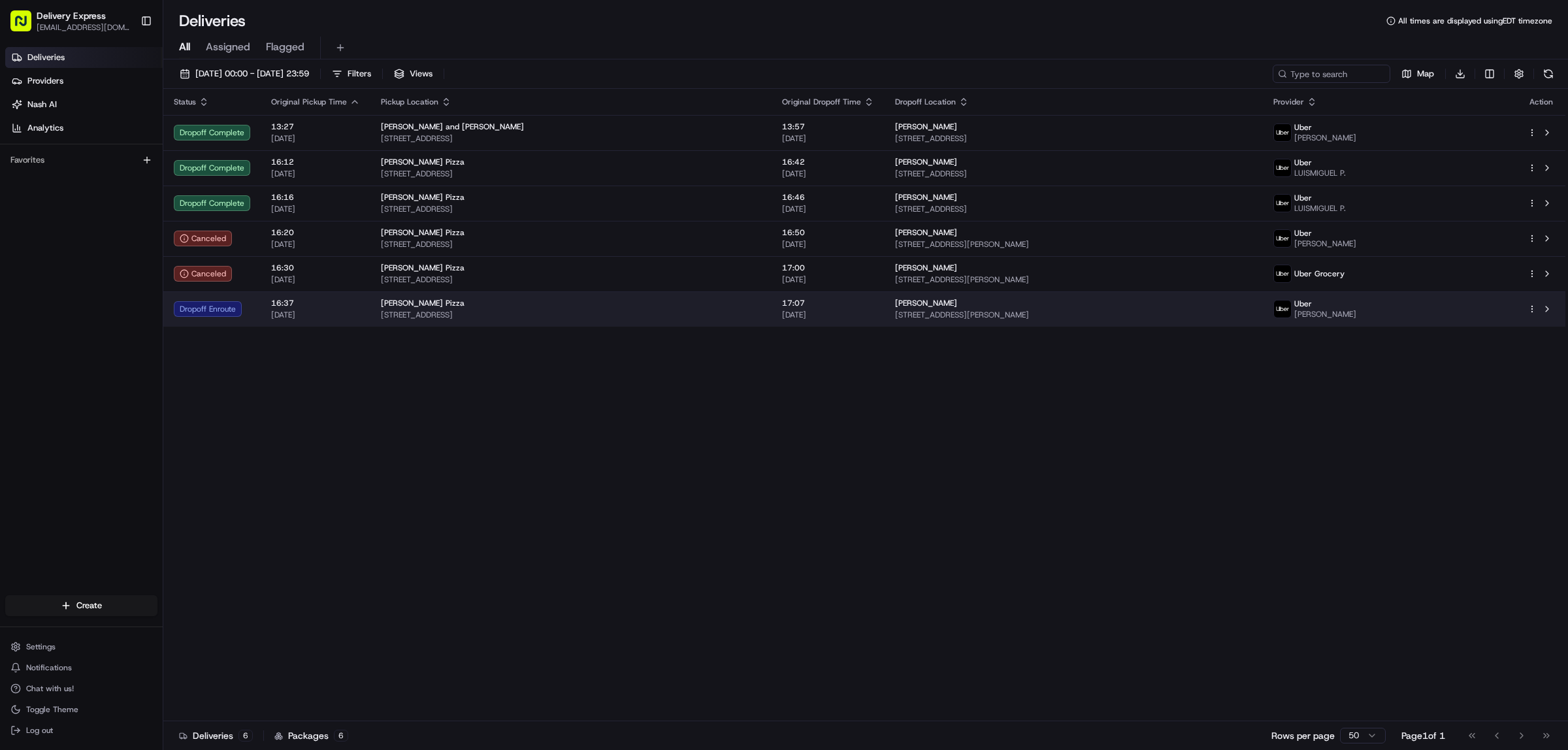
click at [1531, 310] on html "Delivery Express delex01108@yahoo.com Toggle Sidebar Deliveries Providers Nash …" at bounding box center [784, 375] width 1568 height 750
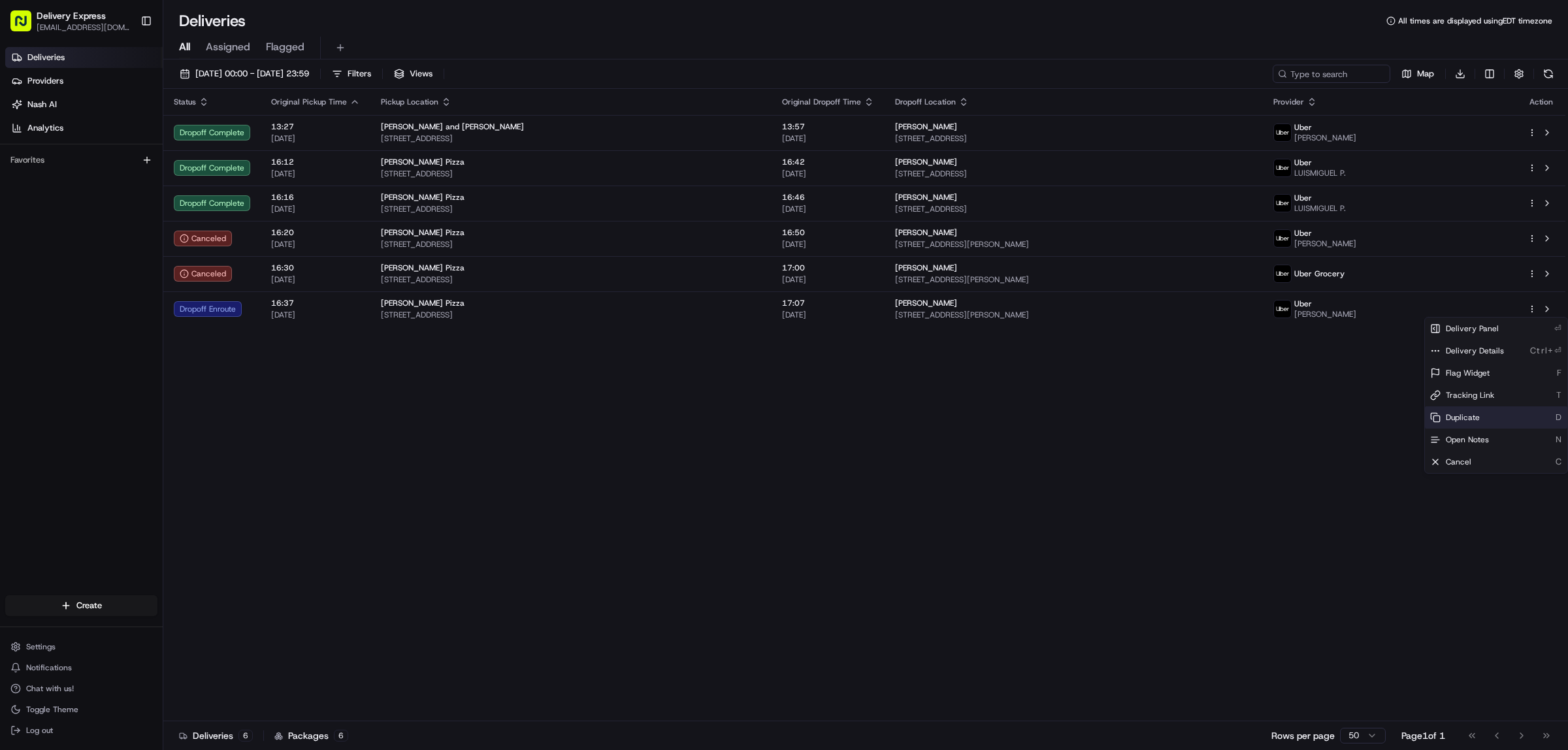
click at [1497, 413] on div "Duplicate D" at bounding box center [1496, 417] width 142 height 22
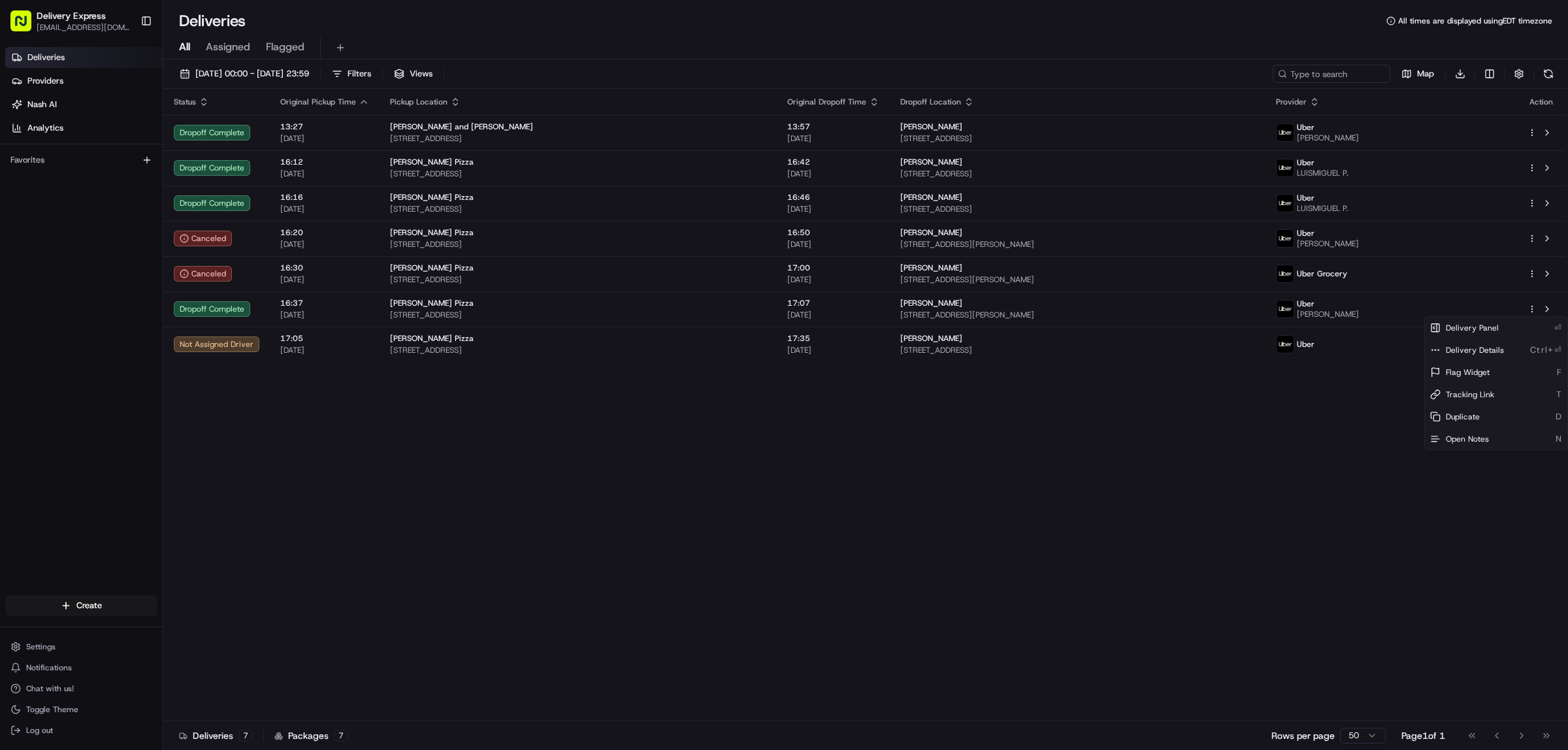
click at [878, 445] on html "Delivery Express delex01108@yahoo.com Toggle Sidebar Deliveries Providers Nash …" at bounding box center [784, 375] width 1568 height 750
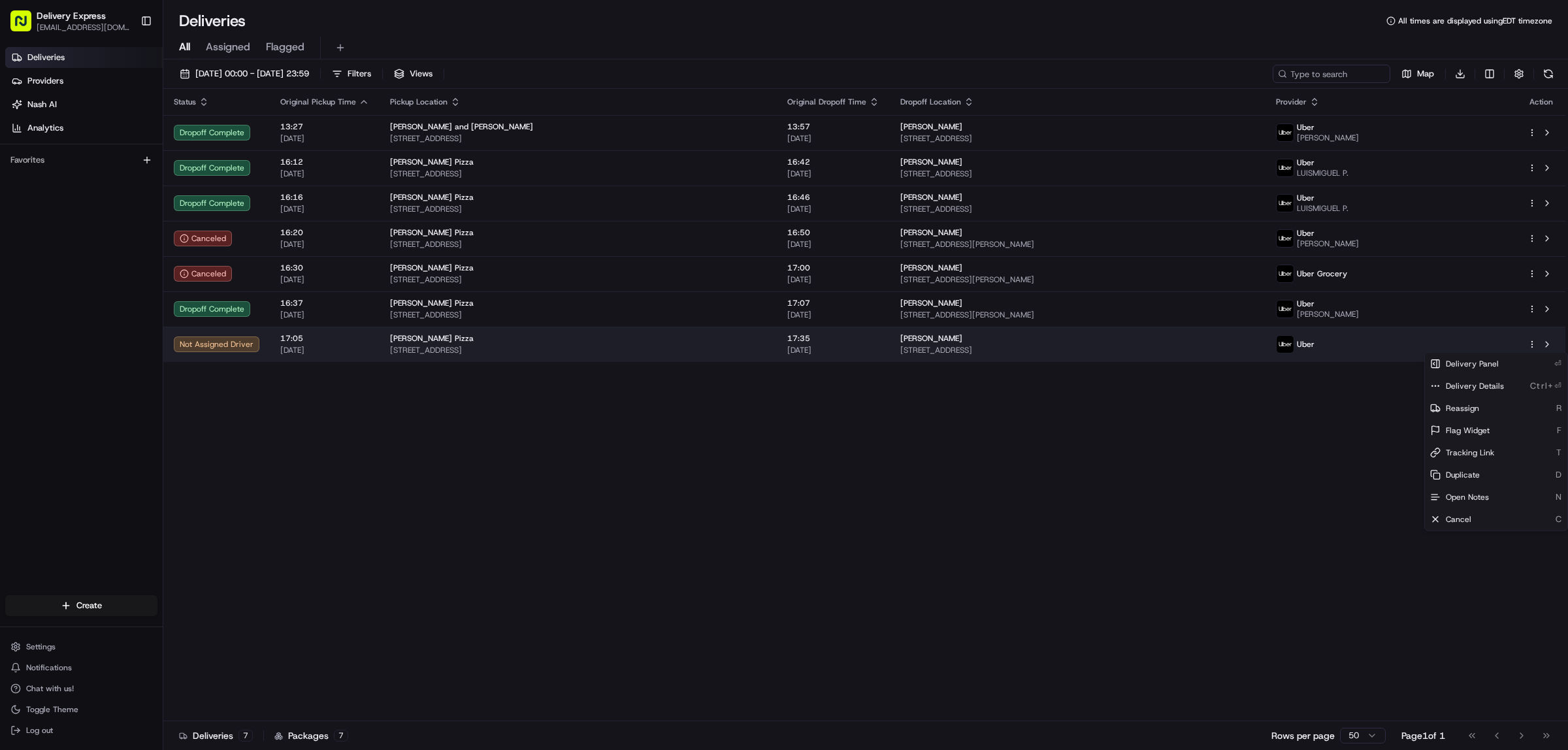
click at [1532, 344] on html "Delivery Express delex01108@yahoo.com Toggle Sidebar Deliveries Providers Nash …" at bounding box center [784, 375] width 1568 height 750
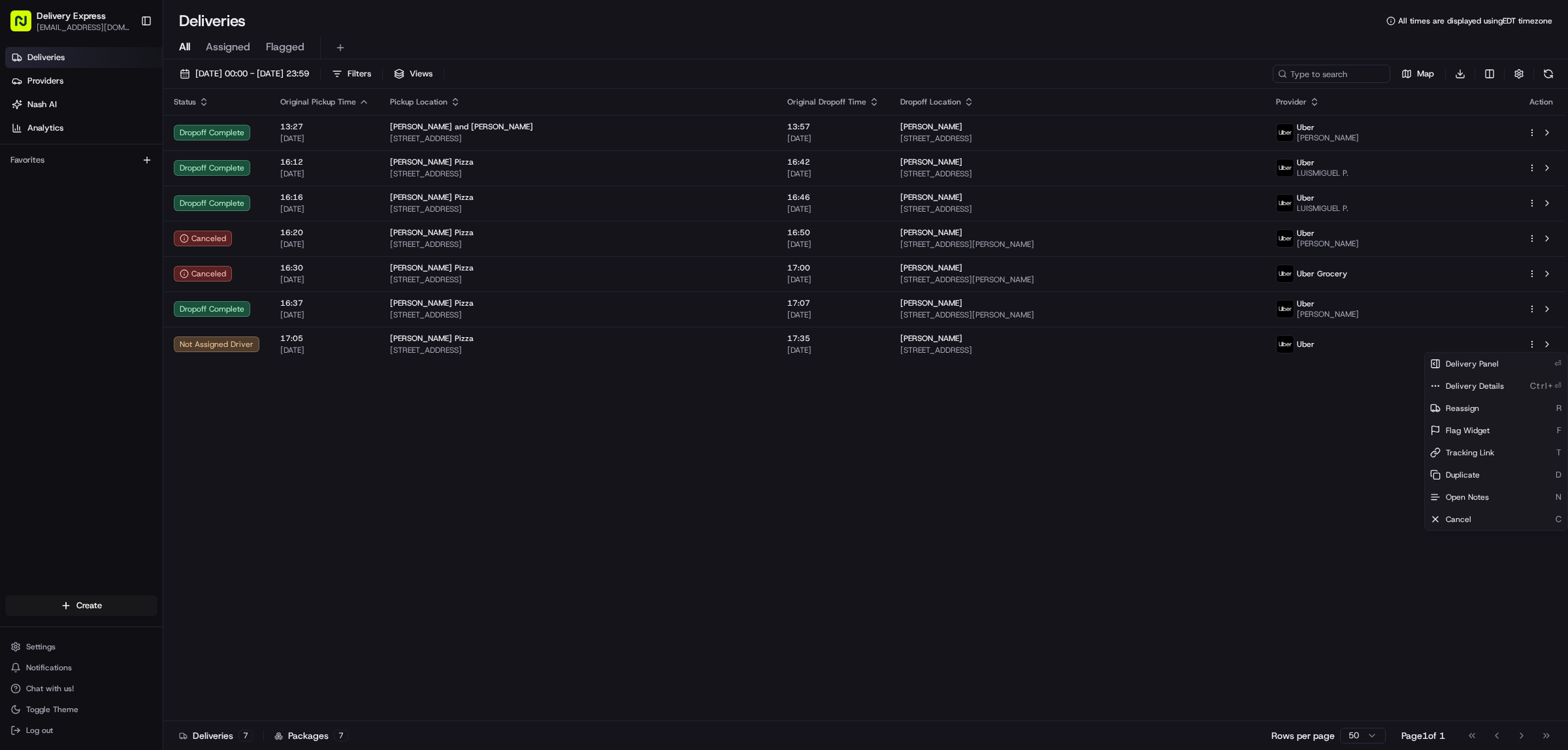
click at [840, 462] on html "Delivery Express delex01108@yahoo.com Toggle Sidebar Deliveries Providers Nash …" at bounding box center [784, 375] width 1568 height 750
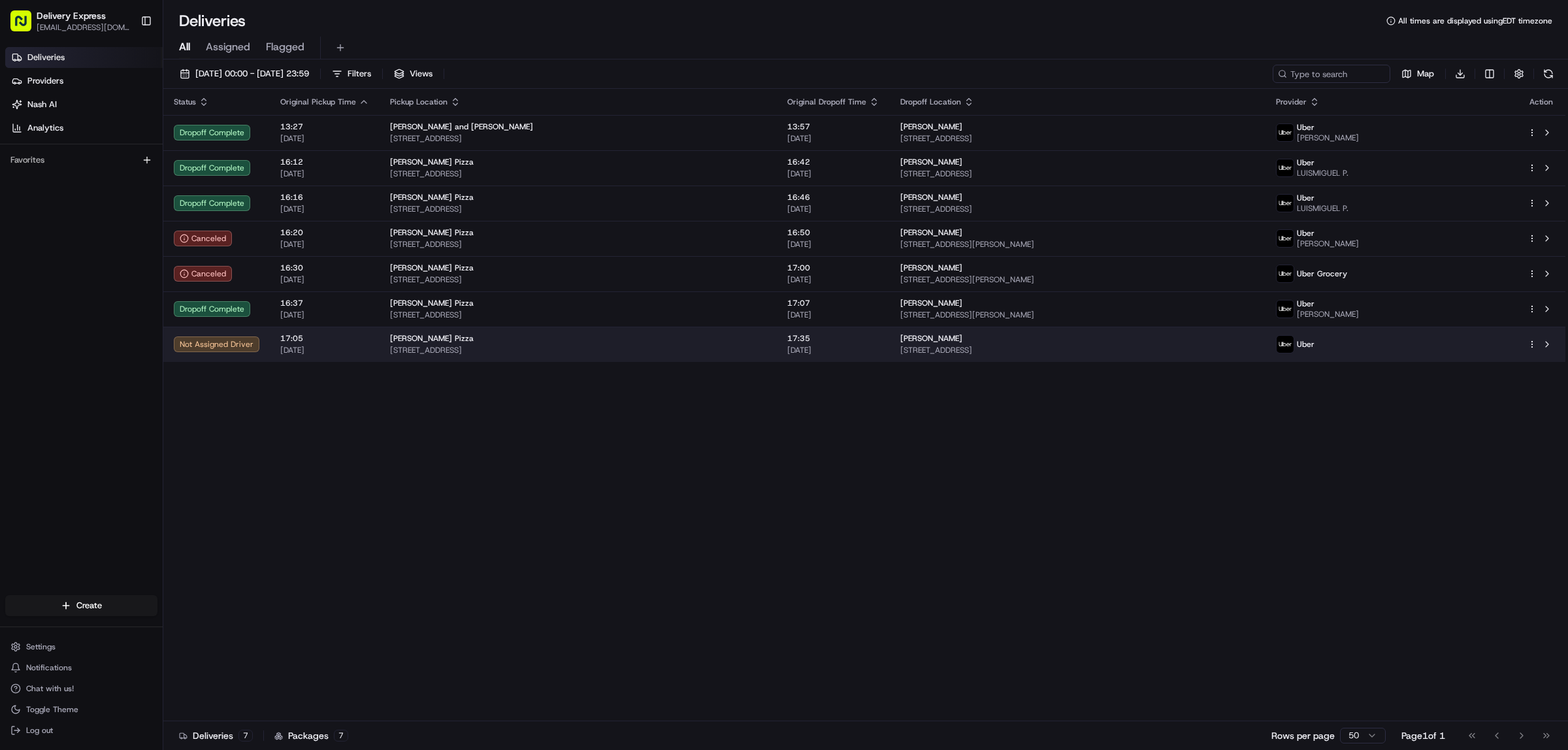
click at [1533, 344] on html "Delivery Express delex01108@yahoo.com Toggle Sidebar Deliveries Providers Nash …" at bounding box center [784, 375] width 1568 height 750
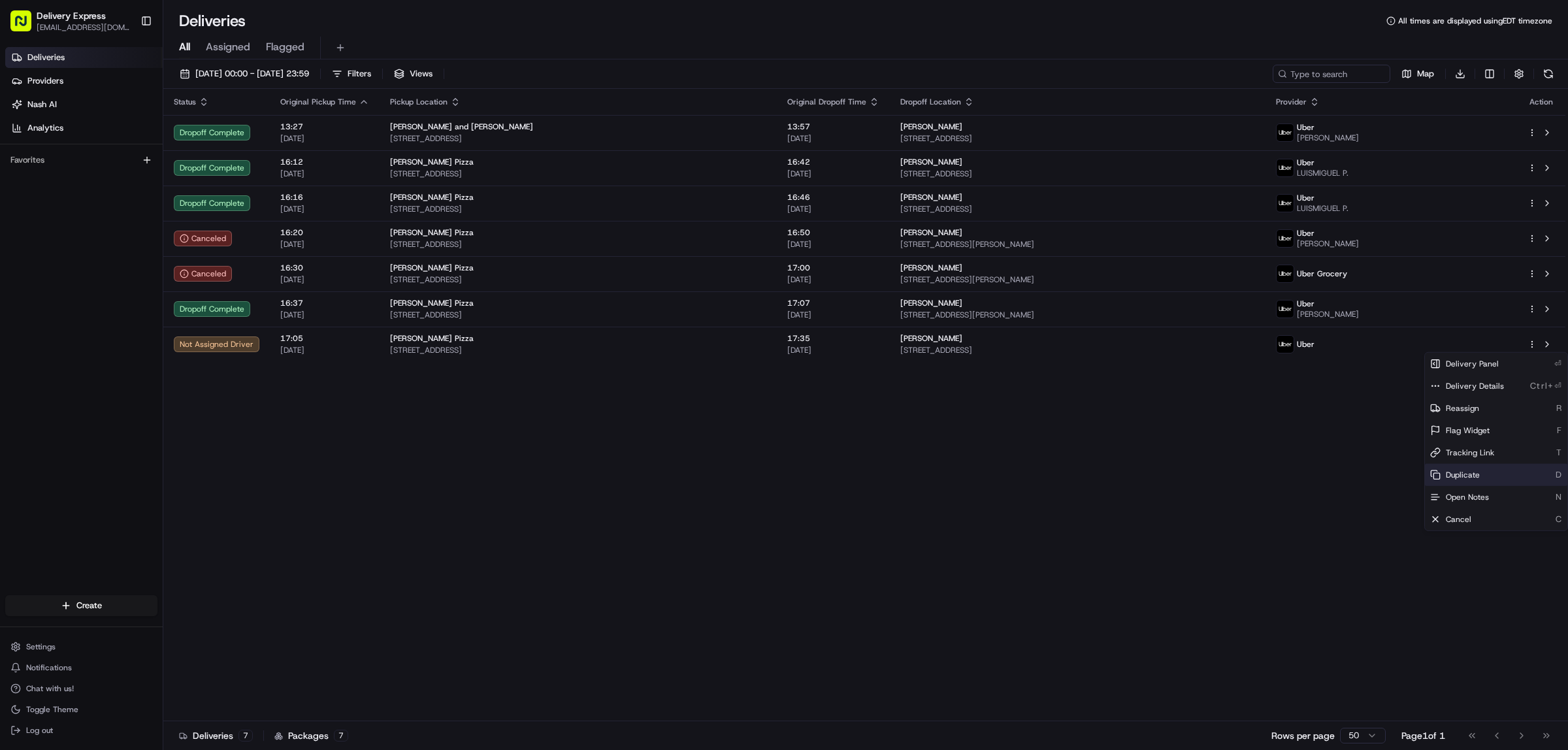
click at [1490, 472] on div "Duplicate D" at bounding box center [1496, 474] width 142 height 22
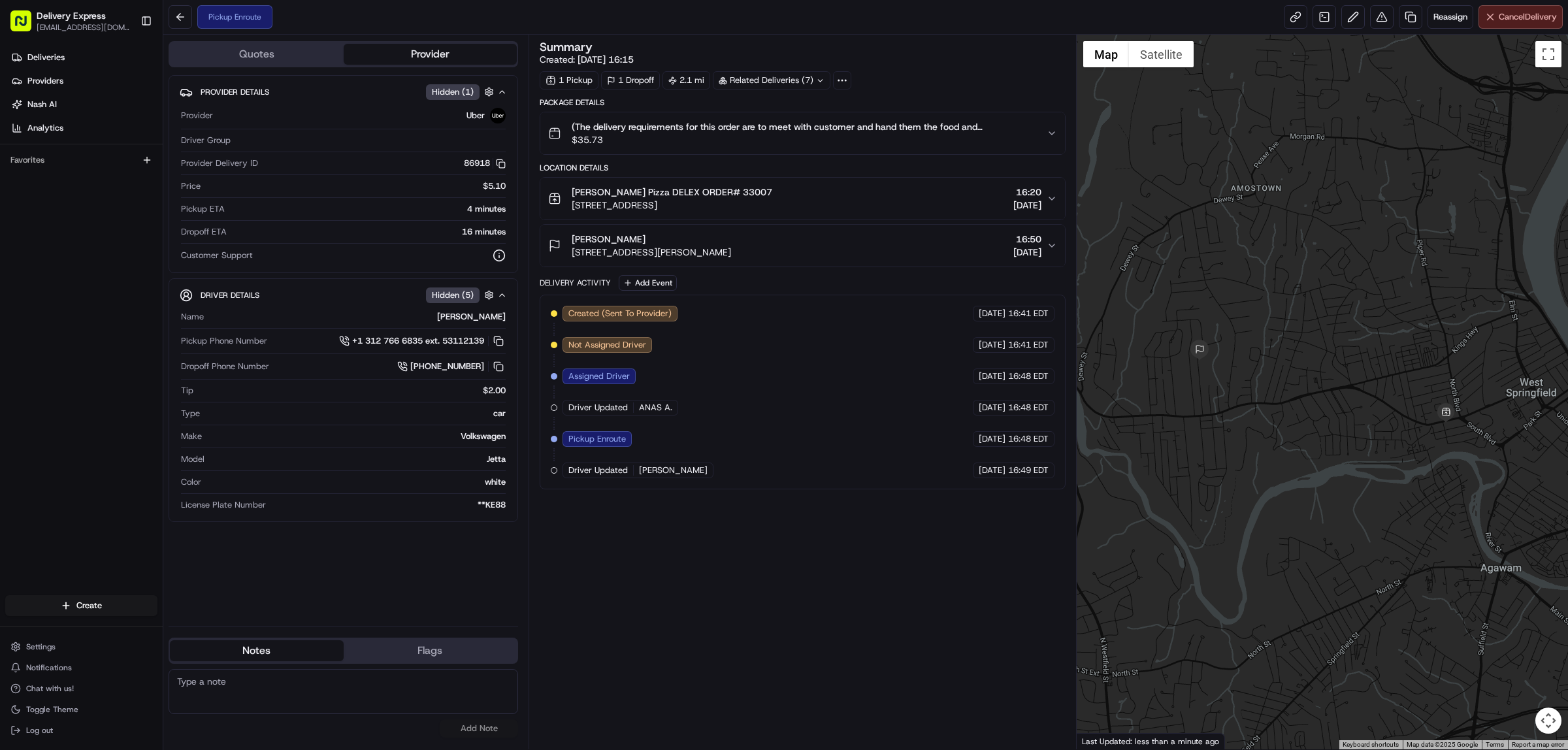
click at [1511, 17] on span "Cancel Delivery" at bounding box center [1527, 17] width 58 height 11
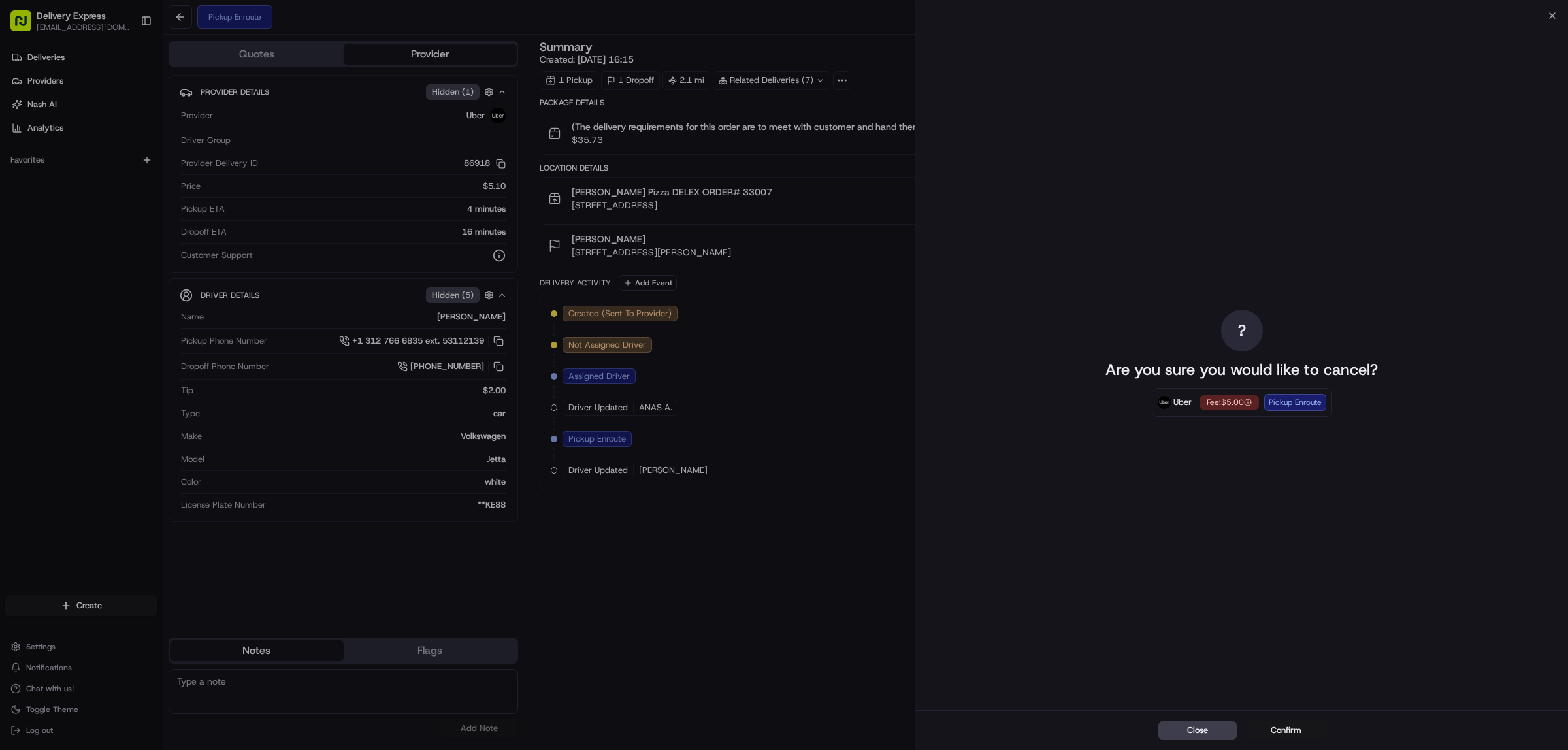
click at [1289, 727] on button "Confirm" at bounding box center [1286, 730] width 78 height 18
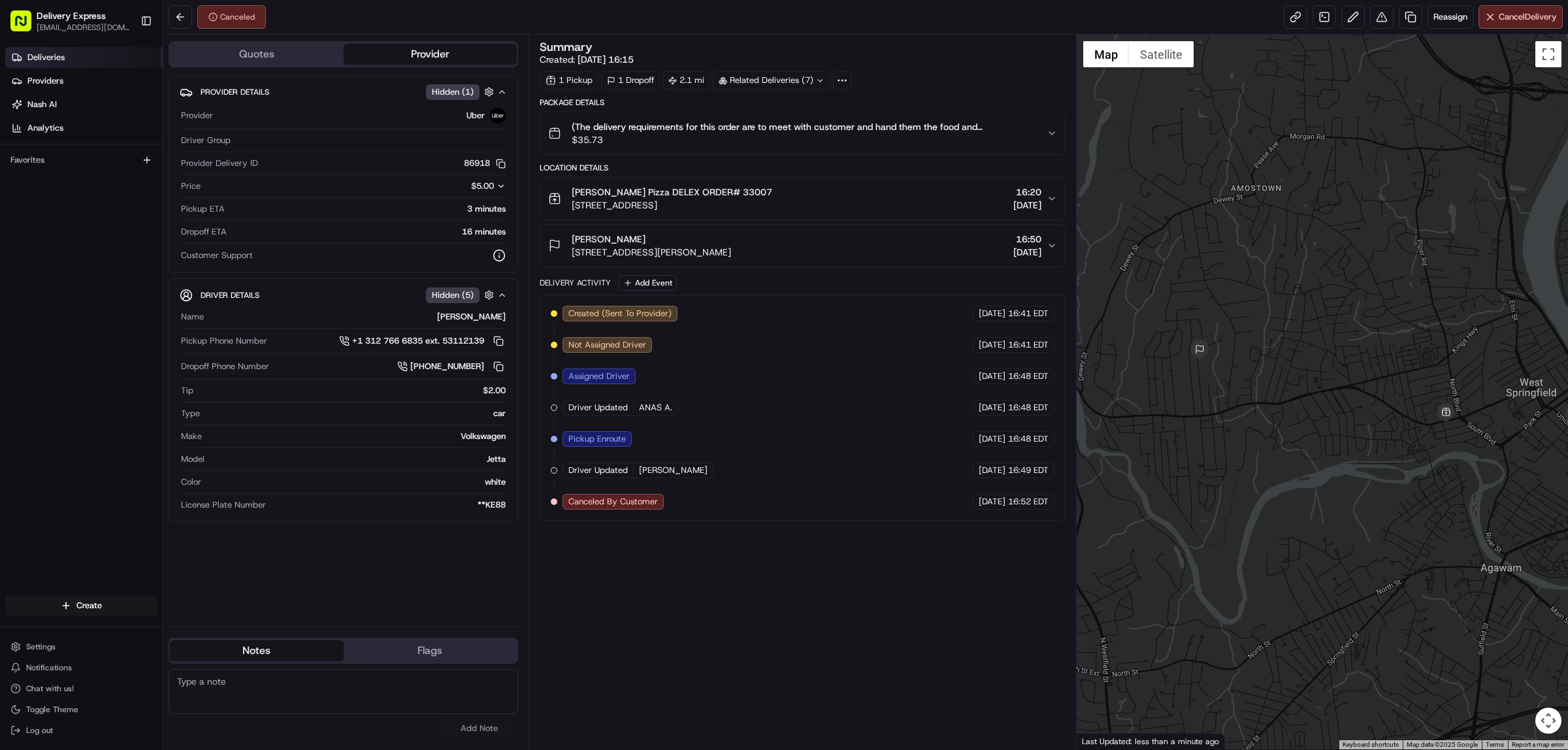
click at [38, 49] on link "Deliveries" at bounding box center [83, 57] width 157 height 21
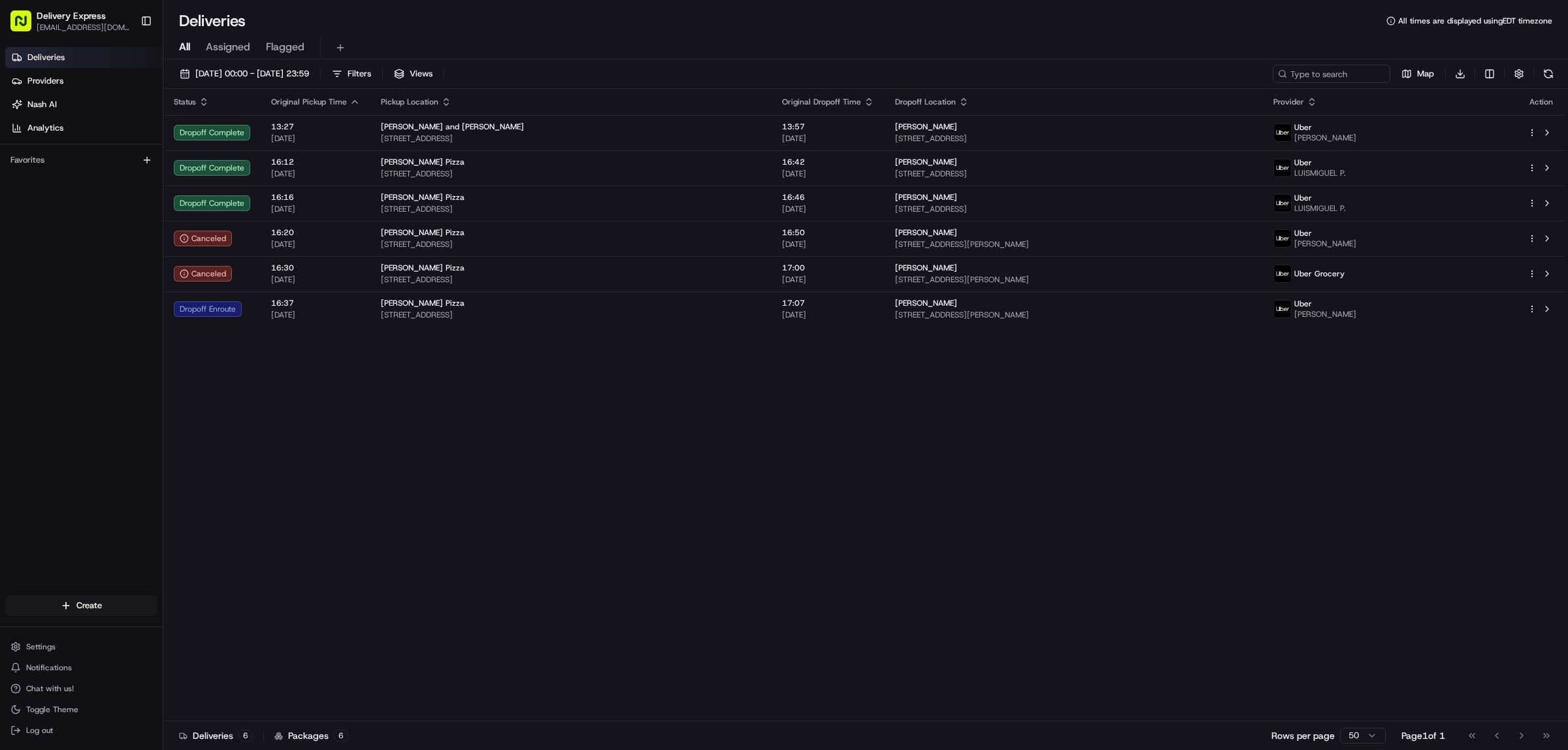
click at [963, 480] on div "Status Original Pickup Time Pickup Location Original Dropoff Time Dropoff Locat…" at bounding box center [864, 405] width 1402 height 633
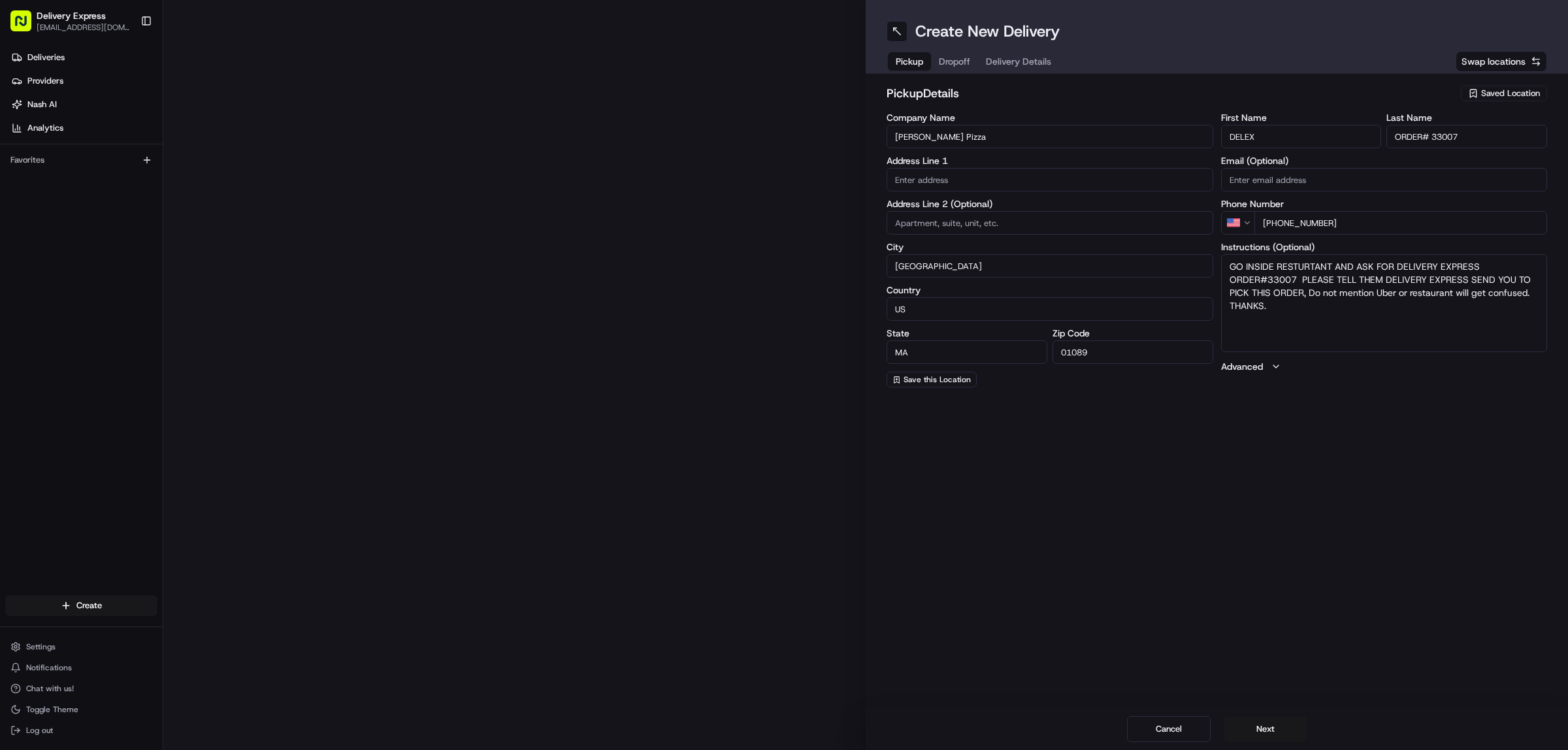
type input "659 Westfield St"
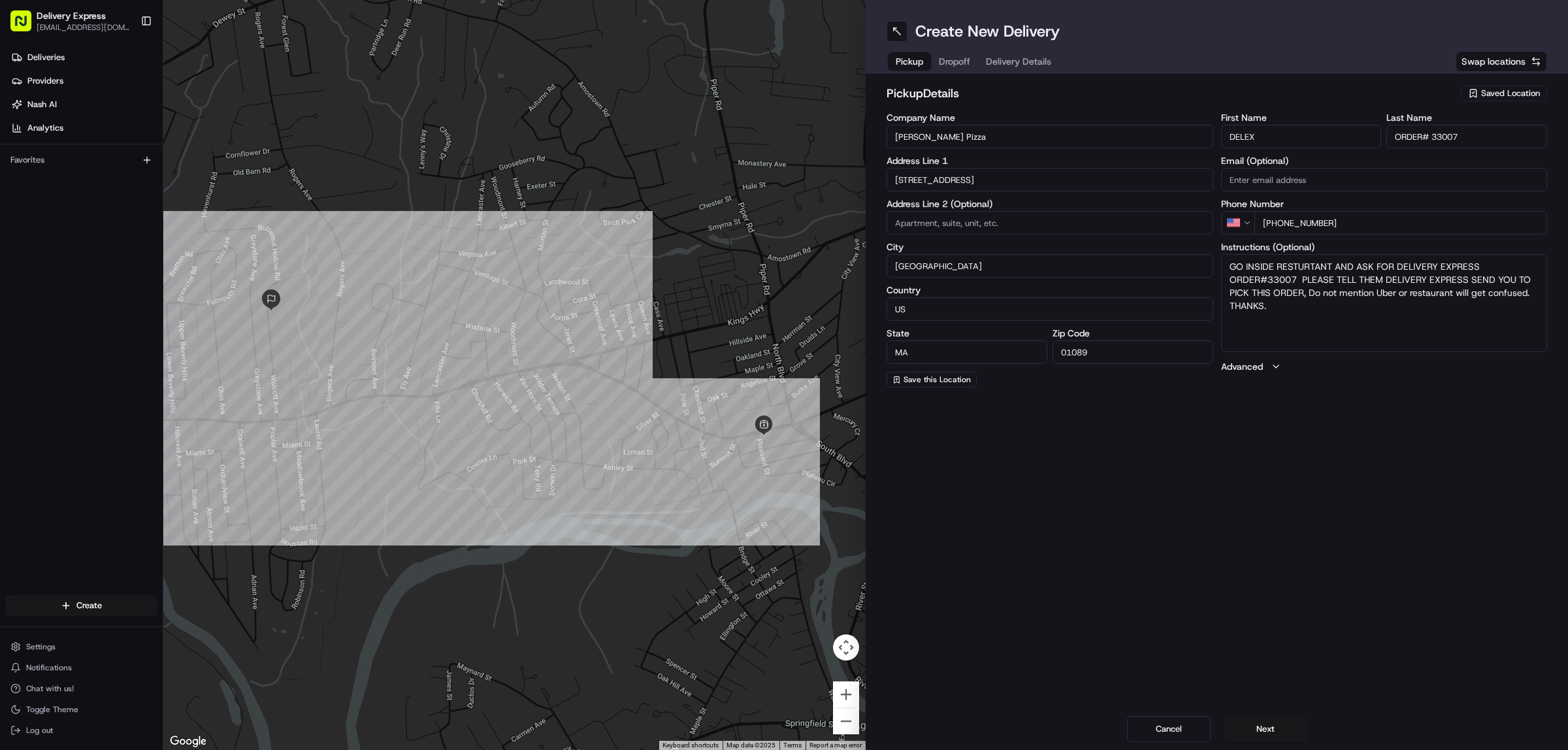
click at [1469, 135] on input "ORDER# 33007" at bounding box center [1466, 136] width 160 height 24
type input "ORDER# 33008"
click at [1297, 277] on textarea "GO INSIDE RESTURTANT AND ASK FOR DELIVERY EXPRESS ORDER#33007 PLEASE TELL THEM …" at bounding box center [1384, 302] width 326 height 98
type textarea "GO INSIDE RESTURTANT AND ASK FOR DELIVERY EXPRESS ORDER#33008 PLEASE TELL THEM …"
click at [952, 62] on button "Dropoff" at bounding box center [954, 61] width 47 height 18
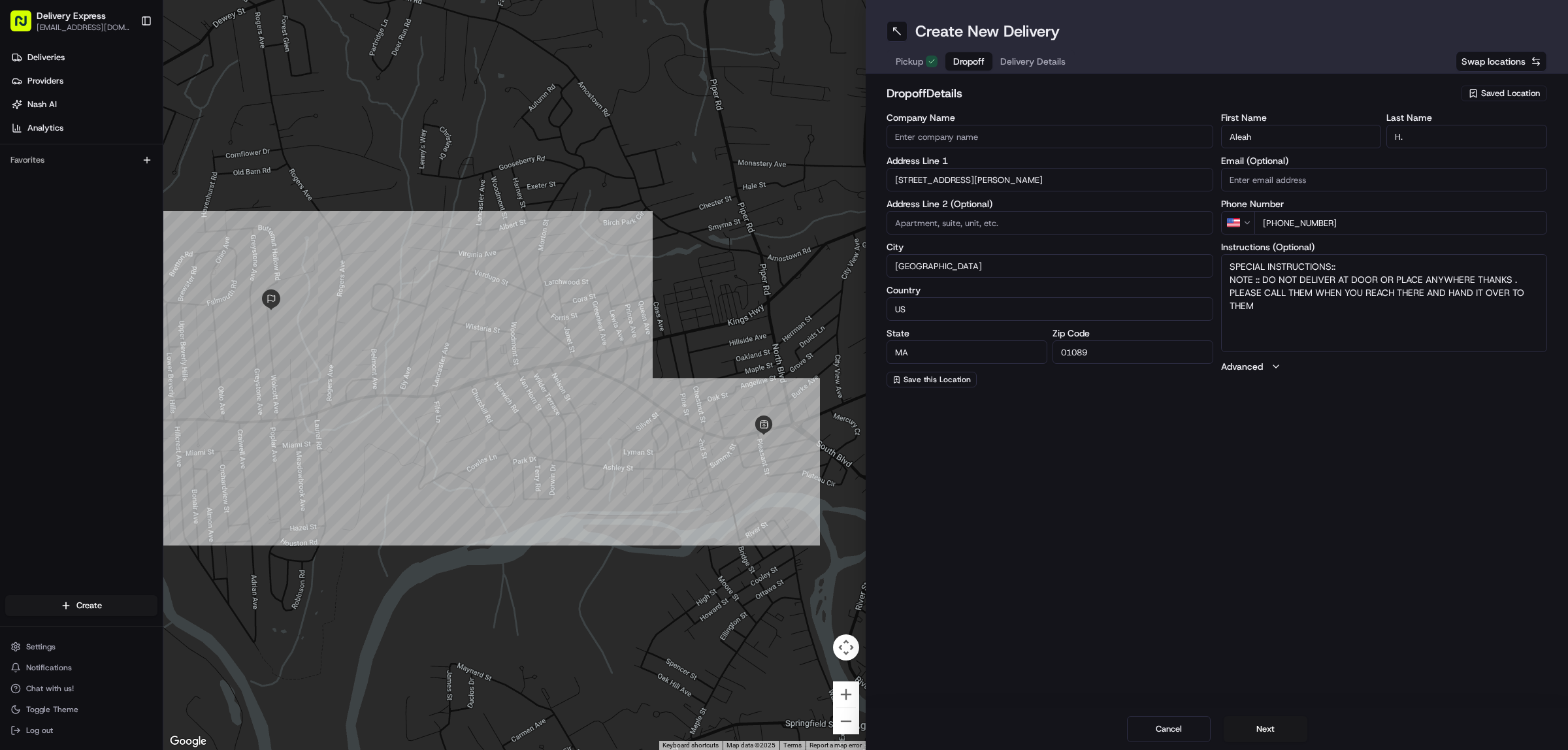
click at [979, 183] on input "192 Wolcott Ave" at bounding box center [1049, 179] width 326 height 24
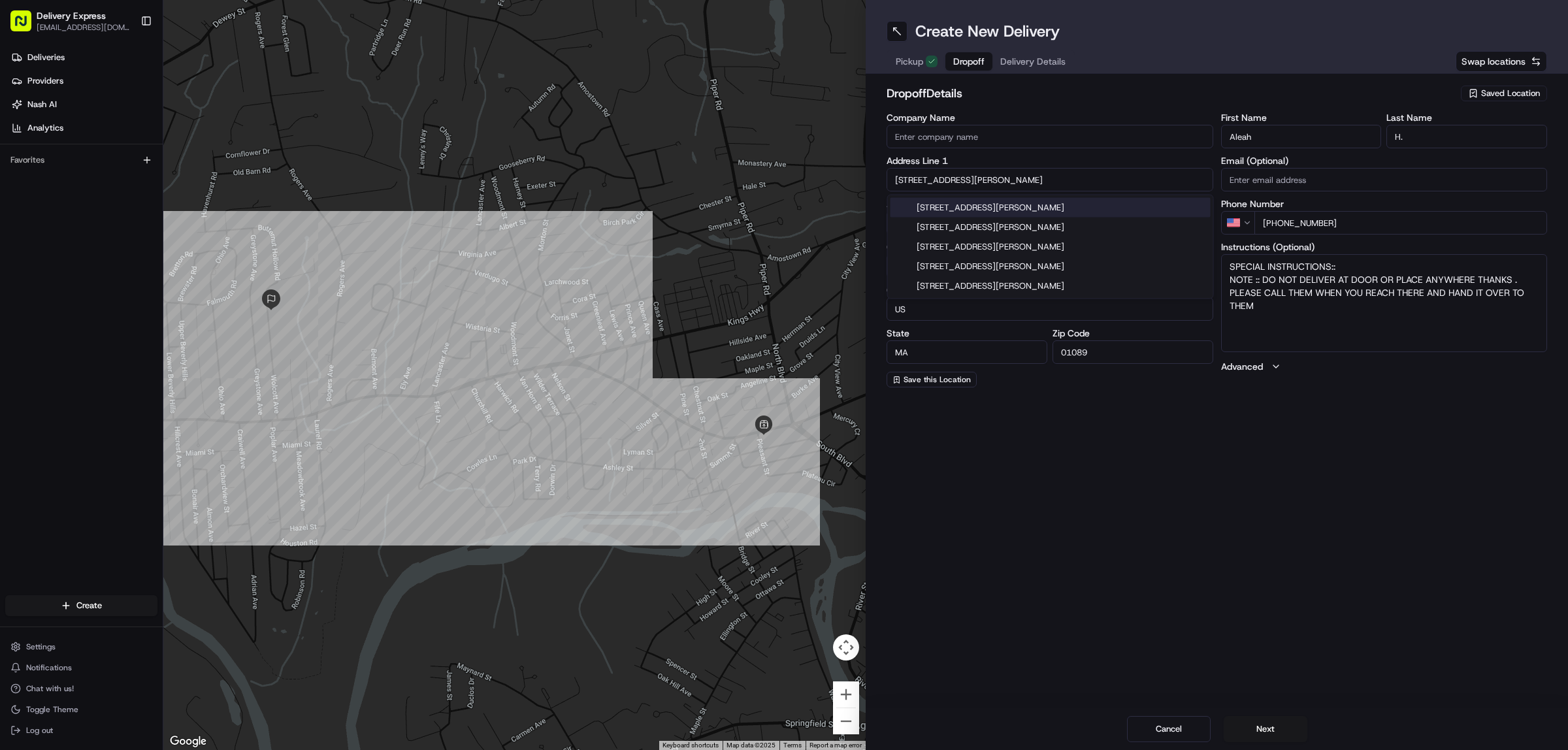
click at [979, 183] on input "192 Wolcott Ave" at bounding box center [1049, 179] width 326 height 24
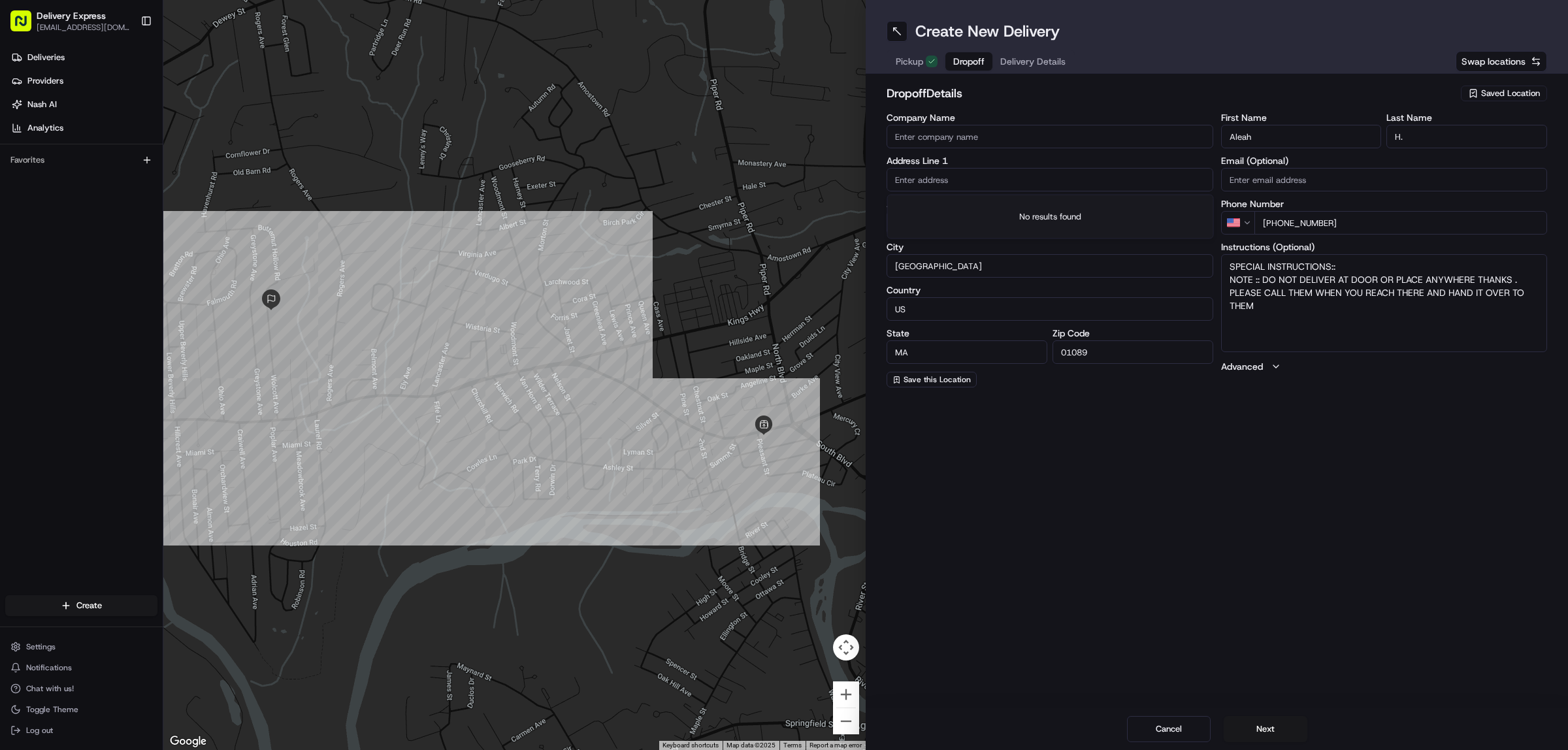
click at [1284, 141] on input "Aleah" at bounding box center [1301, 136] width 160 height 24
click at [1451, 139] on input "H." at bounding box center [1466, 136] width 160 height 24
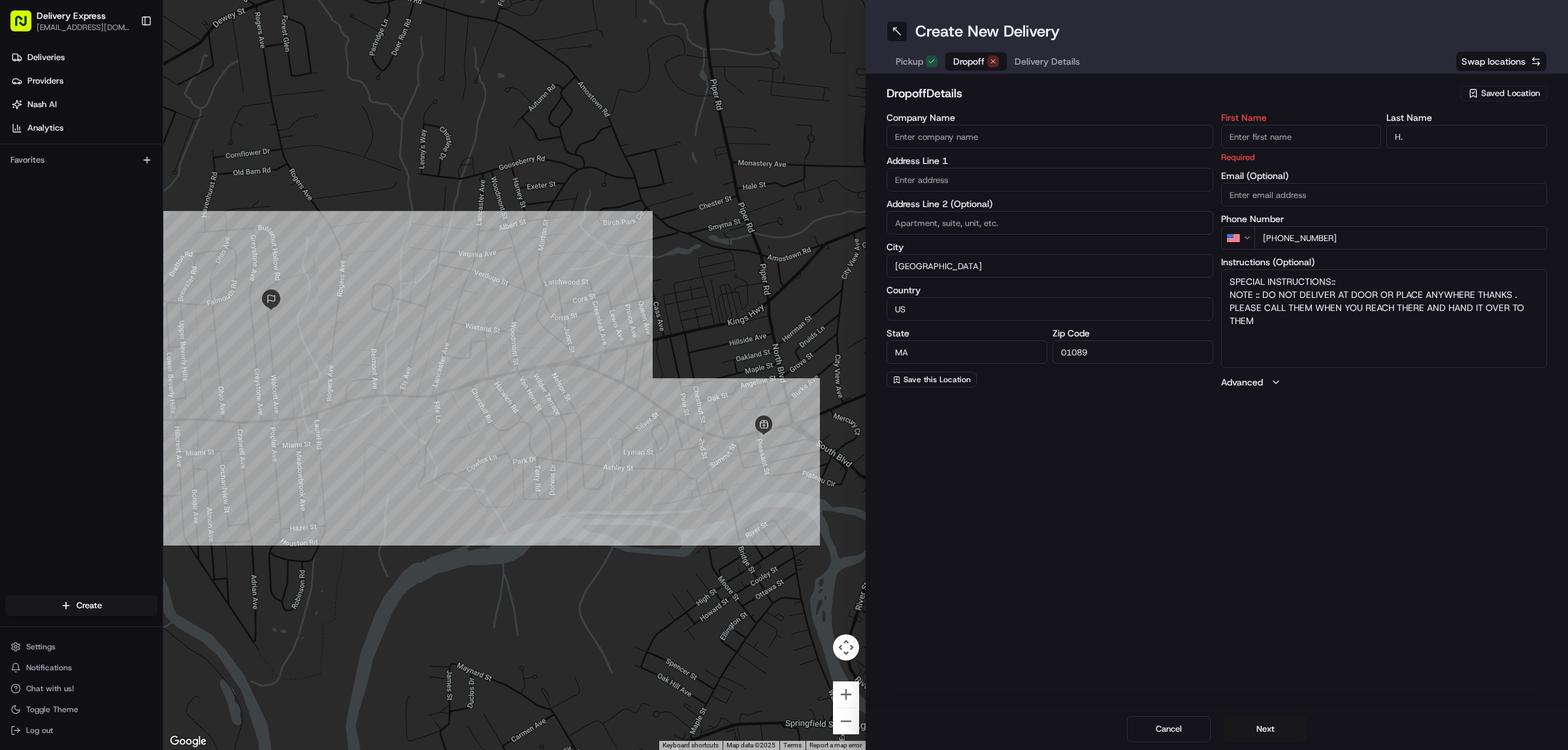
type input "H"
click at [1437, 135] on input "H" at bounding box center [1466, 136] width 160 height 24
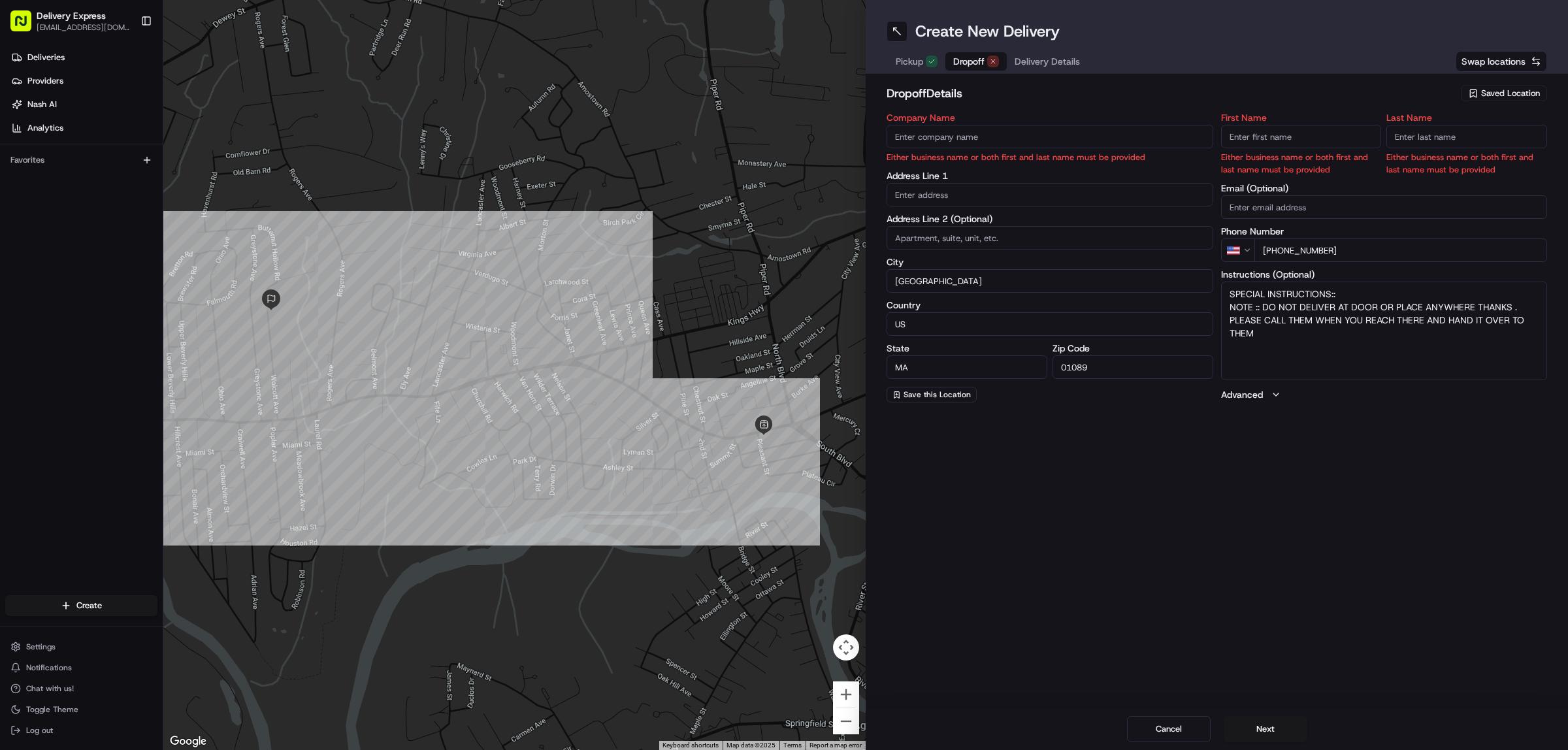
click at [934, 198] on input "text" at bounding box center [1049, 195] width 326 height 24
paste input "808 North St, Feeding Hills, 01030"
click at [961, 217] on div "808 North St, Feeding Hills, MA 01030" at bounding box center [1051, 222] width 320 height 20
type input "[STREET_ADDRESS]"
type input "Agawam"
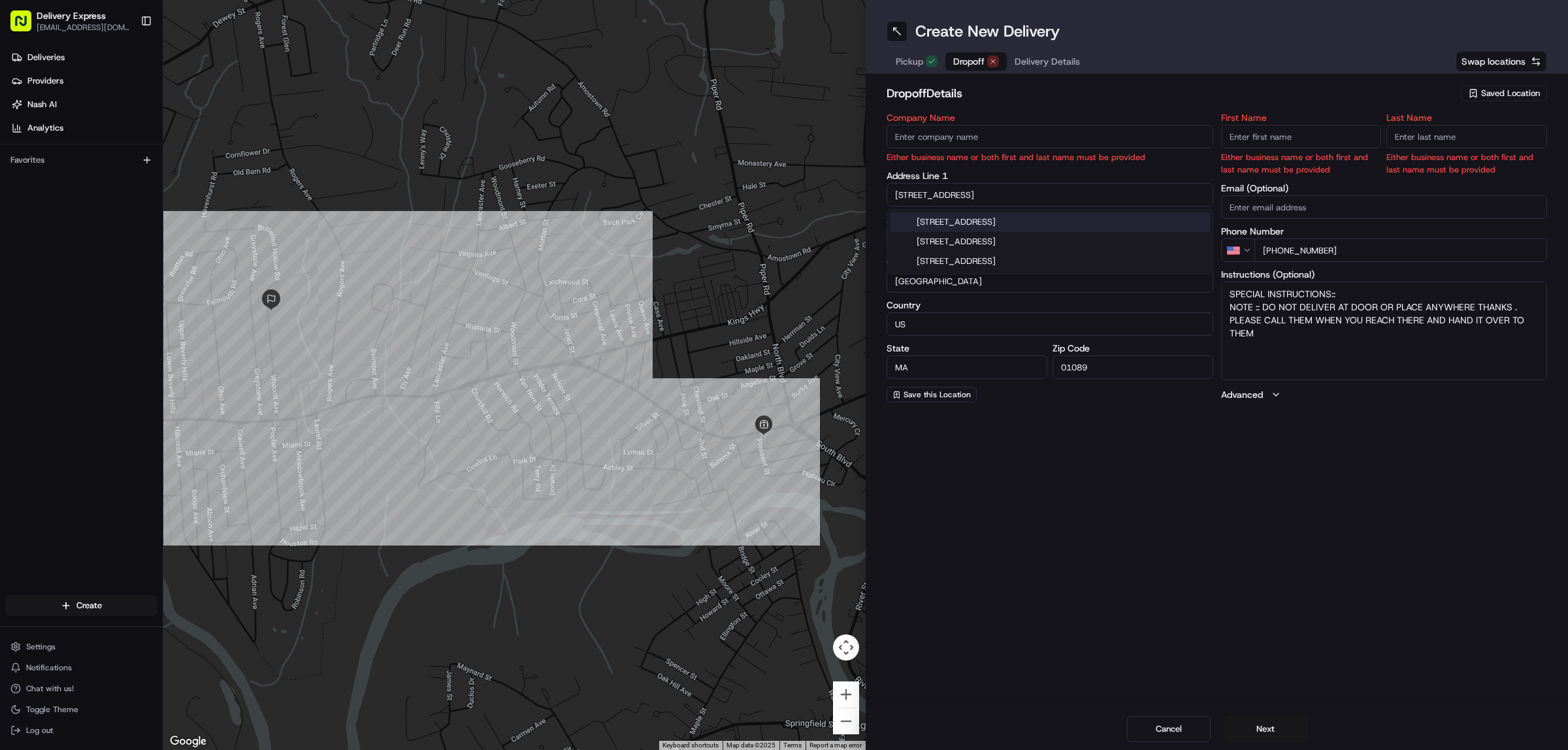
type input "[GEOGRAPHIC_DATA]"
type input "01030"
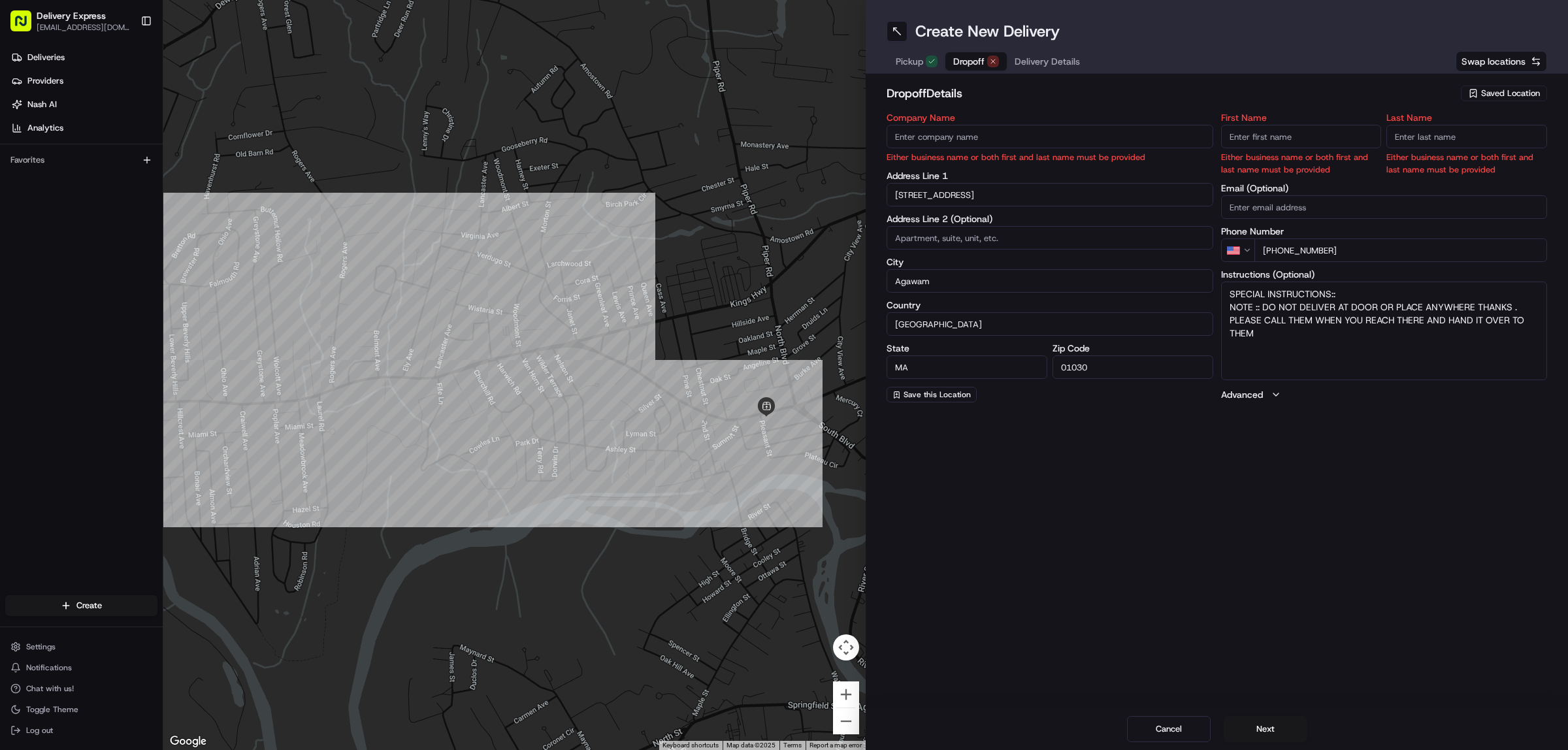
type input "808 North Street"
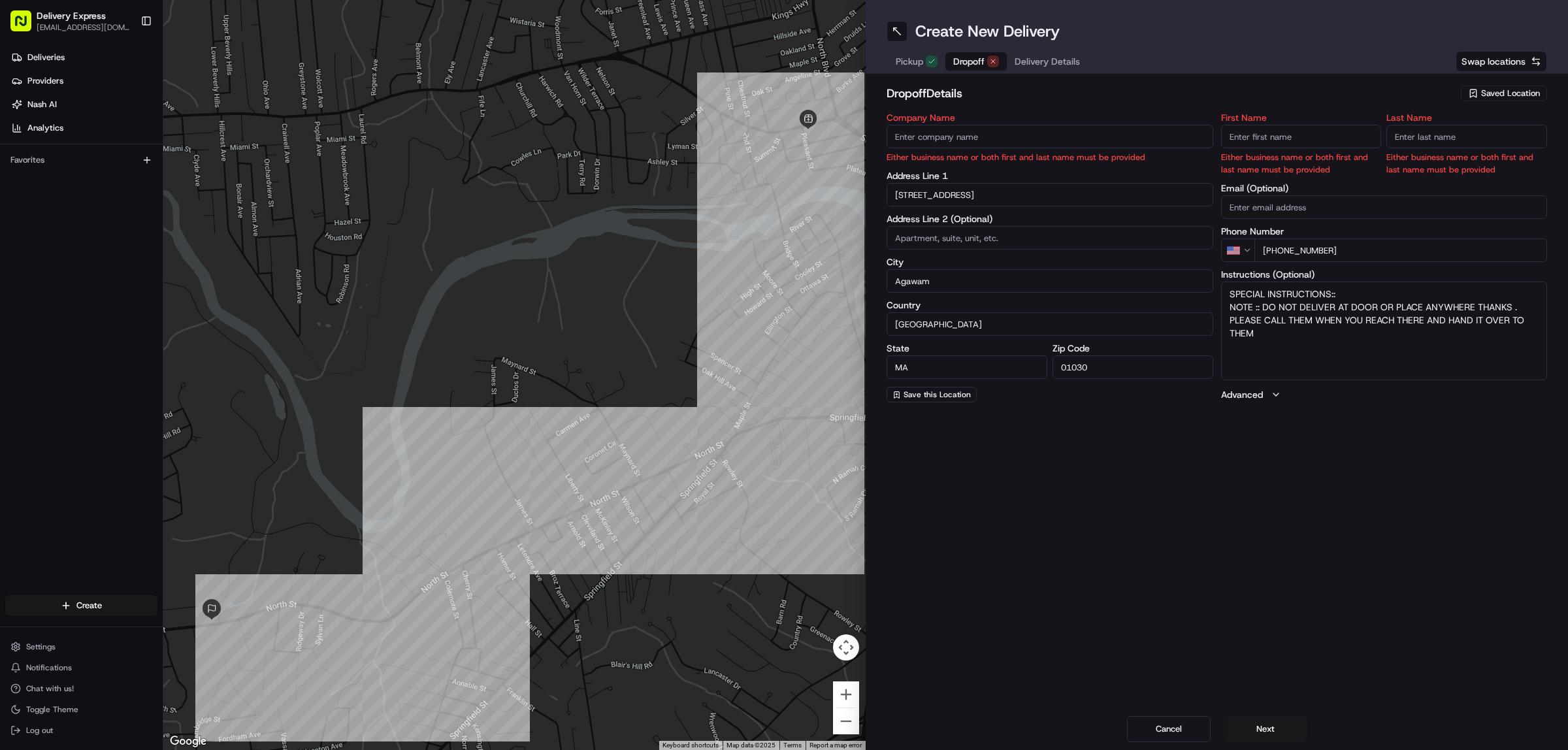
click at [1259, 138] on input "First Name" at bounding box center [1301, 136] width 160 height 24
paste input "[PERSON_NAME]"
drag, startPoint x: 1261, startPoint y: 134, endPoint x: 1285, endPoint y: 135, distance: 24.0
click at [1285, 135] on input "[PERSON_NAME]" at bounding box center [1301, 136] width 160 height 24
type input "[PERSON_NAME]"
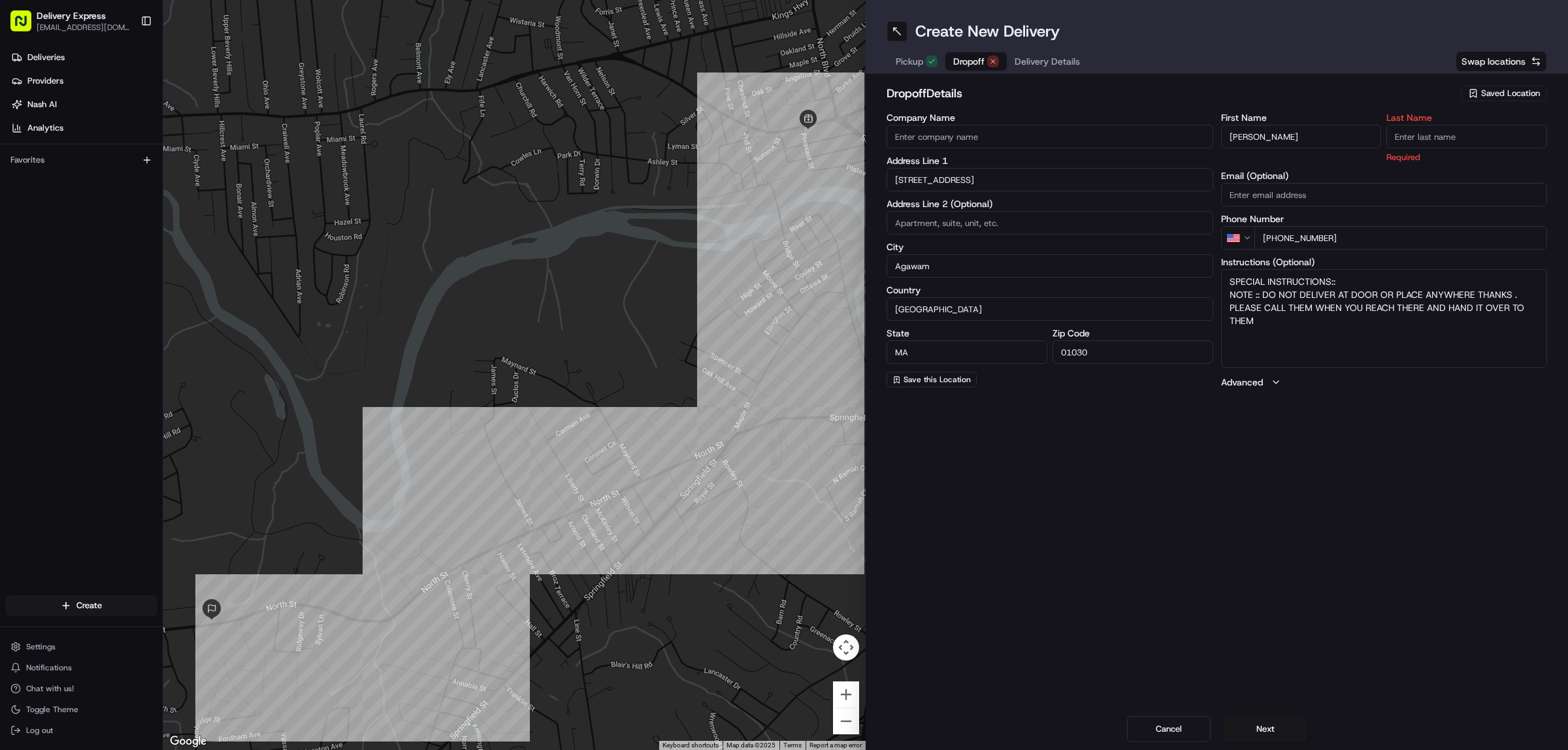
click at [1434, 135] on input "Last Name" at bounding box center [1466, 136] width 160 height 24
paste input "S."
type input "S."
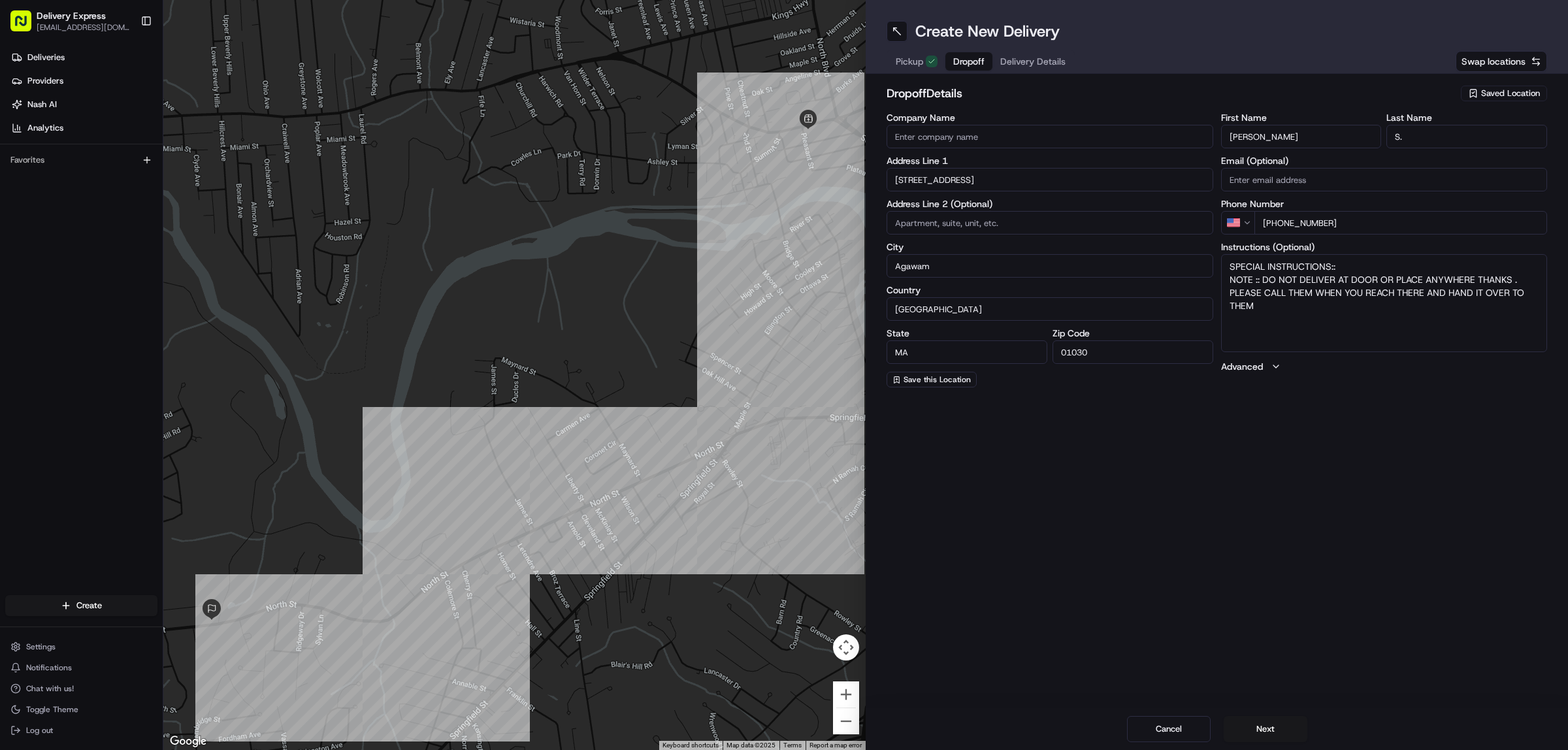
drag, startPoint x: 1259, startPoint y: 138, endPoint x: 1270, endPoint y: 137, distance: 11.0
click at [1270, 137] on input "[PERSON_NAME]" at bounding box center [1301, 136] width 160 height 24
type input "Pamela"
click at [1373, 342] on textarea "SPECIAL INSTRUCTIONS:: NOTE :: DO NOT DELIVER AT DOOR OR PLACE ANYWHERE THANKS …" at bounding box center [1384, 302] width 326 height 98
click at [986, 175] on input "808 North Street" at bounding box center [1049, 179] width 326 height 24
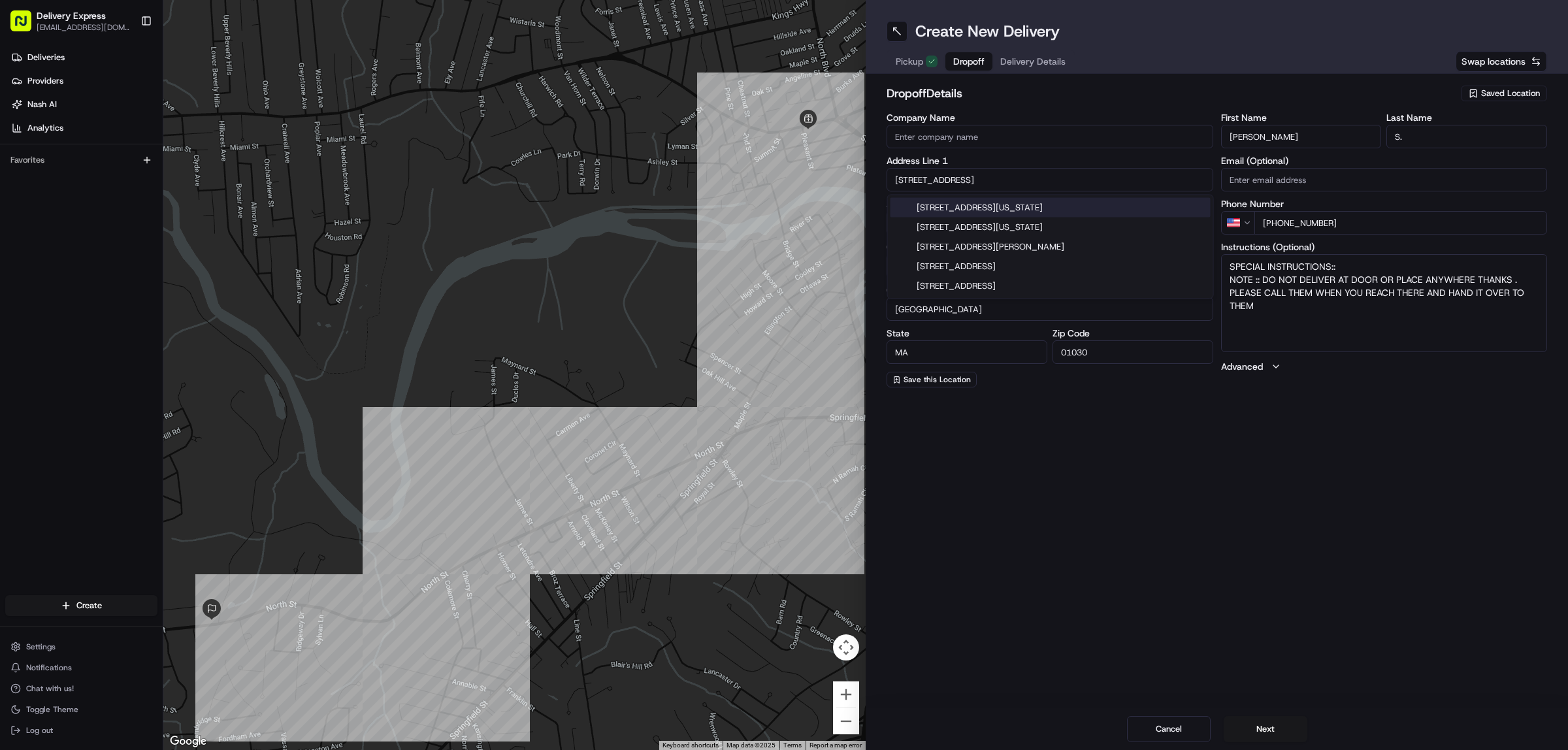
click at [986, 175] on input "808 North Street" at bounding box center [1049, 179] width 326 height 24
paste input "808 North St, Feeding Hills, 01030"
click at [1001, 206] on div "808 North St, Feeding Hills, MA 01030" at bounding box center [1051, 208] width 320 height 20
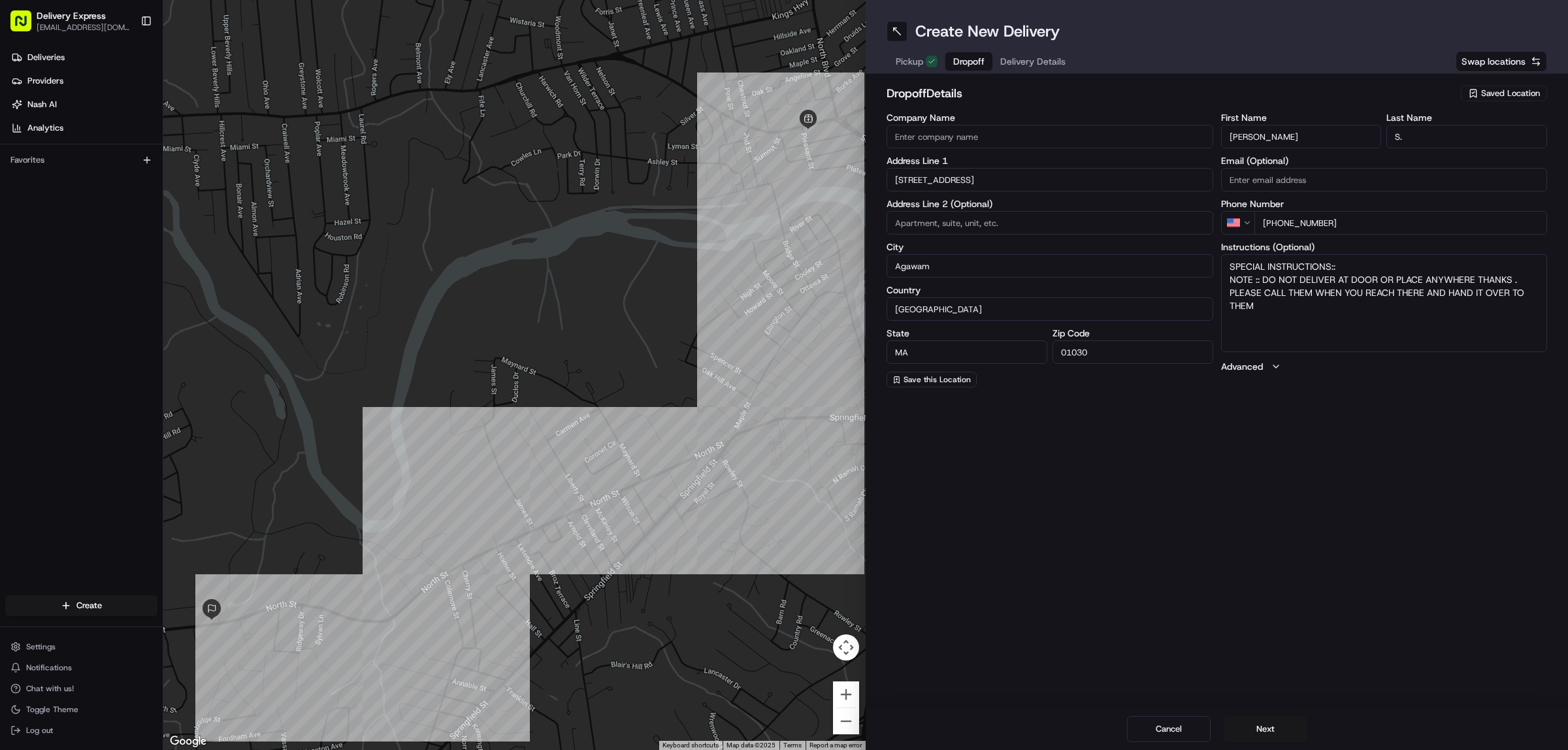
type input "808 North Street"
click at [1021, 57] on span "Delivery Details" at bounding box center [1033, 62] width 65 height 13
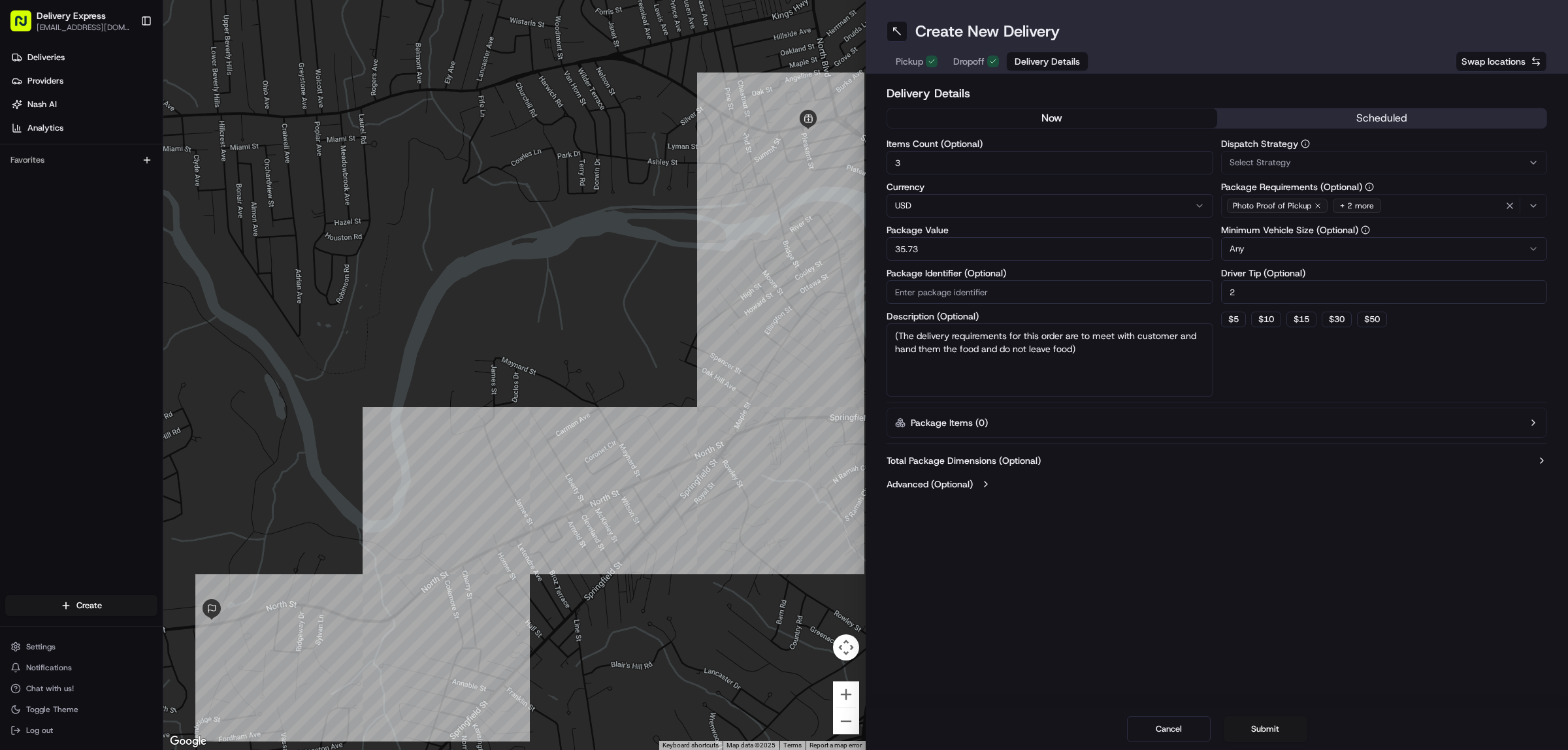
click at [942, 165] on input "3" at bounding box center [1049, 162] width 326 height 24
type input "2"
click at [934, 247] on input "35.73" at bounding box center [1049, 249] width 326 height 24
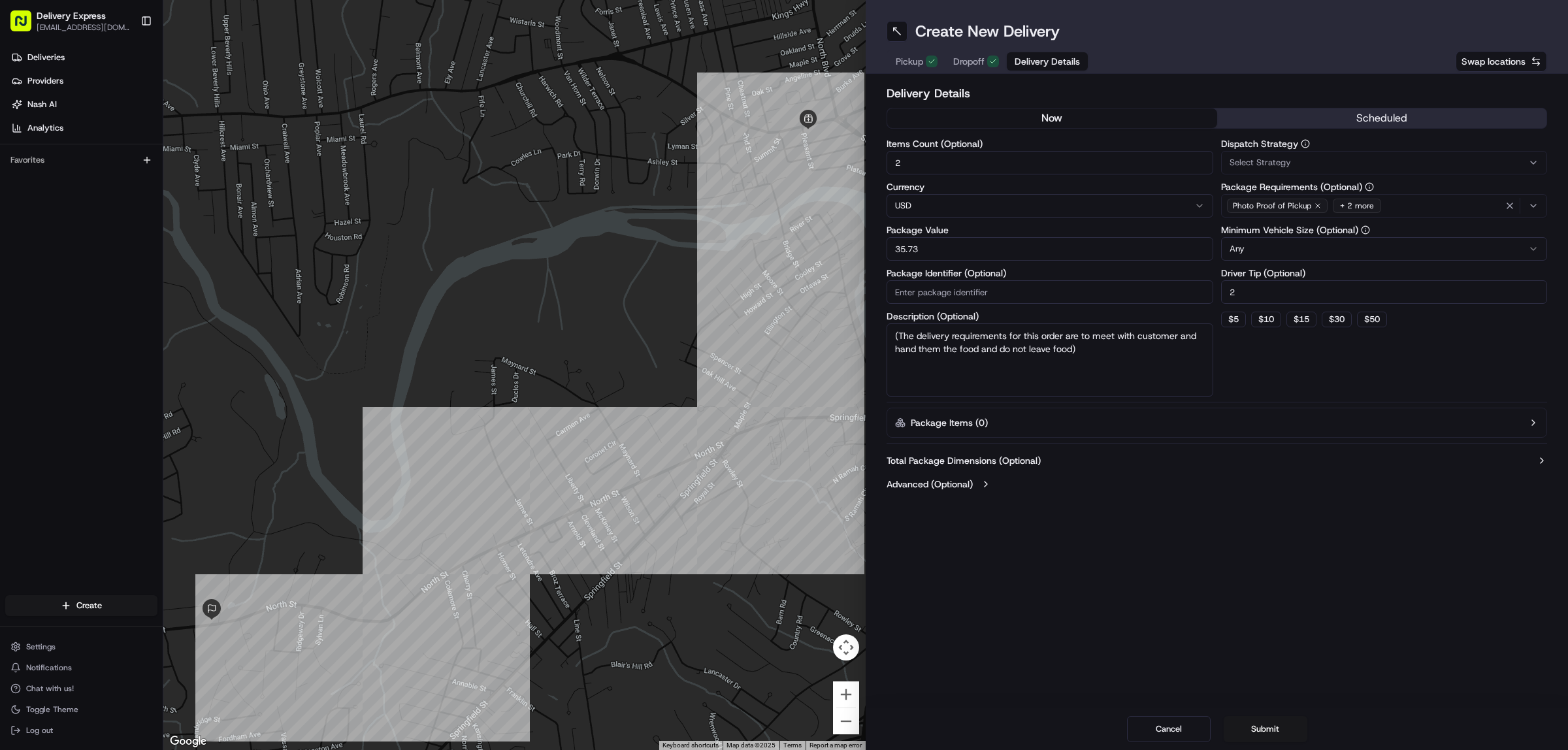
click at [934, 247] on input "35.73" at bounding box center [1049, 249] width 326 height 24
paste input "36.40"
type input "36.40"
click at [969, 55] on span "Dropoff" at bounding box center [968, 62] width 31 height 13
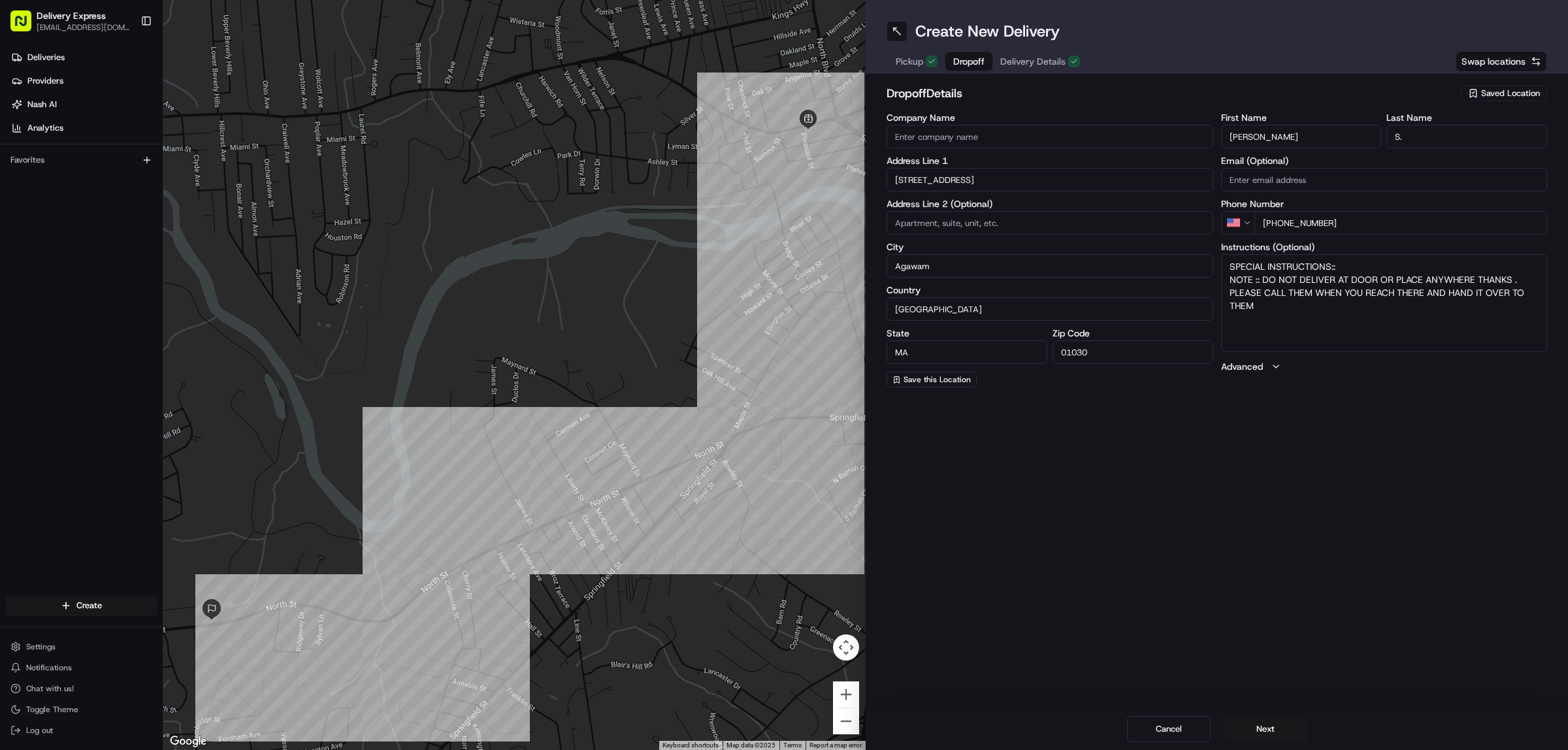
click at [899, 59] on span "Pickup" at bounding box center [909, 62] width 28 height 13
click at [1275, 733] on button "Next" at bounding box center [1266, 729] width 84 height 26
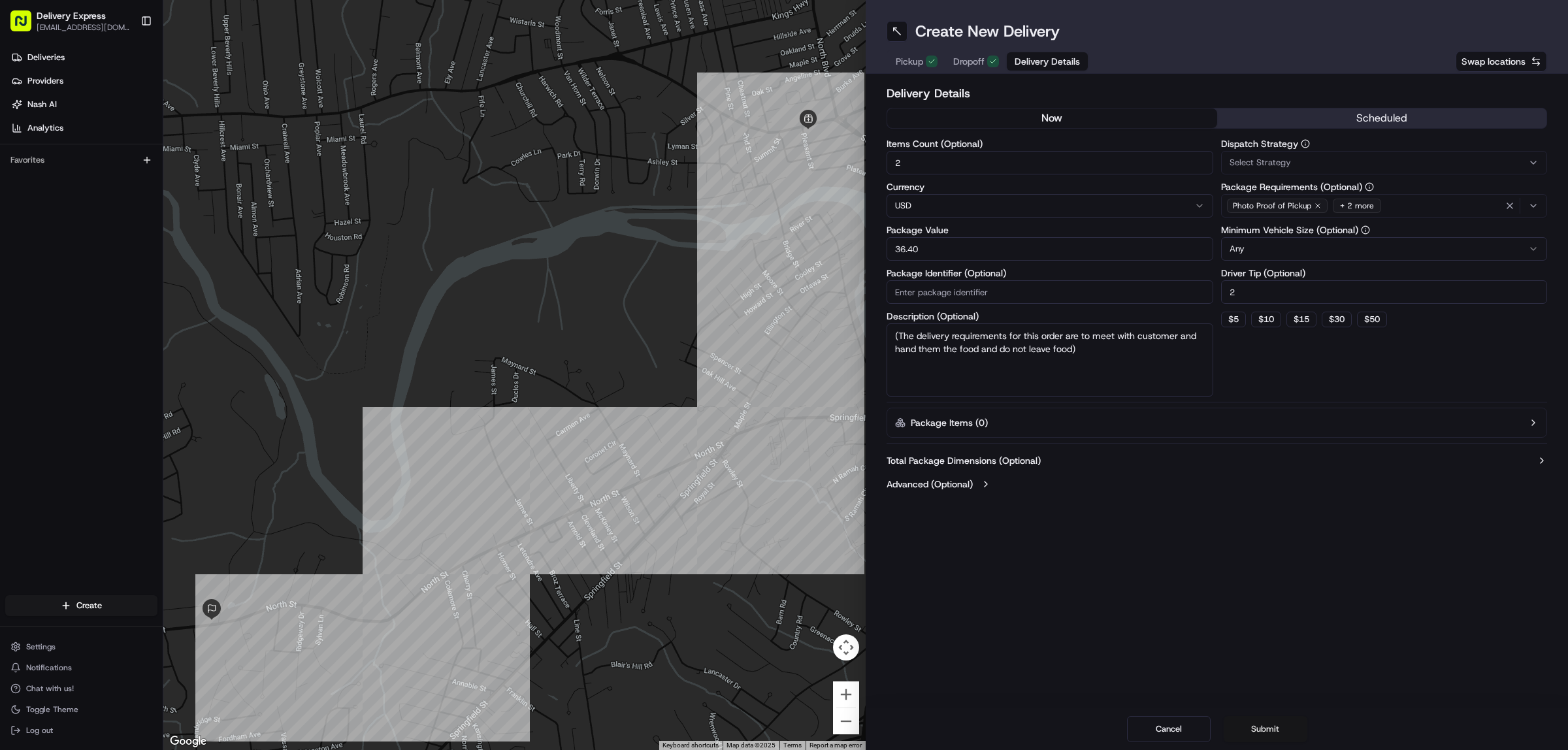
click at [1275, 733] on button "Submit" at bounding box center [1266, 729] width 84 height 26
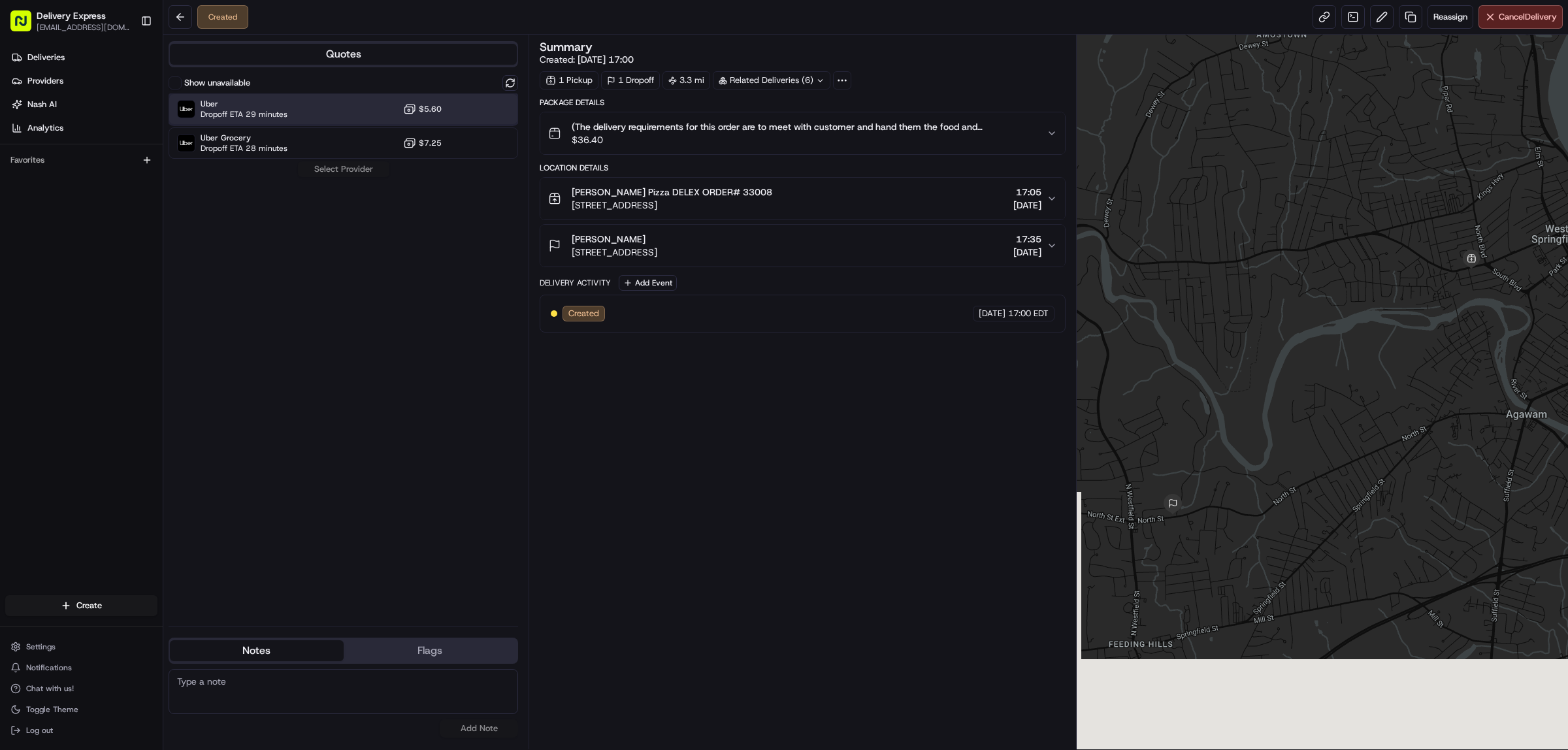
click at [340, 110] on div "Uber Dropoff ETA 29 minutes $5.60" at bounding box center [343, 109] width 349 height 31
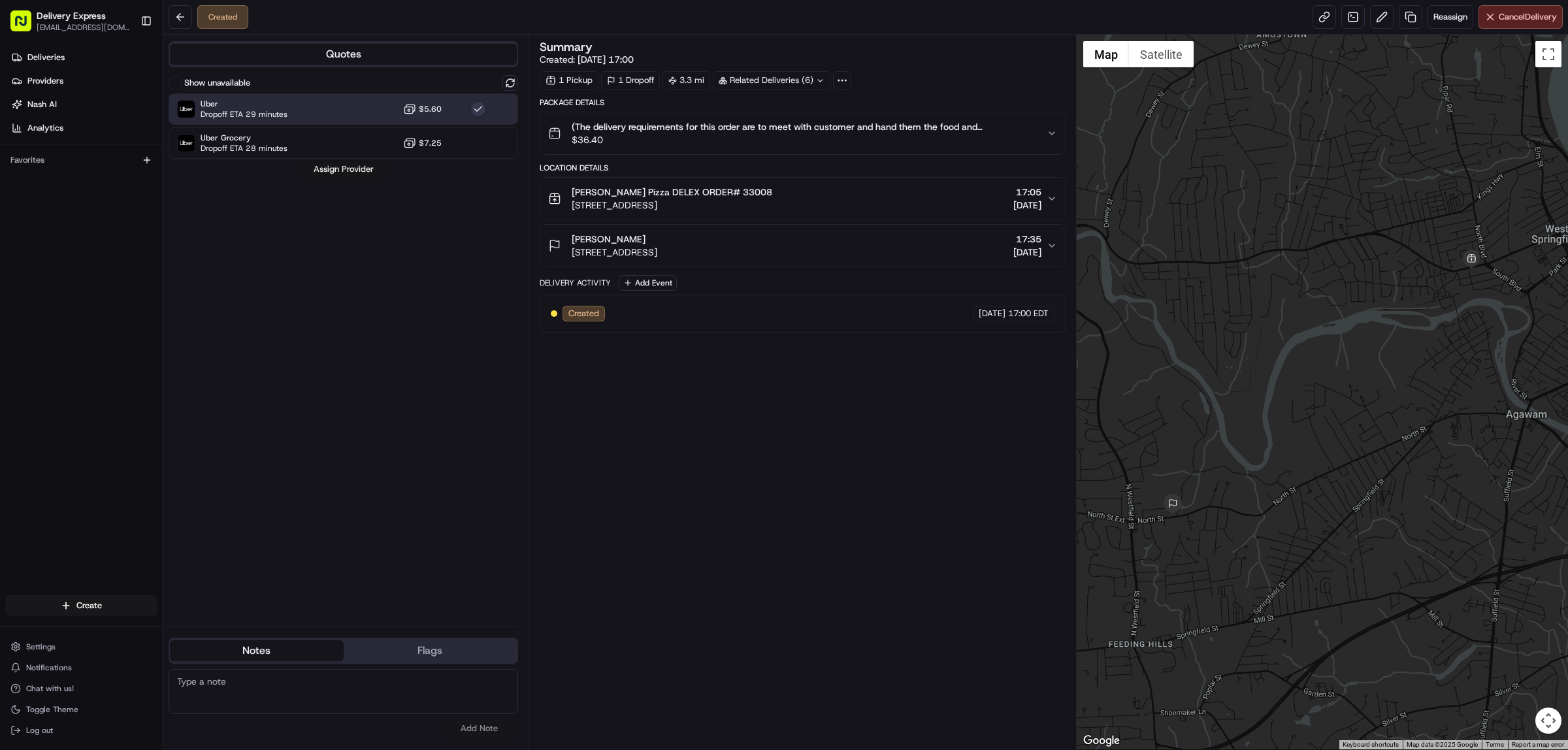
click at [340, 170] on button "Assign Provider" at bounding box center [343, 169] width 93 height 15
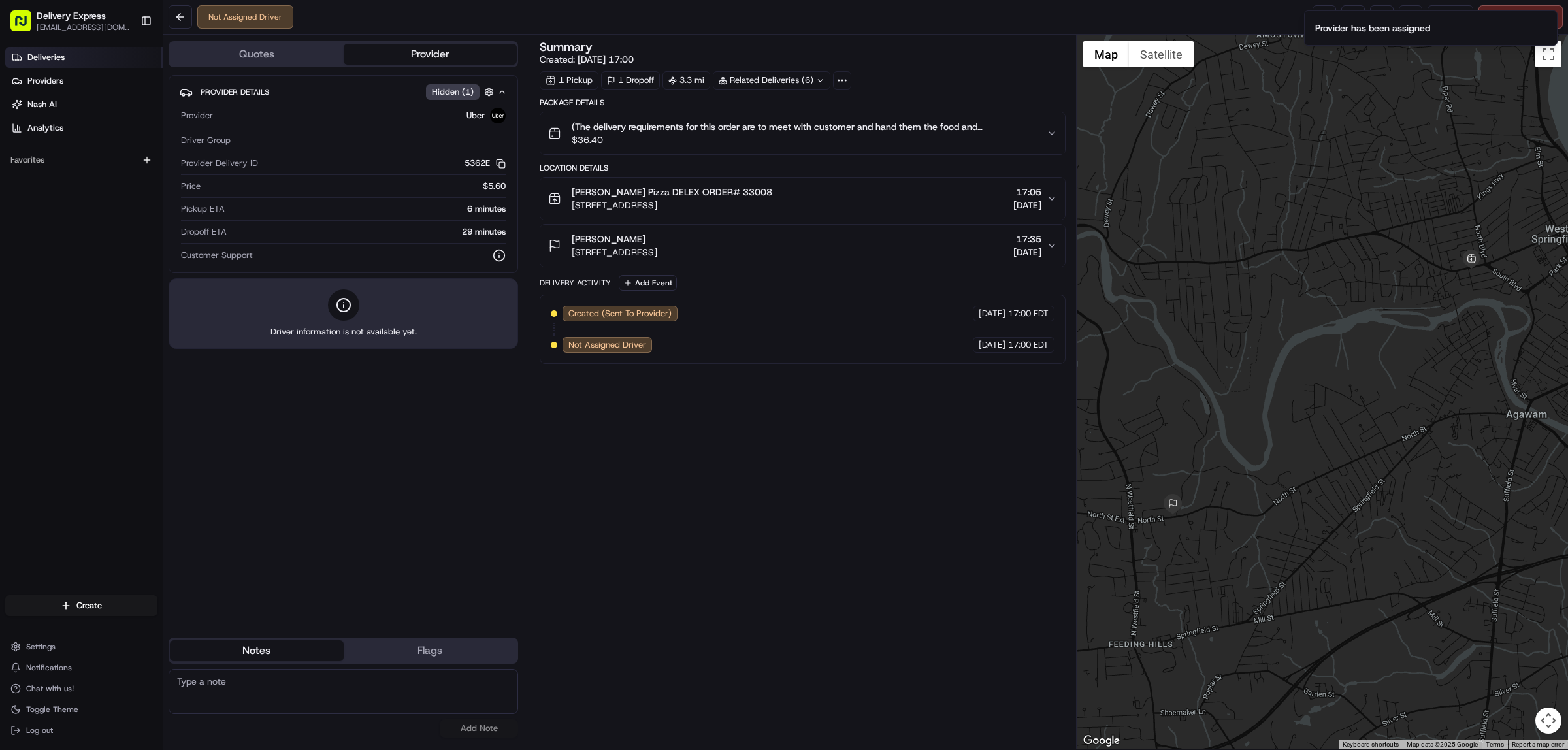
click at [47, 53] on span "Deliveries" at bounding box center [46, 57] width 37 height 11
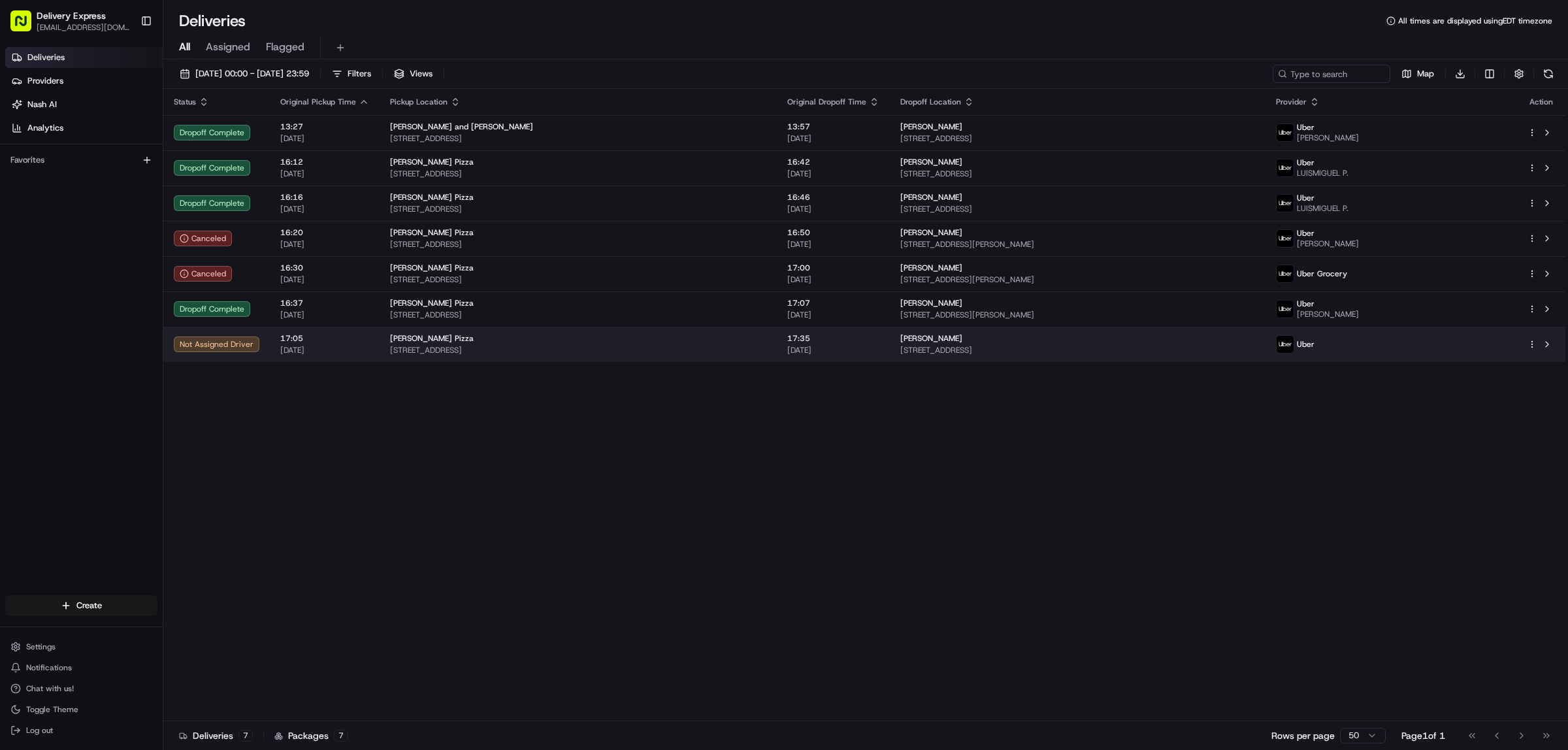
click at [1529, 344] on html "Delivery Express delex01108@yahoo.com Toggle Sidebar Deliveries Providers Nash …" at bounding box center [784, 375] width 1568 height 750
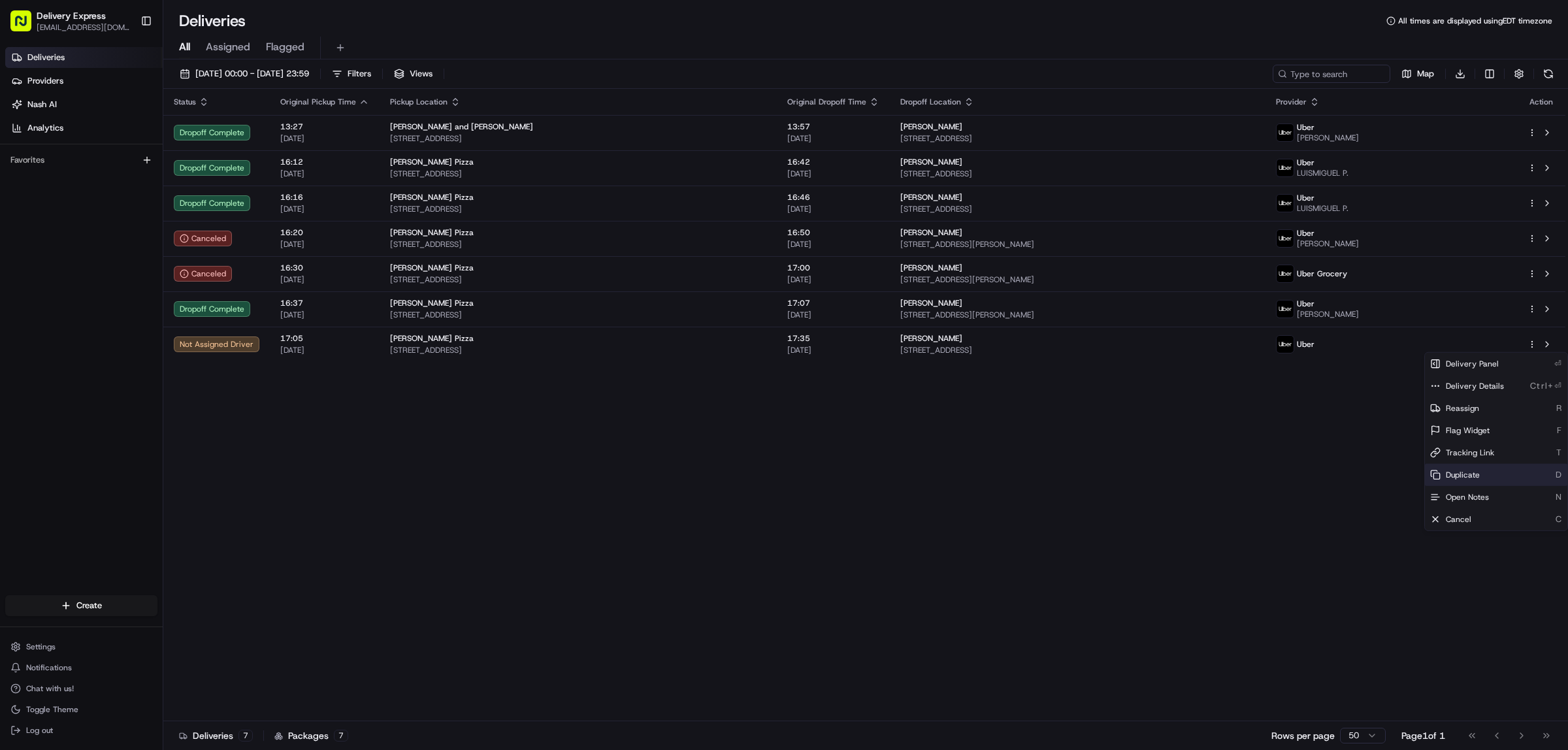
click at [1471, 469] on span "Duplicate" at bounding box center [1463, 474] width 34 height 10
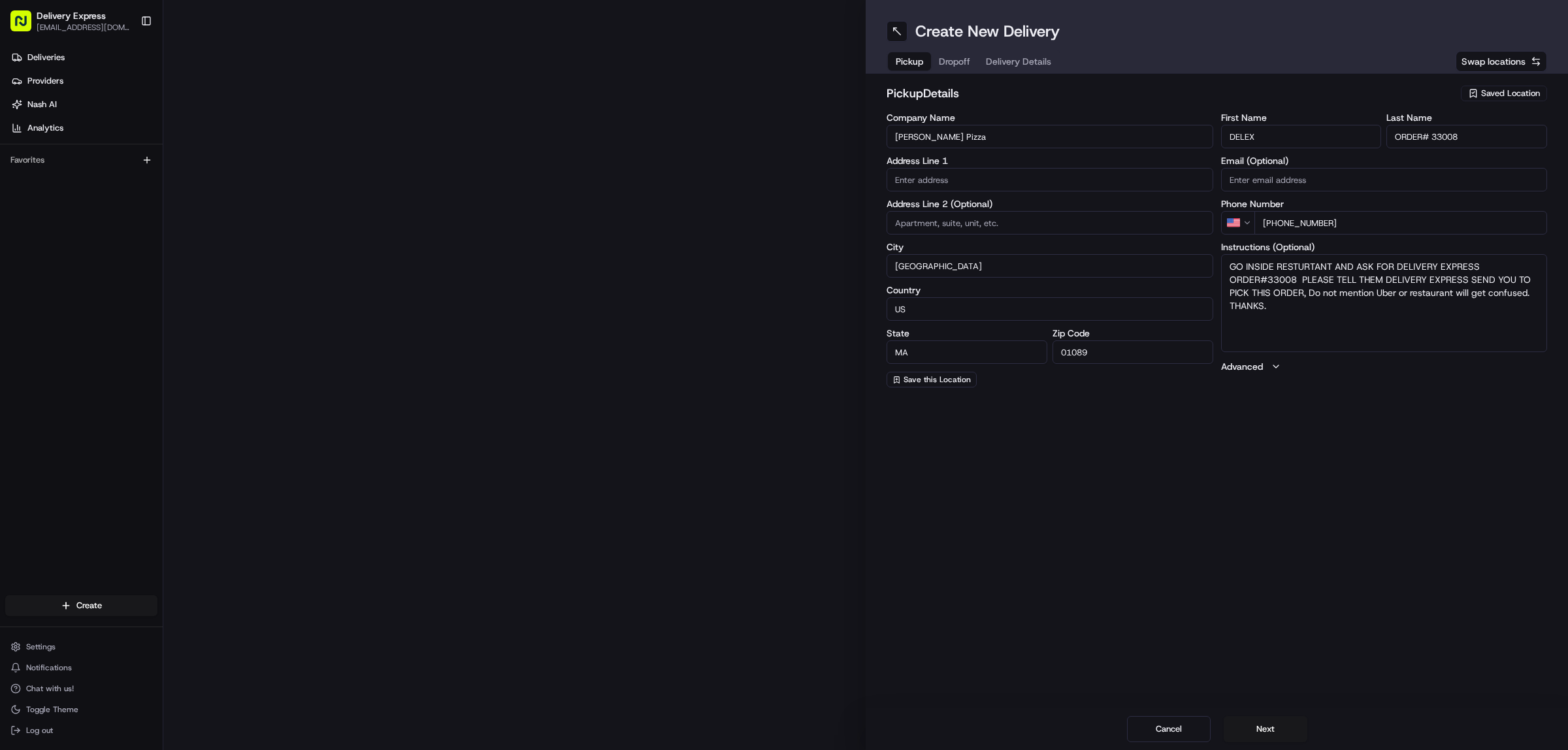
type input "[STREET_ADDRESS]"
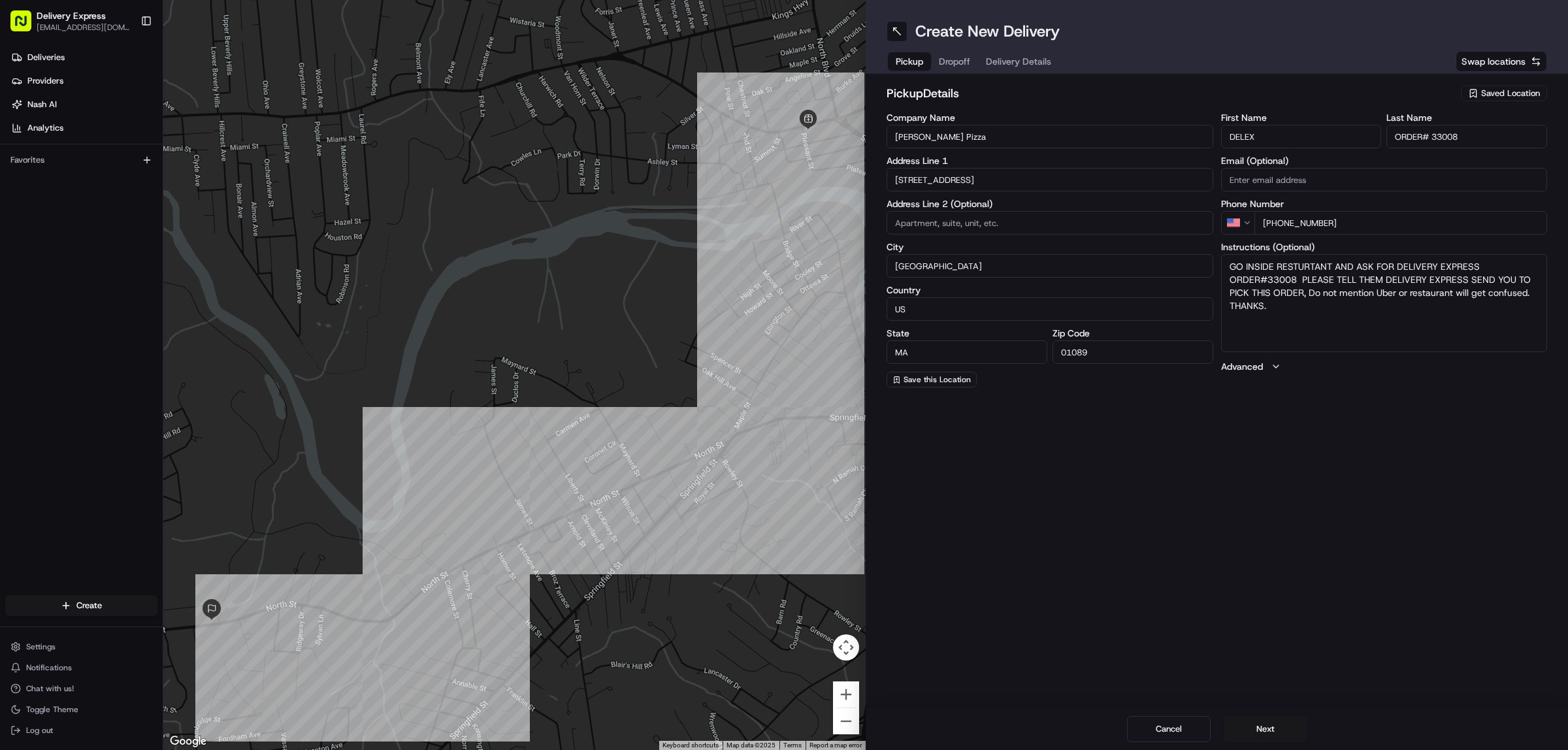
click at [1462, 135] on input "ORDER# 33008" at bounding box center [1466, 136] width 160 height 24
type input "ORDER# 33009"
click at [1297, 278] on textarea "GO INSIDE RESTURTANT AND ASK FOR DELIVERY EXPRESS ORDER#33008 PLEASE TELL THEM …" at bounding box center [1384, 302] width 326 height 98
type textarea "GO INSIDE RESTURTANT AND ASK FOR DELIVERY EXPRESS ORDER#33009 PLEASE TELL THEM …"
click at [960, 59] on span "Dropoff" at bounding box center [954, 62] width 31 height 13
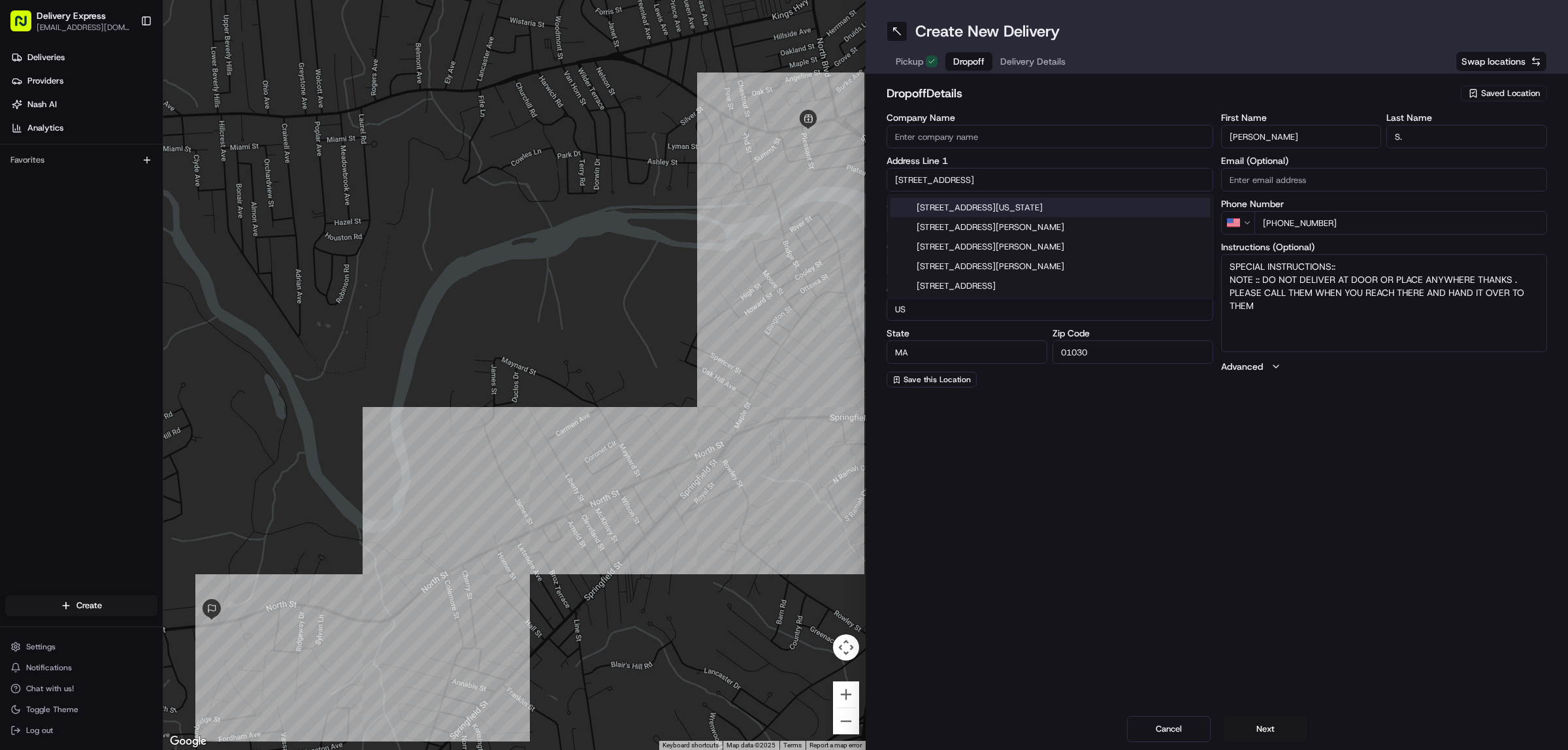
click at [960, 180] on input "[STREET_ADDRESS]" at bounding box center [1049, 179] width 326 height 24
click at [960, 180] on input "808 North St" at bounding box center [1049, 179] width 326 height 24
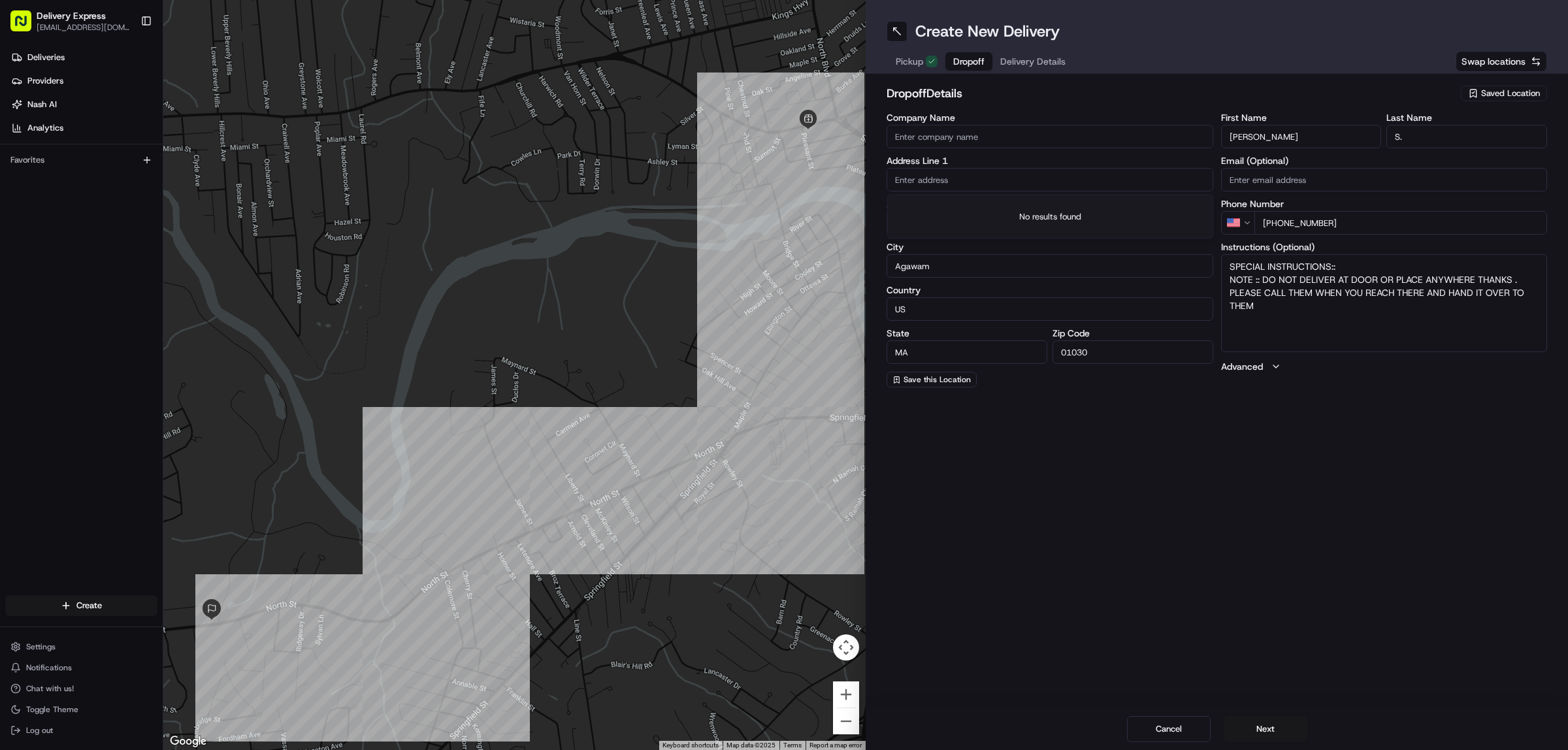
click at [1311, 130] on input "Pamela" at bounding box center [1301, 136] width 160 height 24
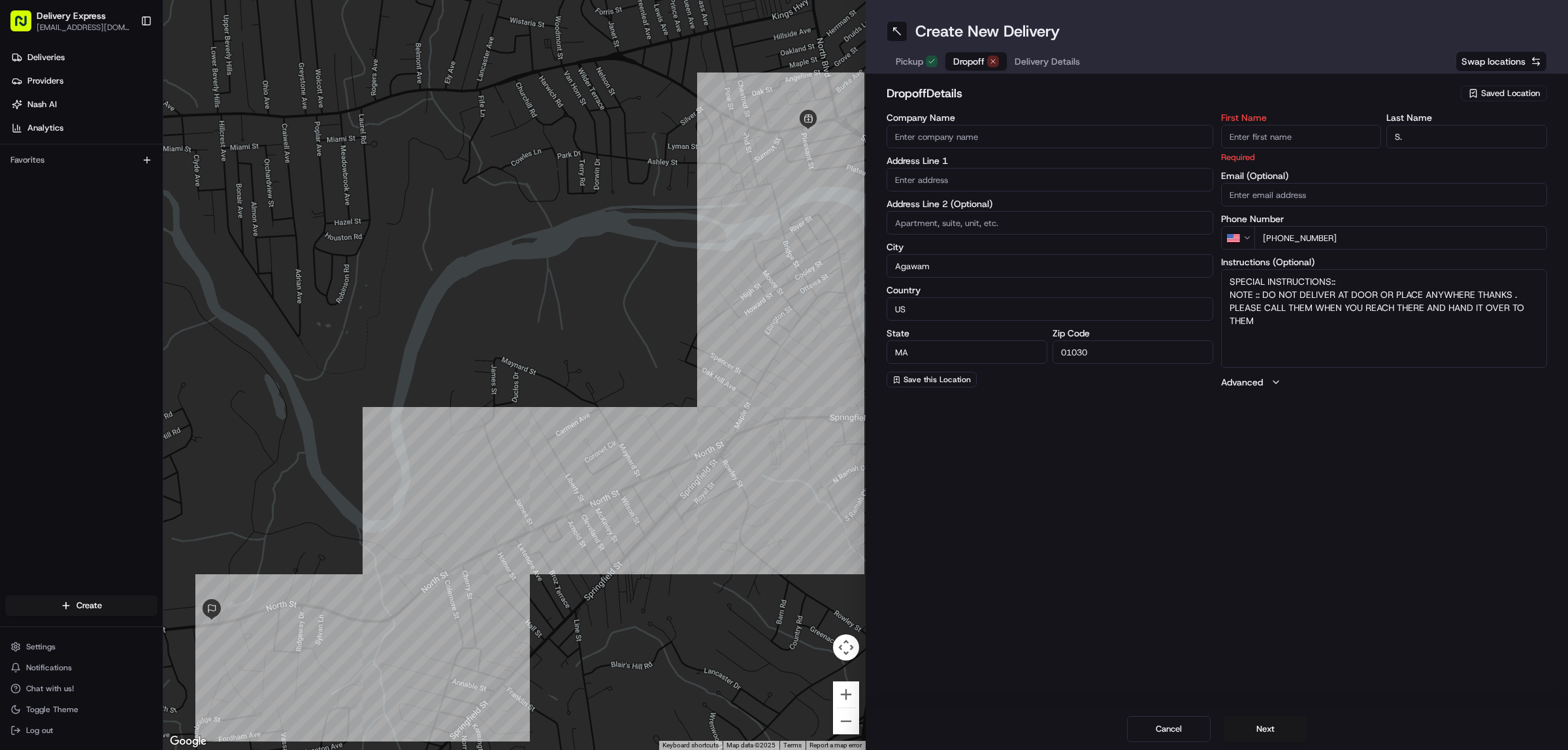
click at [1471, 125] on input "S." at bounding box center [1466, 136] width 160 height 24
type input "S"
click at [922, 175] on input "text" at bounding box center [1049, 179] width 326 height 24
paste input "266 King St, Springfield, 01109"
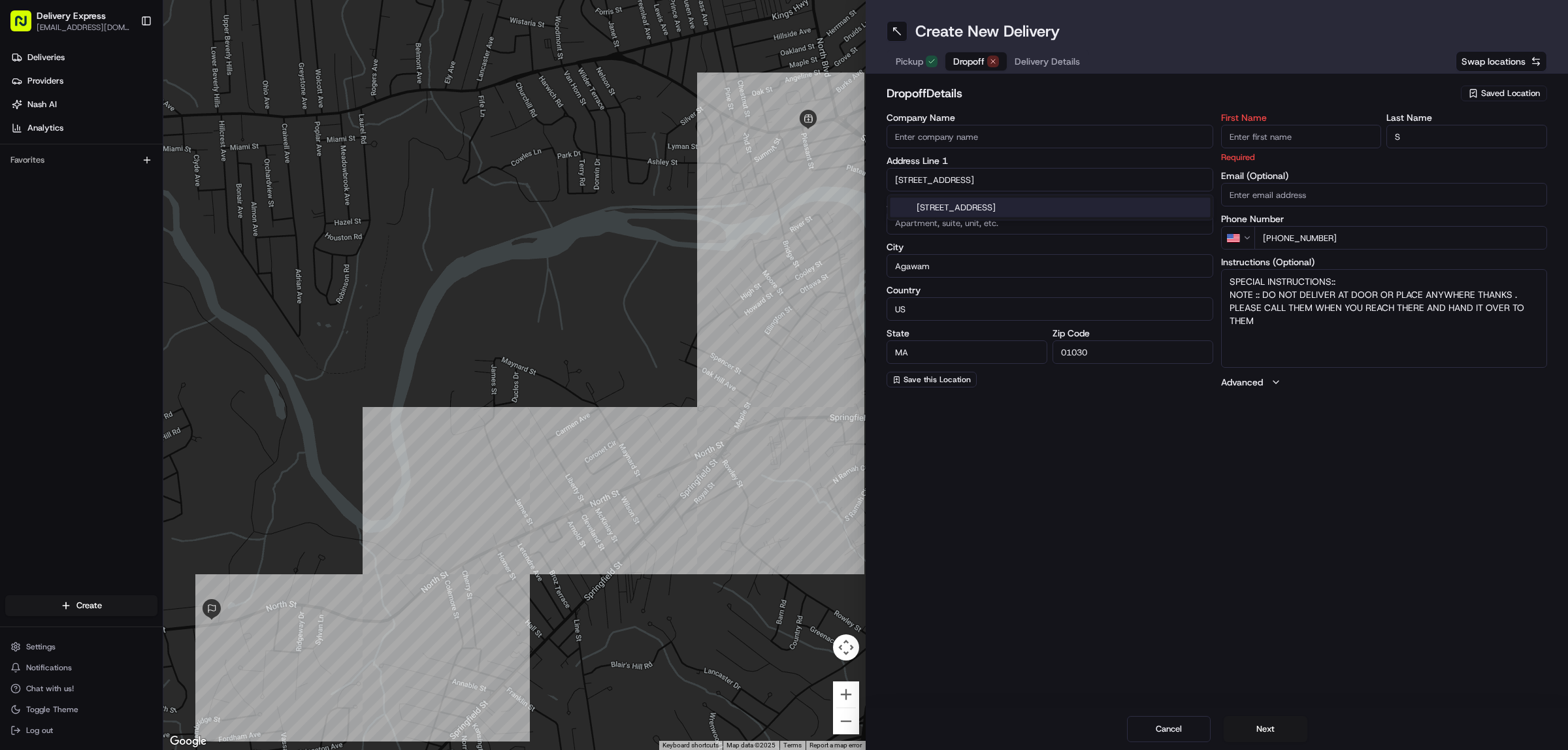
click at [965, 201] on div "266 King St, Springfield, MA 01109" at bounding box center [1051, 208] width 320 height 20
type input "[STREET_ADDRESS]"
type input "Springfield"
type input "United States"
type input "01109"
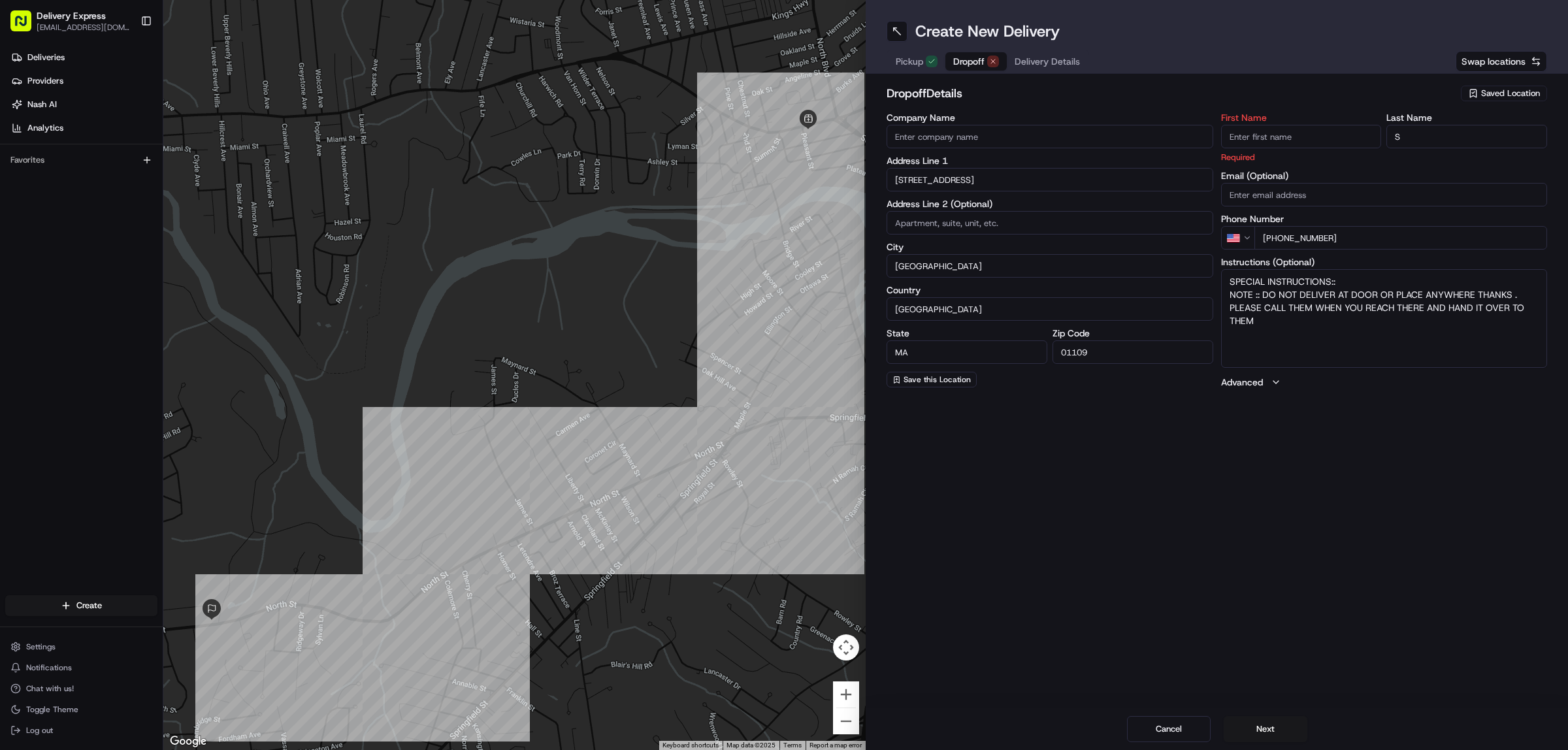
type input "266 King Street"
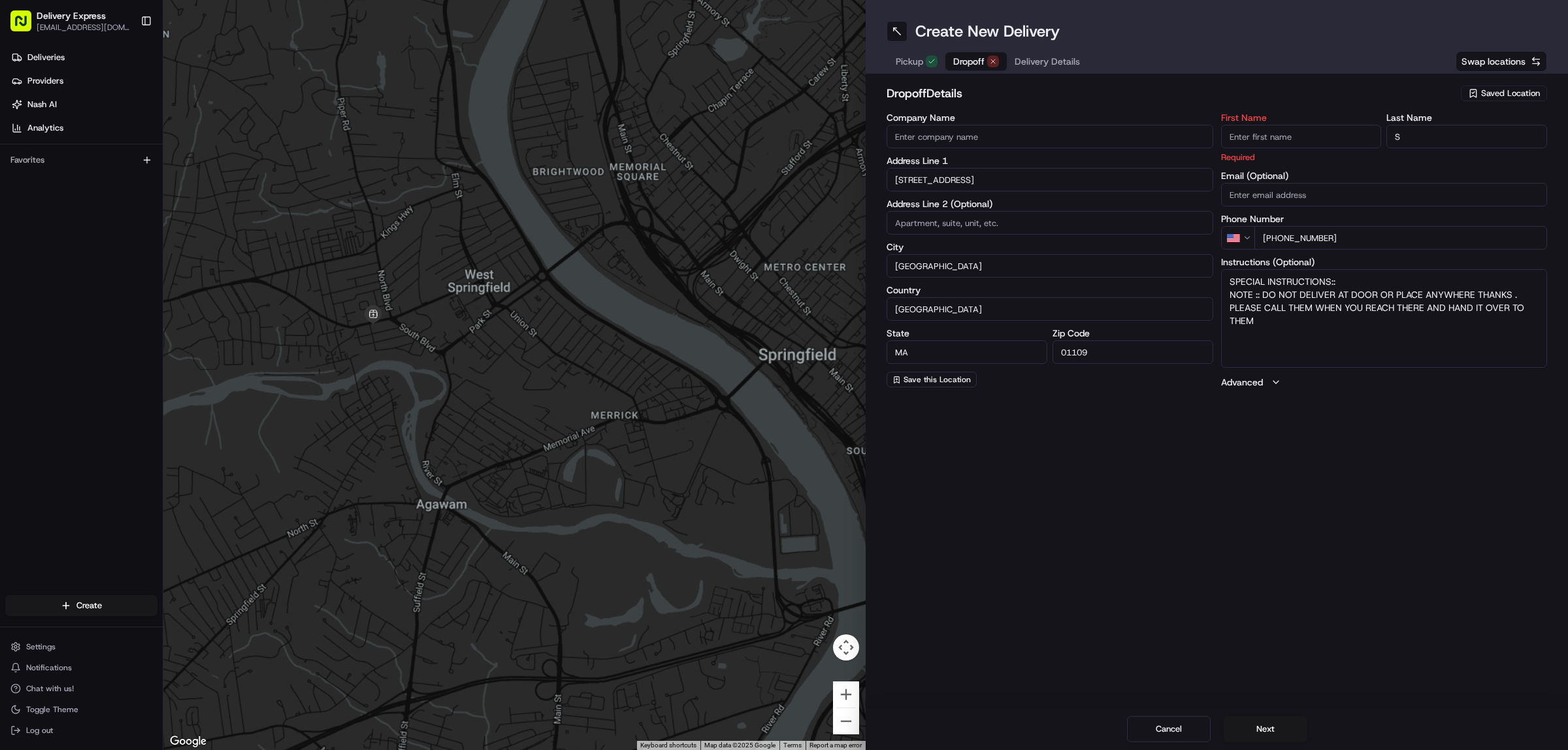
click at [1290, 135] on input "First Name" at bounding box center [1301, 136] width 160 height 24
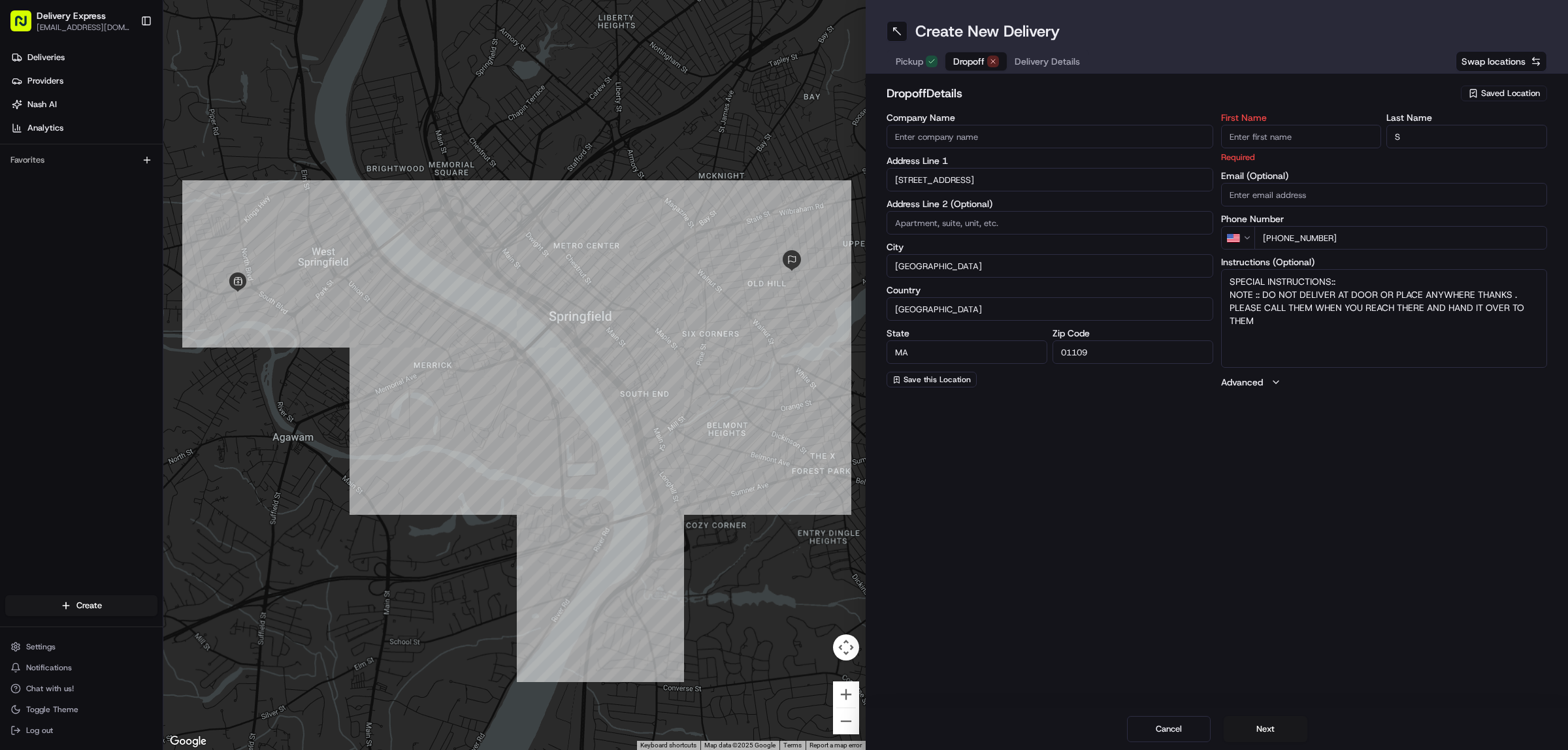
click at [1475, 144] on input "S" at bounding box center [1466, 136] width 160 height 24
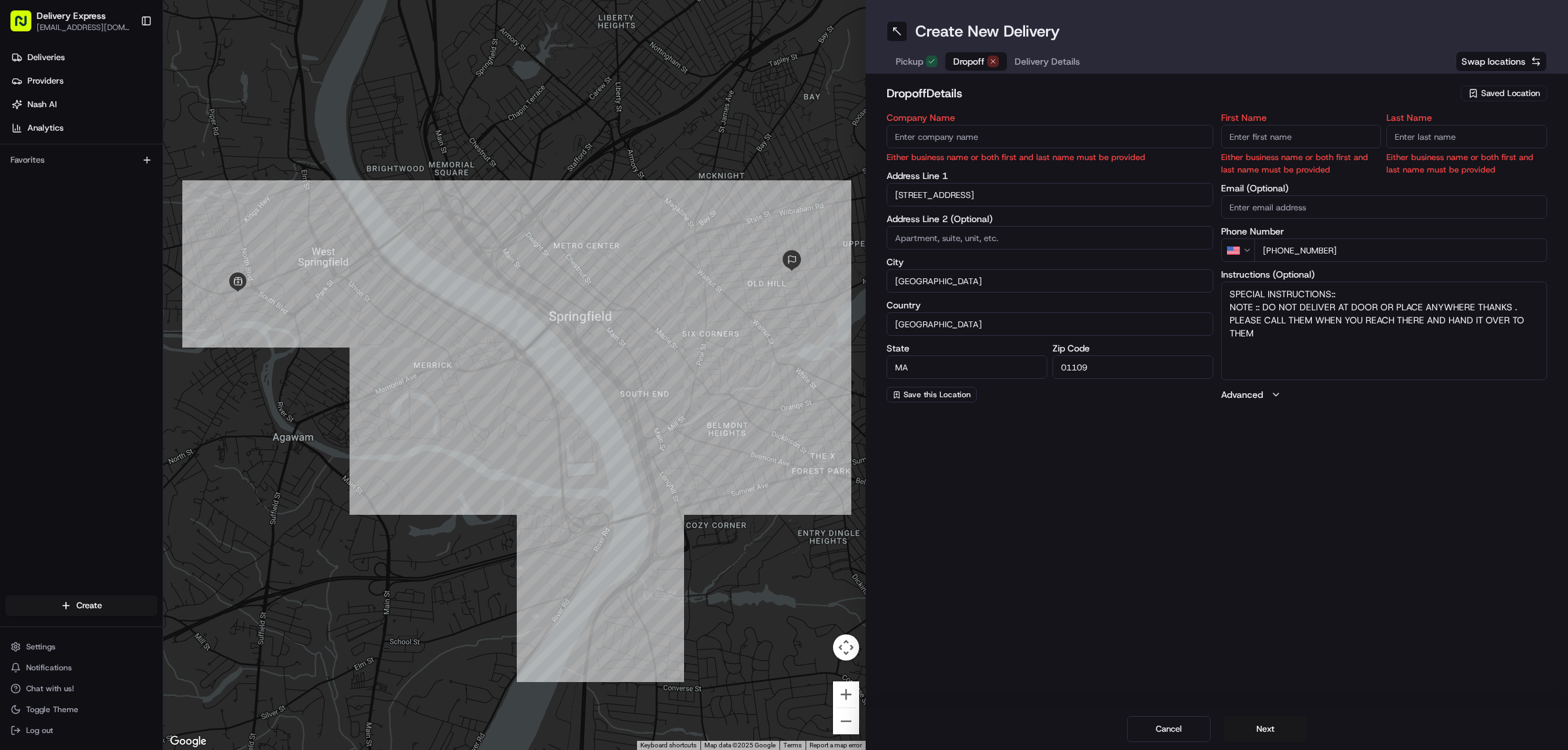
click at [1248, 138] on input "First Name" at bounding box center [1301, 136] width 160 height 24
paste input "[PERSON_NAME]"
drag, startPoint x: 1261, startPoint y: 135, endPoint x: 1351, endPoint y: 138, distance: 90.0
click at [1351, 138] on input "[PERSON_NAME]" at bounding box center [1301, 136] width 160 height 24
type input "[PERSON_NAME]"
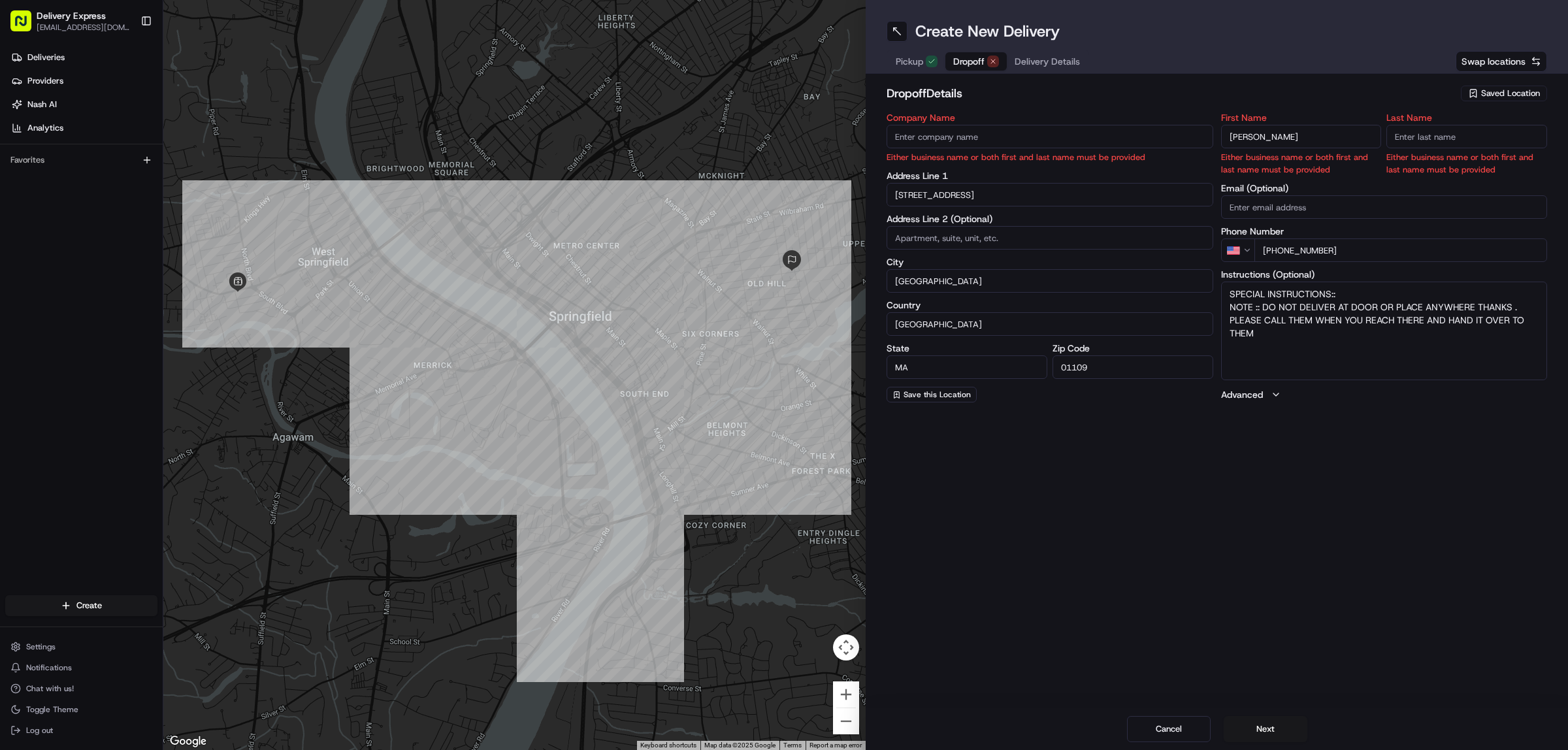
click at [1447, 146] on input "Last Name" at bounding box center [1466, 136] width 160 height 24
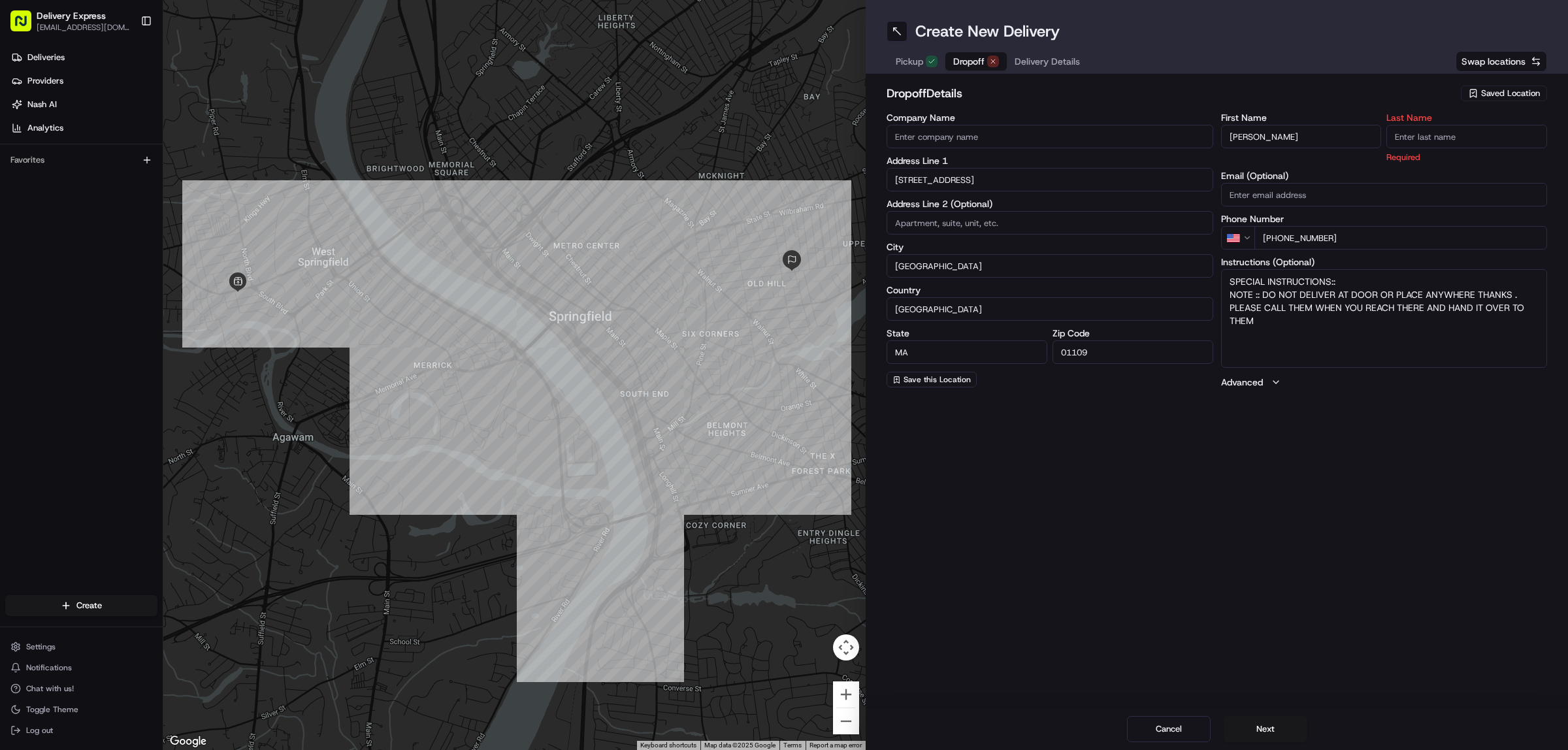
paste input "Rodriguez"
type input "Rodriguez"
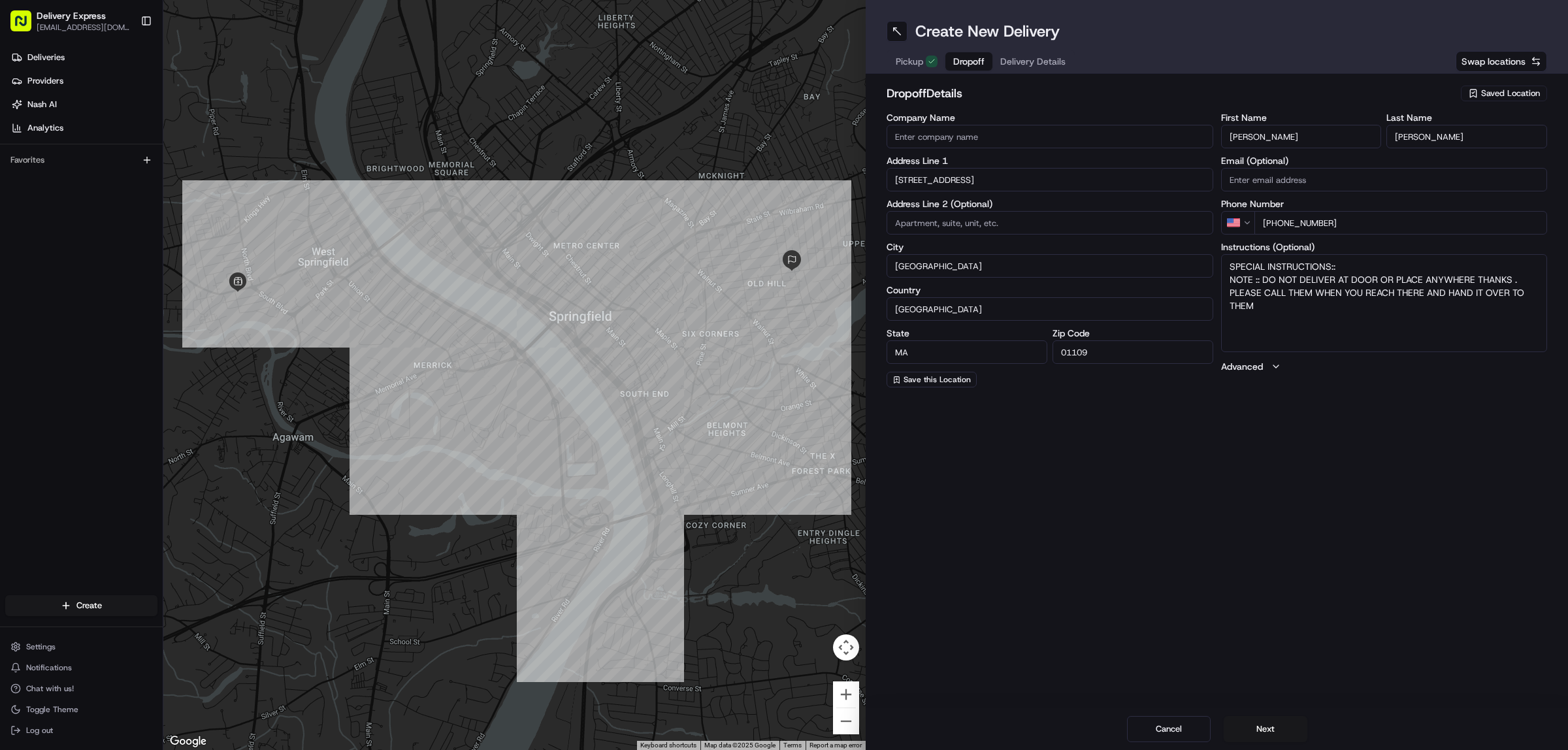
drag, startPoint x: 1261, startPoint y: 137, endPoint x: 1308, endPoint y: 138, distance: 47.0
click at [1308, 138] on input "[PERSON_NAME]" at bounding box center [1301, 136] width 160 height 24
type input "Sandra"
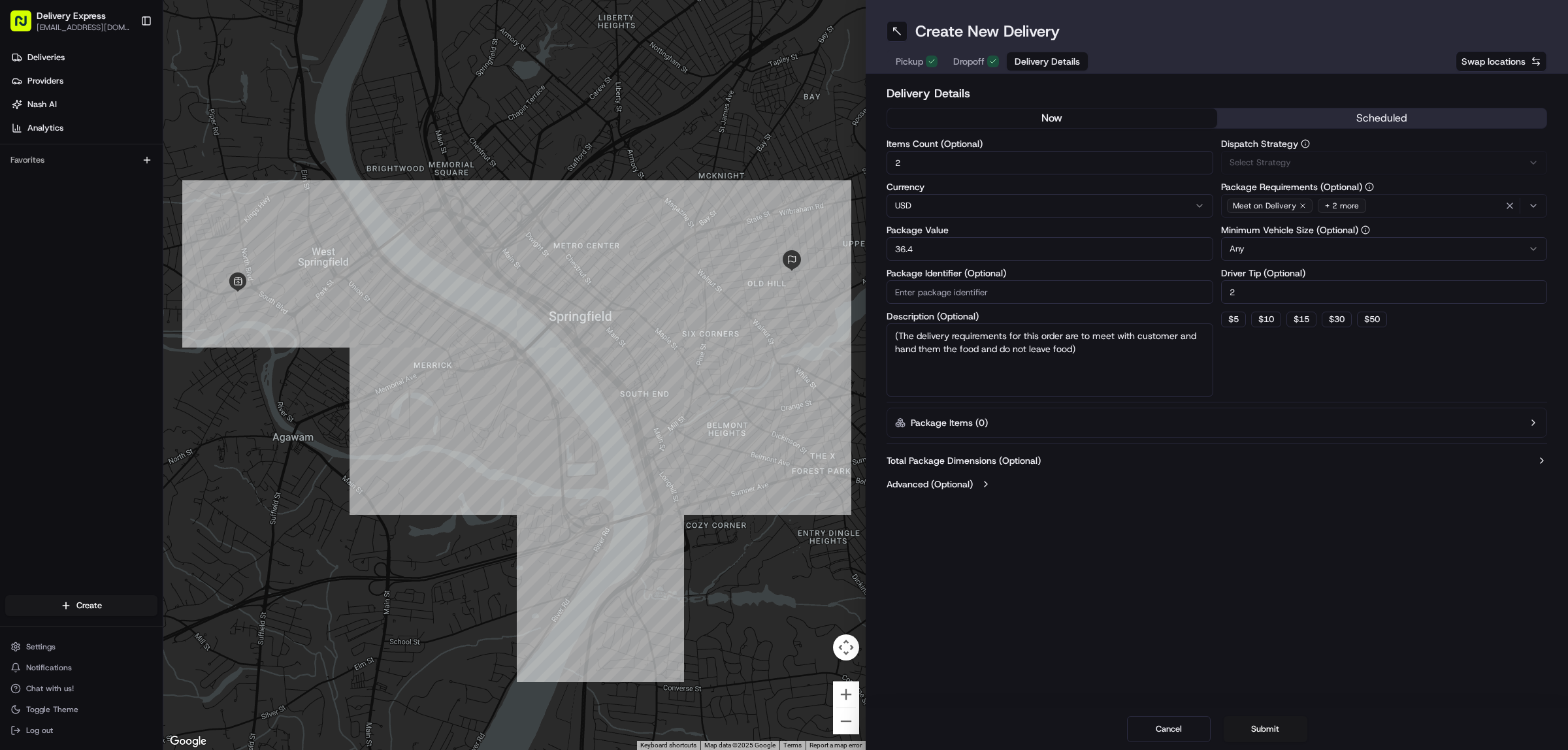
click at [1025, 55] on span "Delivery Details" at bounding box center [1047, 62] width 65 height 13
click at [939, 247] on input "36.4" at bounding box center [1049, 249] width 326 height 24
click at [936, 165] on input "2" at bounding box center [1049, 162] width 326 height 24
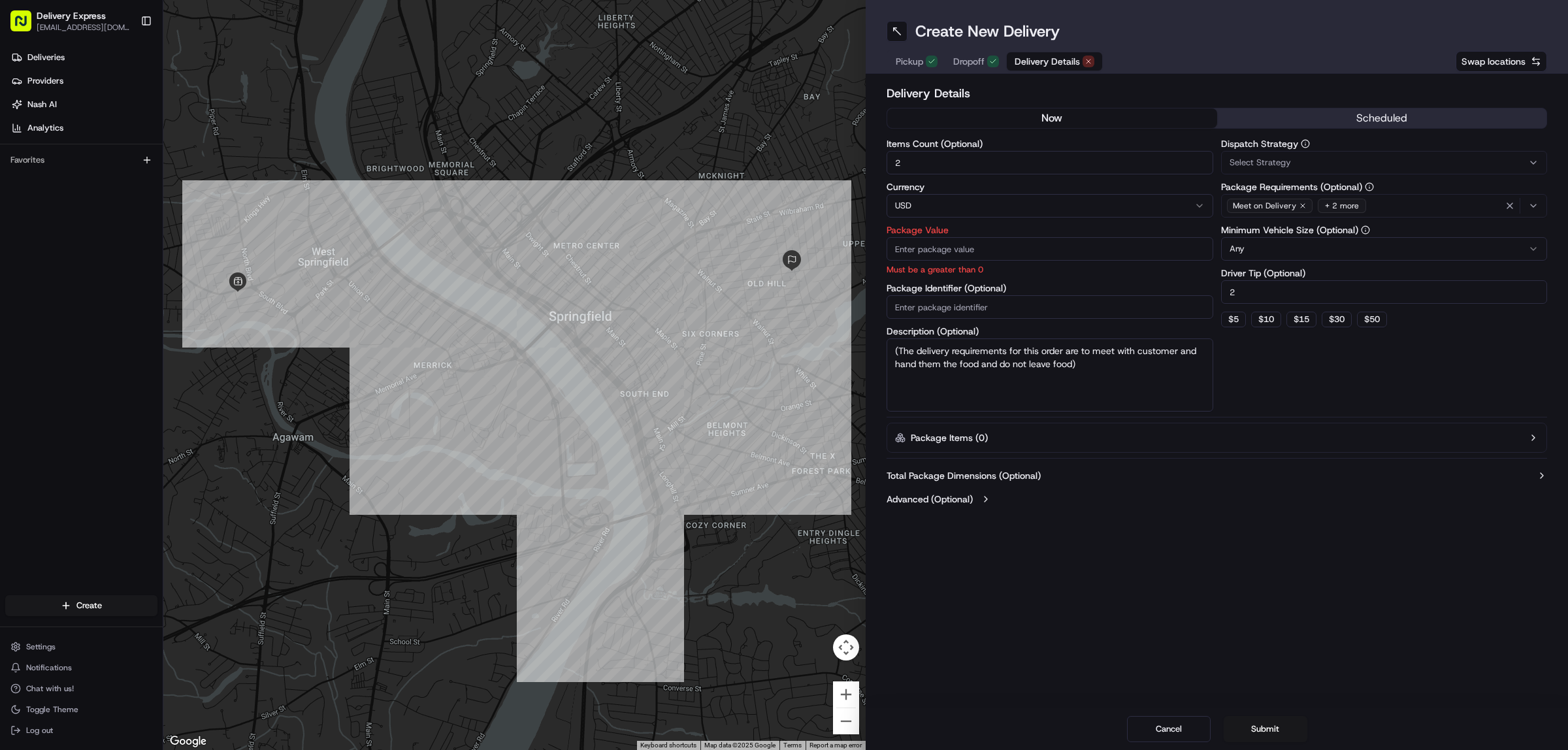
click at [936, 165] on input "2" at bounding box center [1049, 162] width 326 height 24
click at [935, 257] on input "Package Value" at bounding box center [1049, 249] width 326 height 24
paste input "49.22"
type input "49.22"
click at [930, 162] on input "Items Count (Optional)" at bounding box center [1049, 162] width 326 height 24
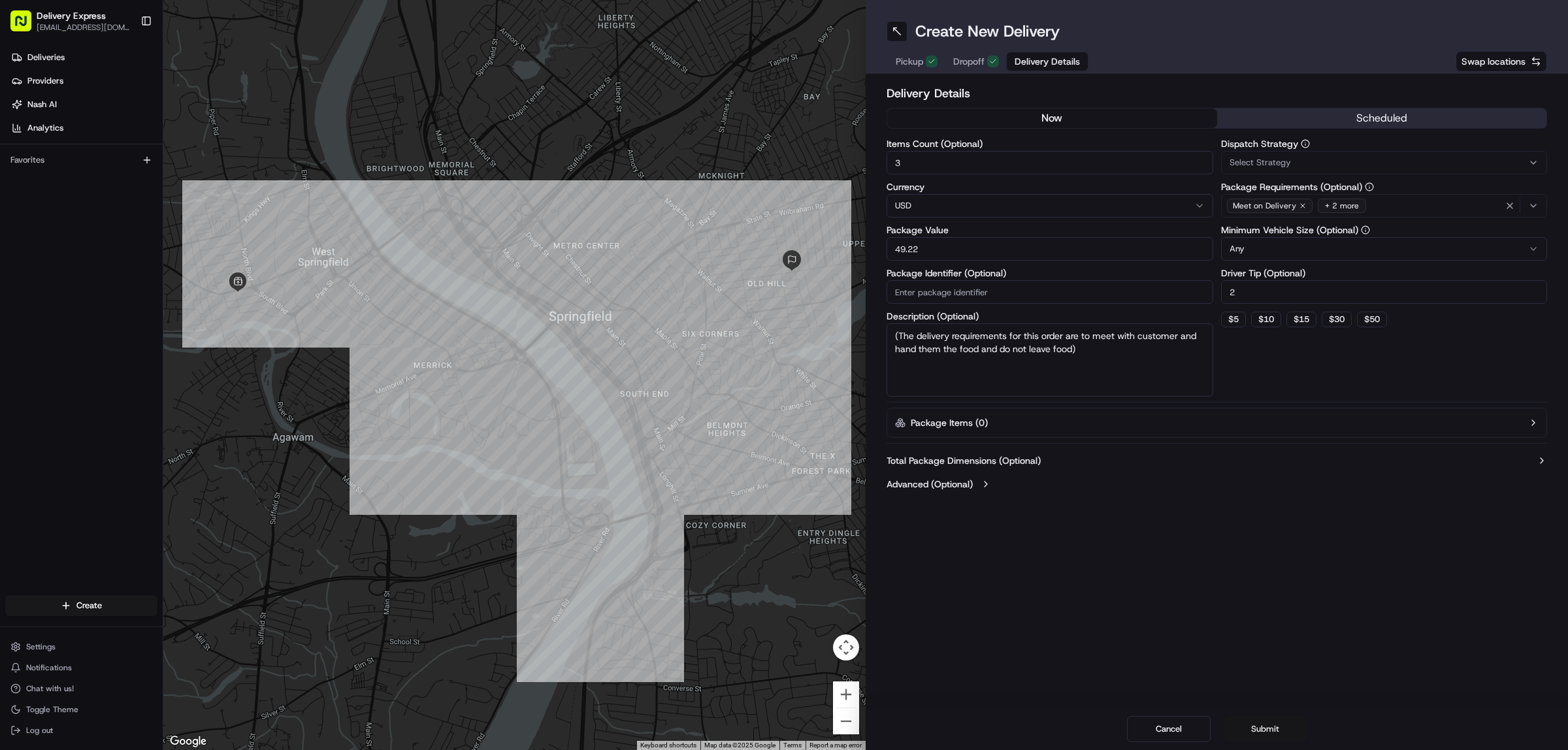
type input "3"
click at [1269, 727] on button "Submit" at bounding box center [1266, 729] width 84 height 26
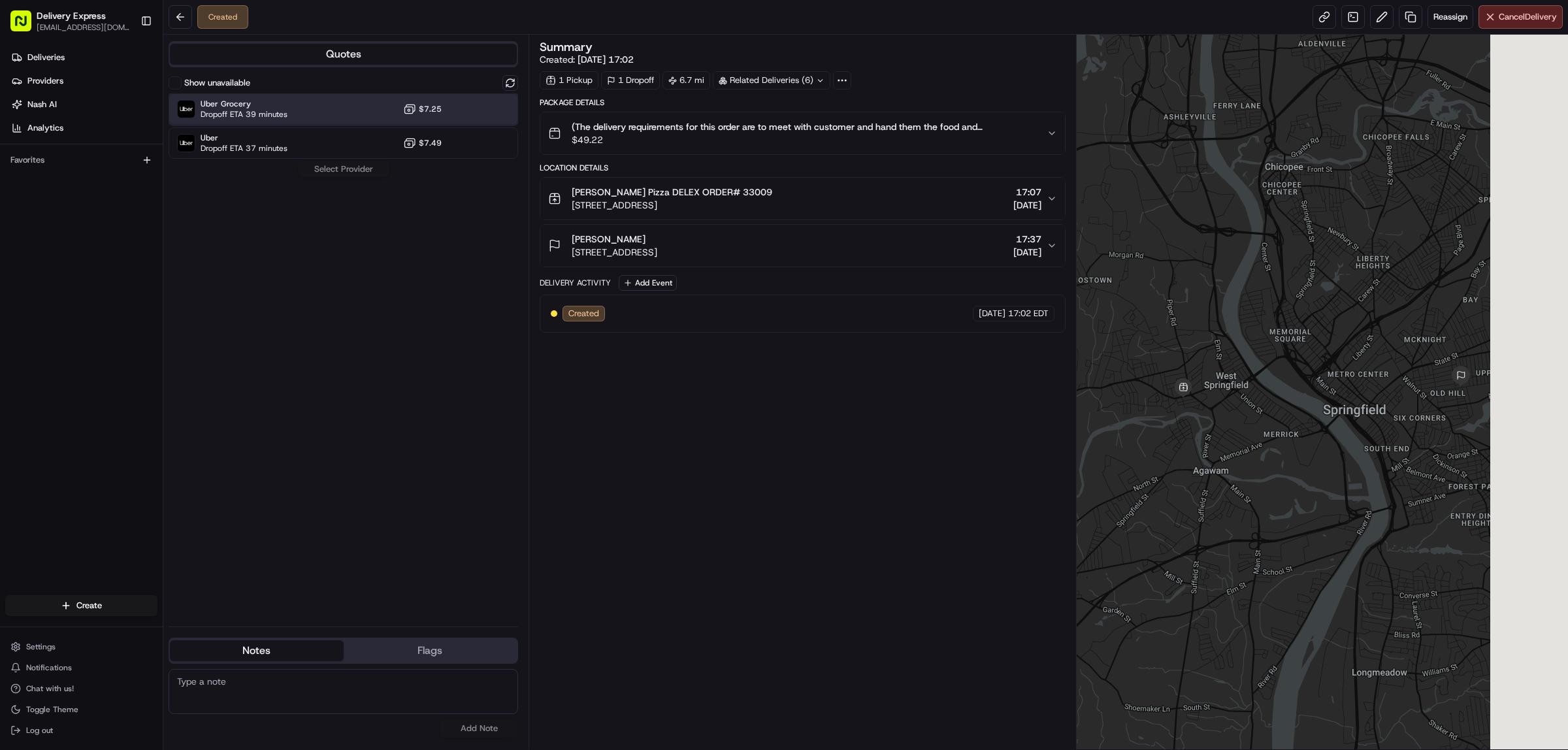
click at [316, 98] on div "Uber Grocery Dropoff ETA 39 minutes $7.25" at bounding box center [343, 109] width 349 height 31
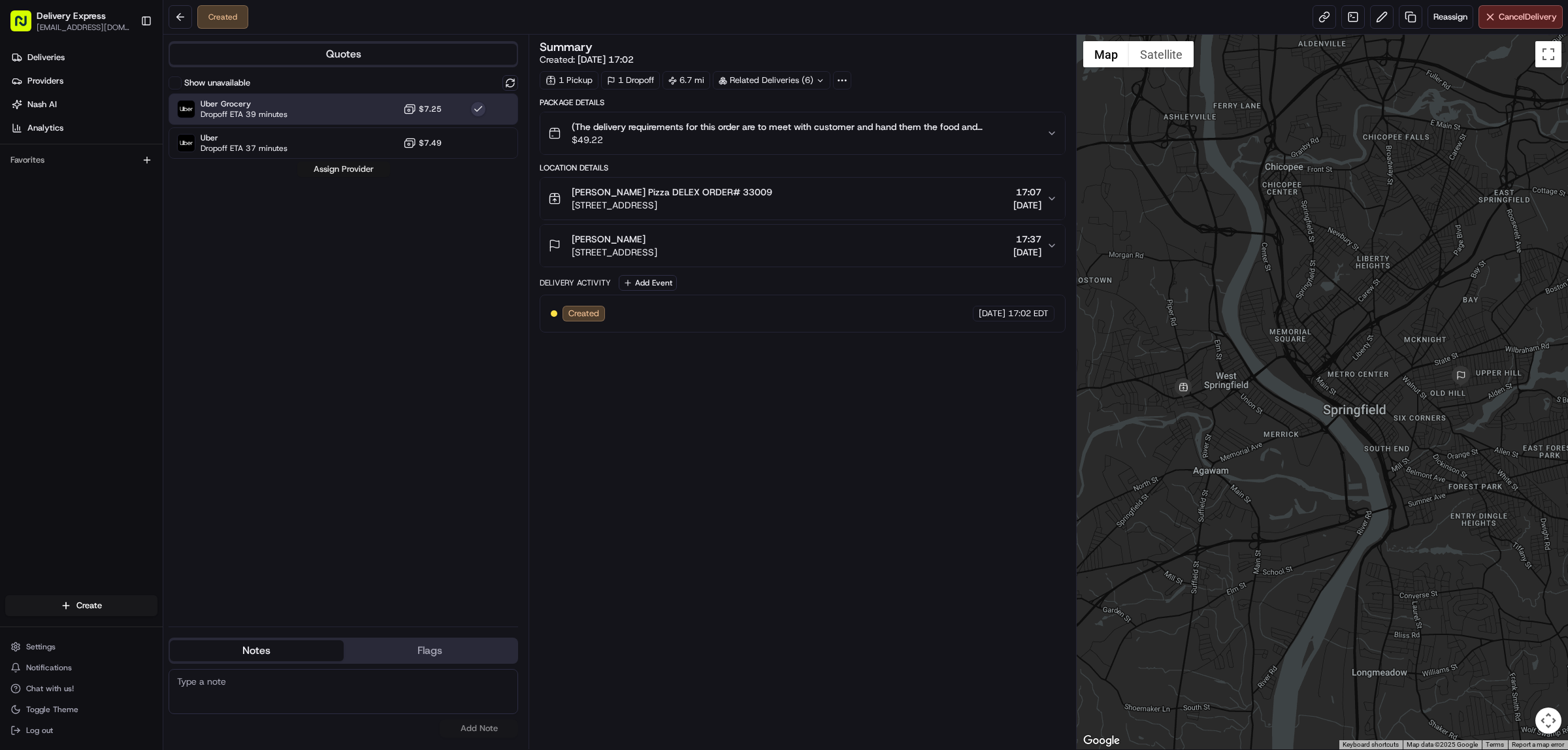
click at [337, 174] on button "Assign Provider" at bounding box center [343, 169] width 93 height 15
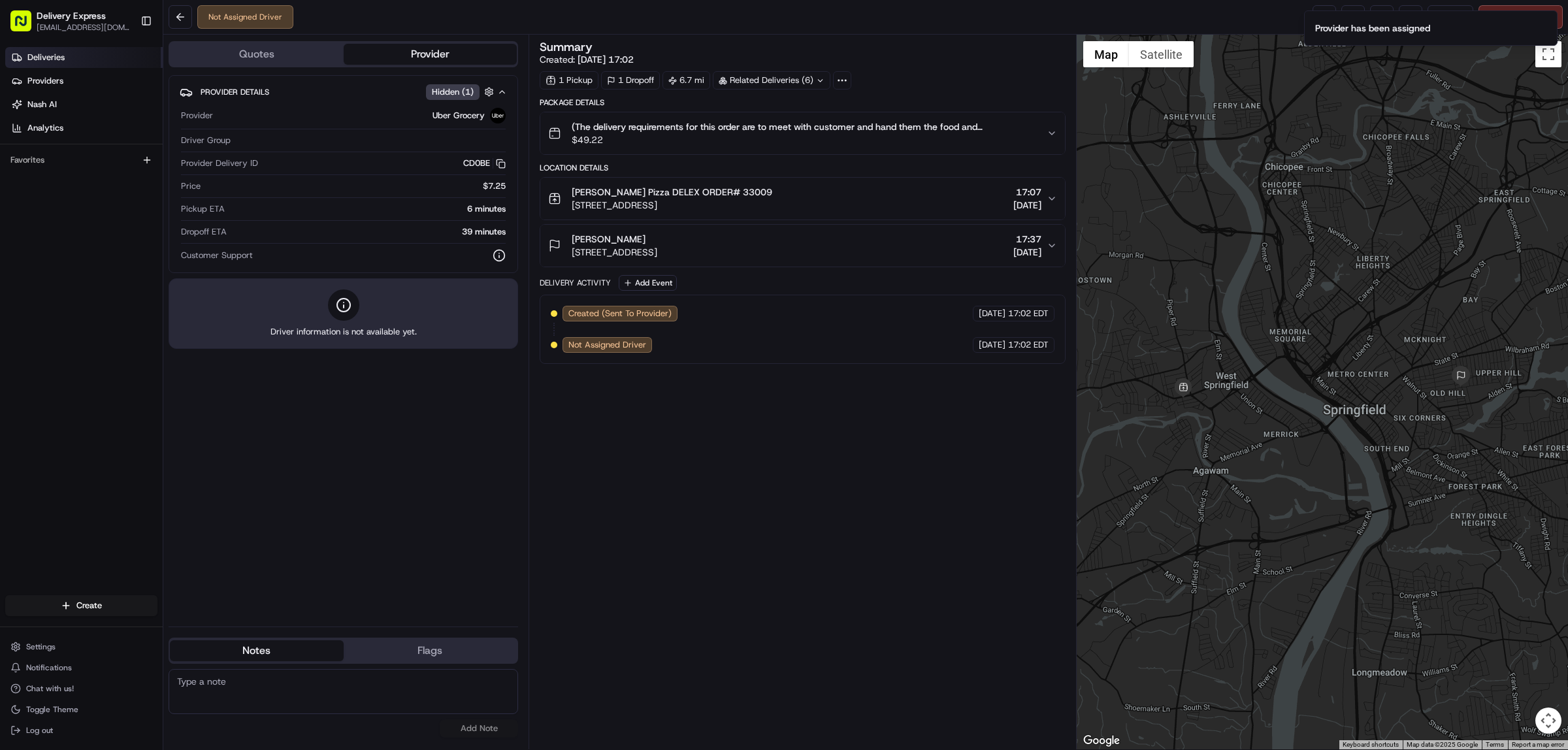
click at [73, 59] on link "Deliveries" at bounding box center [83, 57] width 157 height 21
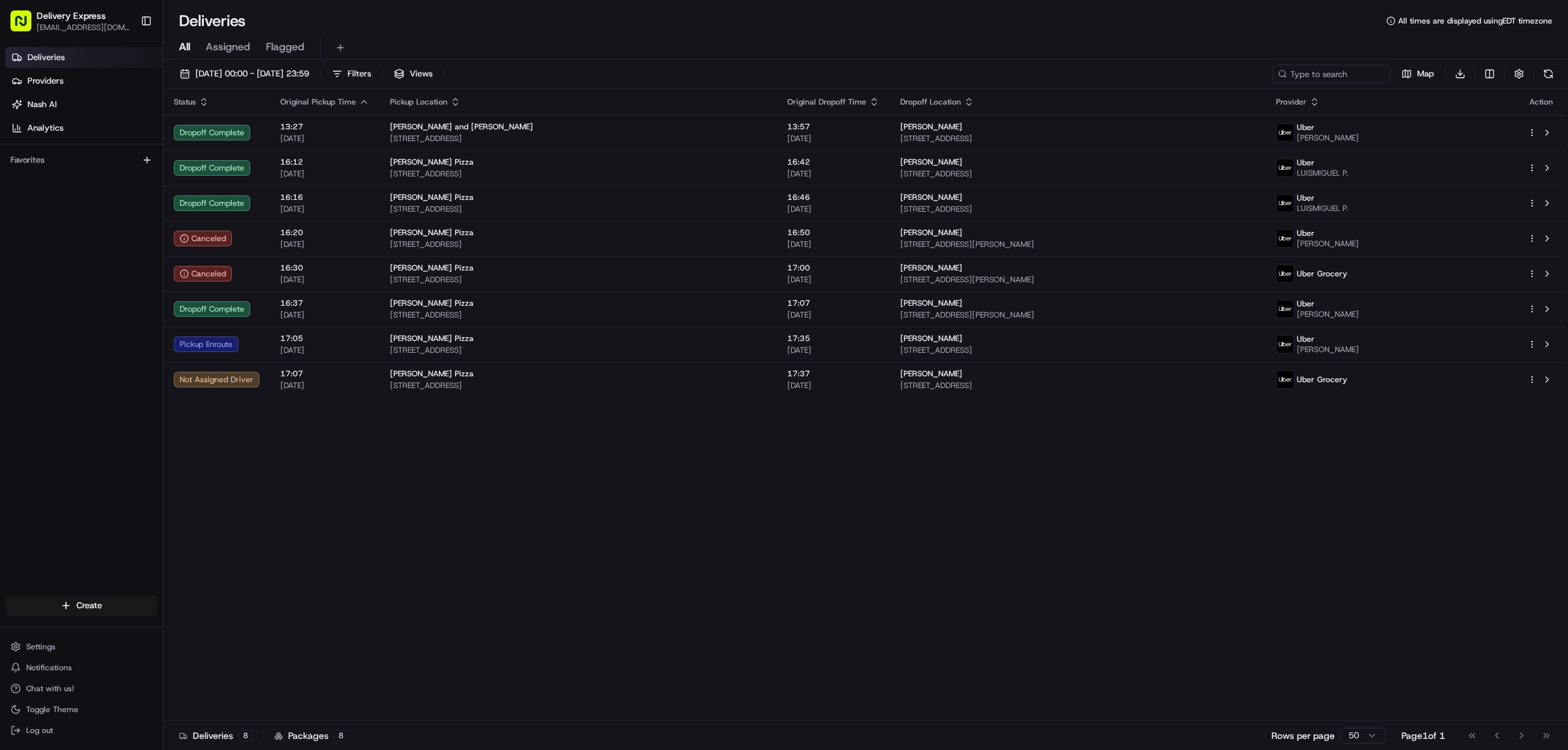
click at [541, 554] on div "Status Original Pickup Time Pickup Location Original Dropoff Time Dropoff Locat…" at bounding box center [864, 405] width 1402 height 633
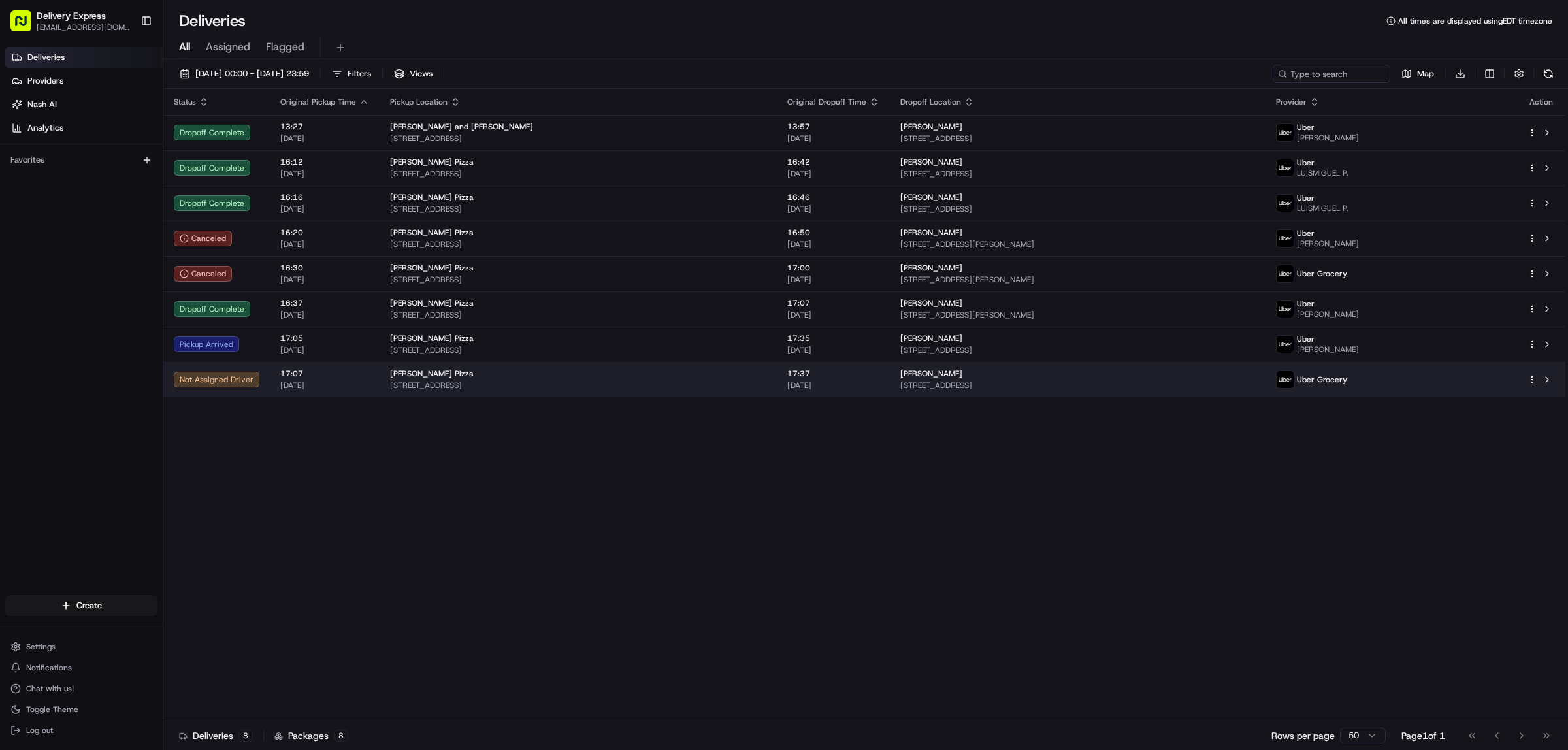
click at [710, 389] on span "[STREET_ADDRESS]" at bounding box center [578, 385] width 377 height 10
click at [683, 370] on div "[PERSON_NAME] Pizza" at bounding box center [578, 373] width 377 height 10
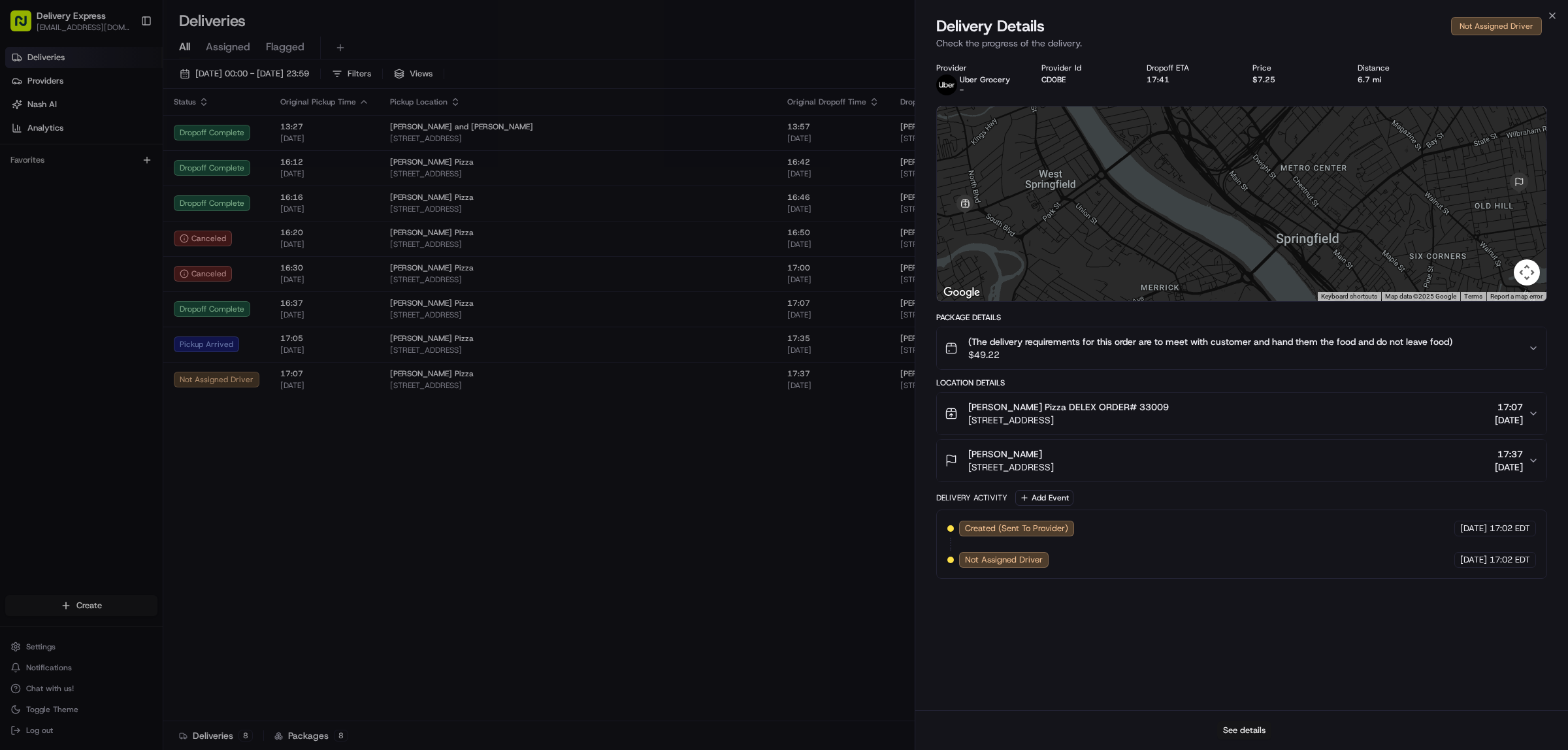
click at [1255, 732] on button "See details" at bounding box center [1244, 730] width 54 height 18
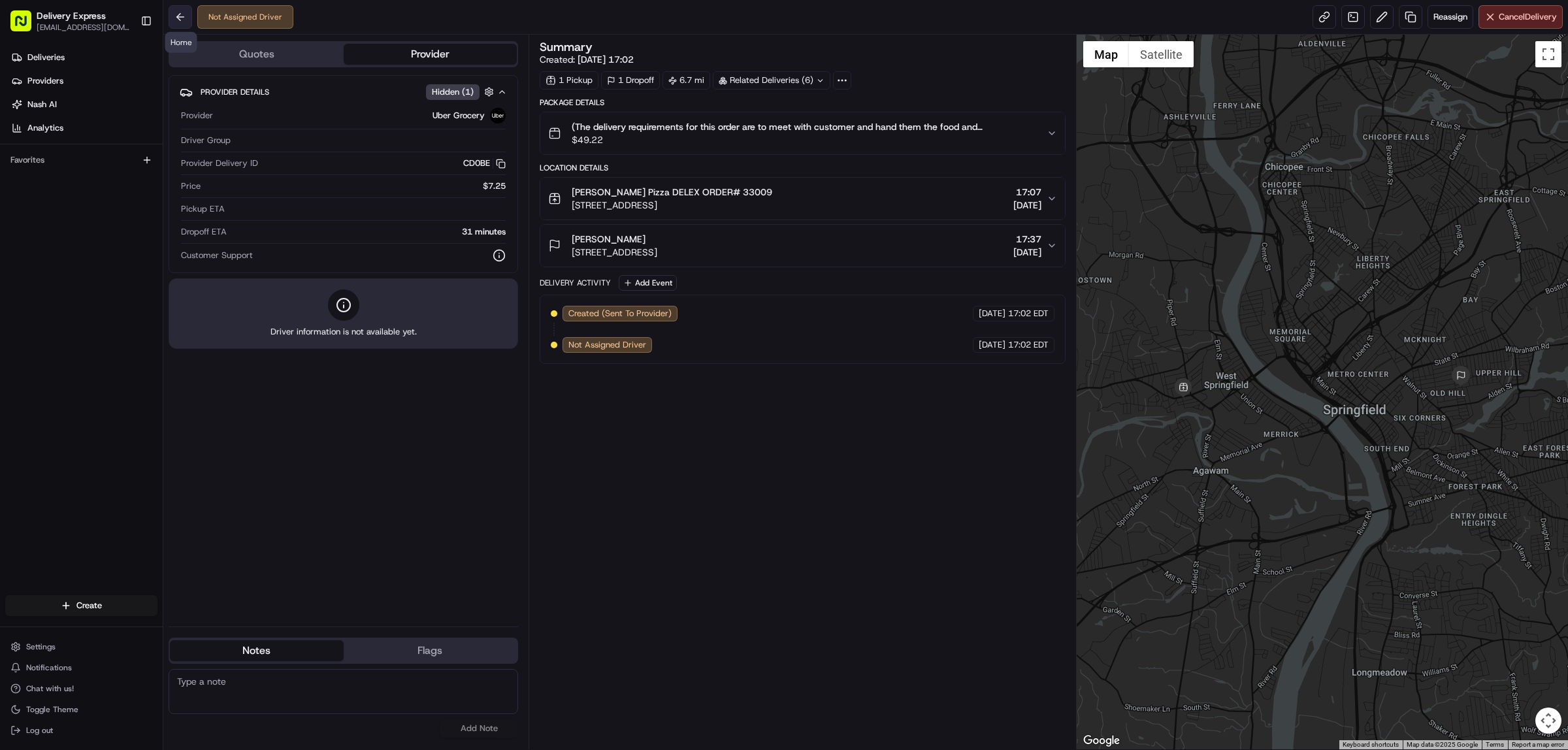
click at [180, 22] on button at bounding box center [180, 16] width 24 height 24
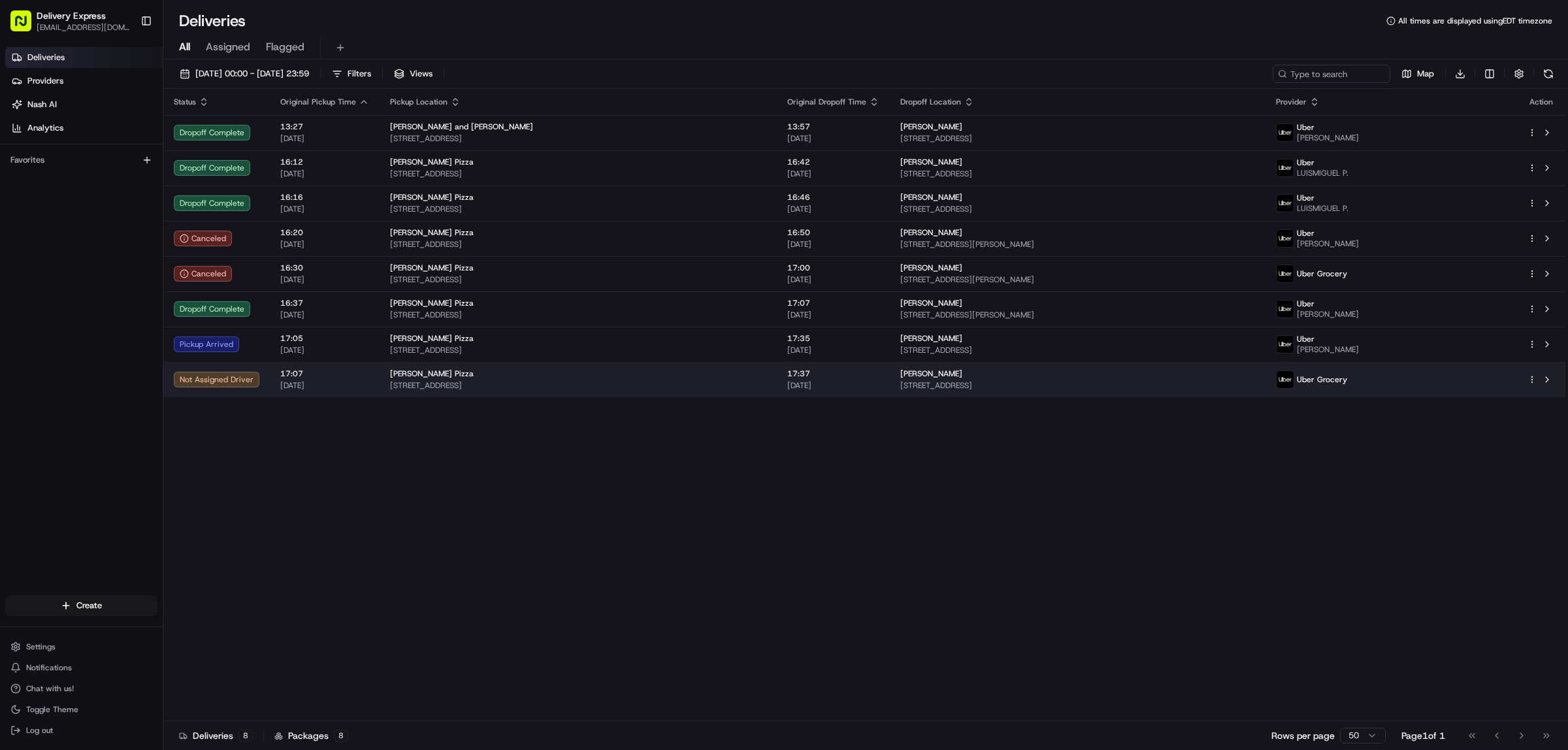
click at [1532, 378] on html "Delivery Express [EMAIL_ADDRESS][DOMAIN_NAME] Toggle Sidebar Deliveries Provide…" at bounding box center [784, 375] width 1568 height 750
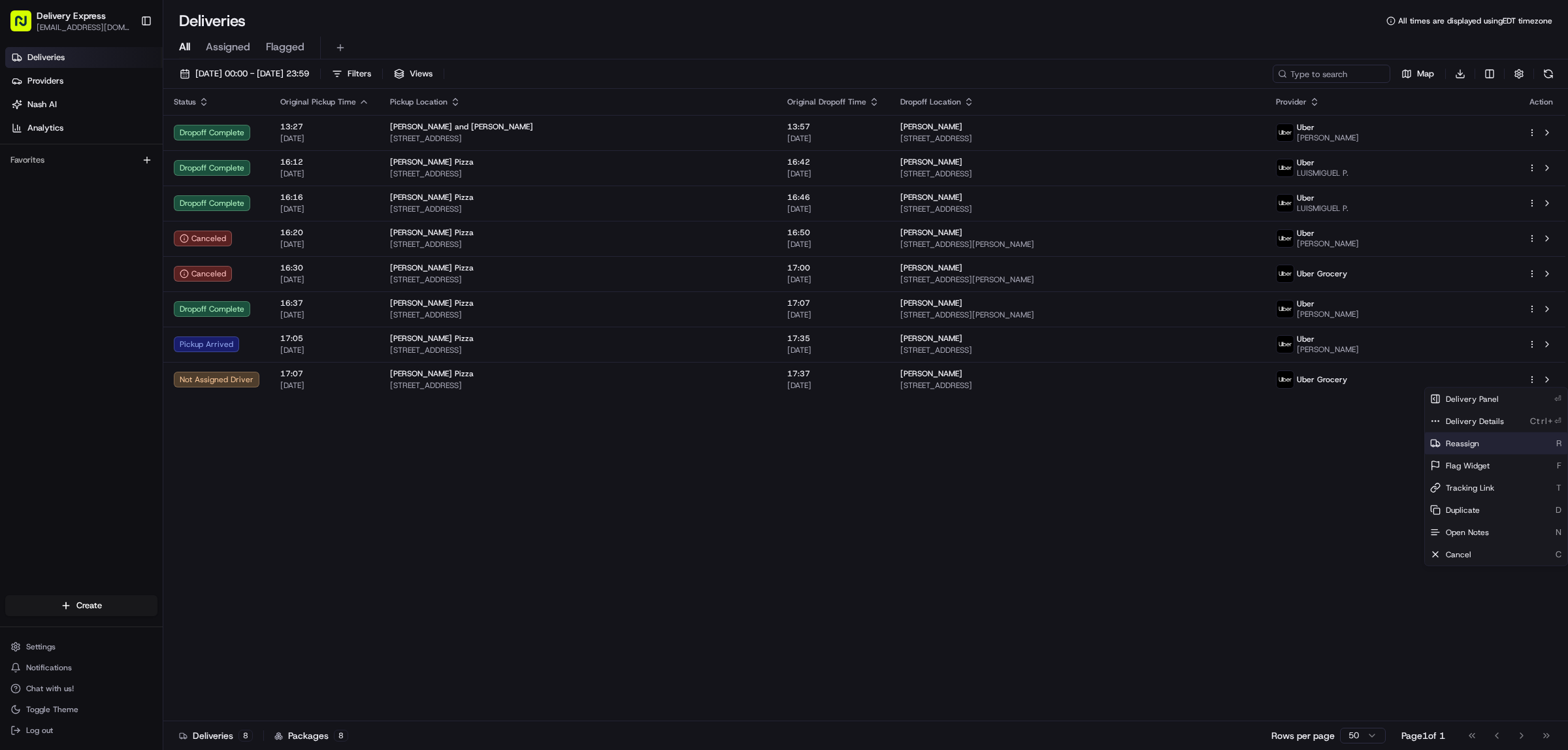
click at [1477, 443] on span "Reassign" at bounding box center [1462, 444] width 33 height 10
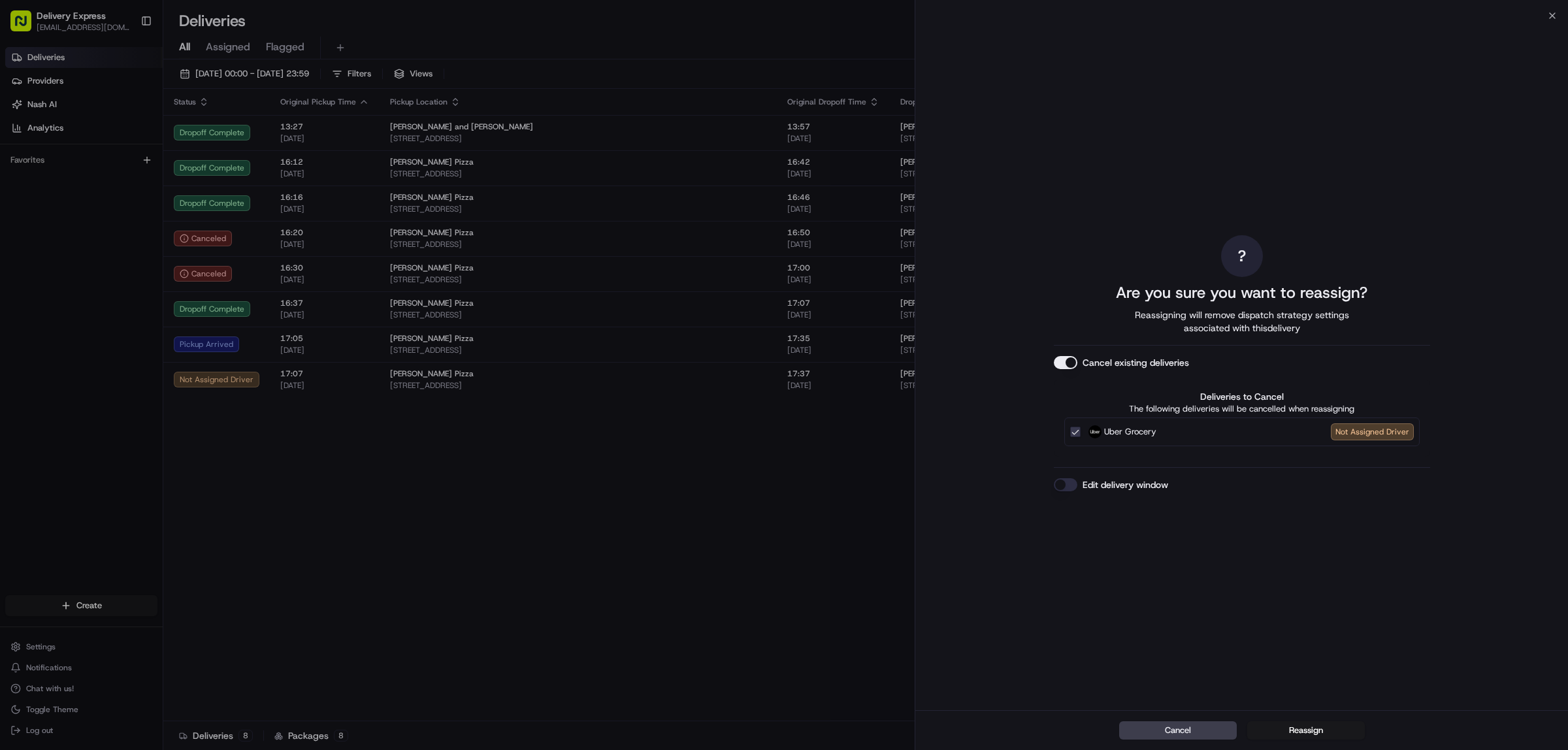
click at [1070, 485] on button "Edit delivery window" at bounding box center [1065, 485] width 24 height 13
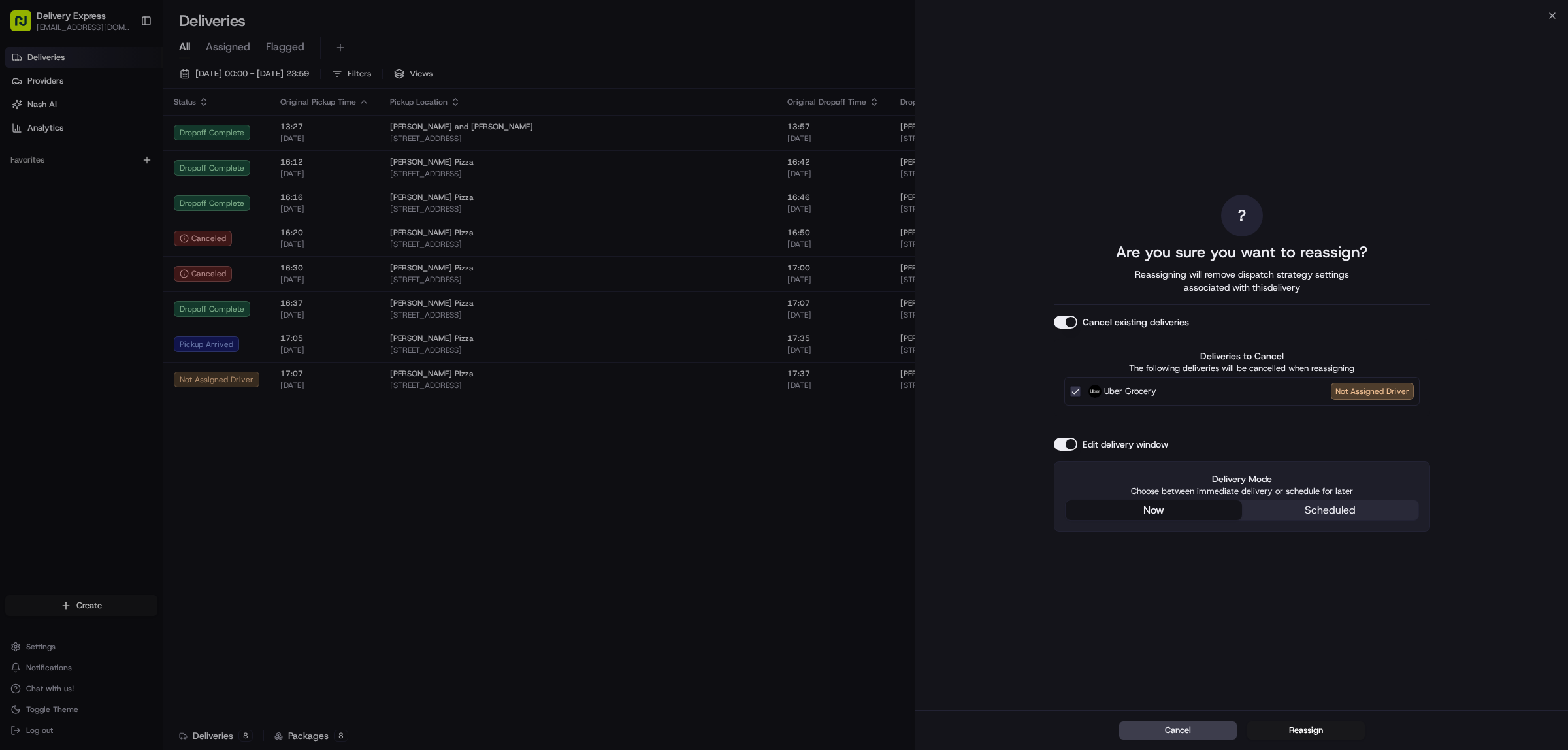
click at [1062, 440] on button "Edit delivery window" at bounding box center [1065, 445] width 24 height 13
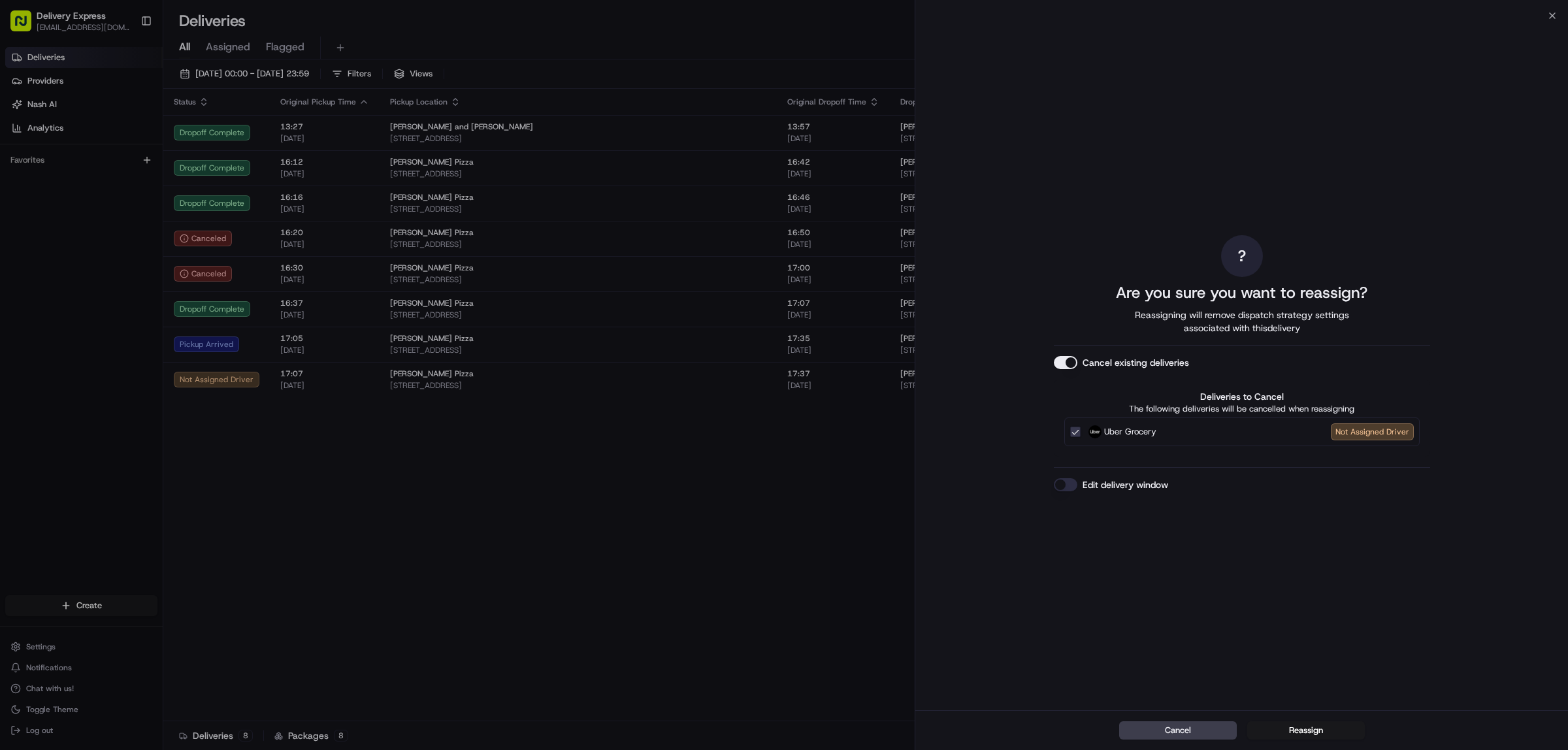
click at [1135, 630] on div "? Are you sure you want to reassign? Reassigning will remove dispatch strategy …" at bounding box center [1242, 363] width 377 height 690
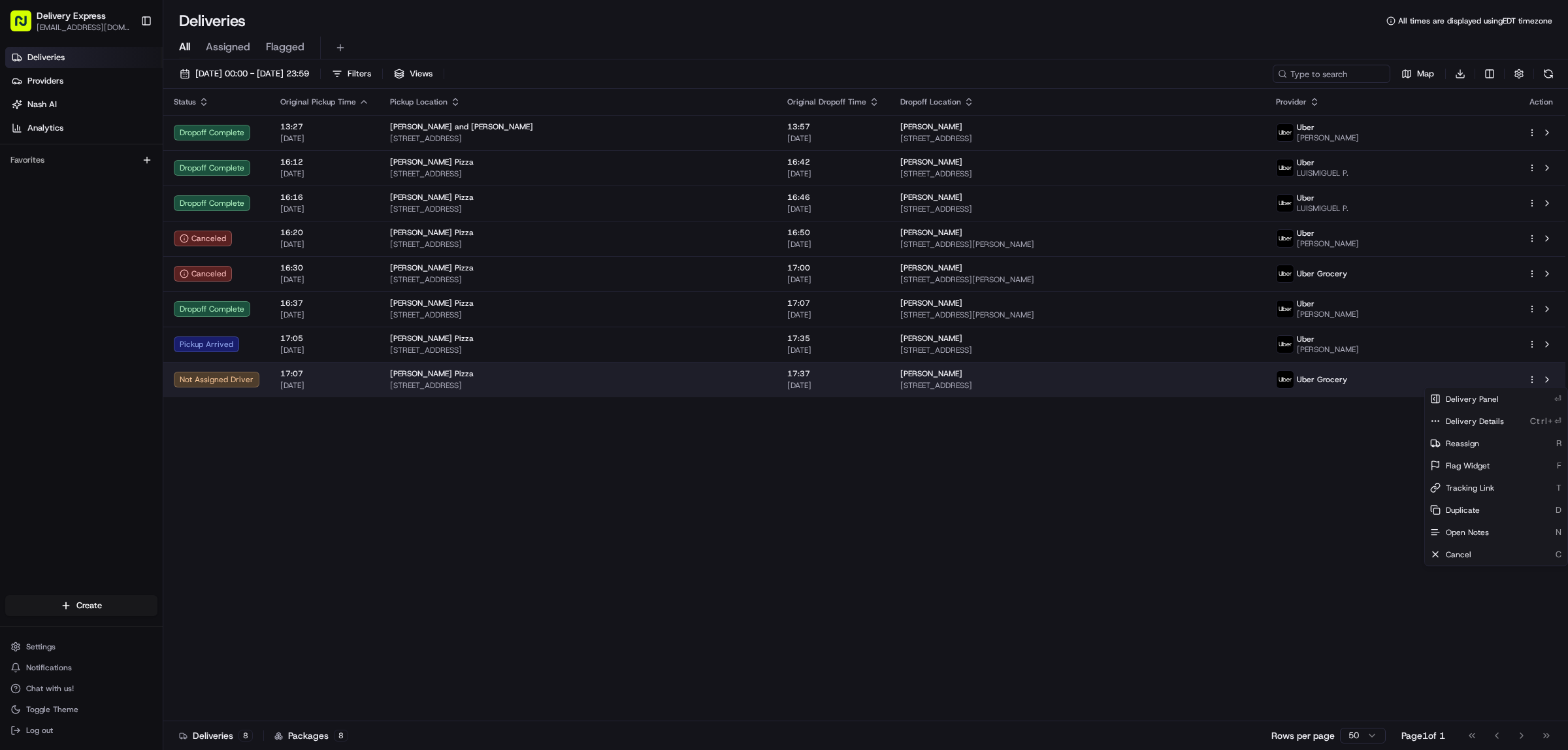
click at [697, 392] on td "[PERSON_NAME] Pizza [STREET_ADDRESS]" at bounding box center [578, 379] width 397 height 35
click at [706, 379] on div "[PERSON_NAME] Pizza" at bounding box center [578, 373] width 377 height 10
click at [718, 390] on span "[STREET_ADDRESS]" at bounding box center [578, 385] width 377 height 10
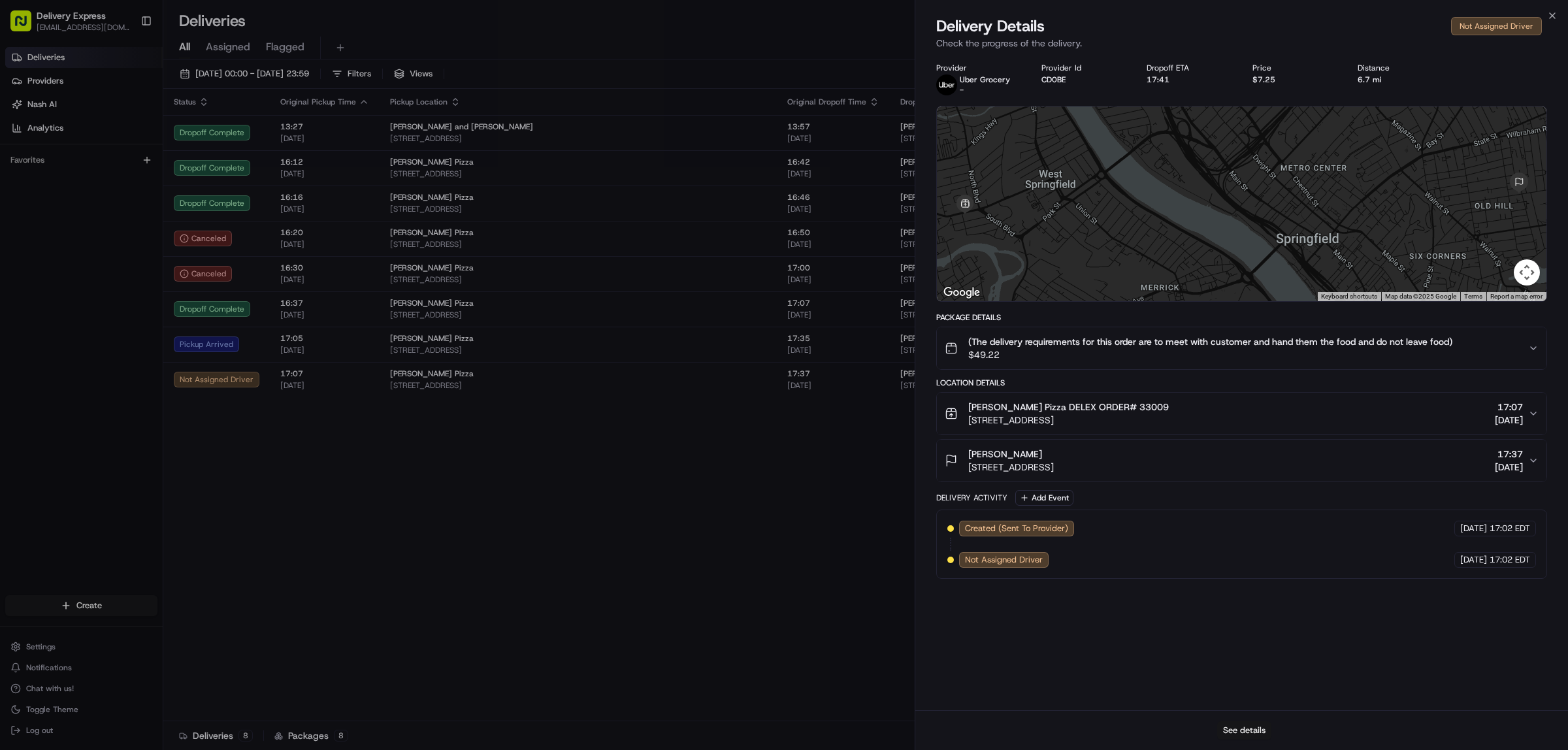
click at [1238, 729] on button "See details" at bounding box center [1244, 730] width 54 height 18
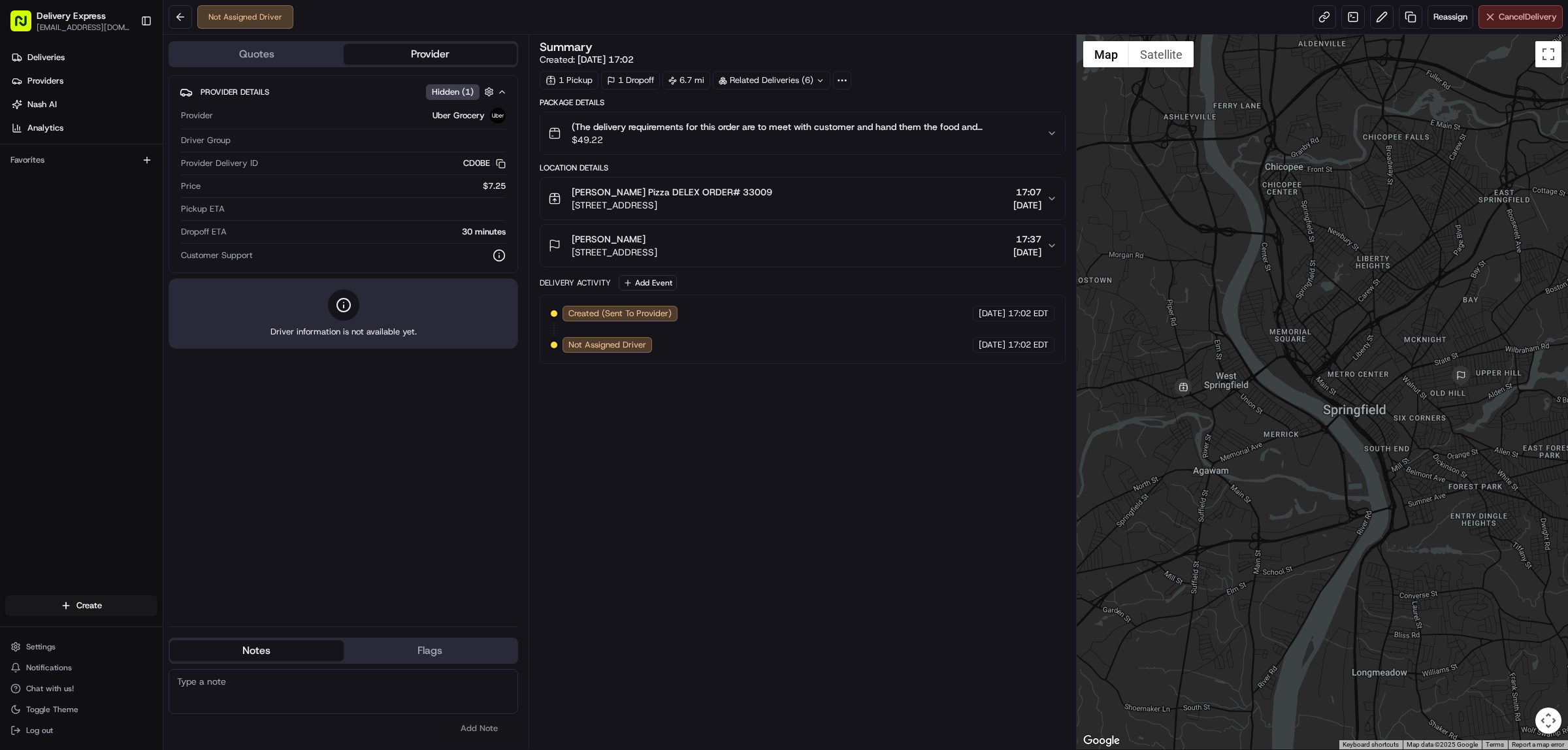
click at [1501, 24] on button "Cancel Delivery" at bounding box center [1520, 16] width 84 height 24
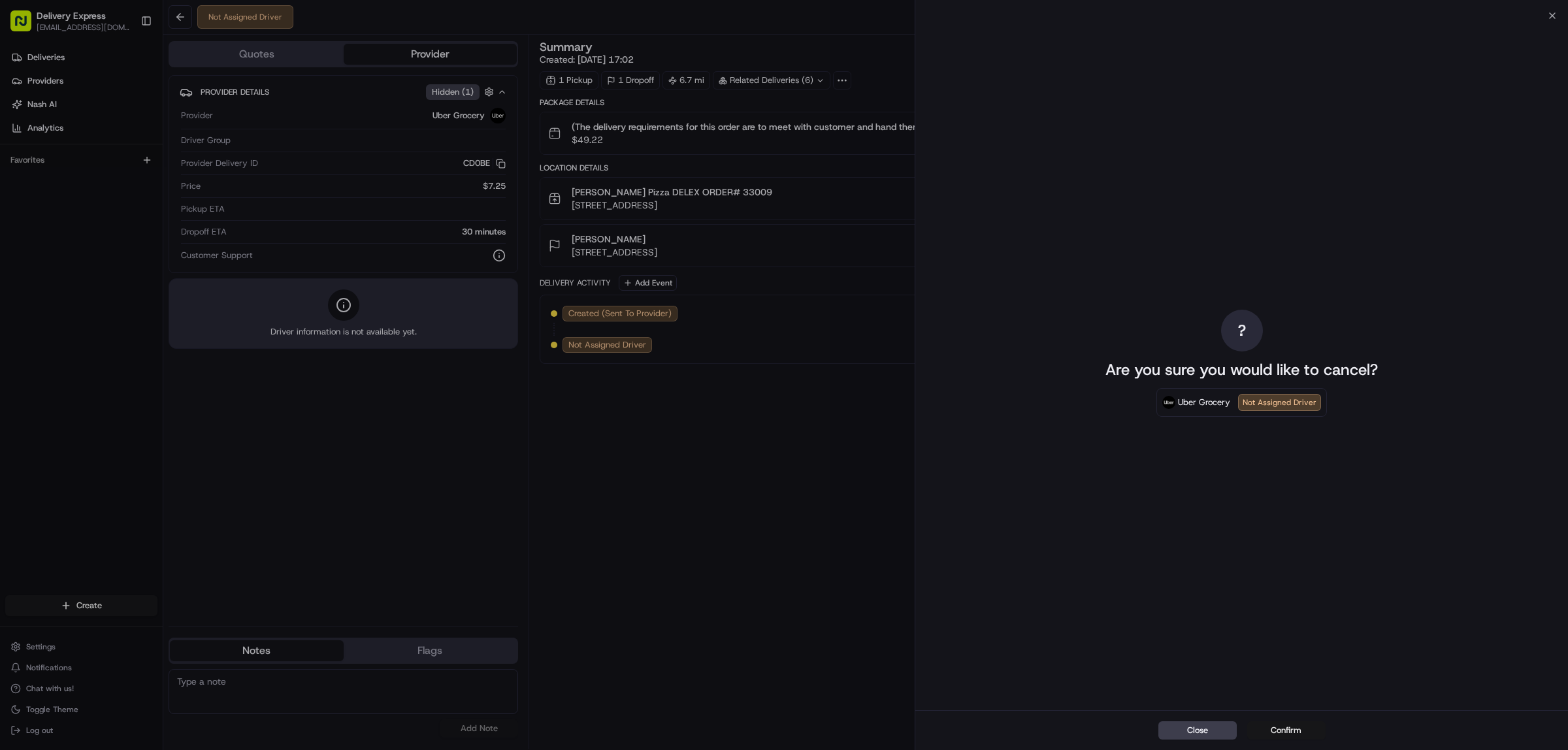
click at [1269, 736] on button "Confirm" at bounding box center [1286, 730] width 78 height 18
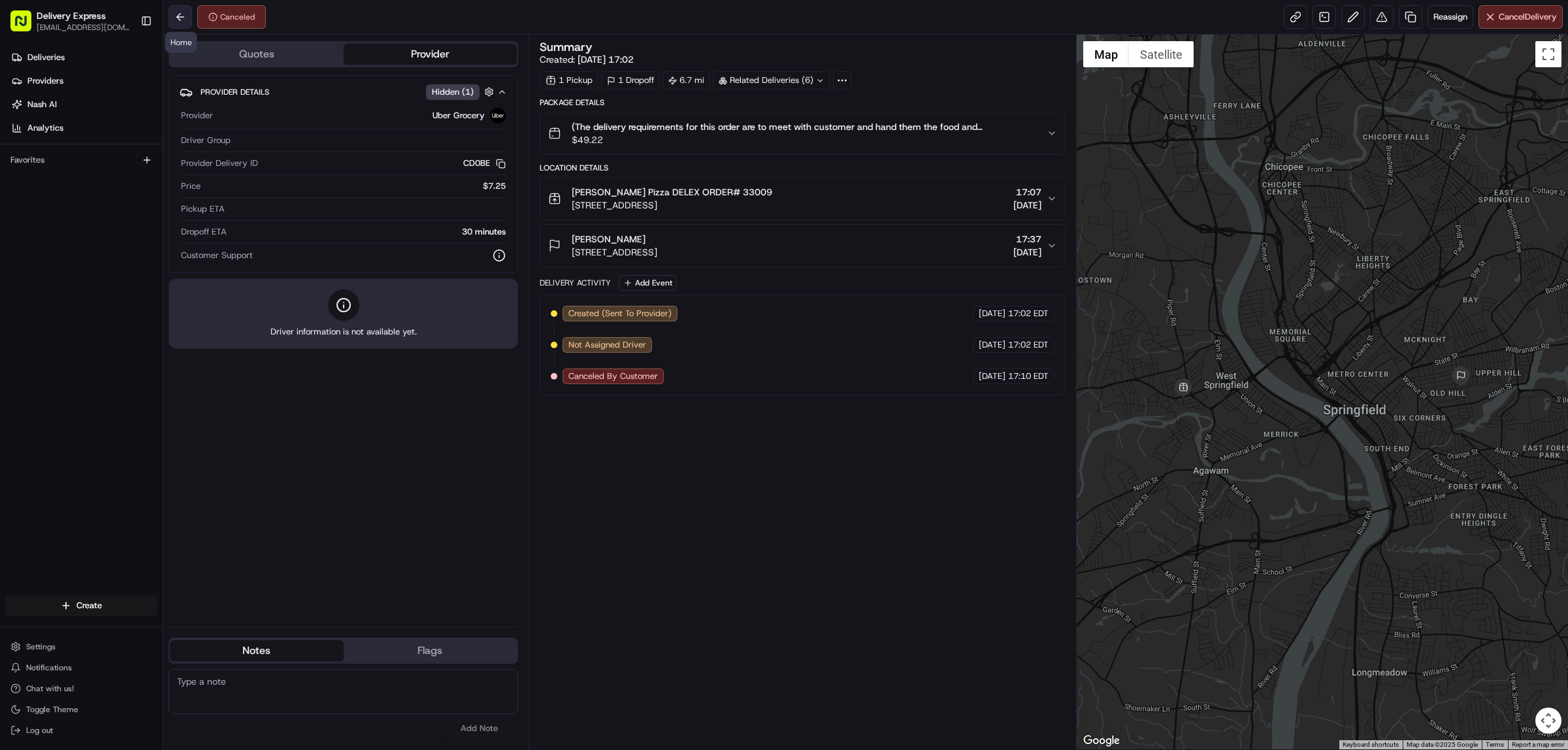
click at [171, 21] on button at bounding box center [180, 16] width 24 height 24
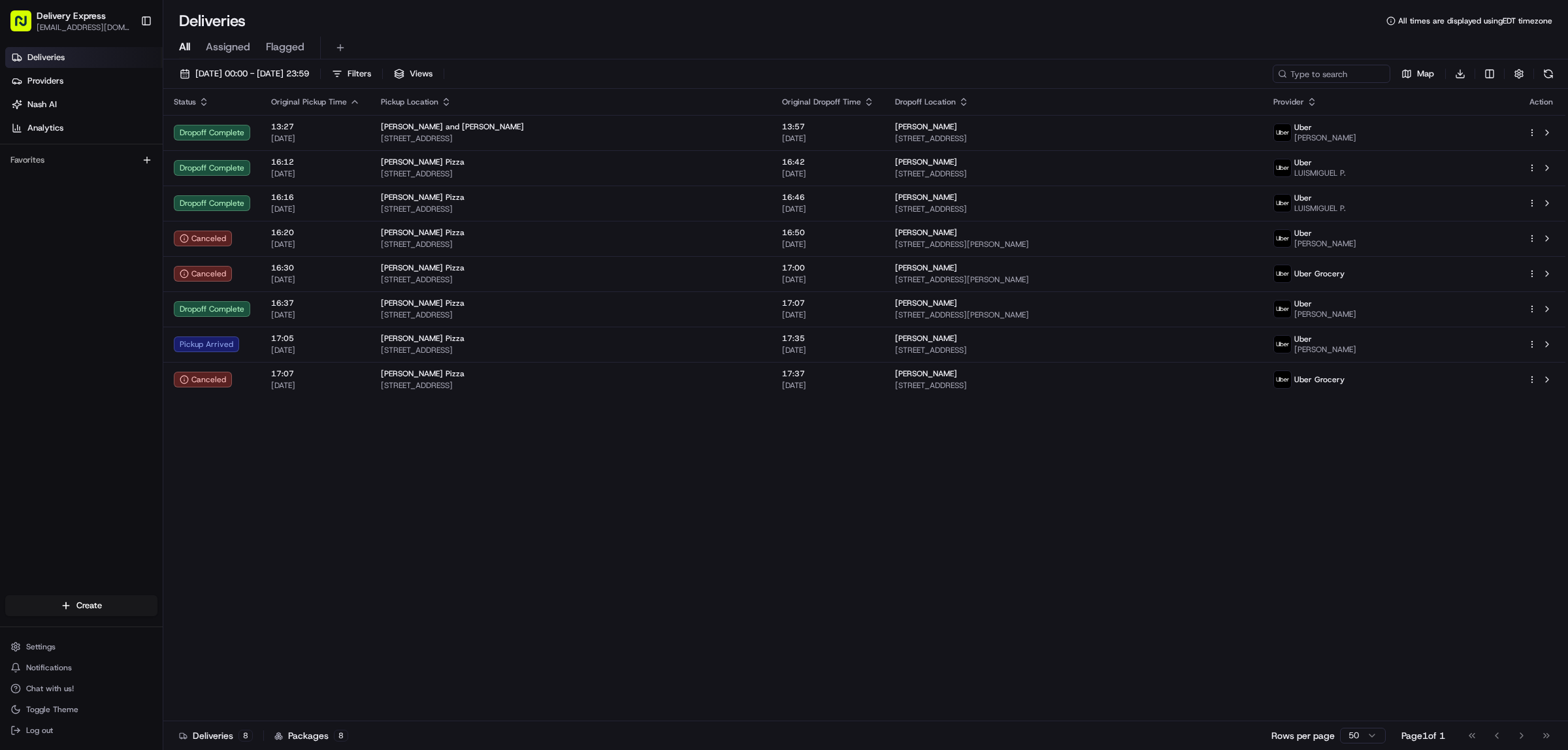
click at [550, 435] on div "Status Original Pickup Time Pickup Location Original Dropoff Time Dropoff Locat…" at bounding box center [864, 405] width 1402 height 633
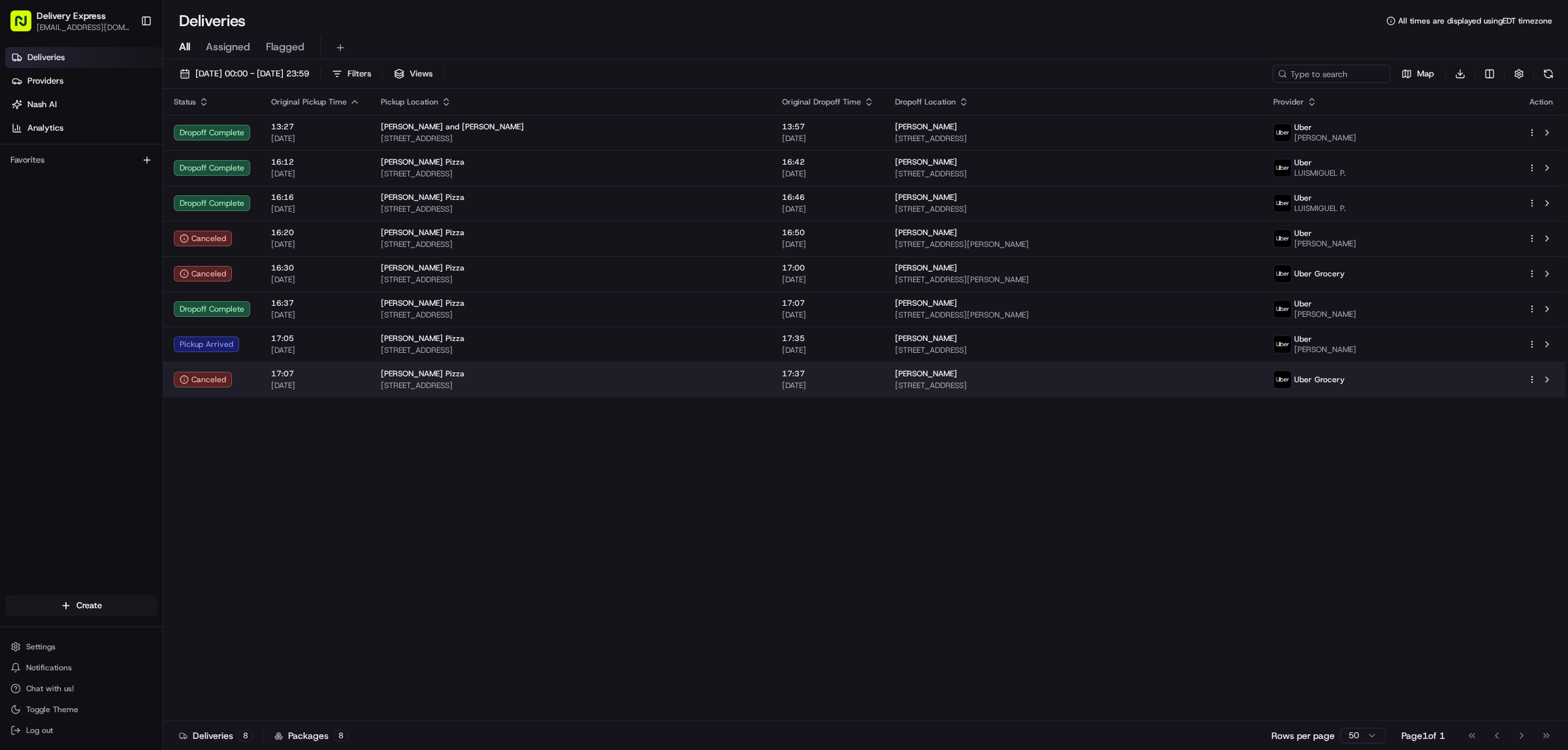
click at [1532, 377] on html "Delivery Express [EMAIL_ADDRESS][DOMAIN_NAME] Toggle Sidebar Deliveries Provide…" at bounding box center [784, 375] width 1568 height 750
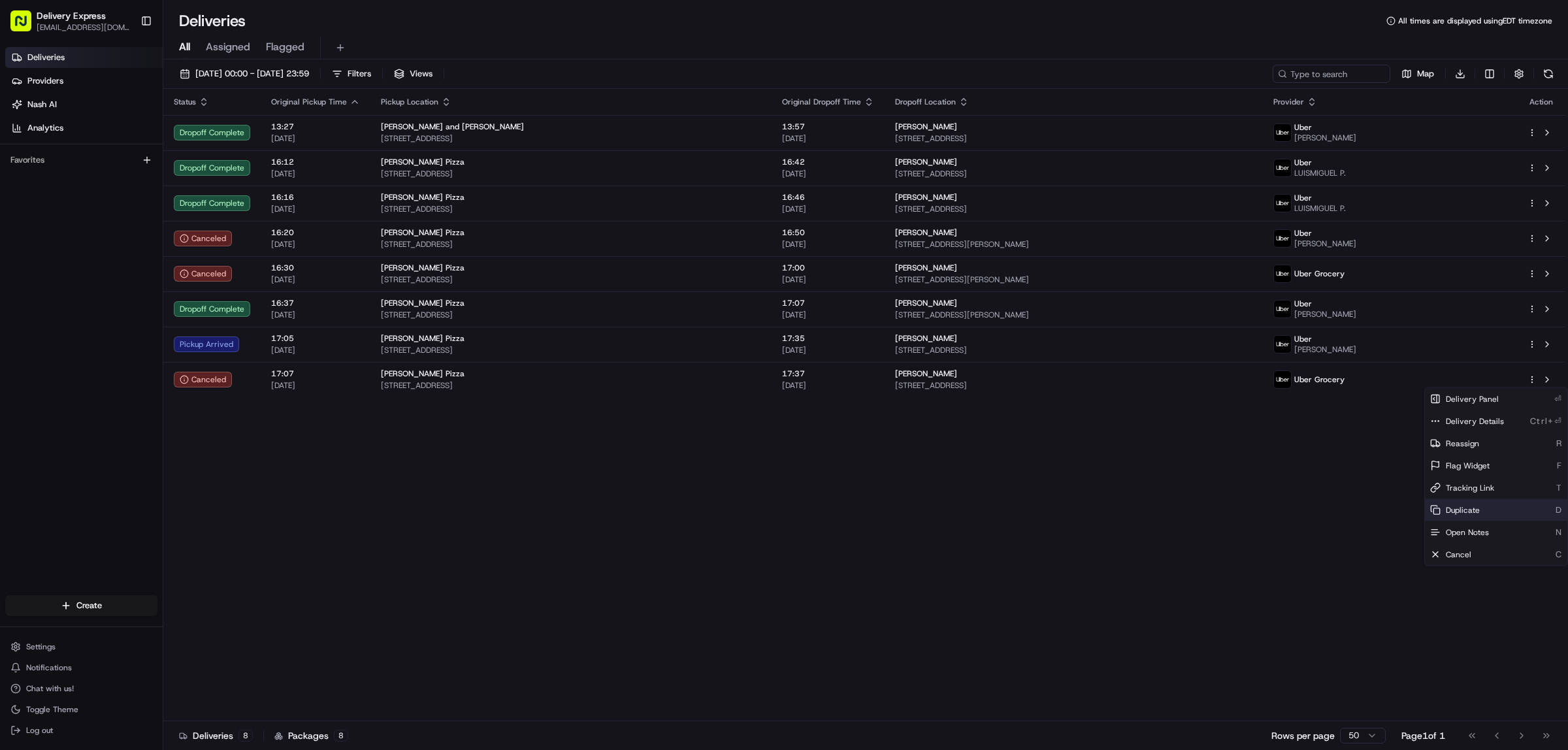
click at [1486, 509] on div "Duplicate D" at bounding box center [1496, 510] width 142 height 22
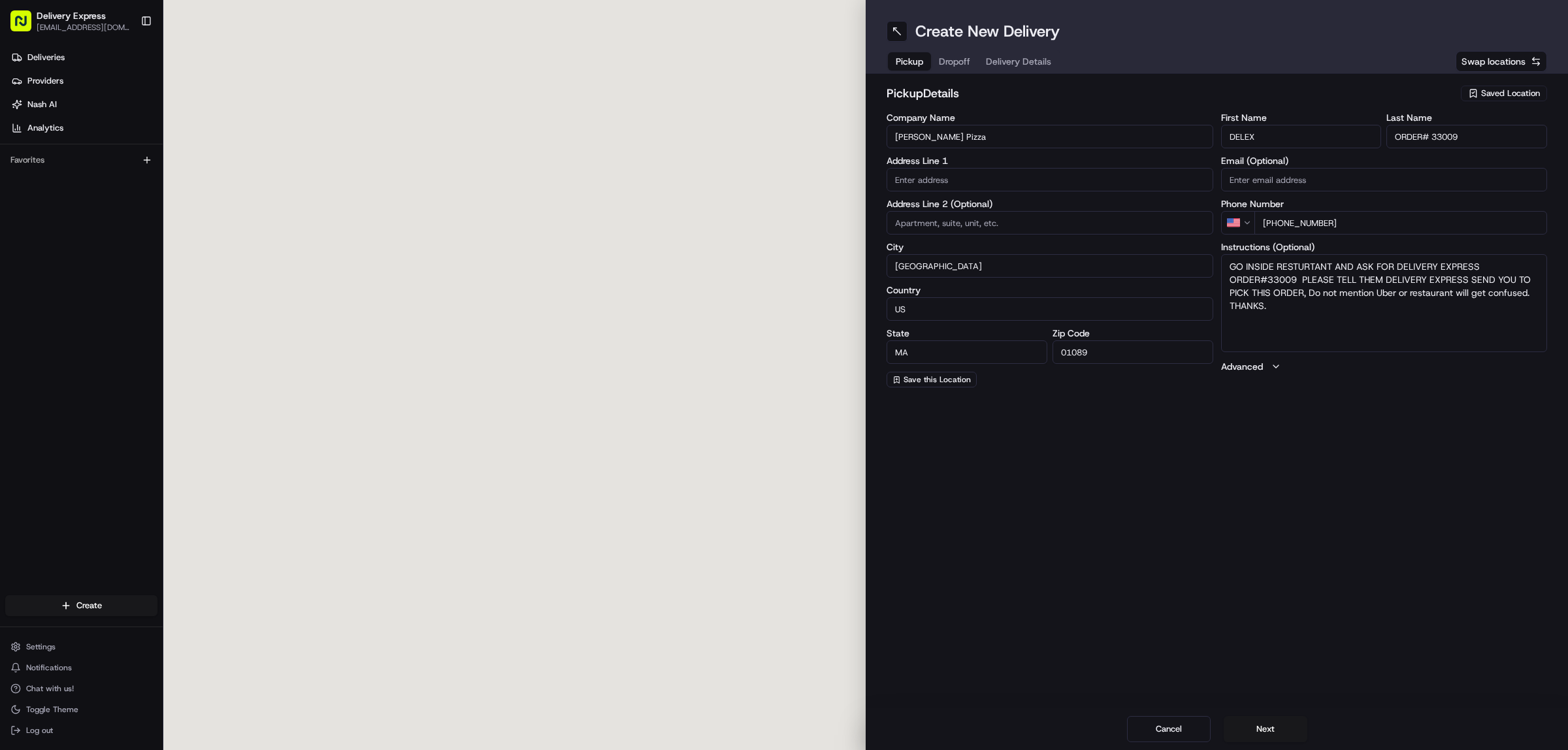
type input "[STREET_ADDRESS]"
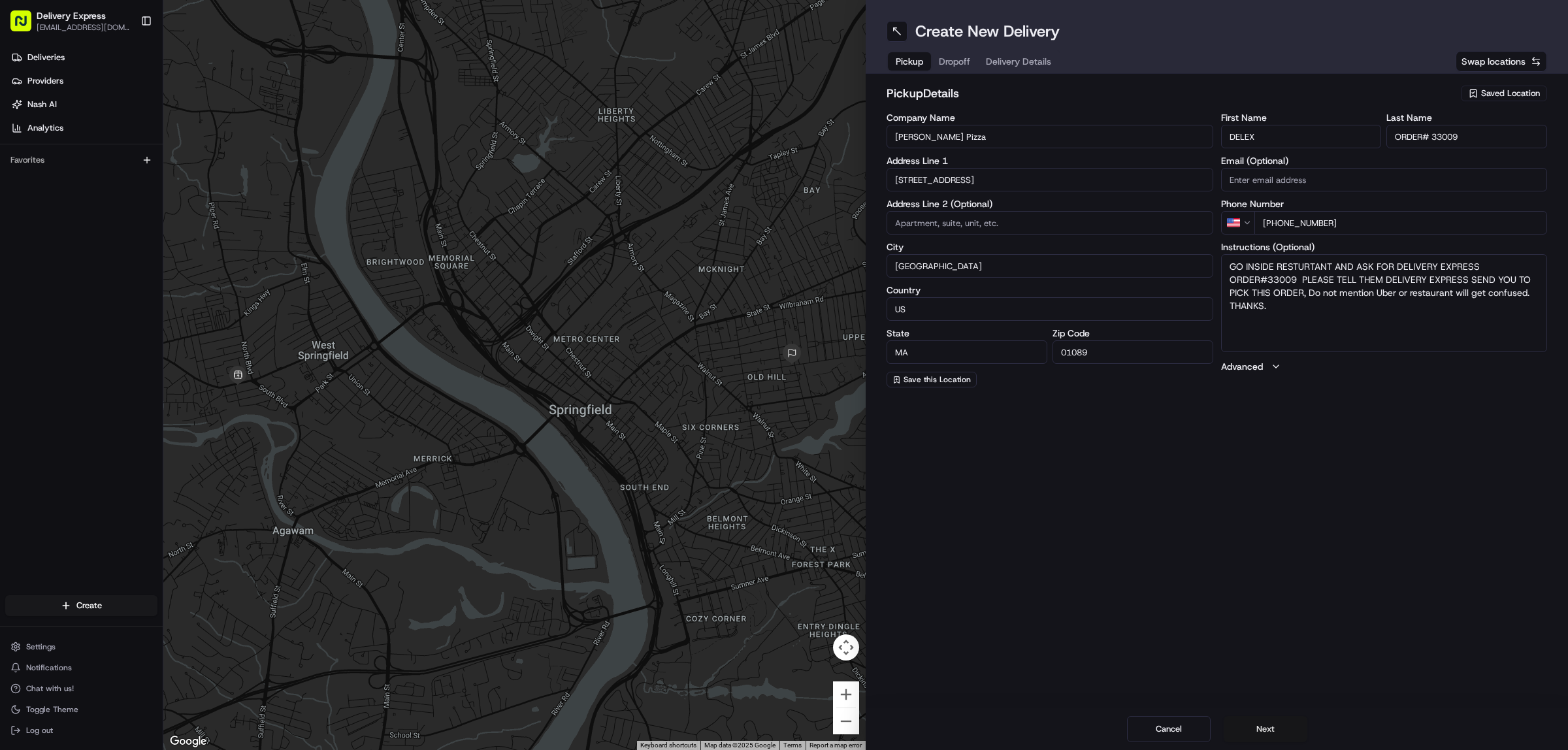
click at [1281, 729] on button "Next" at bounding box center [1266, 729] width 84 height 26
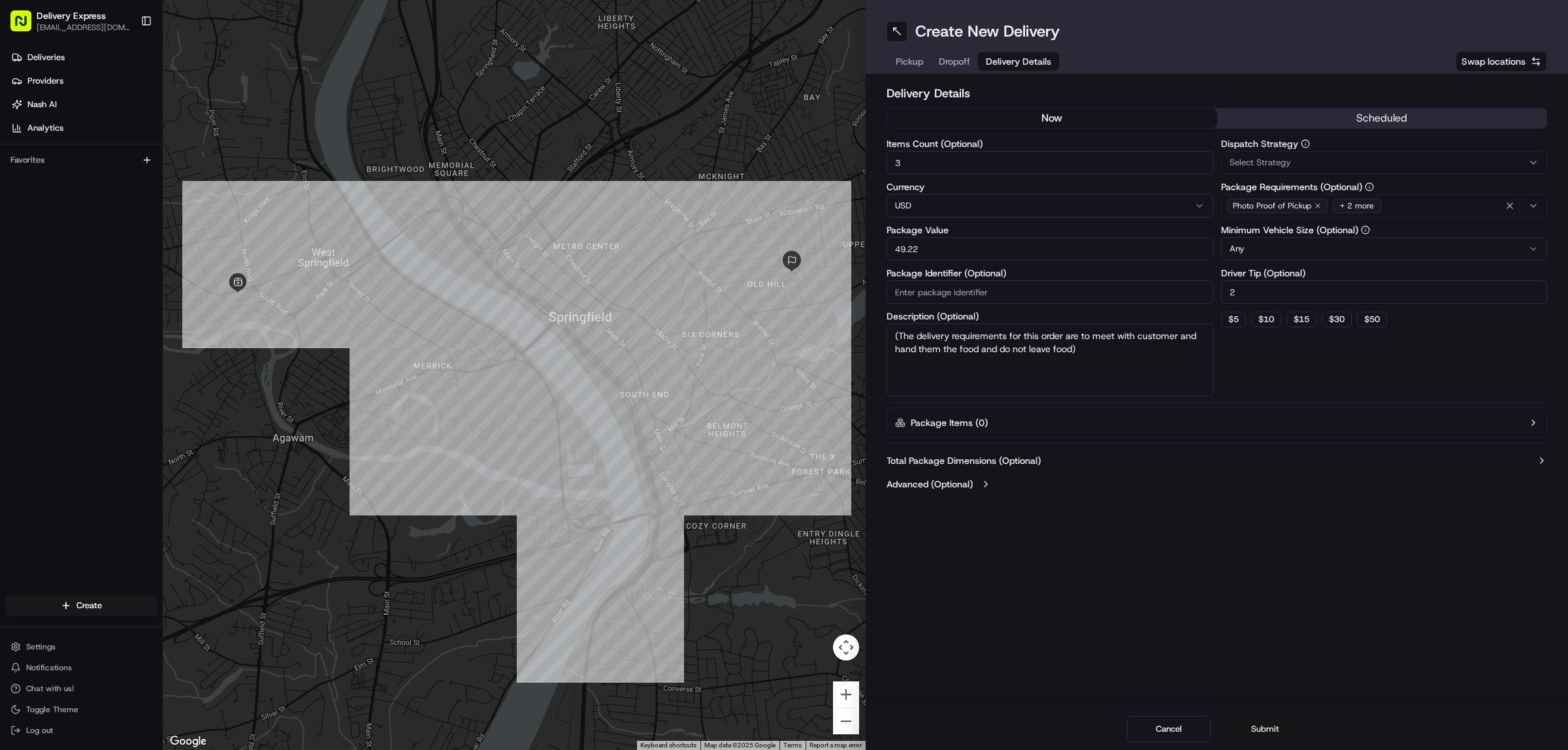
click at [1281, 729] on button "Submit" at bounding box center [1266, 729] width 84 height 26
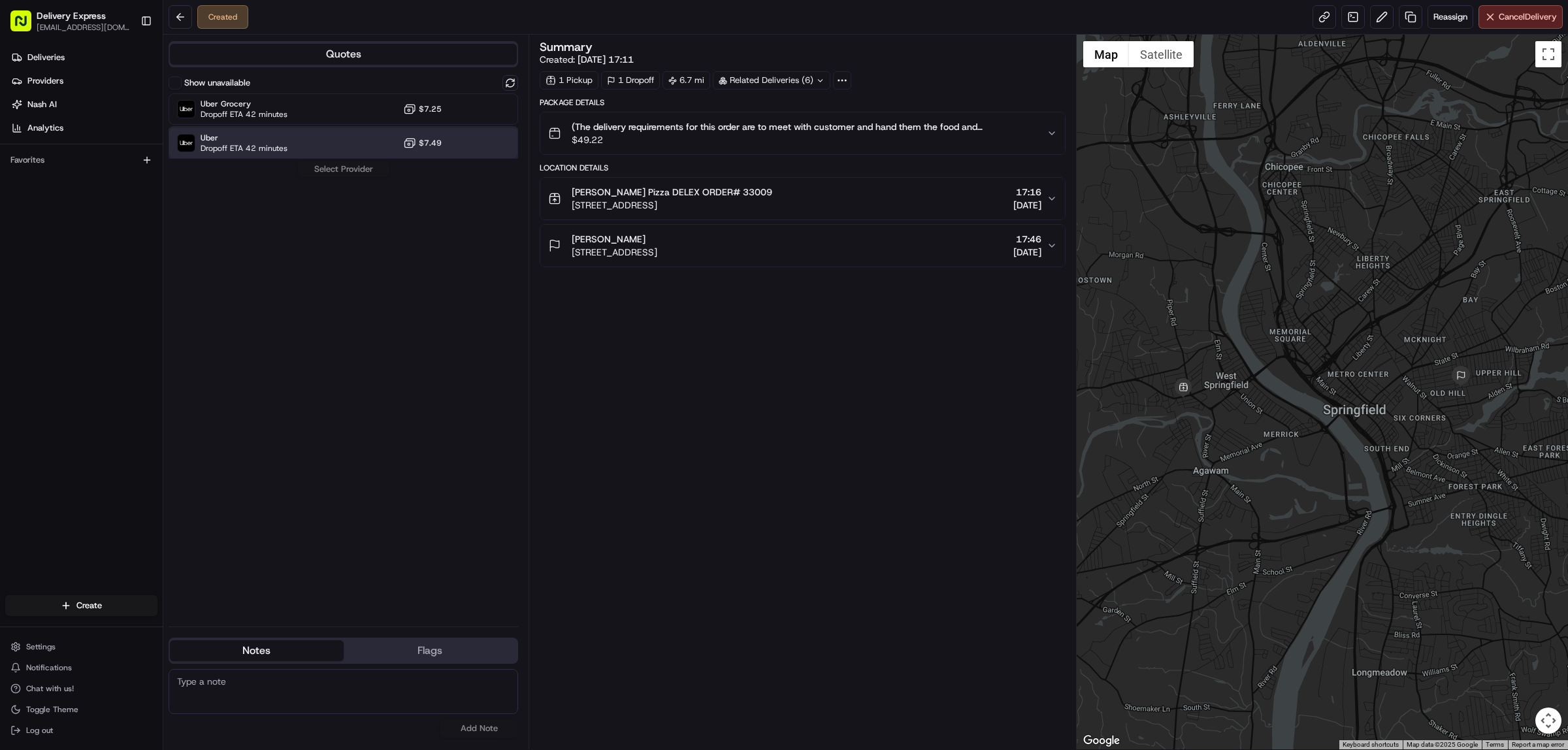
click at [298, 144] on div "Uber Dropoff ETA 42 minutes $7.49" at bounding box center [343, 143] width 349 height 31
click at [333, 167] on button "Assign Provider" at bounding box center [343, 169] width 93 height 15
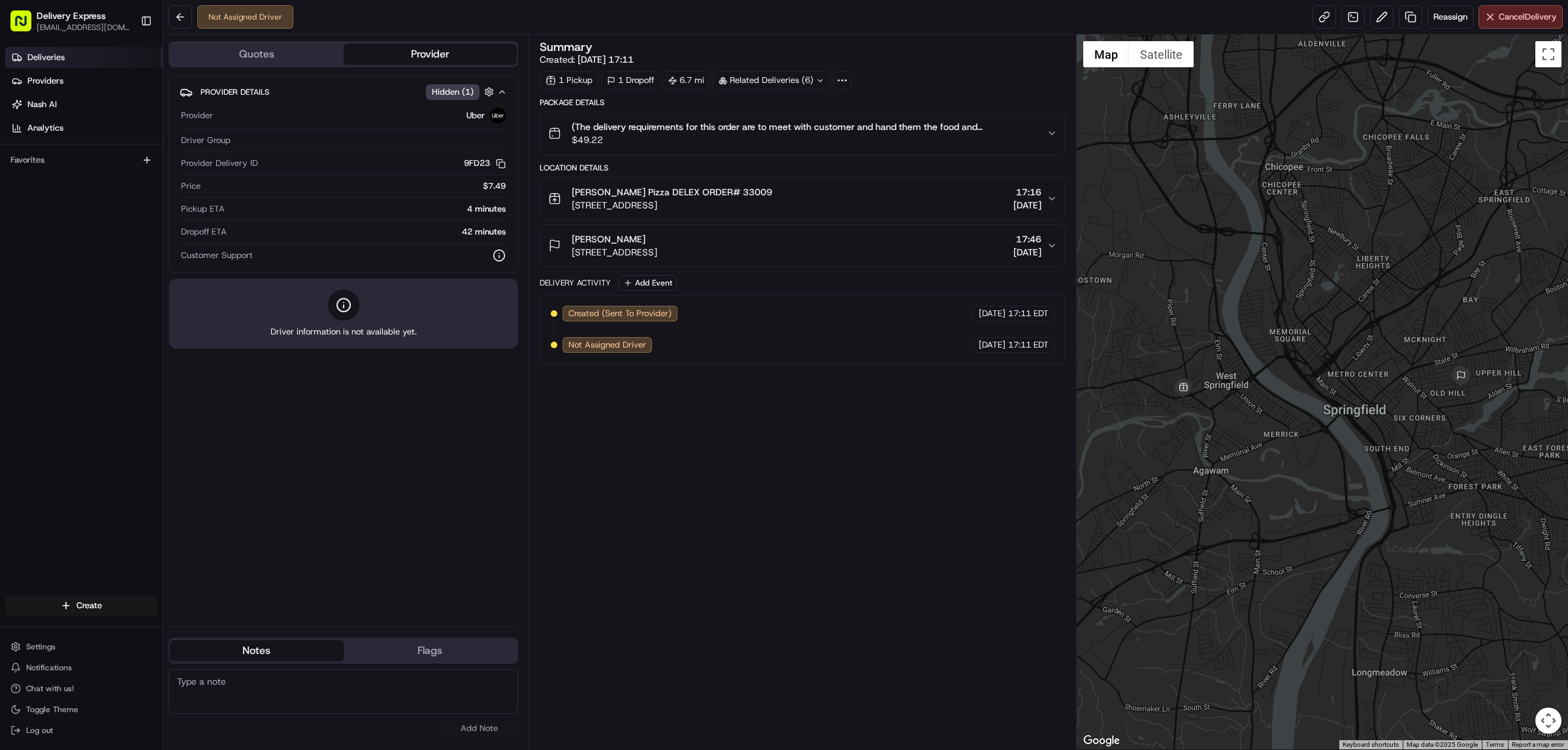
click at [51, 54] on span "Deliveries" at bounding box center [46, 57] width 37 height 11
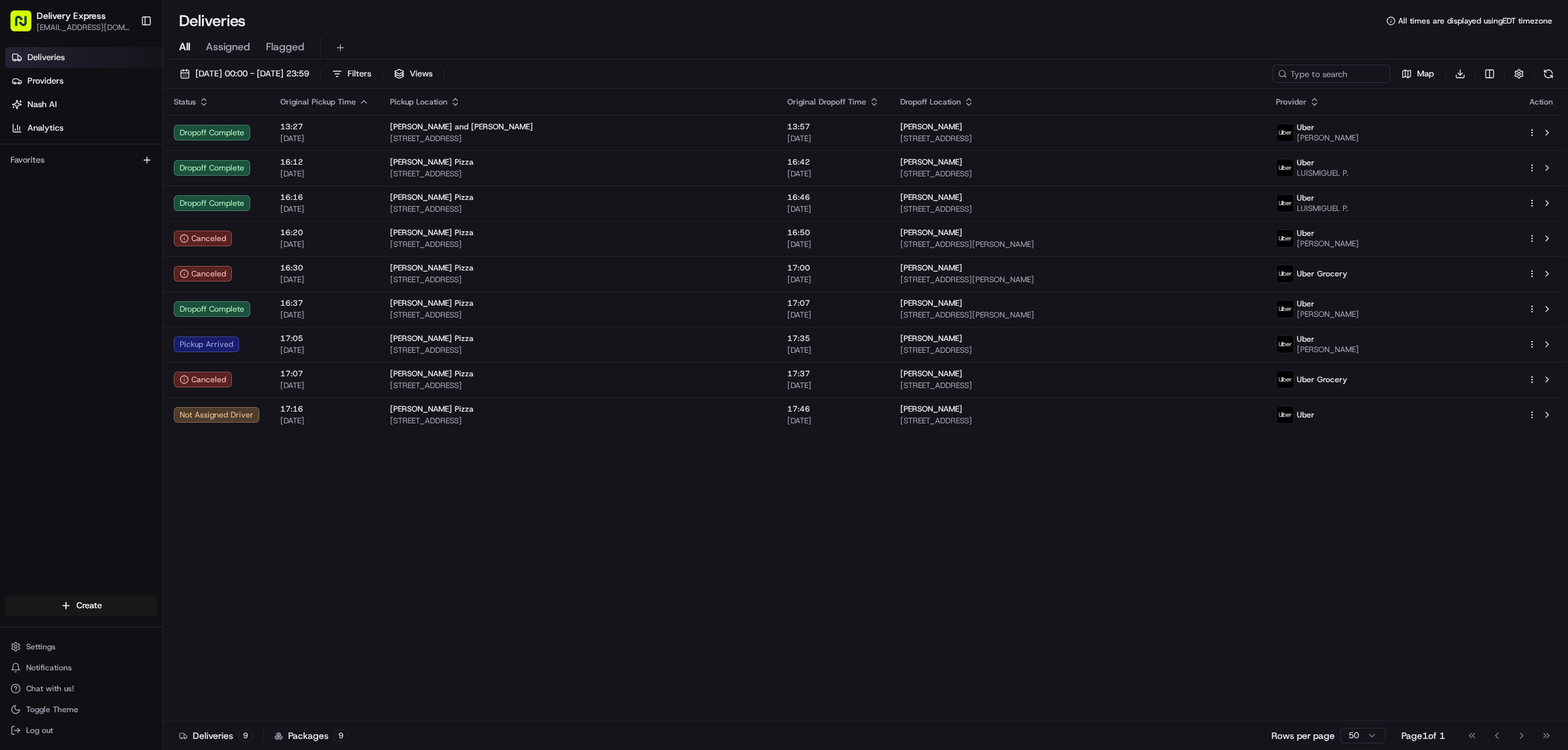
click at [700, 590] on div "Status Original Pickup Time Pickup Location Original Dropoff Time Dropoff Locat…" at bounding box center [864, 405] width 1402 height 633
